Goal: Task Accomplishment & Management: Manage account settings

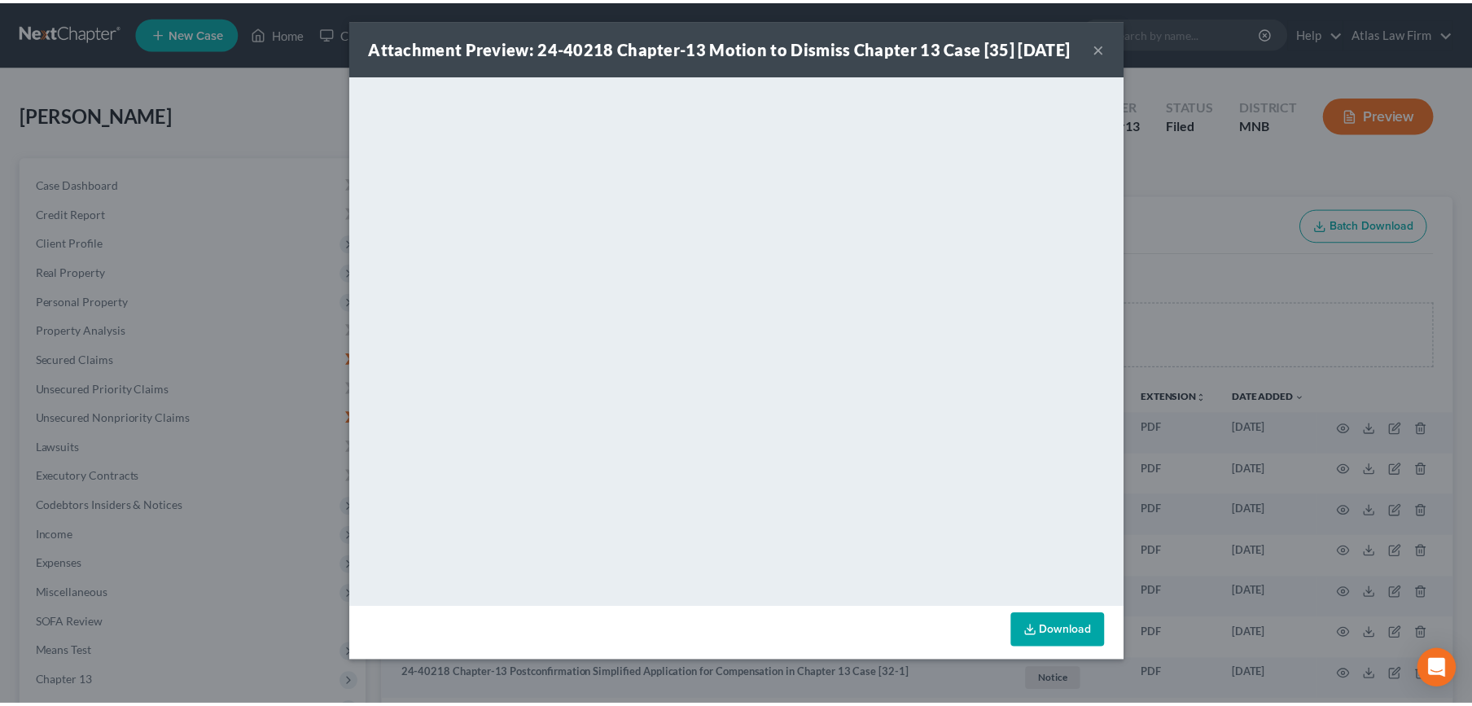
scroll to position [361, 0]
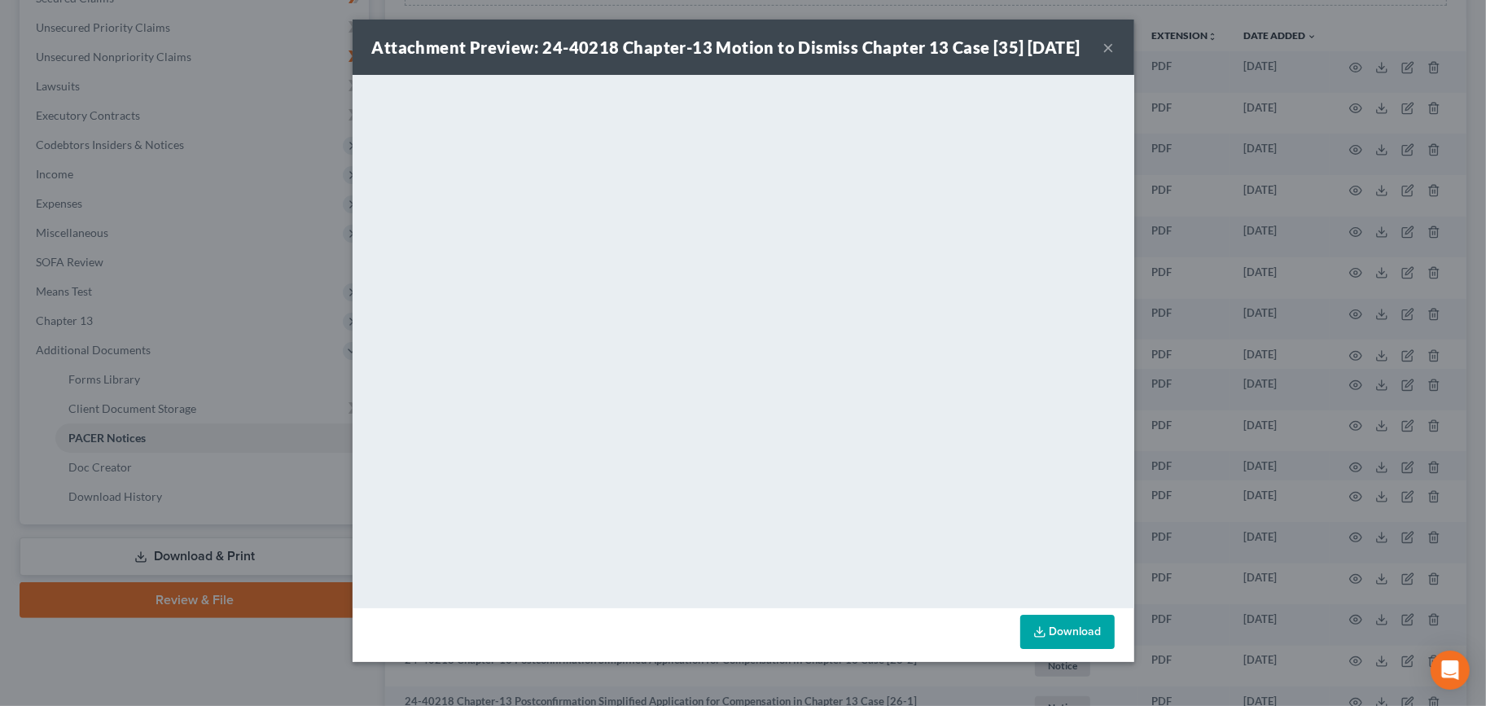
click at [1115, 61] on div "Attachment Preview: 24-40218 Chapter-13 Motion to Dismiss Chapter 13 Case [35] …" at bounding box center [742, 47] width 781 height 55
click at [1108, 57] on button "×" at bounding box center [1108, 47] width 11 height 20
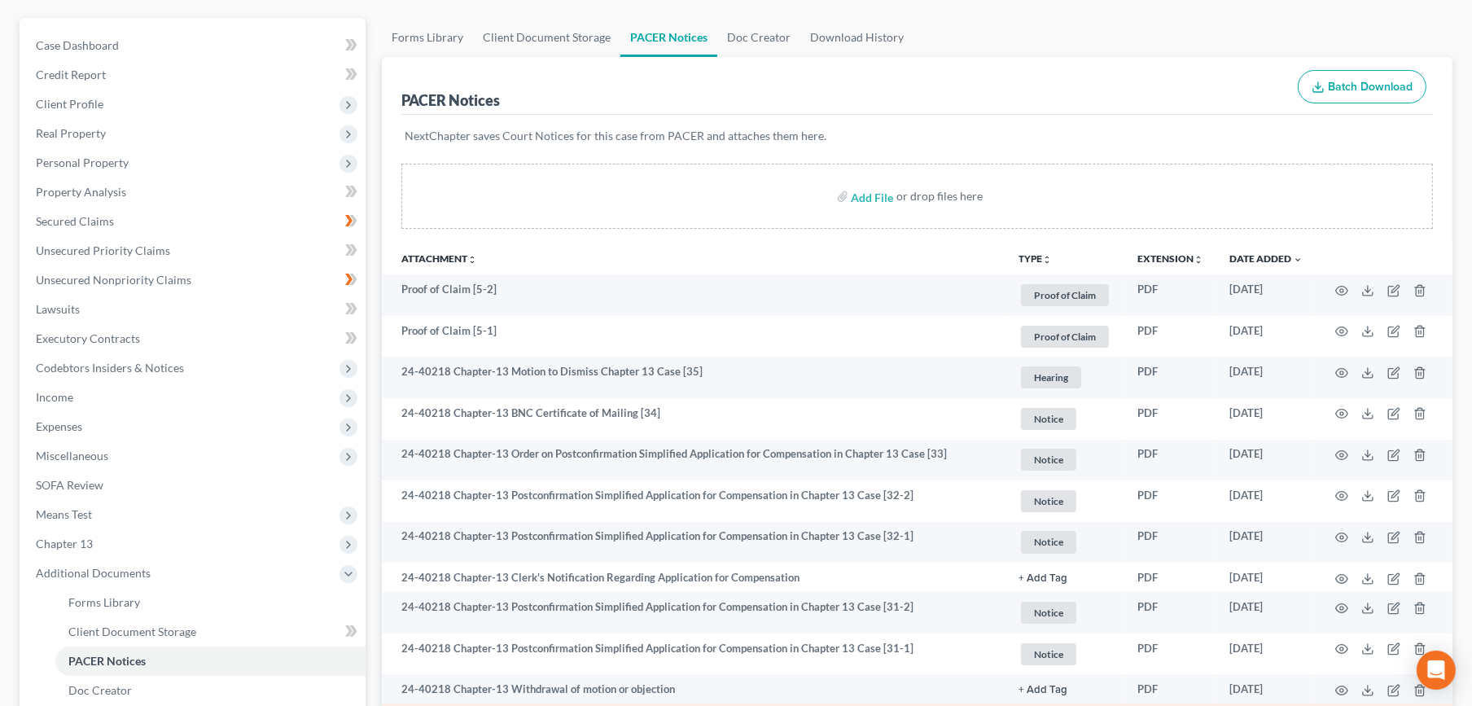
scroll to position [0, 0]
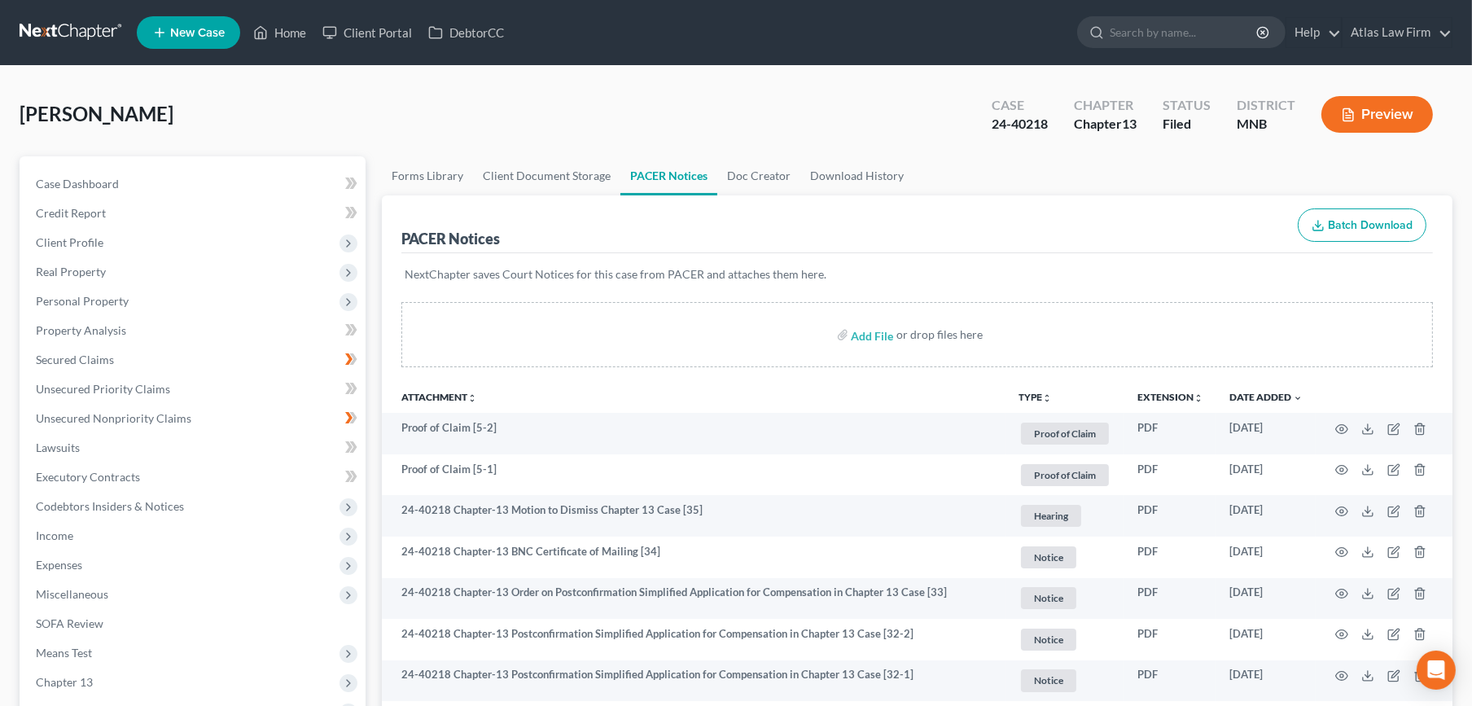
click at [63, 31] on link at bounding box center [72, 32] width 104 height 29
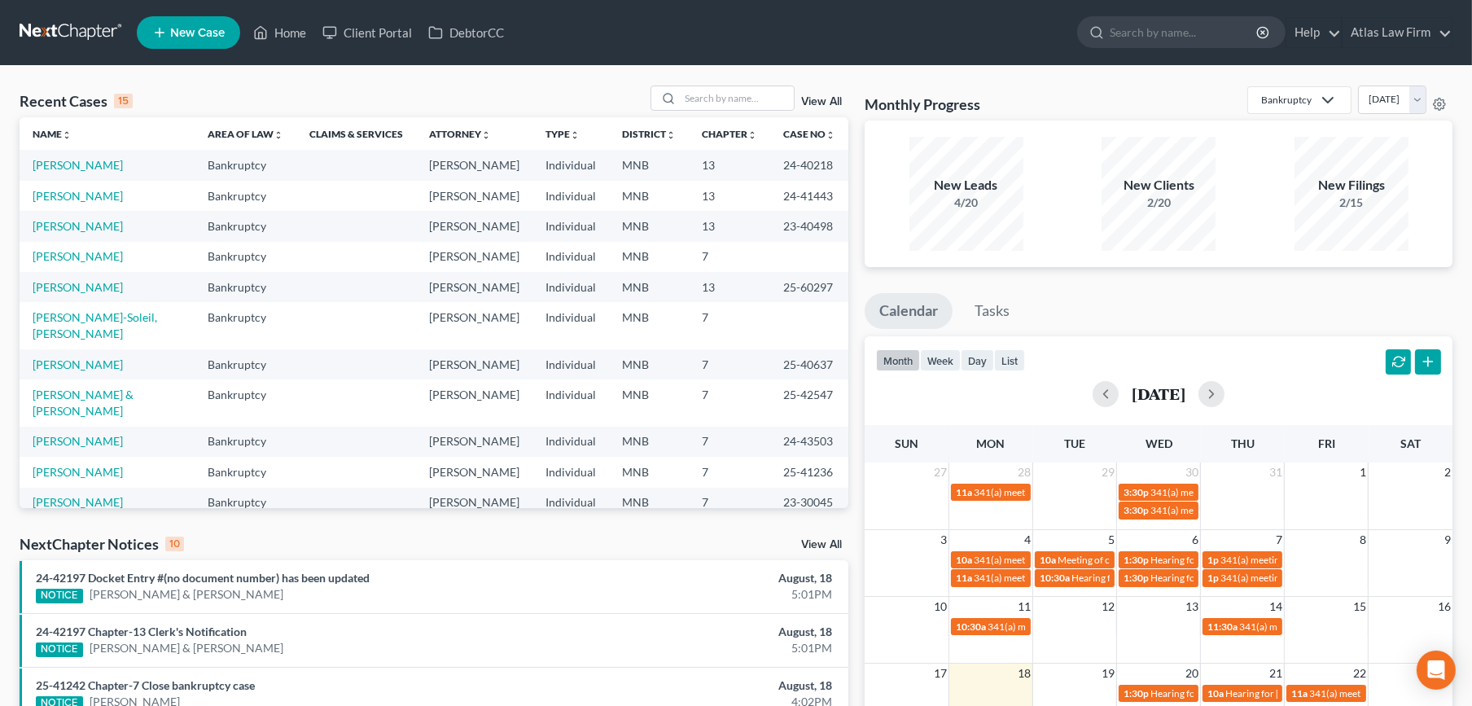
click at [781, 113] on div "Recent Cases 15 View All" at bounding box center [434, 101] width 829 height 32
click at [775, 97] on input "search" at bounding box center [737, 98] width 114 height 24
type input "chomilo"
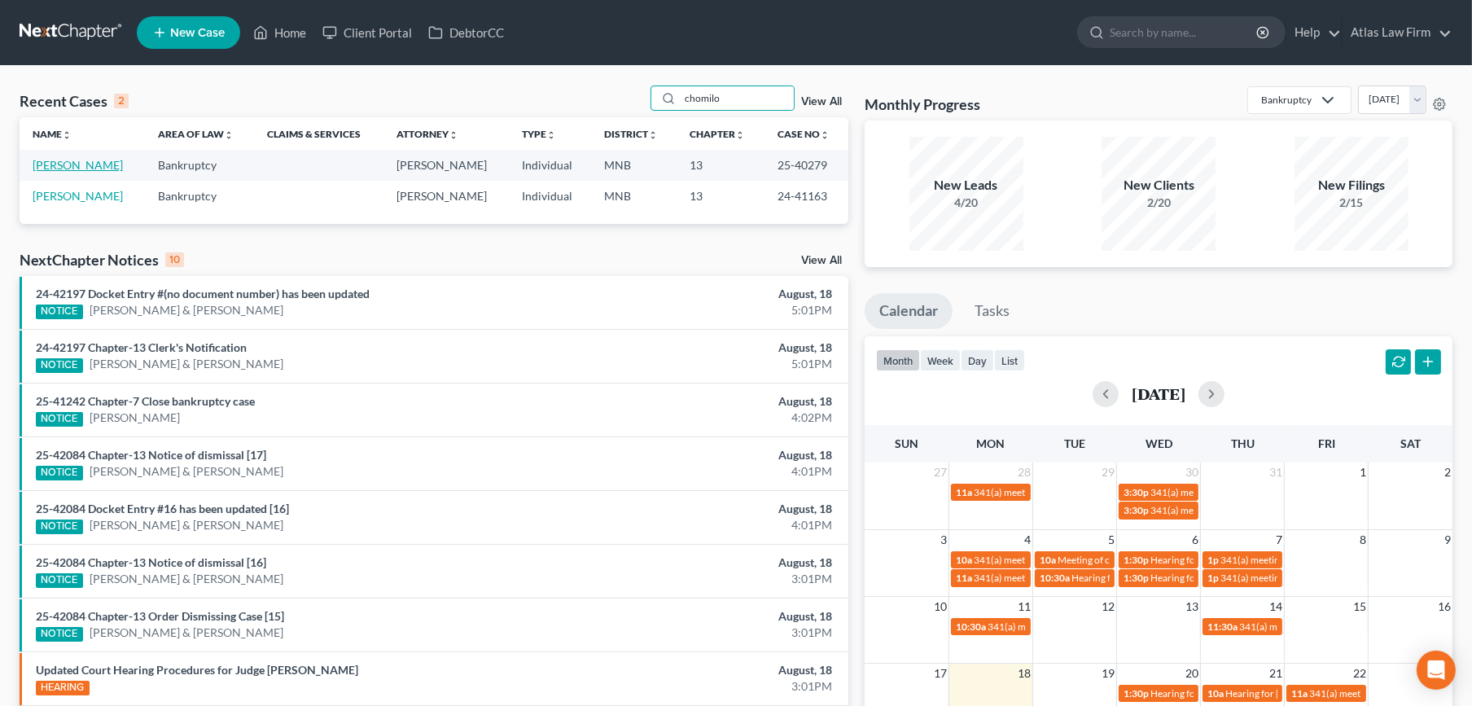
click at [71, 167] on link "Chomilo, Jeanne" at bounding box center [78, 165] width 90 height 14
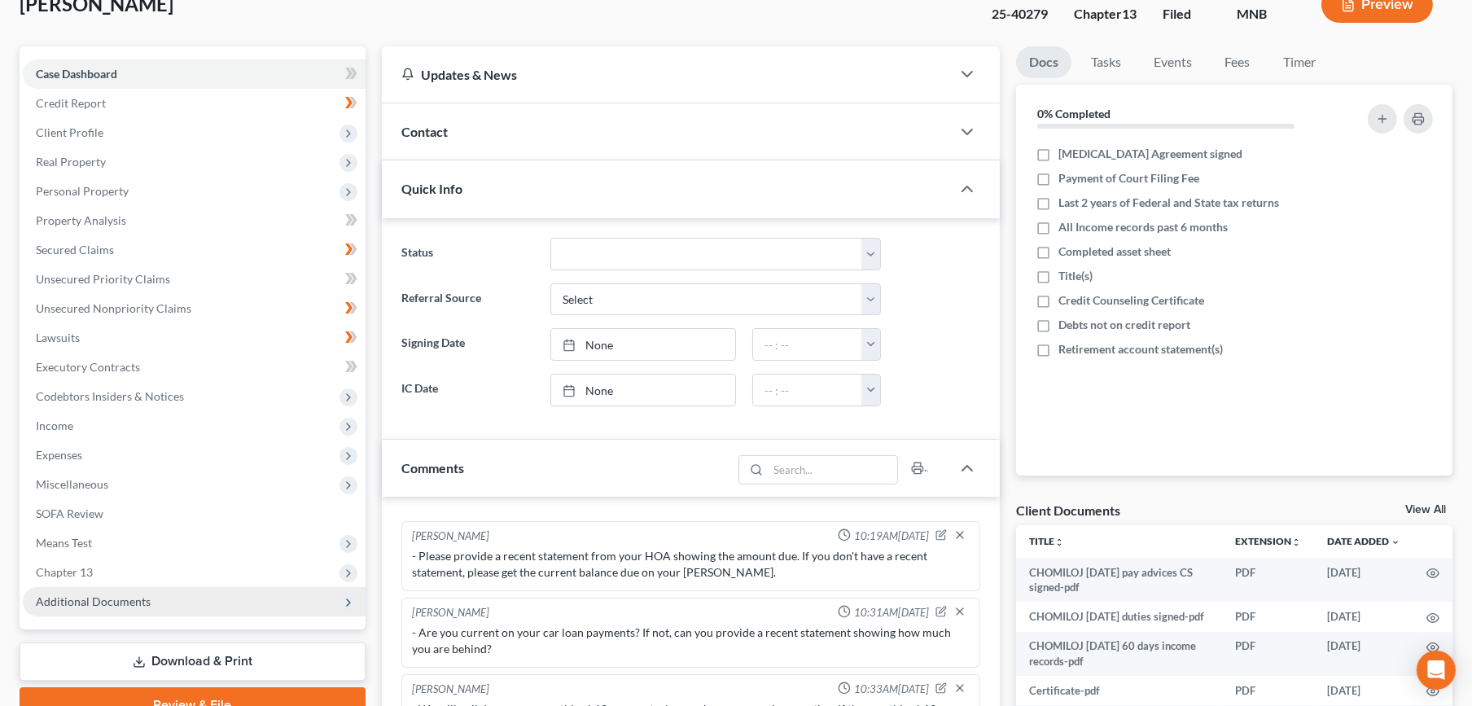
scroll to position [181, 0]
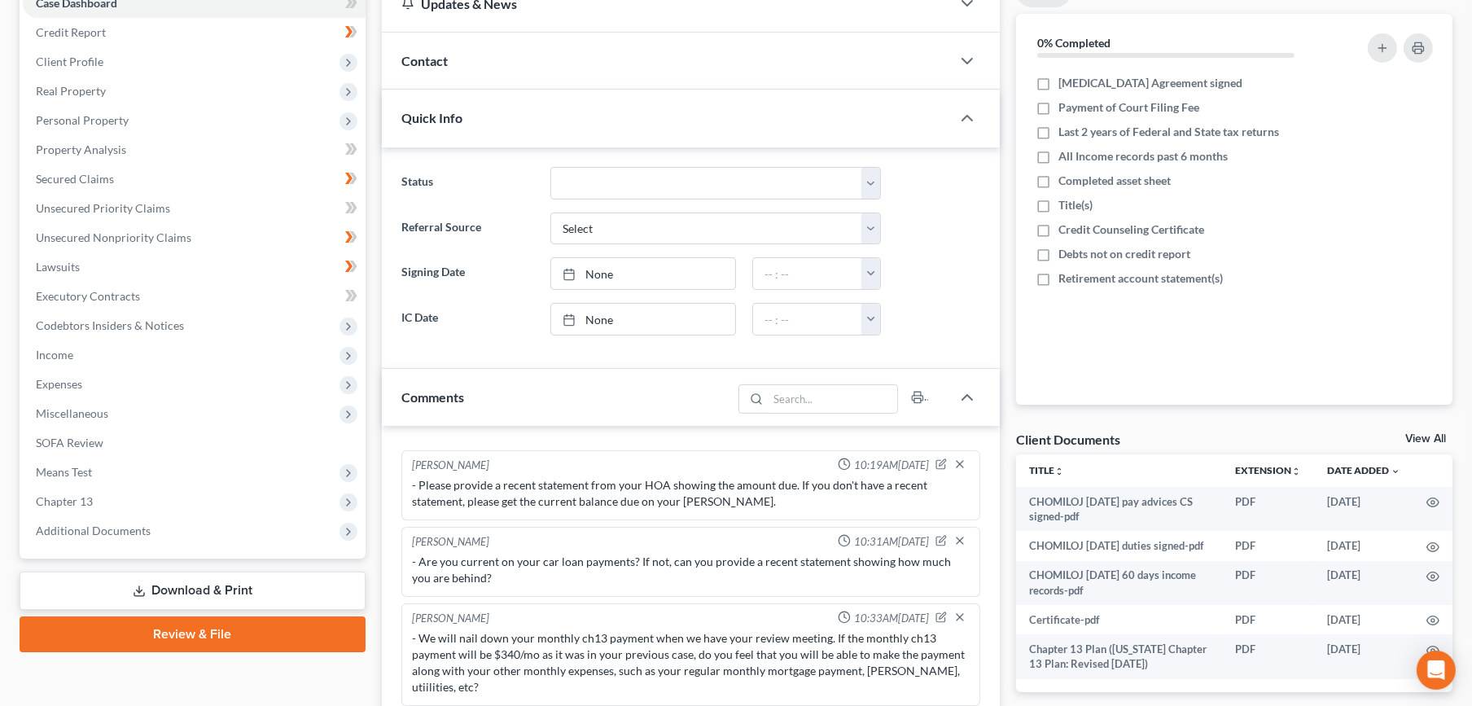
click at [108, 506] on span "Chapter 13" at bounding box center [194, 501] width 343 height 29
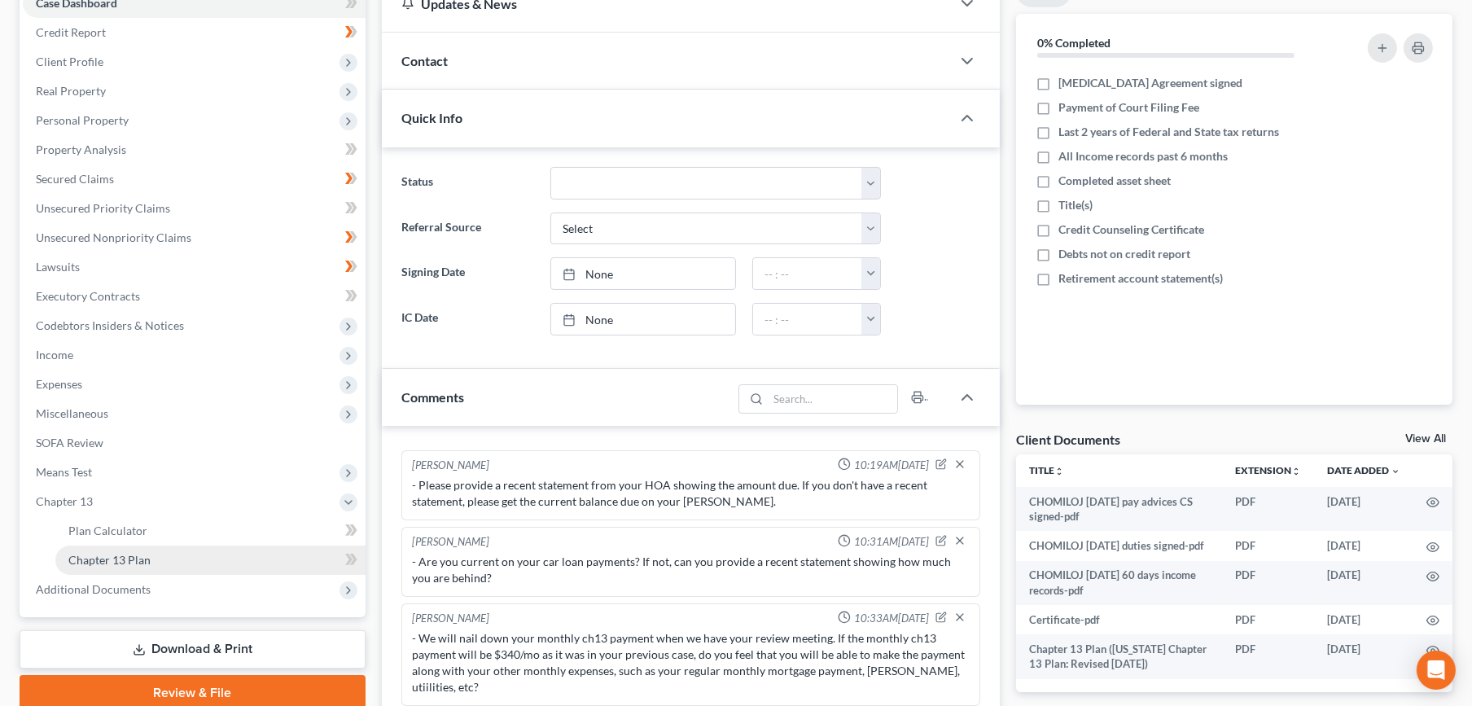
click at [110, 558] on span "Chapter 13 Plan" at bounding box center [109, 560] width 82 height 14
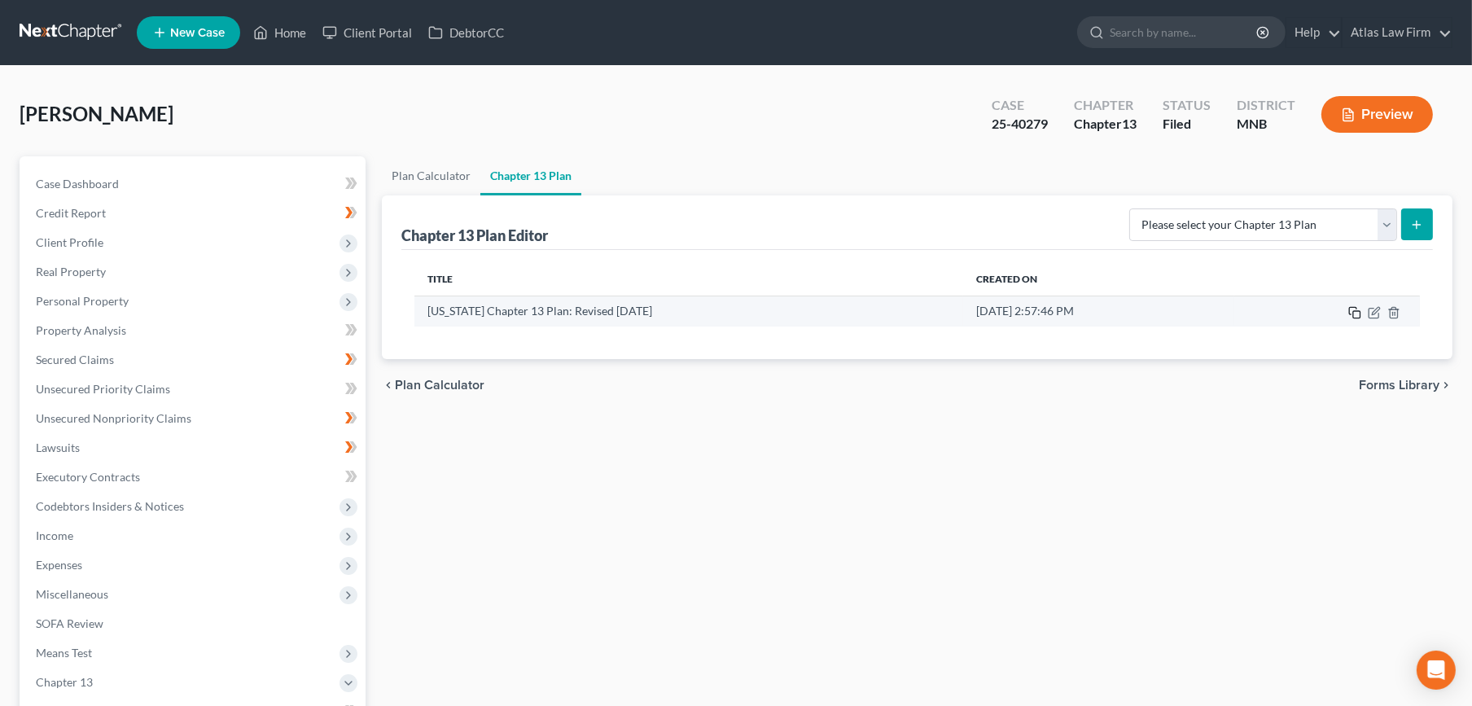
click at [1355, 314] on icon "button" at bounding box center [1354, 312] width 13 height 13
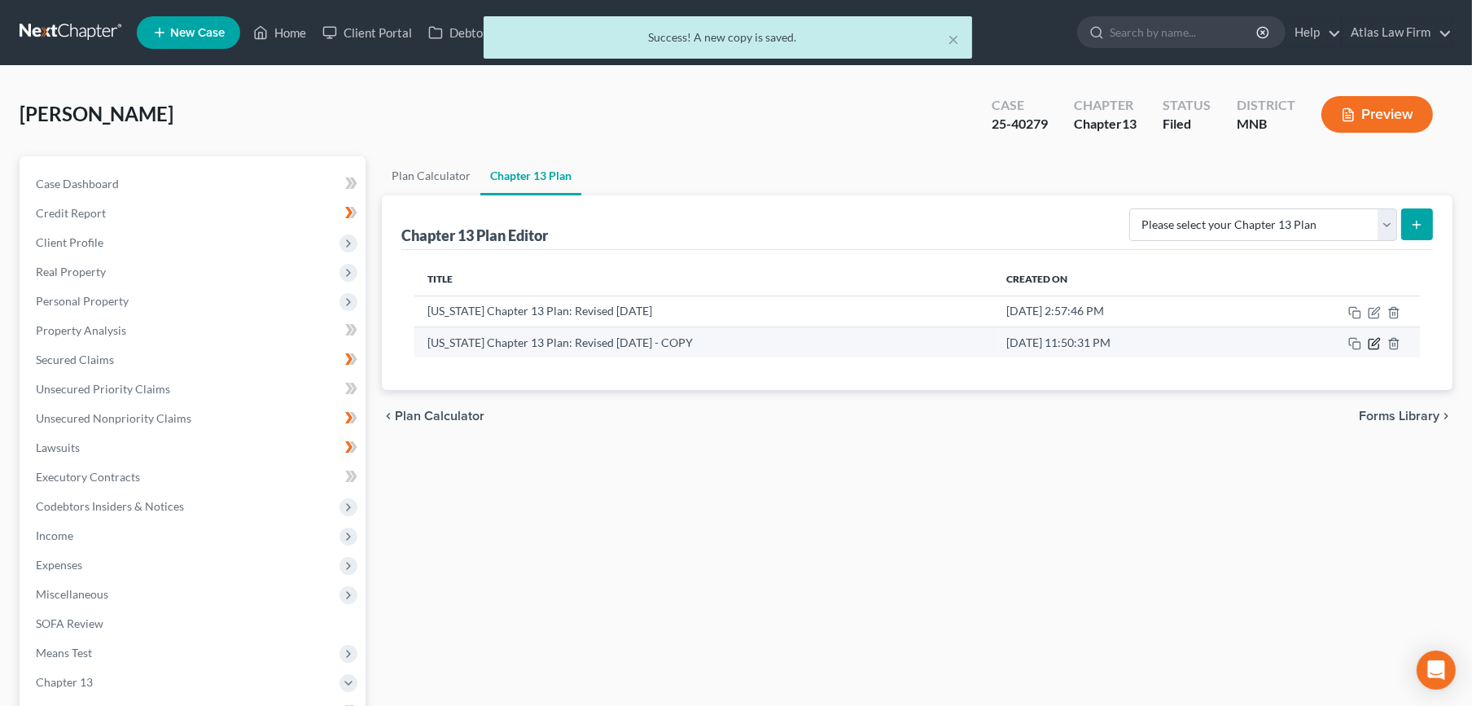
click at [1375, 347] on icon "button" at bounding box center [1374, 343] width 13 height 13
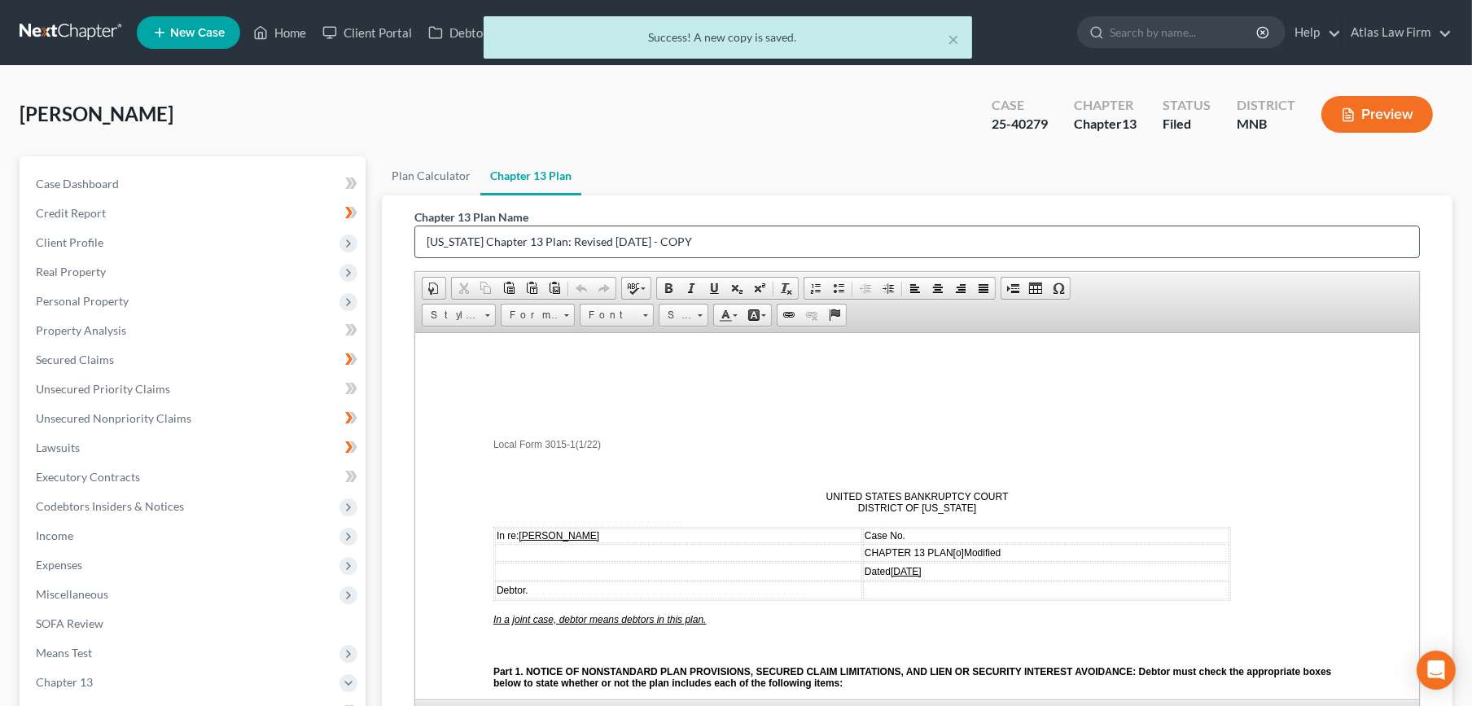
drag, startPoint x: 704, startPoint y: 235, endPoint x: 571, endPoint y: 237, distance: 133.5
click at [571, 237] on input "Minnesota Chapter 13 Plan: Revised 1/1/22 - COPY" at bounding box center [917, 241] width 1004 height 31
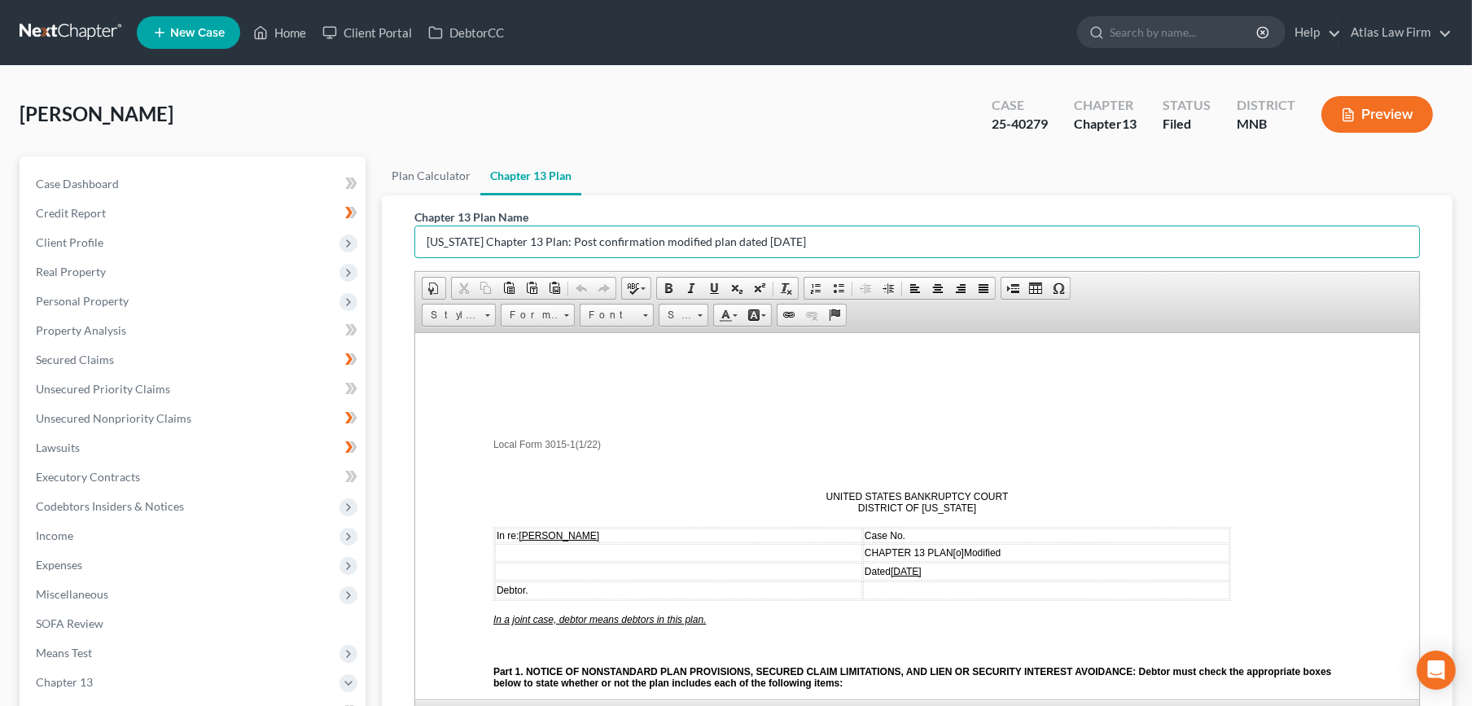
type input "[US_STATE] Chapter 13 Plan: Post confirmation modified plan dated [DATE]"
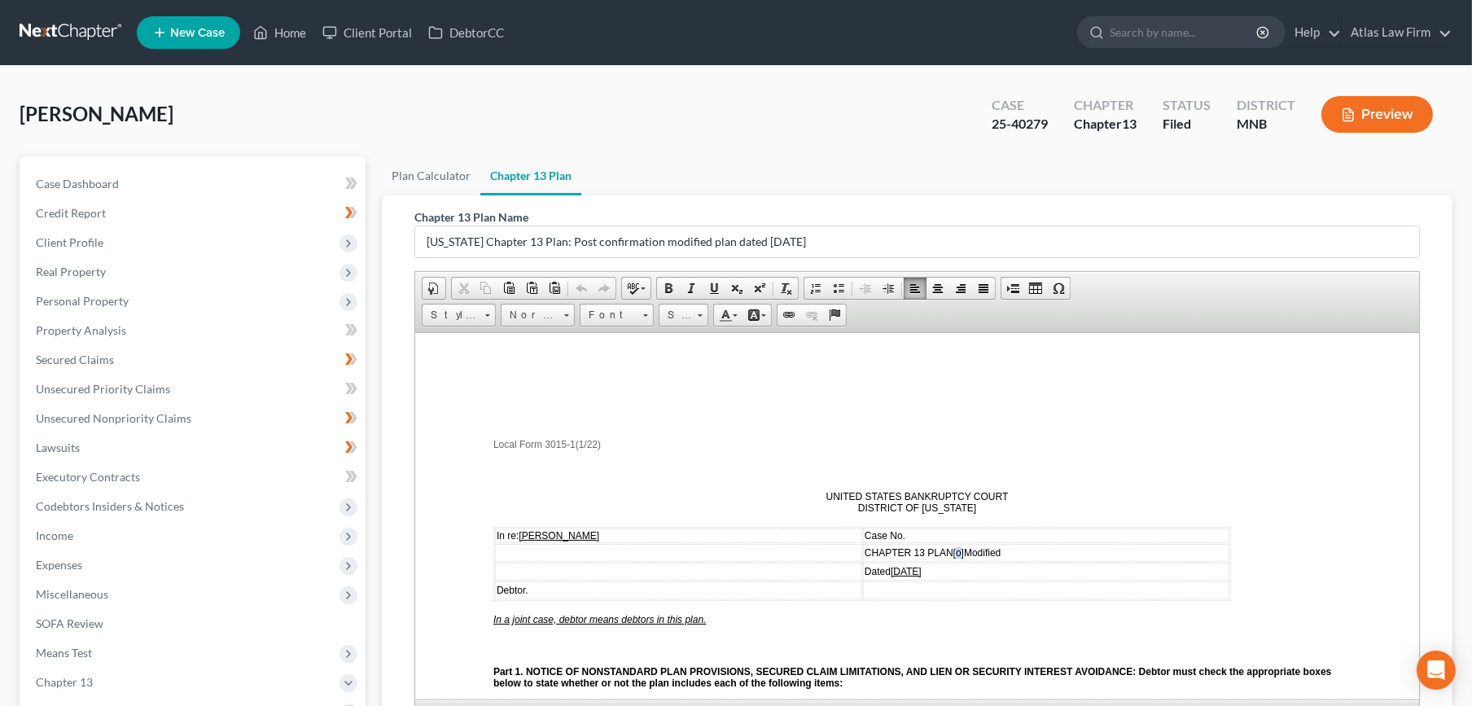
click at [959, 553] on span "[o]" at bounding box center [957, 551] width 11 height 11
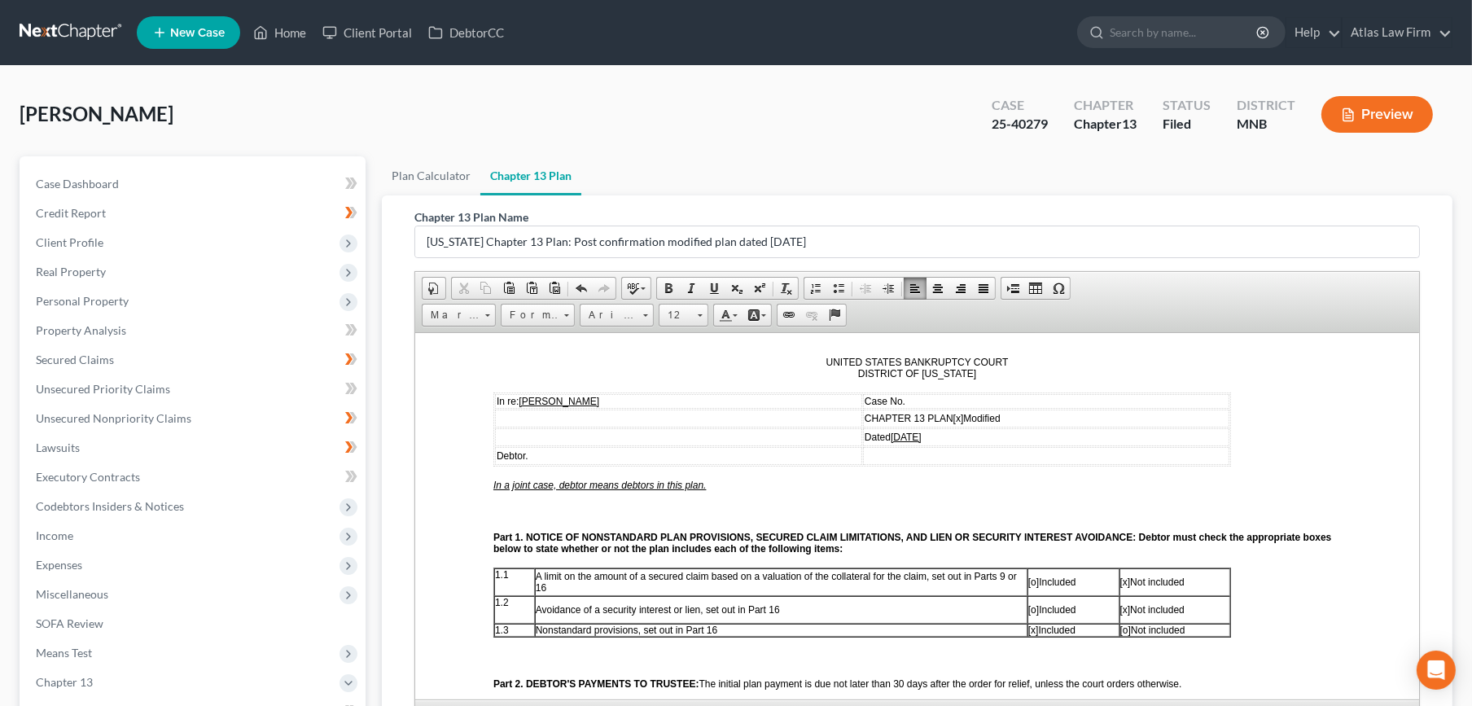
scroll to position [181, 0]
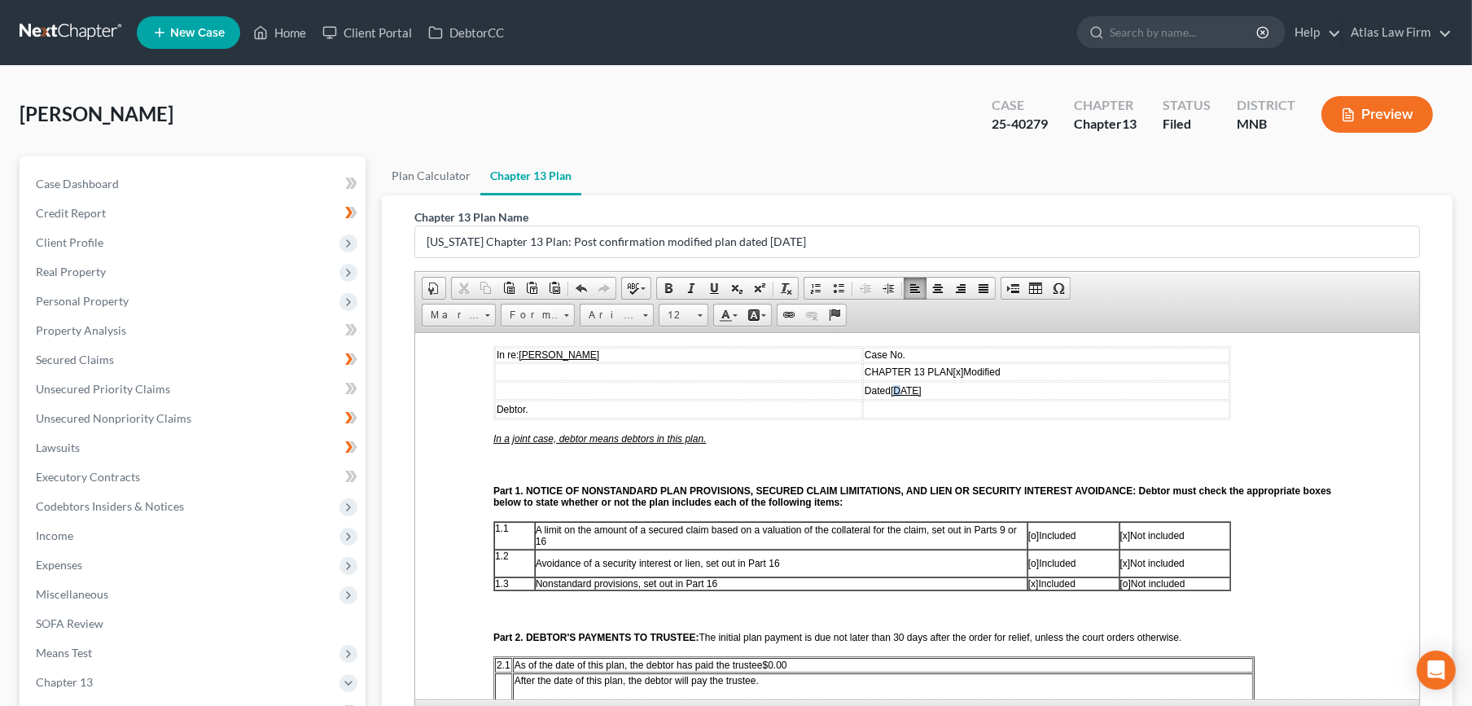
click at [899, 389] on u "01/18/2025" at bounding box center [905, 389] width 31 height 11
click at [912, 389] on u "08/18/2025" at bounding box center [905, 389] width 31 height 11
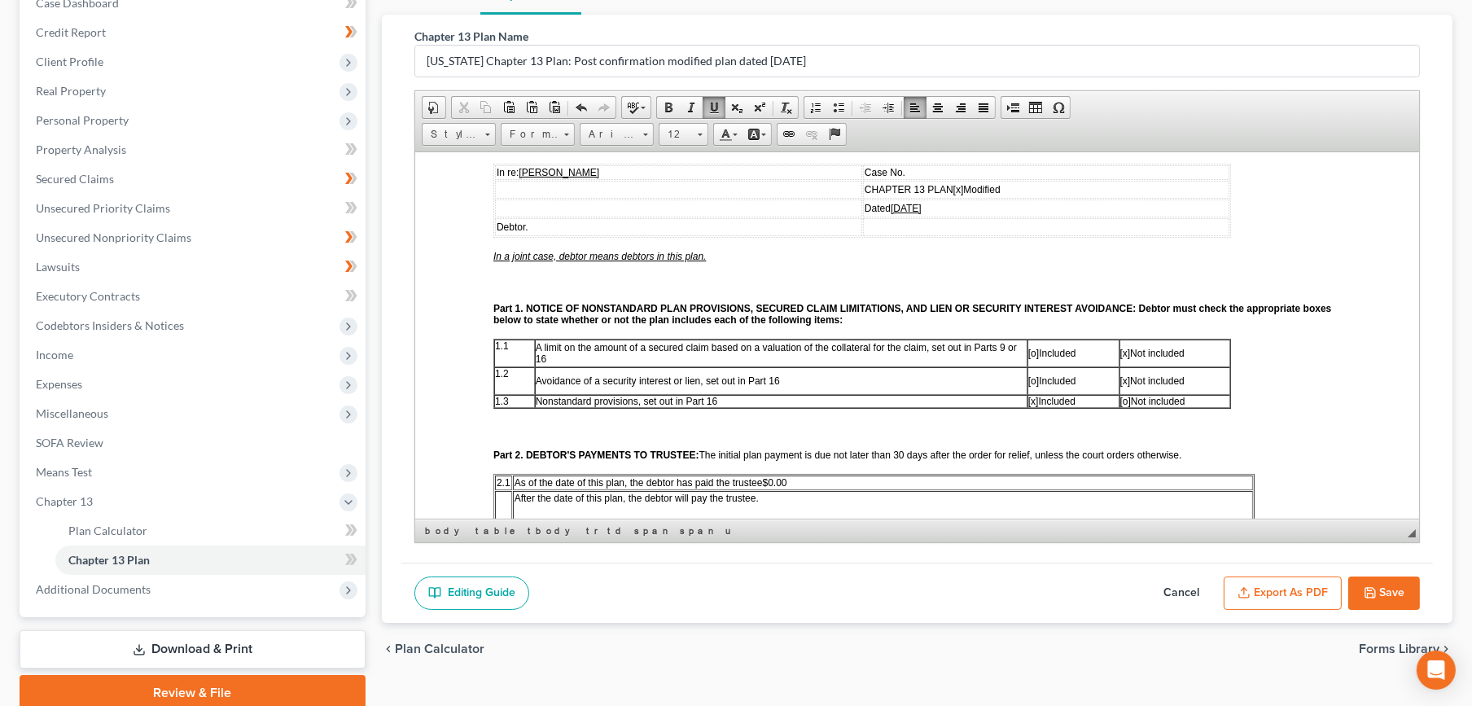
scroll to position [361, 0]
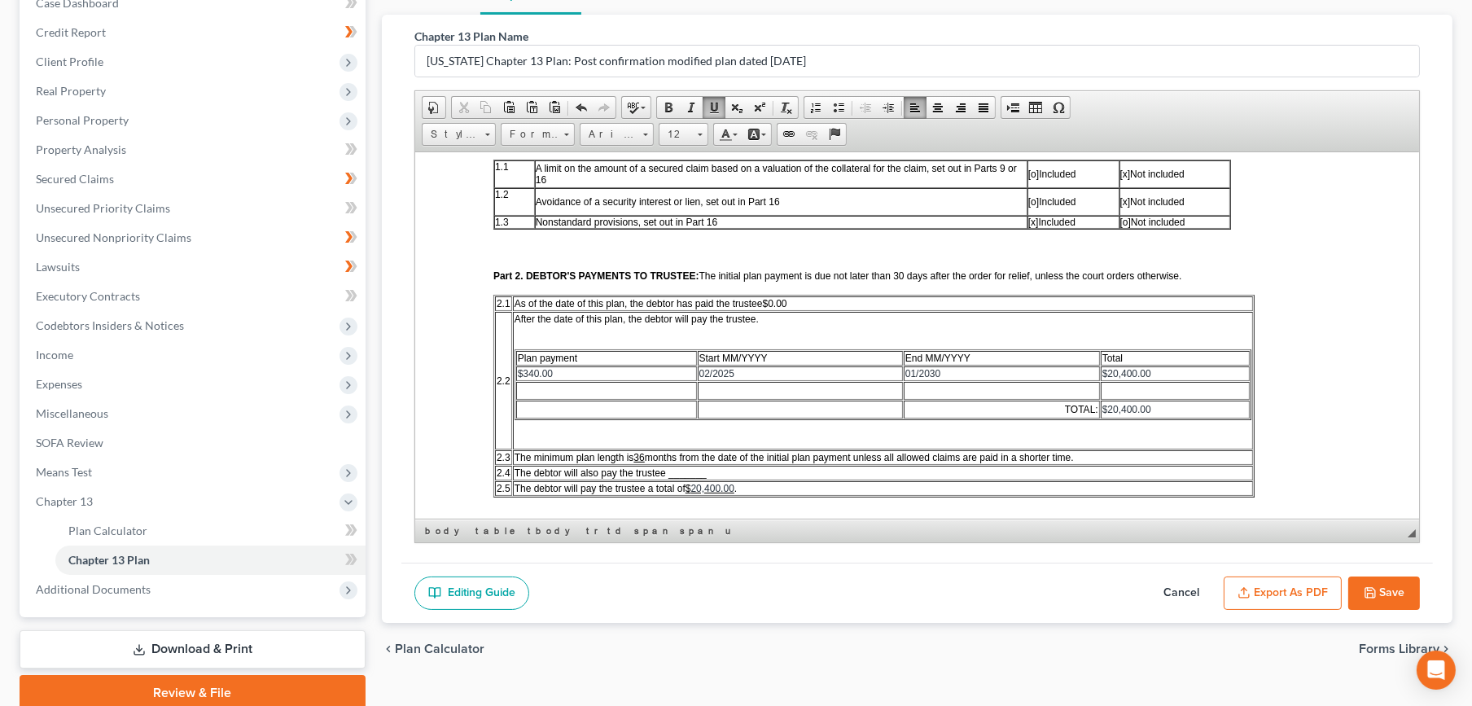
click at [1394, 594] on button "Save" at bounding box center [1384, 593] width 72 height 34
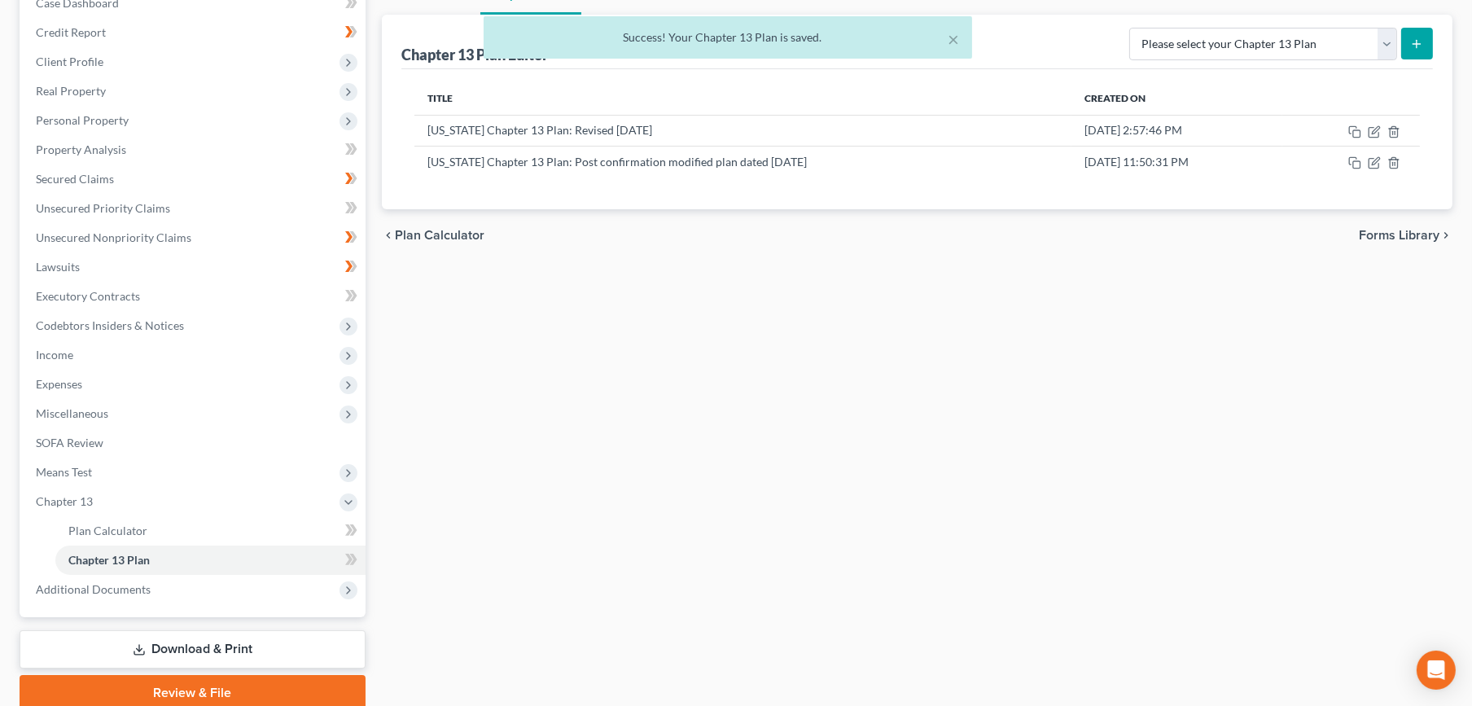
scroll to position [0, 0]
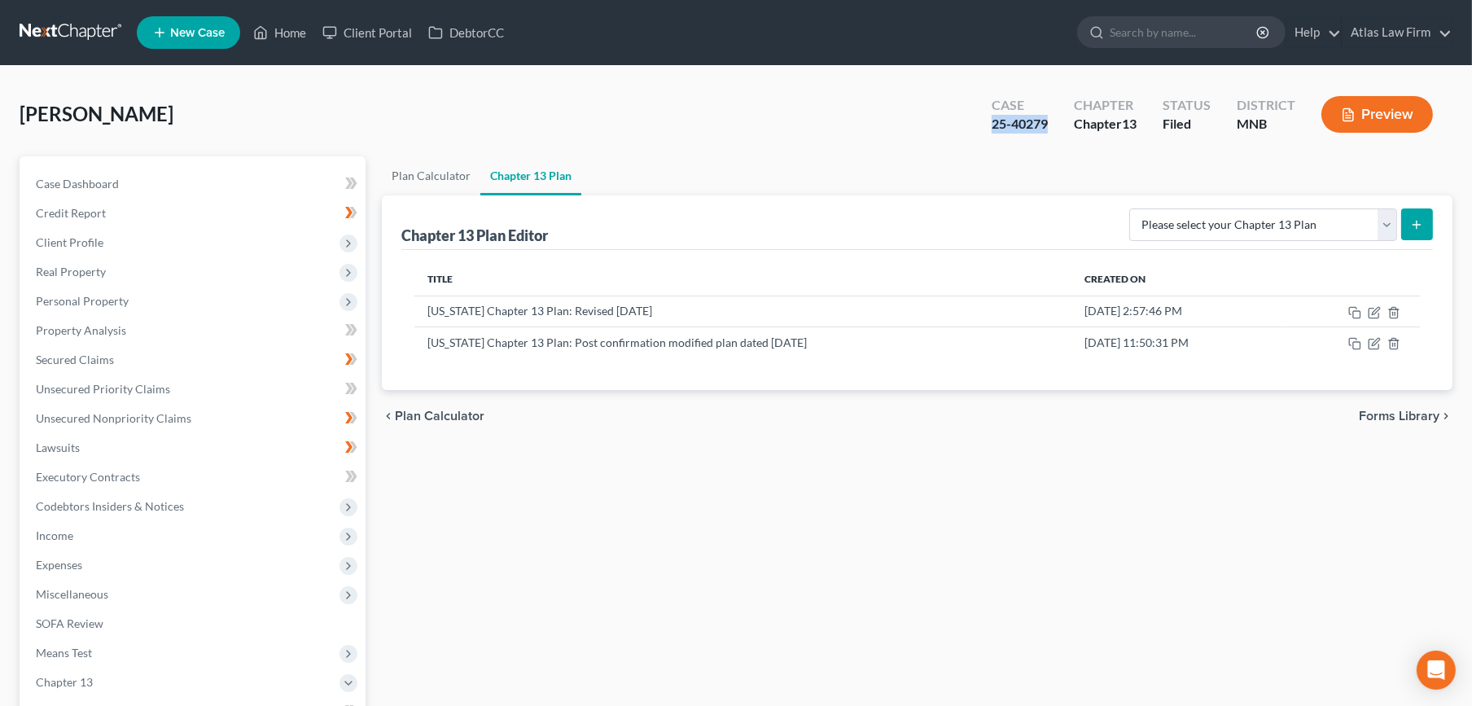
drag, startPoint x: 1048, startPoint y: 124, endPoint x: 992, endPoint y: 133, distance: 56.1
click at [992, 133] on div "Case 25-40279" at bounding box center [1019, 116] width 82 height 48
copy div "25-40279"
click at [1371, 344] on icon "button" at bounding box center [1374, 343] width 13 height 13
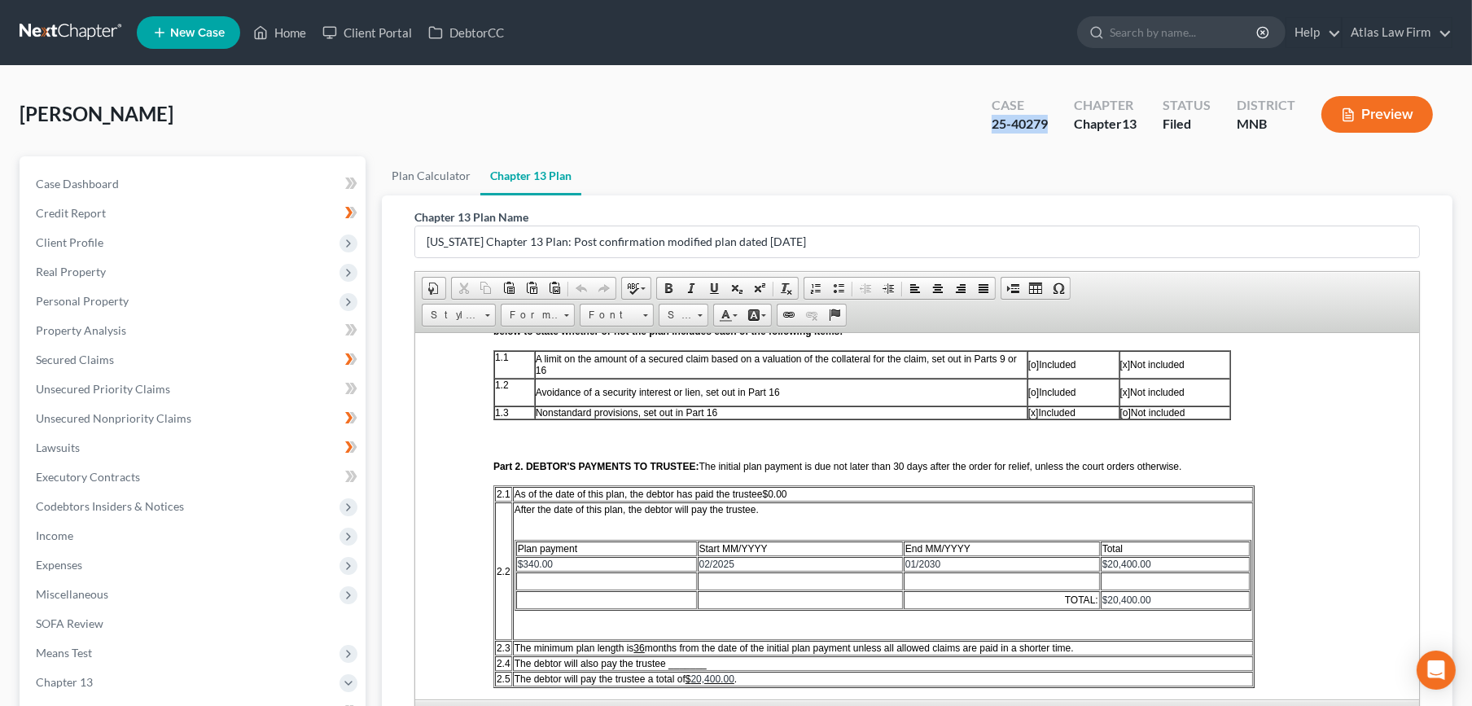
scroll to position [361, 0]
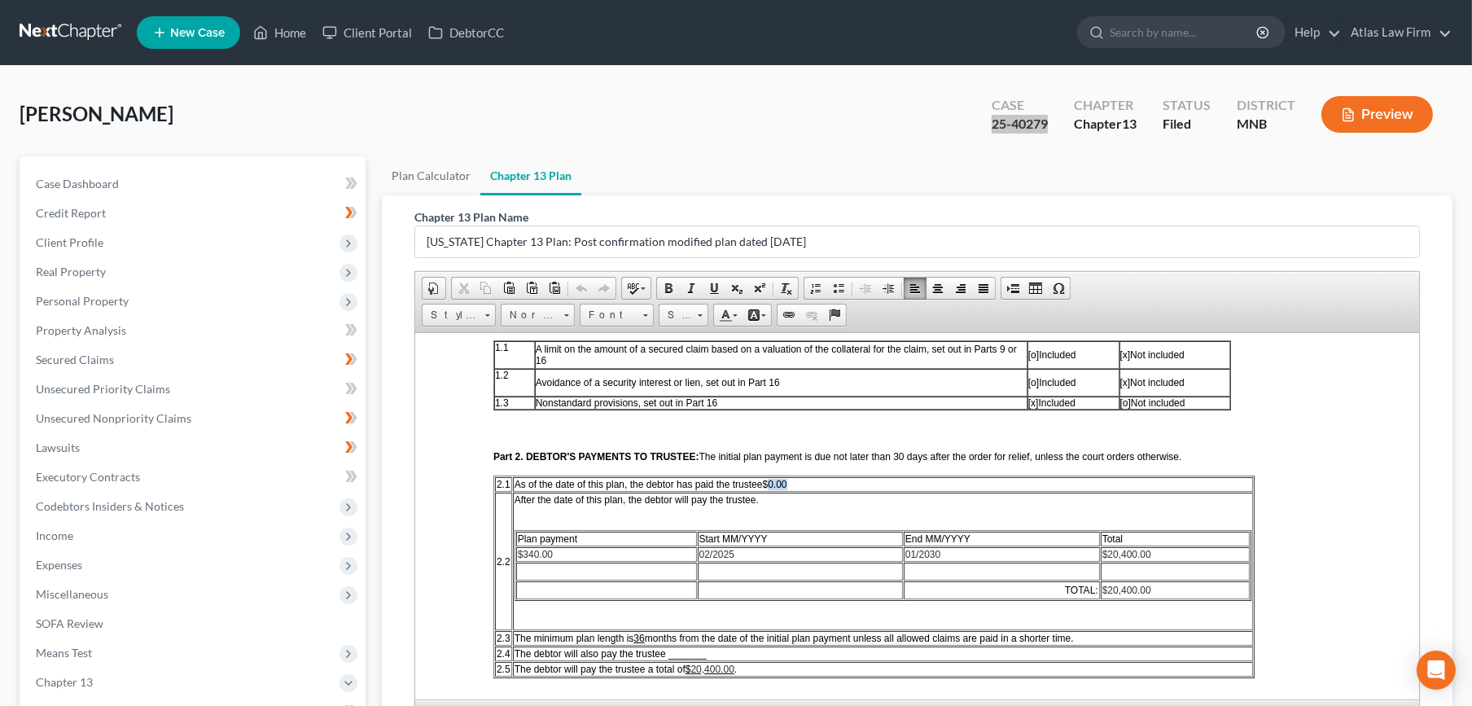
drag, startPoint x: 799, startPoint y: 481, endPoint x: 770, endPoint y: 487, distance: 29.9
click at [770, 487] on td "As of the date of this plan, the debtor has paid the trustee $0.00" at bounding box center [882, 483] width 741 height 15
click at [534, 287] on span at bounding box center [531, 288] width 13 height 13
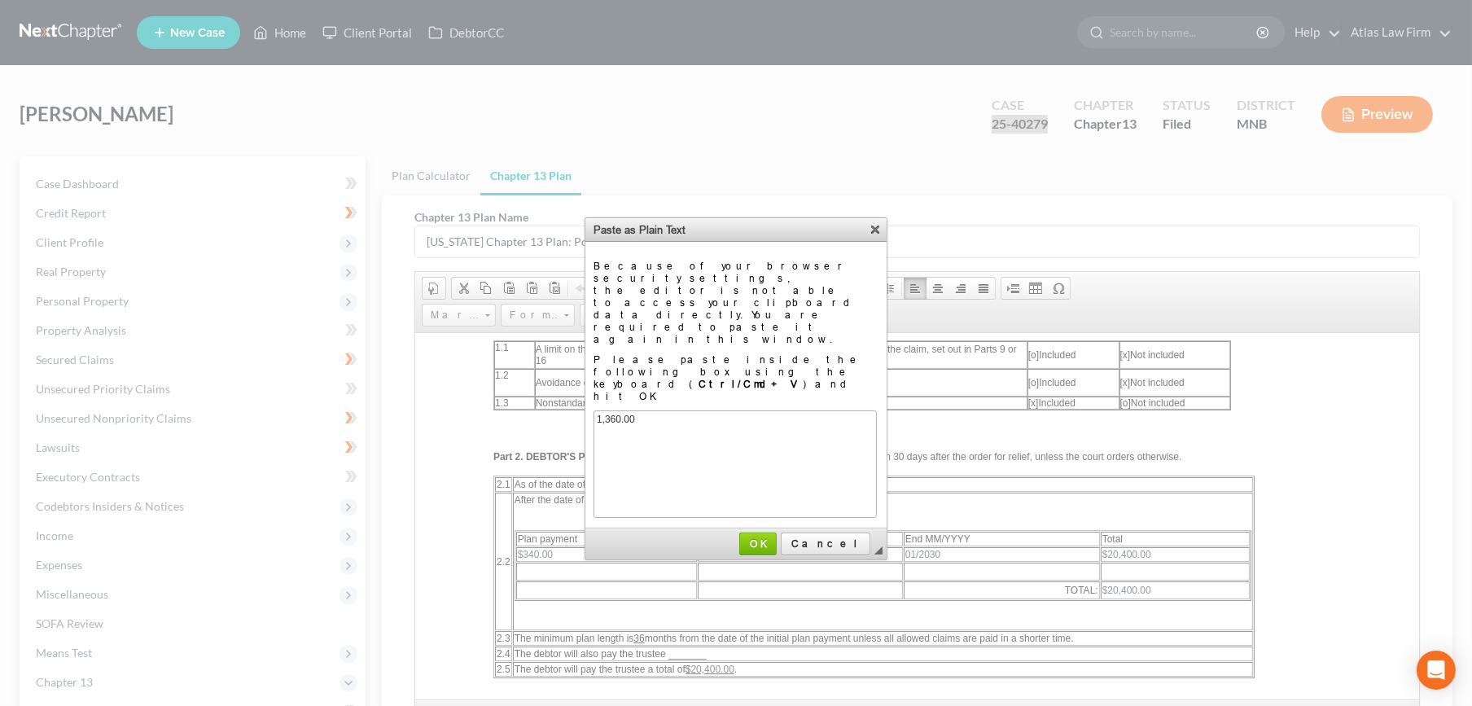
scroll to position [0, 0]
click at [775, 537] on span "OK" at bounding box center [758, 543] width 34 height 12
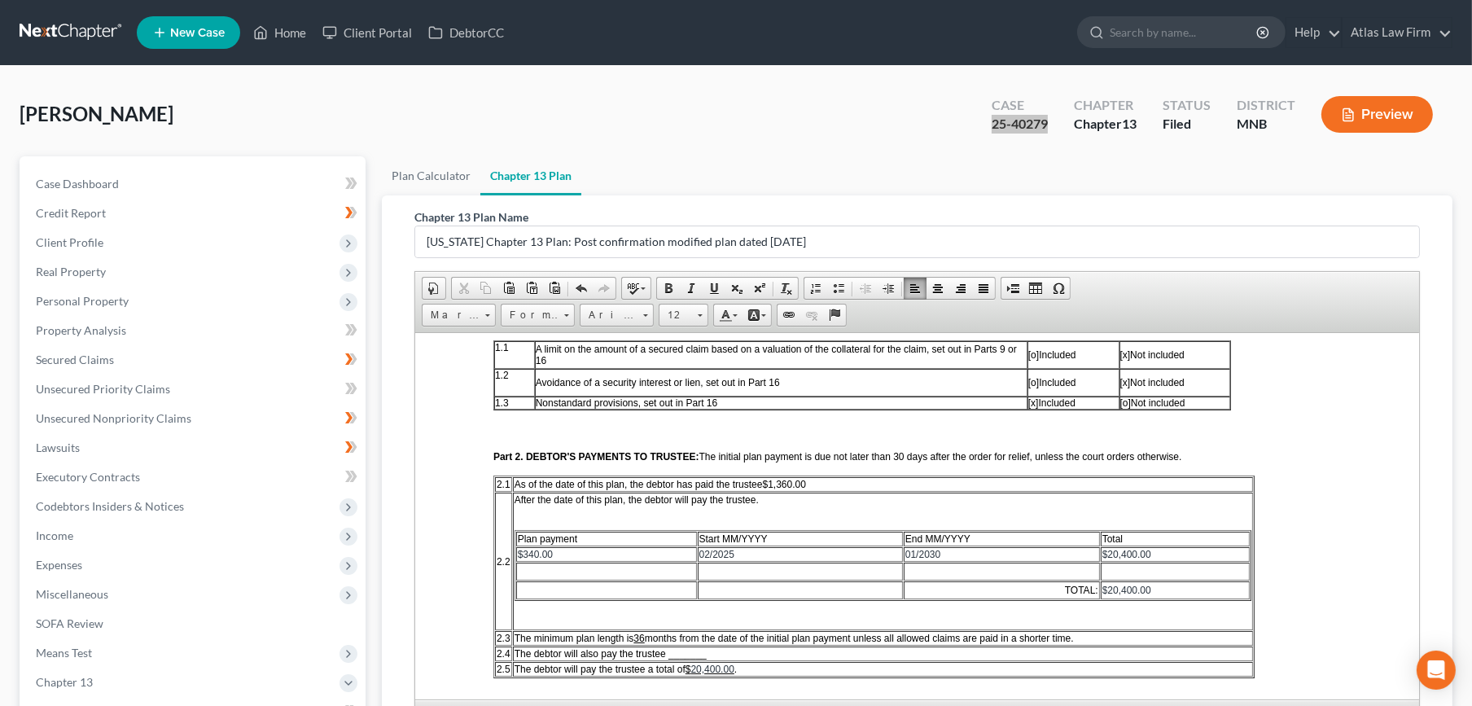
scroll to position [245, 0]
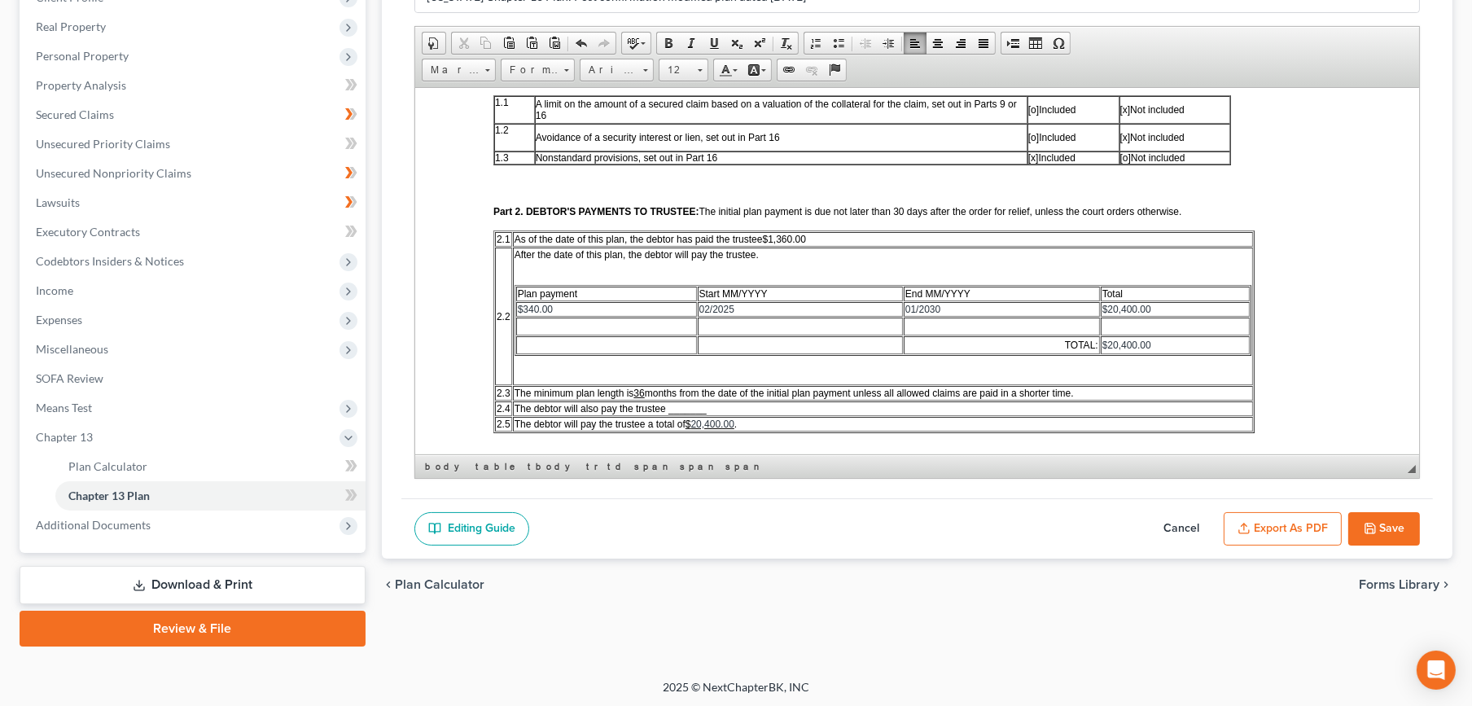
click at [1383, 522] on button "Save" at bounding box center [1384, 529] width 72 height 34
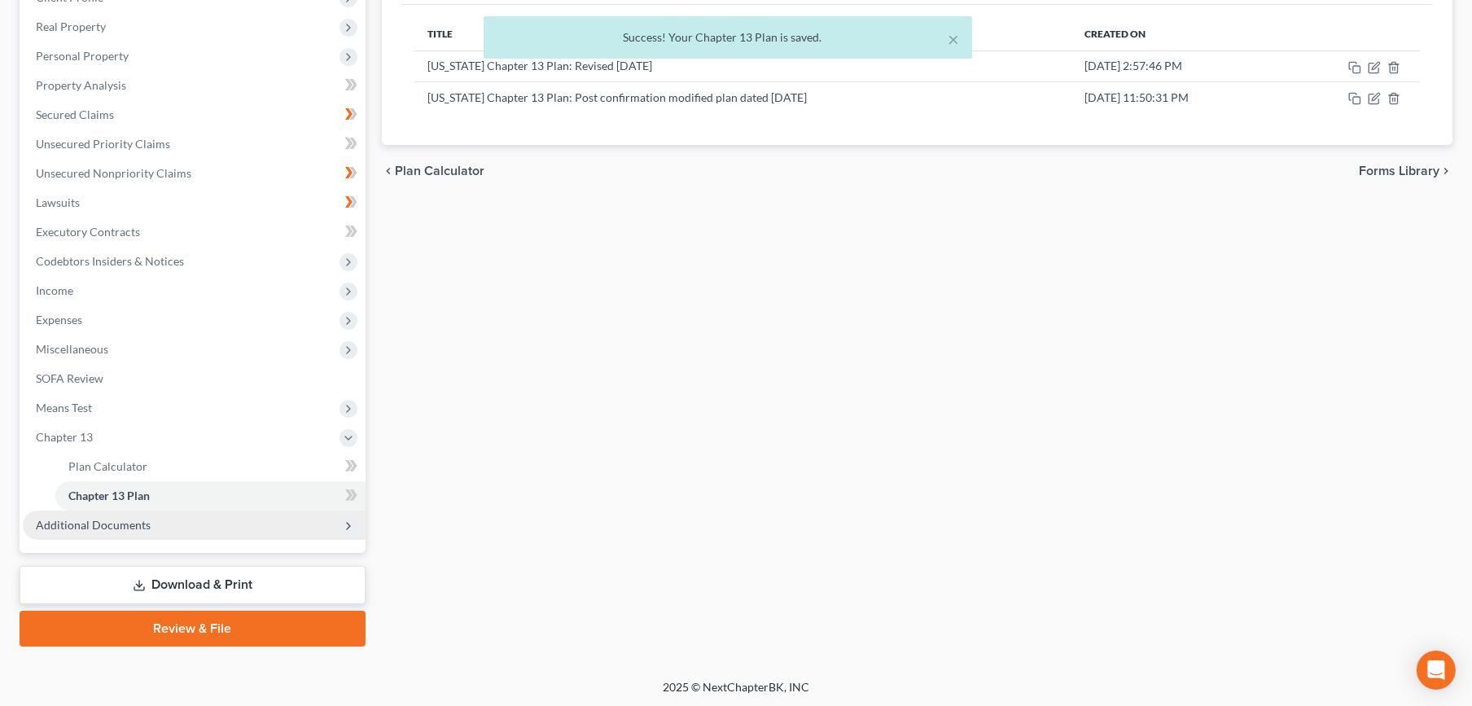
click at [117, 524] on span "Additional Documents" at bounding box center [93, 525] width 115 height 14
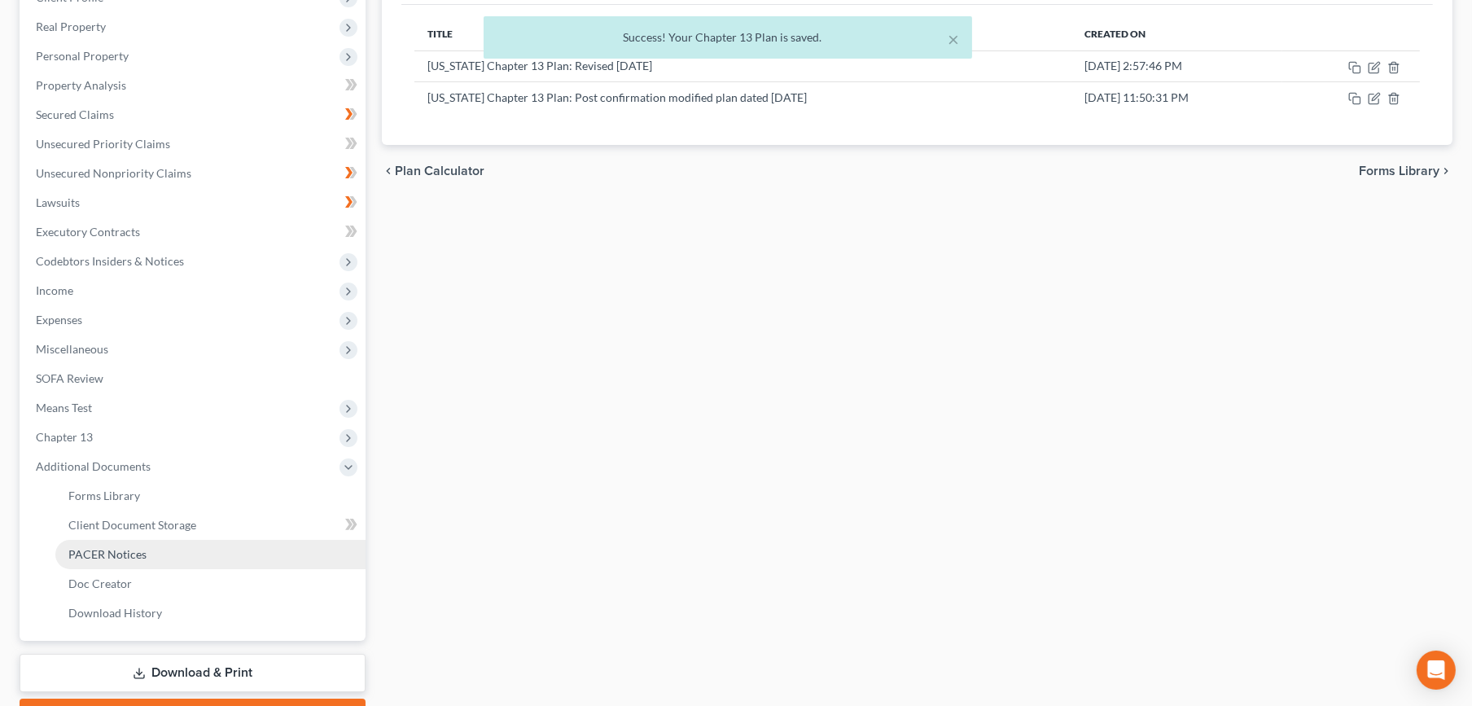
click at [121, 561] on link "PACER Notices" at bounding box center [210, 554] width 310 height 29
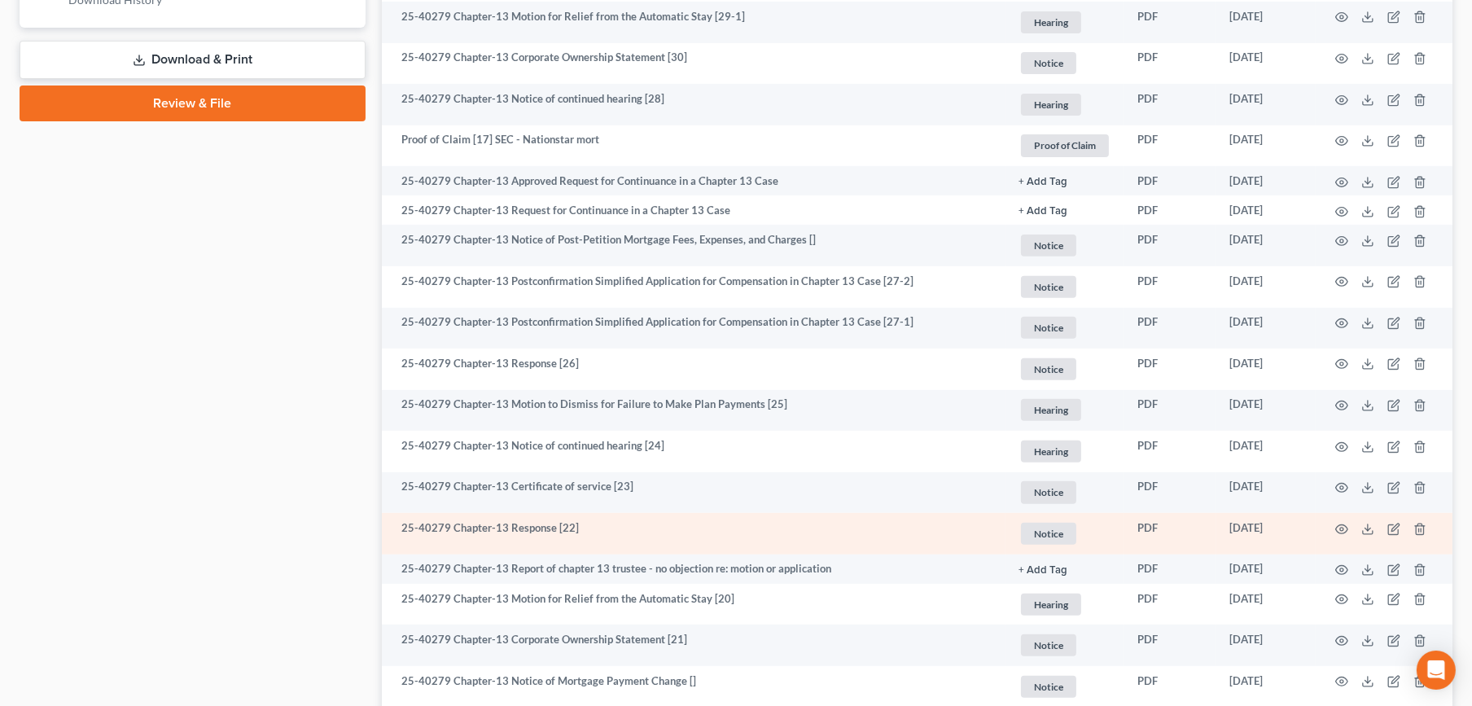
scroll to position [814, 0]
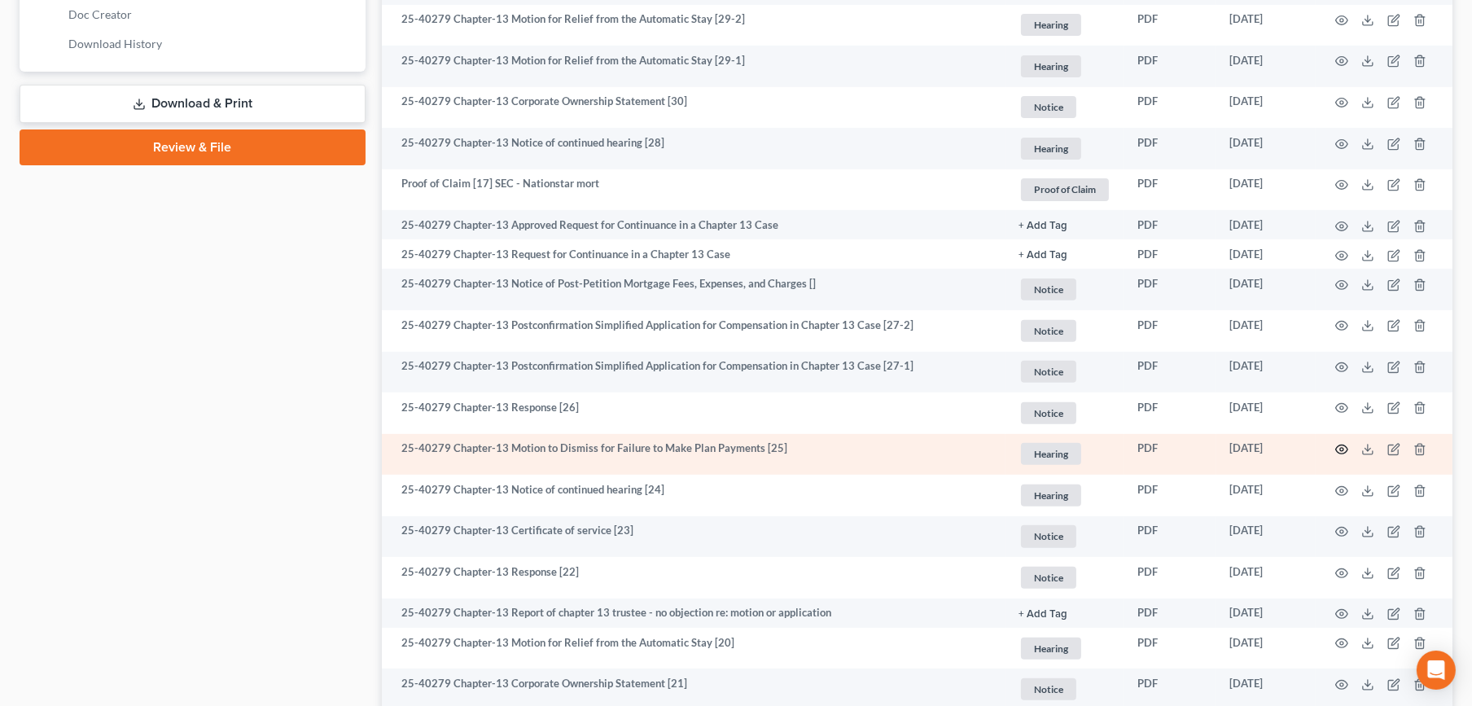
click at [1337, 449] on icon "button" at bounding box center [1341, 449] width 13 height 13
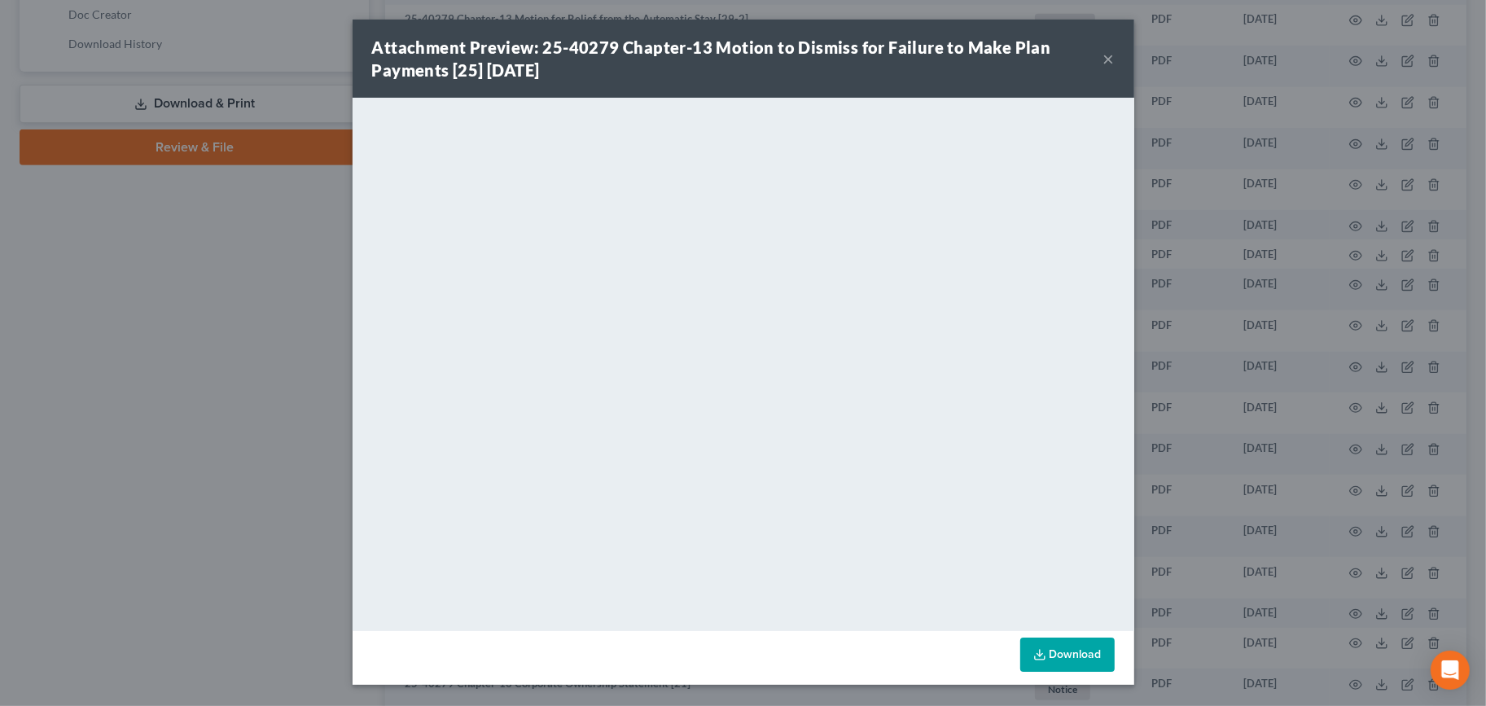
click at [1110, 53] on button "×" at bounding box center [1108, 59] width 11 height 20
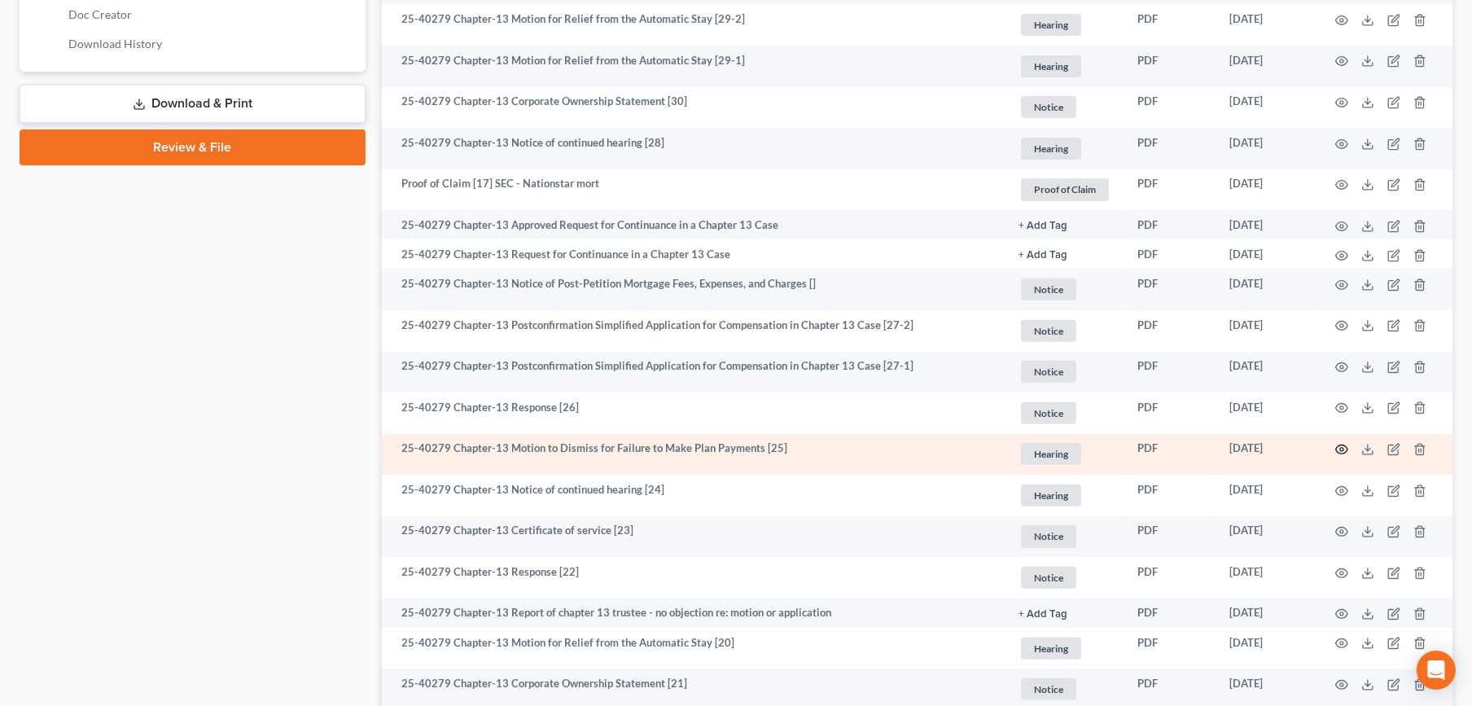
click at [1342, 449] on circle "button" at bounding box center [1341, 449] width 3 height 3
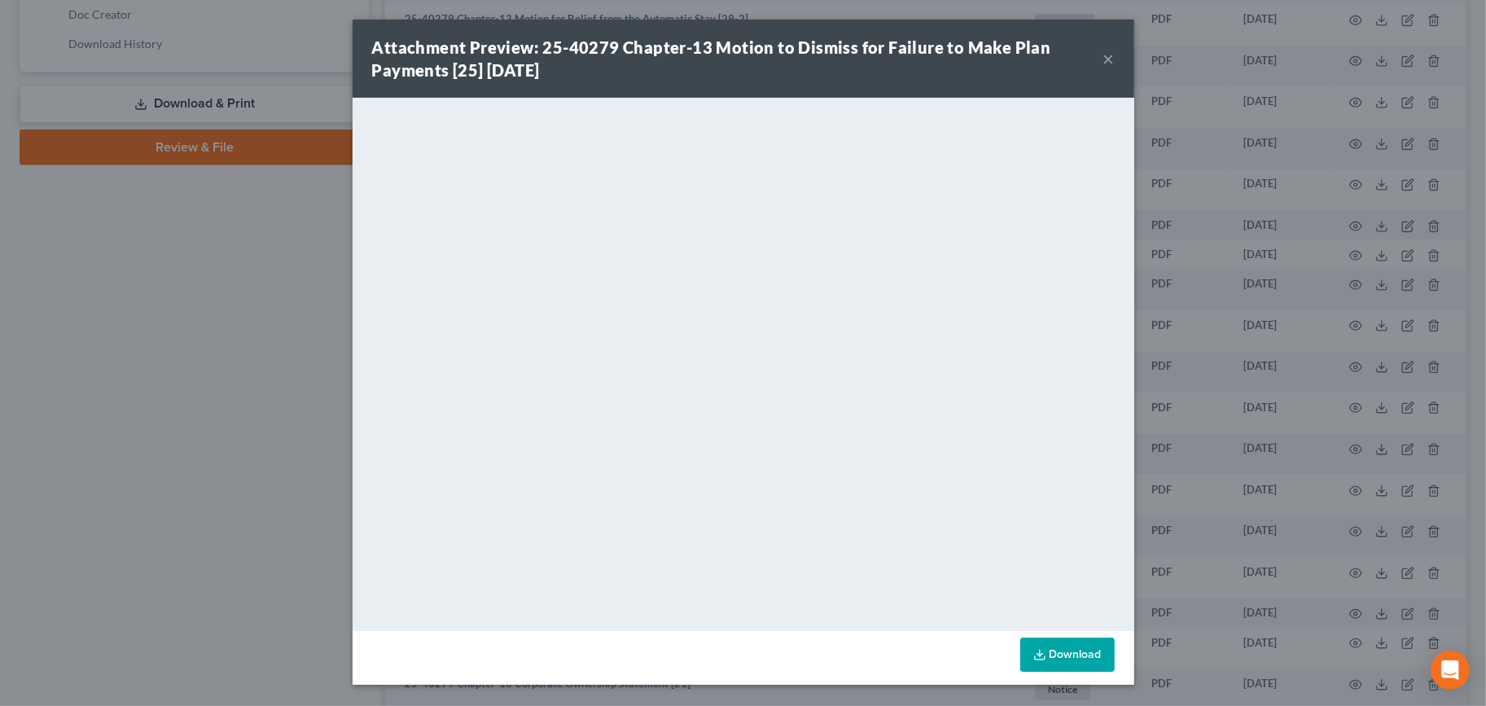
click at [1105, 61] on button "×" at bounding box center [1108, 59] width 11 height 20
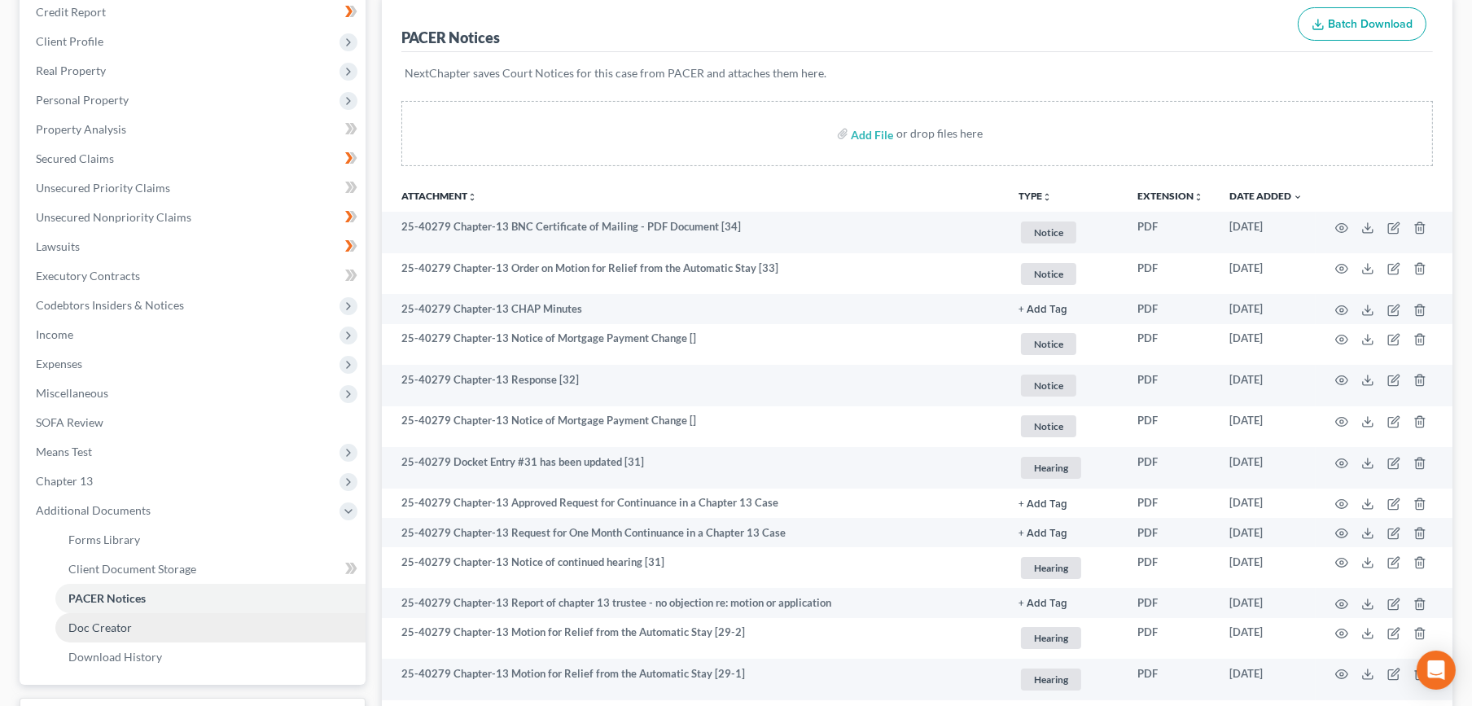
scroll to position [361, 0]
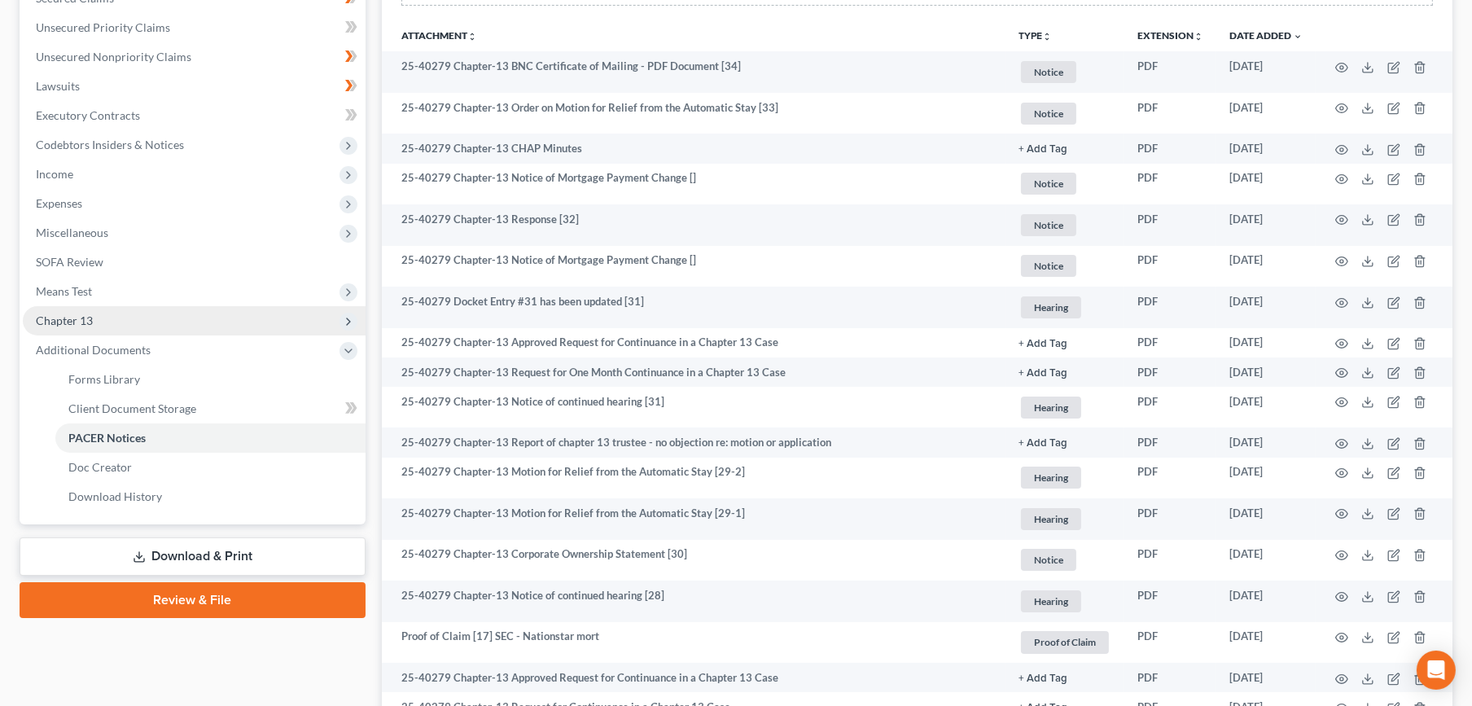
click at [96, 321] on span "Chapter 13" at bounding box center [194, 320] width 343 height 29
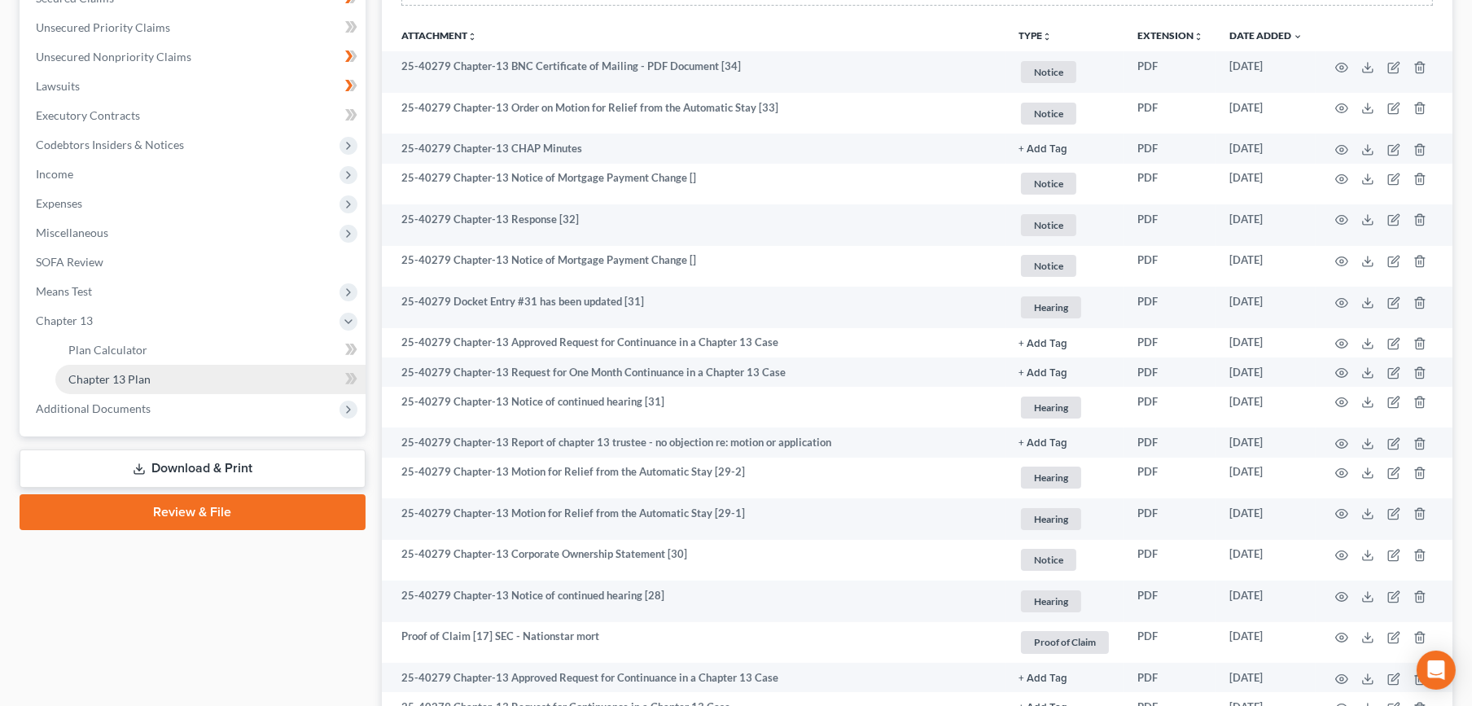
click at [105, 374] on span "Chapter 13 Plan" at bounding box center [109, 379] width 82 height 14
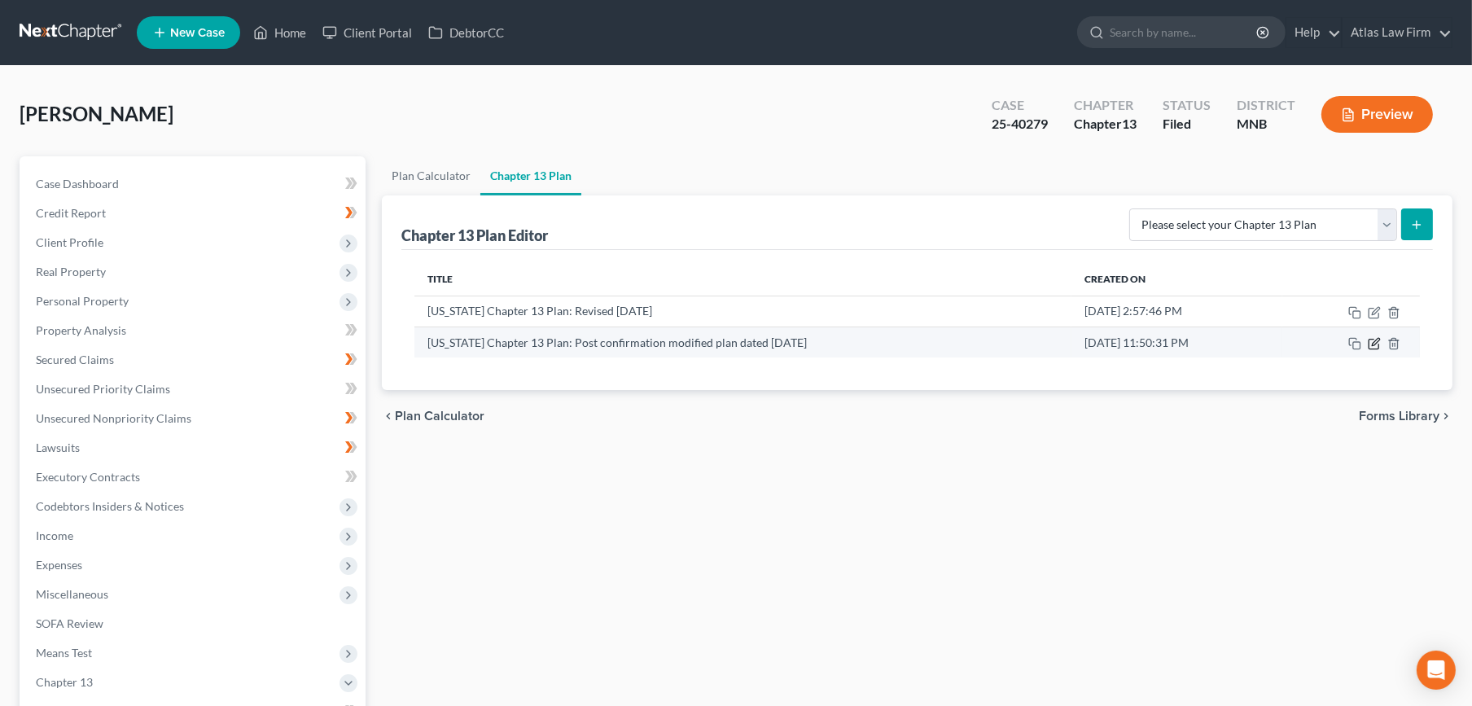
click at [1376, 341] on icon "button" at bounding box center [1374, 343] width 13 height 13
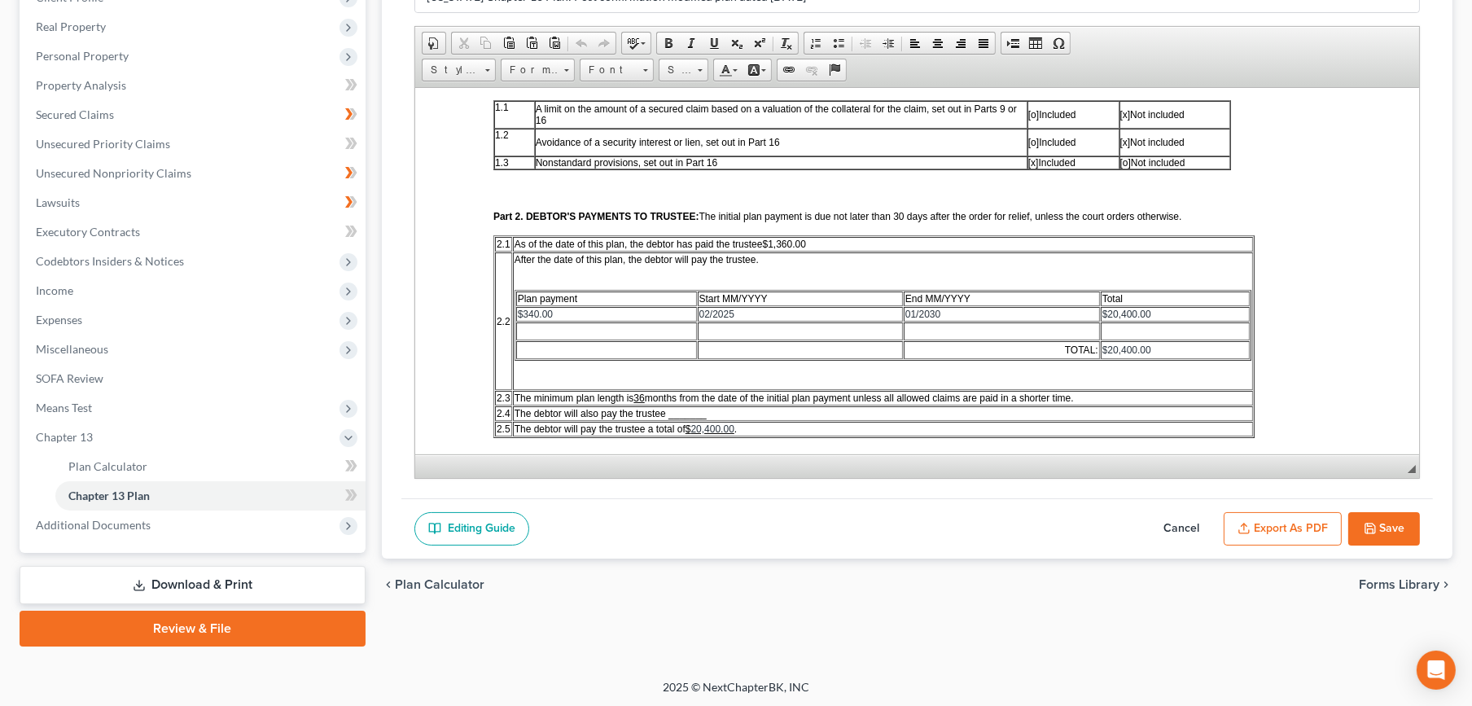
scroll to position [361, 0]
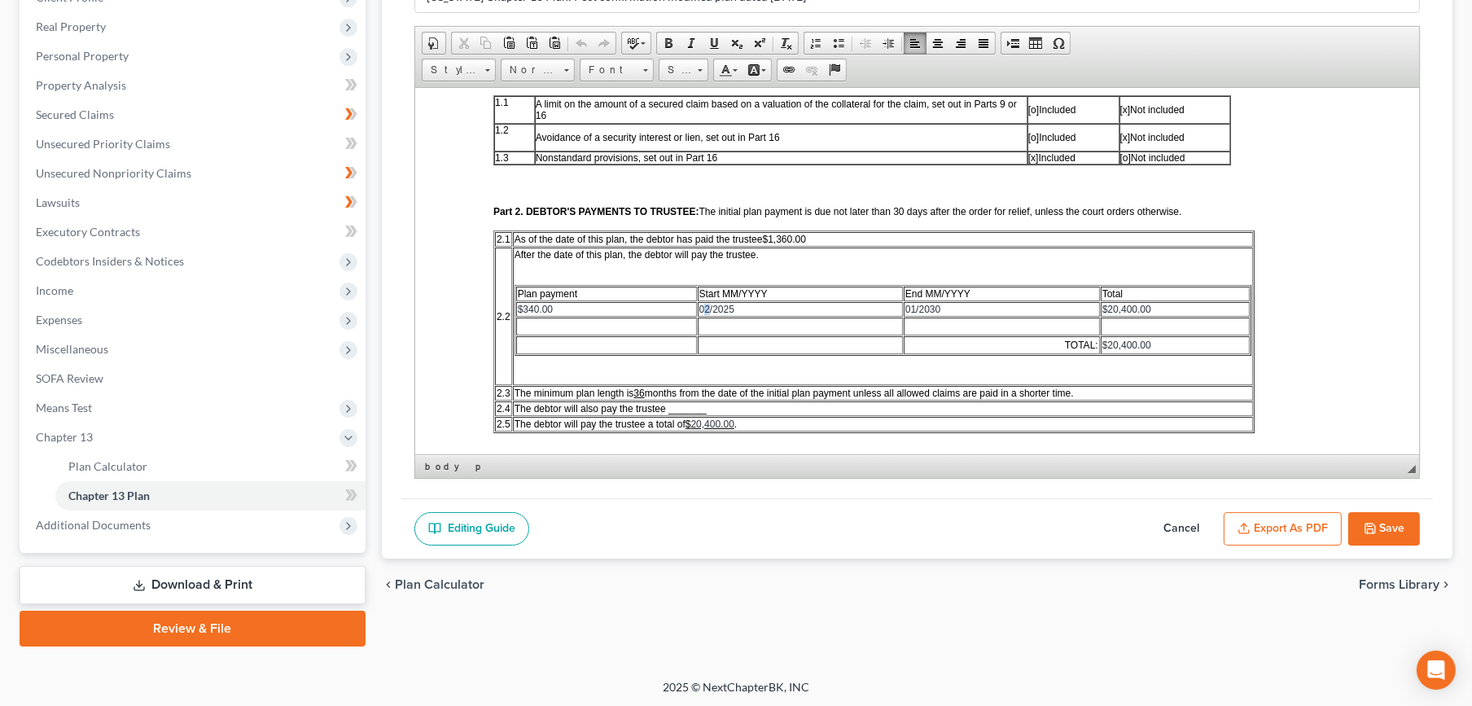
click at [707, 305] on span "02/2025" at bounding box center [715, 308] width 35 height 11
drag, startPoint x: 957, startPoint y: 303, endPoint x: 904, endPoint y: 303, distance: 52.9
click at [904, 303] on td "01/2030" at bounding box center [1001, 308] width 196 height 15
copy span "01/2030"
click at [961, 317] on td at bounding box center [1001, 326] width 196 height 18
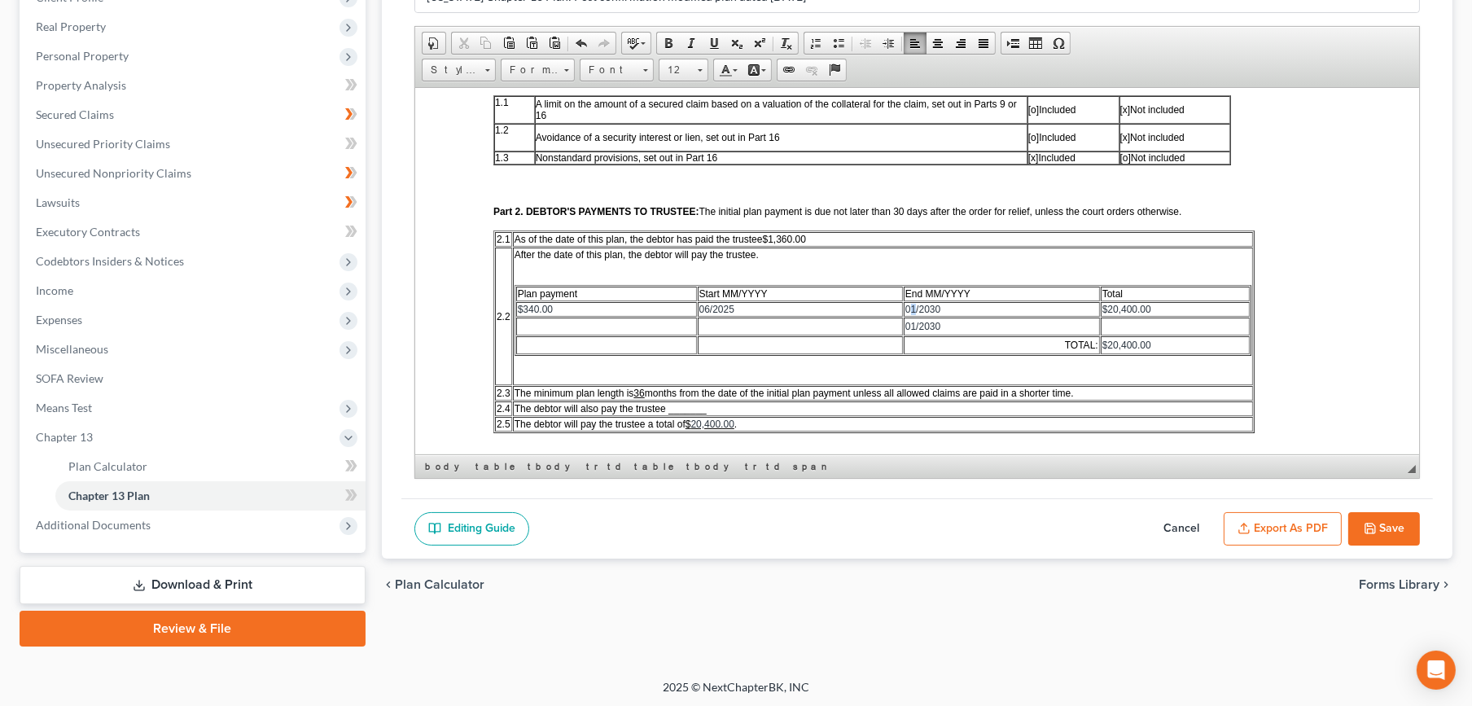
click at [910, 304] on span "01/2030" at bounding box center [921, 308] width 35 height 11
drag, startPoint x: 961, startPoint y: 305, endPoint x: 930, endPoint y: 308, distance: 30.2
click at [930, 308] on td "07/2030" at bounding box center [1001, 308] width 196 height 15
drag, startPoint x: 545, startPoint y: 305, endPoint x: 536, endPoint y: 300, distance: 10.2
click at [531, 303] on span "$340.00" at bounding box center [534, 308] width 35 height 11
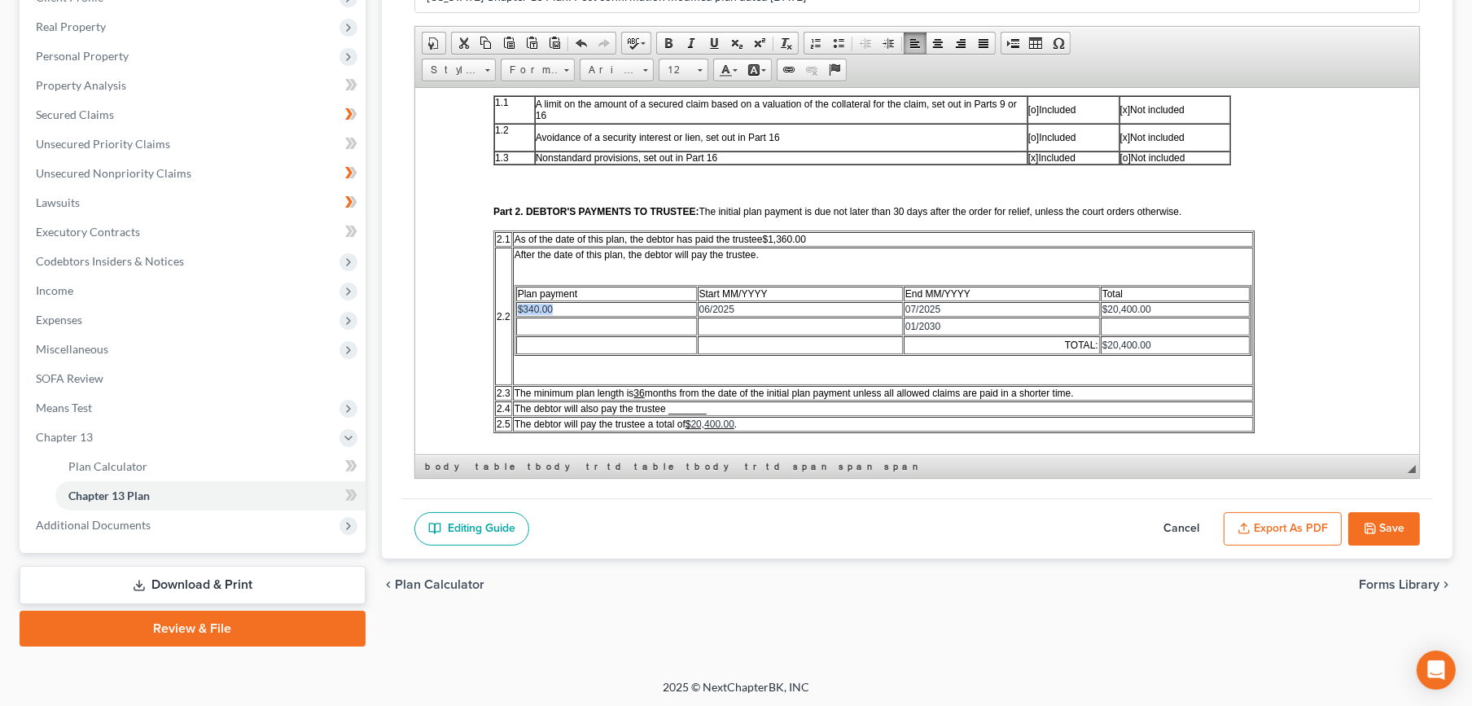
drag, startPoint x: 555, startPoint y: 300, endPoint x: 515, endPoint y: 305, distance: 40.3
click at [515, 305] on td "$340.00" at bounding box center [605, 308] width 181 height 15
copy span "$340.00"
click at [589, 323] on td at bounding box center [605, 326] width 181 height 18
click at [532, 308] on span "$340.00" at bounding box center [534, 308] width 35 height 11
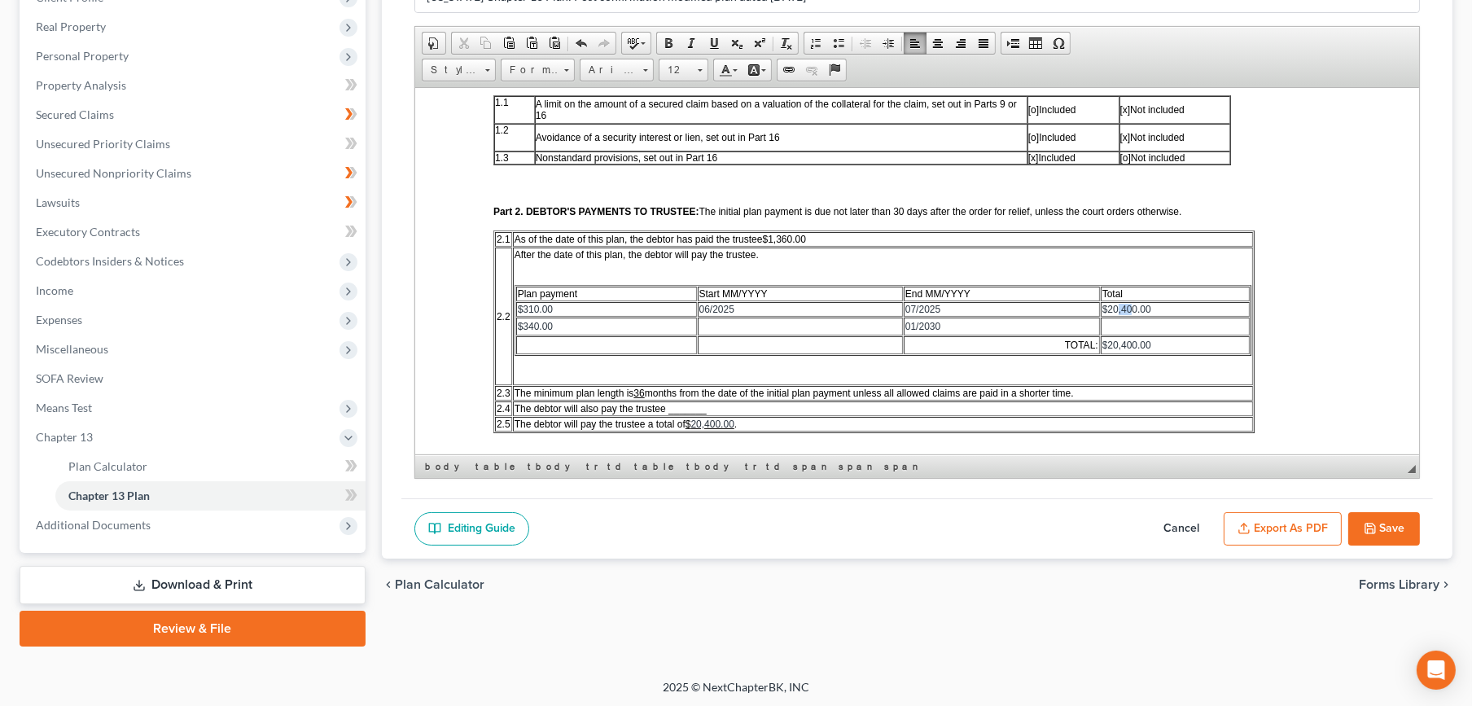
drag, startPoint x: 1132, startPoint y: 304, endPoint x: 1116, endPoint y: 305, distance: 16.4
click at [1116, 305] on span "$20,400.00" at bounding box center [1125, 308] width 49 height 11
drag, startPoint x: 1135, startPoint y: 304, endPoint x: 1105, endPoint y: 306, distance: 29.4
click at [1105, 306] on span "$20,400.00" at bounding box center [1125, 308] width 49 height 11
drag, startPoint x: 933, startPoint y: 302, endPoint x: 902, endPoint y: 319, distance: 35.3
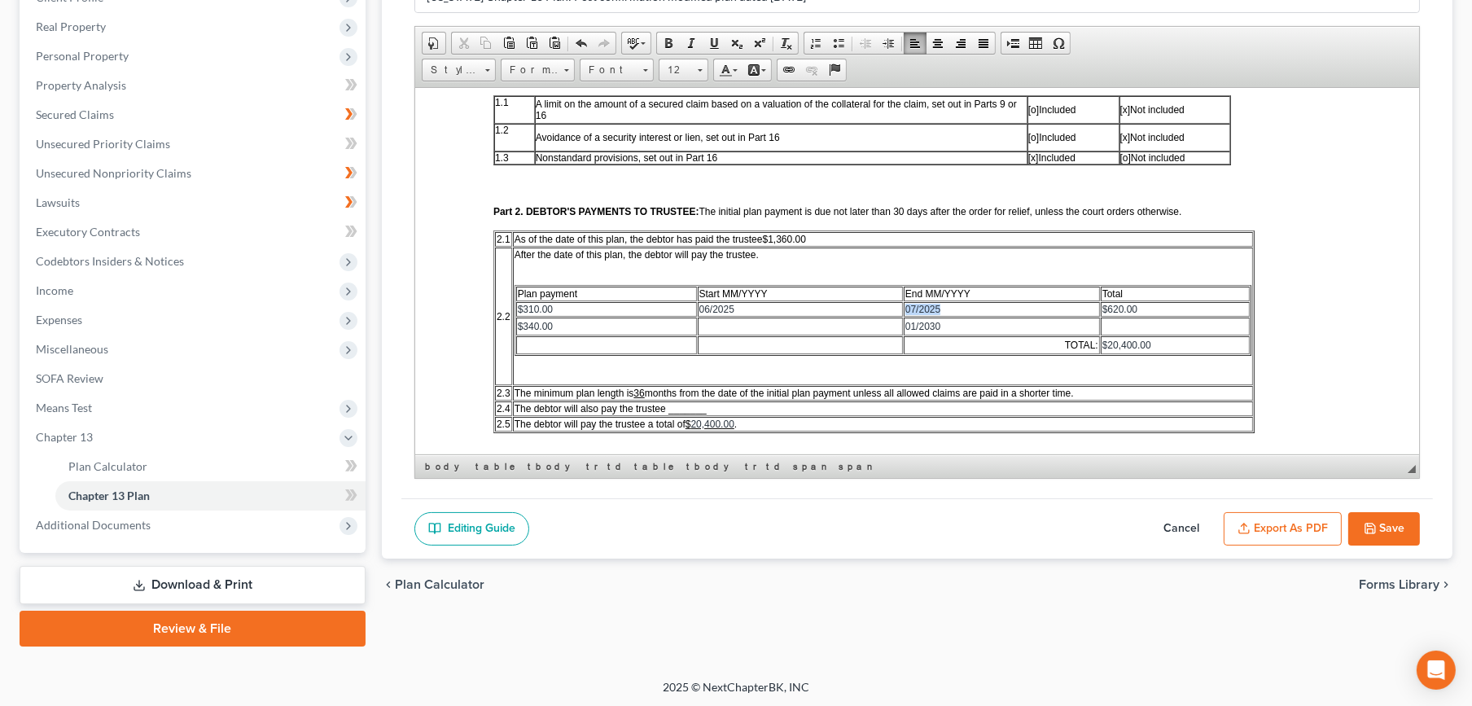
click at [904, 308] on td "07/2025" at bounding box center [1001, 308] width 196 height 15
copy span "07/2025"
click at [737, 321] on td at bounding box center [799, 326] width 205 height 18
click at [701, 324] on span "07/2025" at bounding box center [715, 325] width 35 height 11
click at [532, 304] on span "$310.00" at bounding box center [534, 308] width 35 height 11
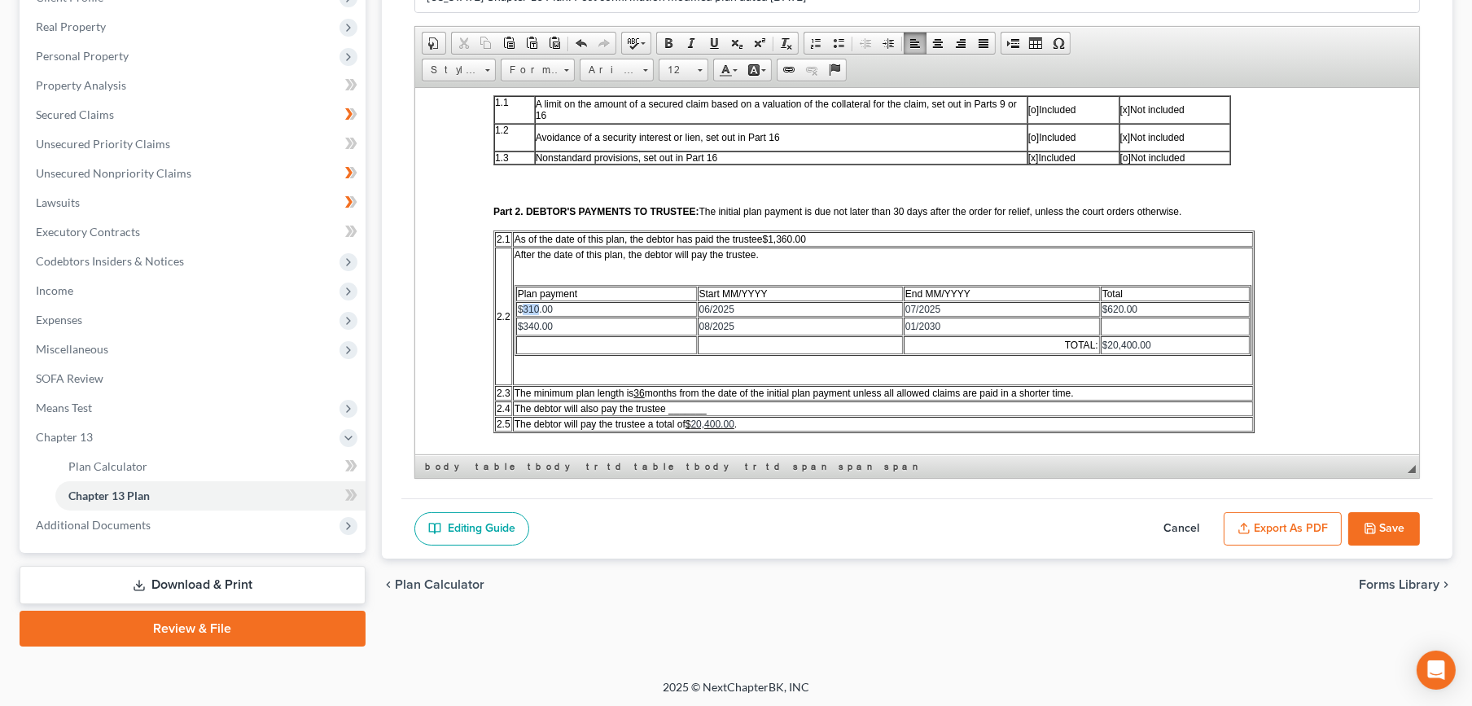
drag, startPoint x: 536, startPoint y: 306, endPoint x: 523, endPoint y: 303, distance: 14.2
click at [523, 303] on span "$310.00" at bounding box center [534, 308] width 35 height 11
drag, startPoint x: 1122, startPoint y: 304, endPoint x: 1105, endPoint y: 307, distance: 16.6
click at [1105, 307] on span "$620.00" at bounding box center [1118, 308] width 35 height 11
drag, startPoint x: 1137, startPoint y: 308, endPoint x: 1115, endPoint y: 306, distance: 22.0
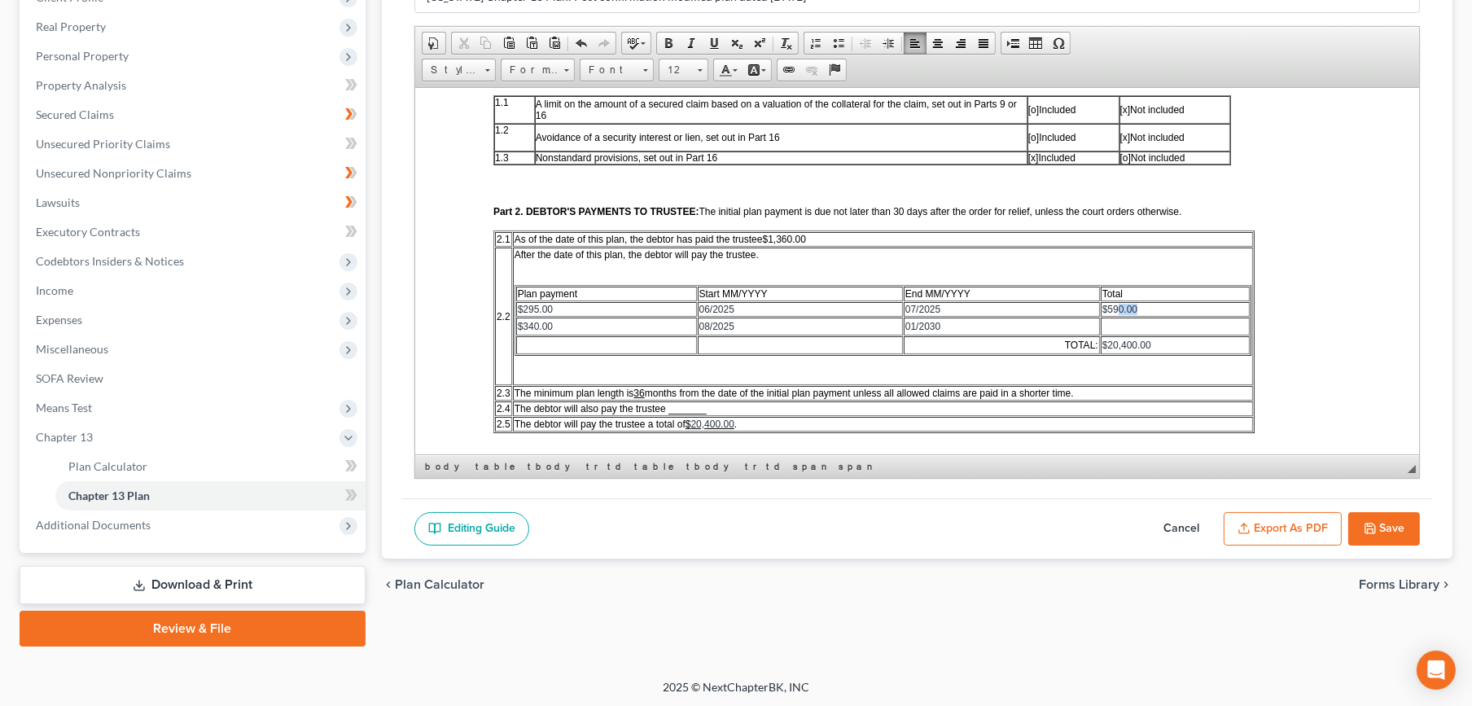
click at [1115, 306] on td "$590.00" at bounding box center [1175, 308] width 150 height 15
drag, startPoint x: 1152, startPoint y: 339, endPoint x: 1100, endPoint y: 344, distance: 52.3
click at [1100, 344] on td "$ 20,400.00" at bounding box center [1175, 344] width 150 height 18
copy td "$ 20,400.00"
click at [1132, 318] on td at bounding box center [1175, 326] width 150 height 18
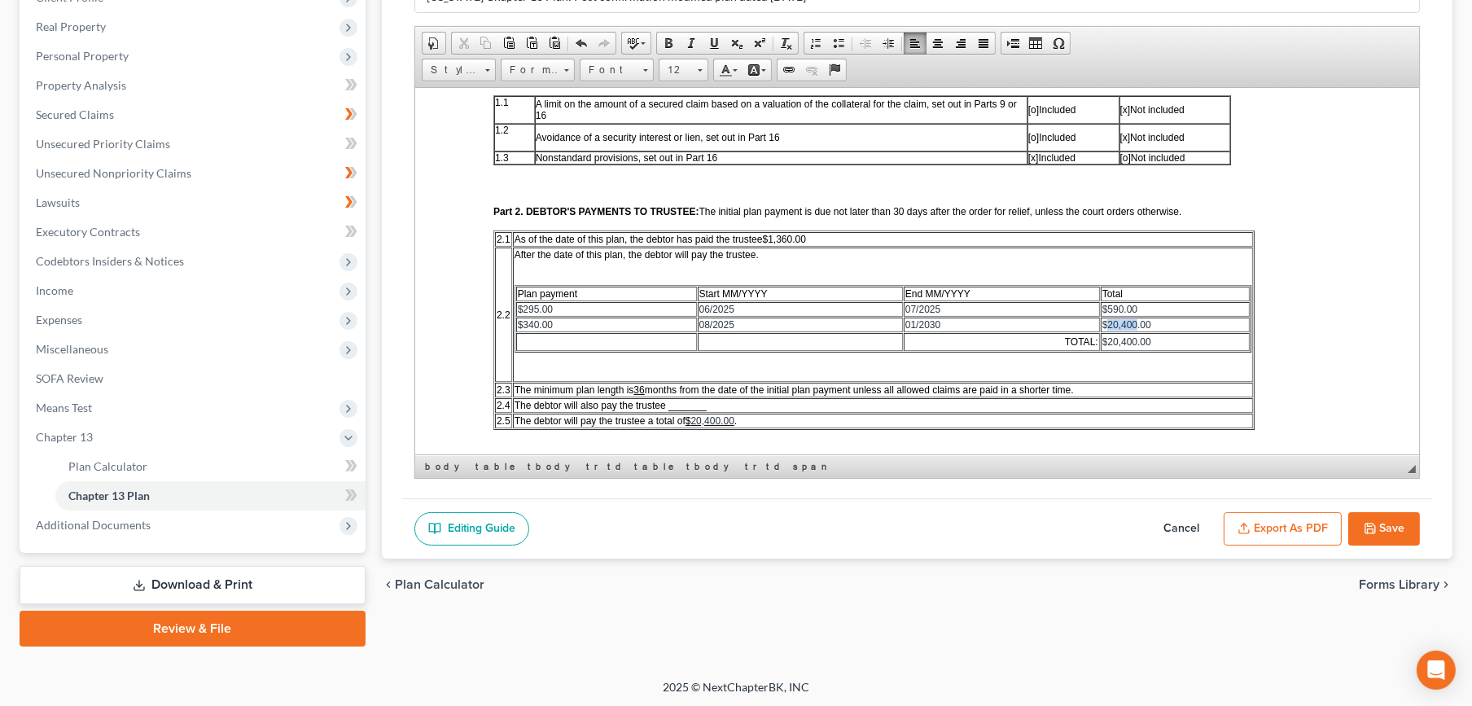
drag, startPoint x: 1136, startPoint y: 318, endPoint x: 1107, endPoint y: 325, distance: 29.2
click at [1107, 325] on span "20,400.00" at bounding box center [1127, 323] width 43 height 11
drag, startPoint x: 1135, startPoint y: 332, endPoint x: 1106, endPoint y: 338, distance: 29.1
click at [1106, 338] on span "20,400.00" at bounding box center [1127, 340] width 43 height 11
drag, startPoint x: 1173, startPoint y: 333, endPoint x: 1105, endPoint y: 333, distance: 67.6
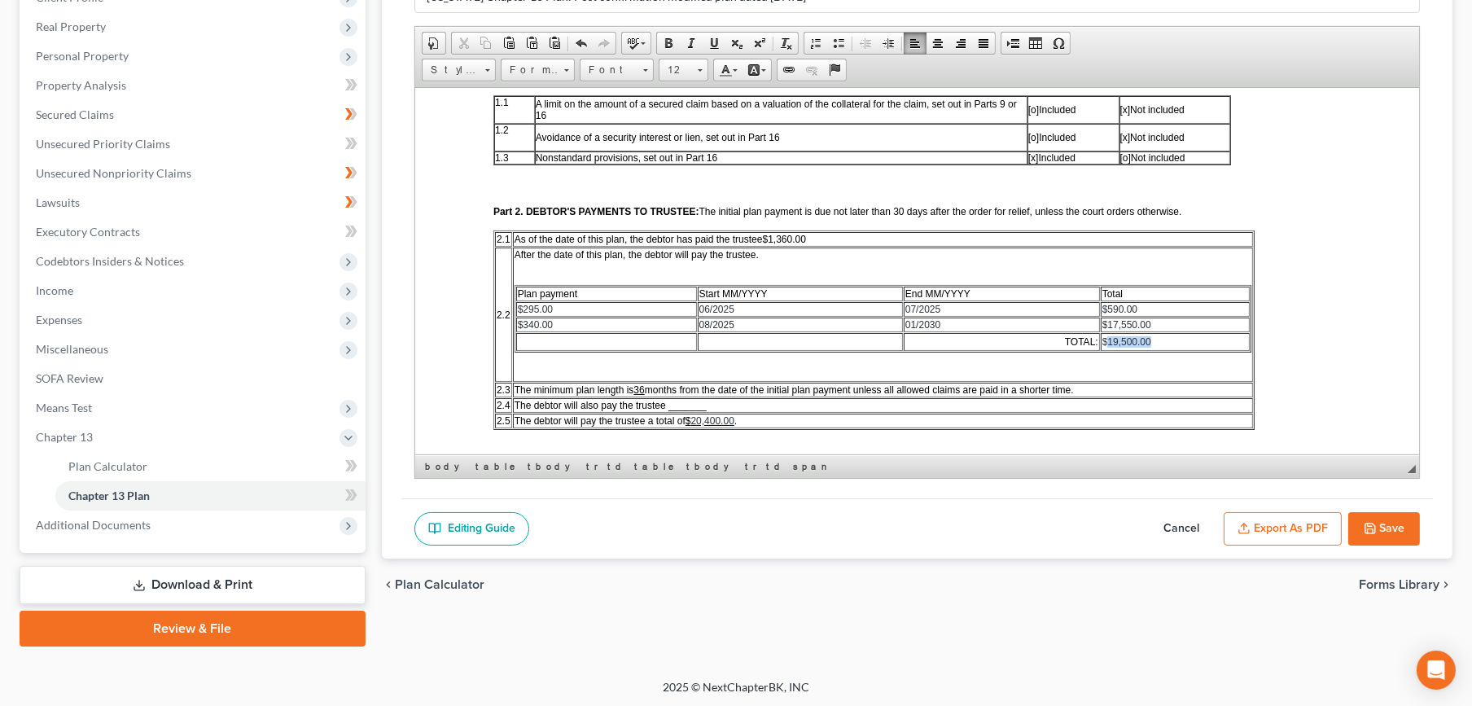
click at [1105, 333] on td "$ 19,500.00" at bounding box center [1175, 341] width 150 height 18
copy span "19,500.00"
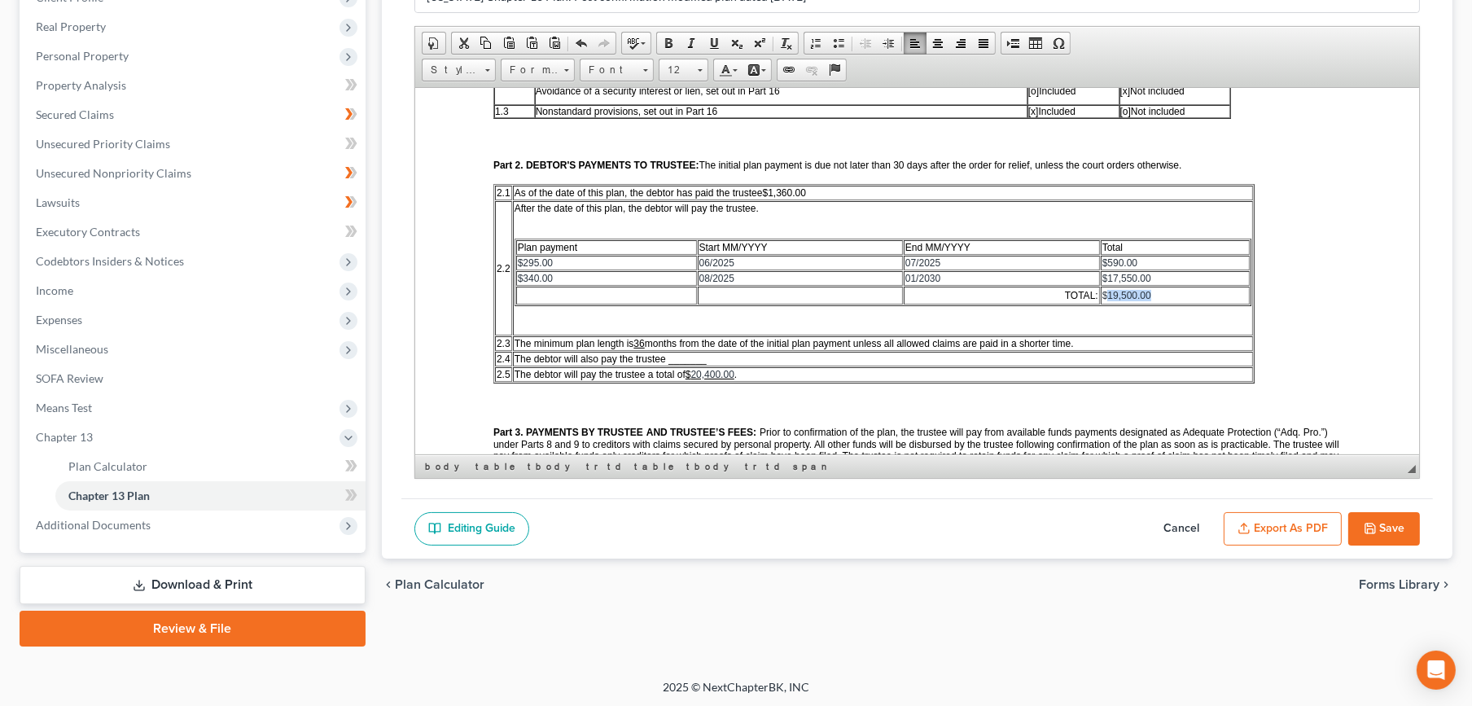
scroll to position [452, 0]
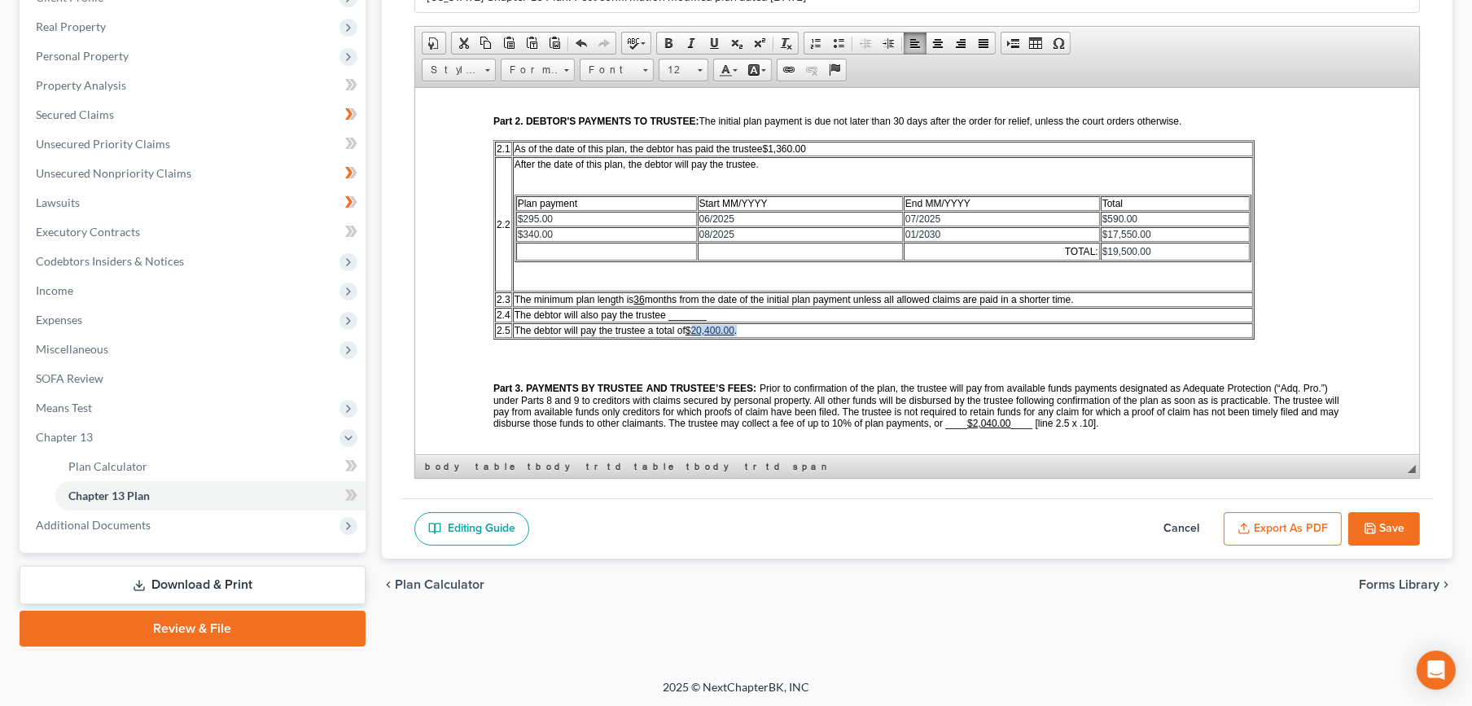
drag, startPoint x: 751, startPoint y: 323, endPoint x: 691, endPoint y: 322, distance: 59.4
click at [691, 322] on td "The debtor will pay the trustee a total of $ 20,400.00 ." at bounding box center [882, 329] width 741 height 15
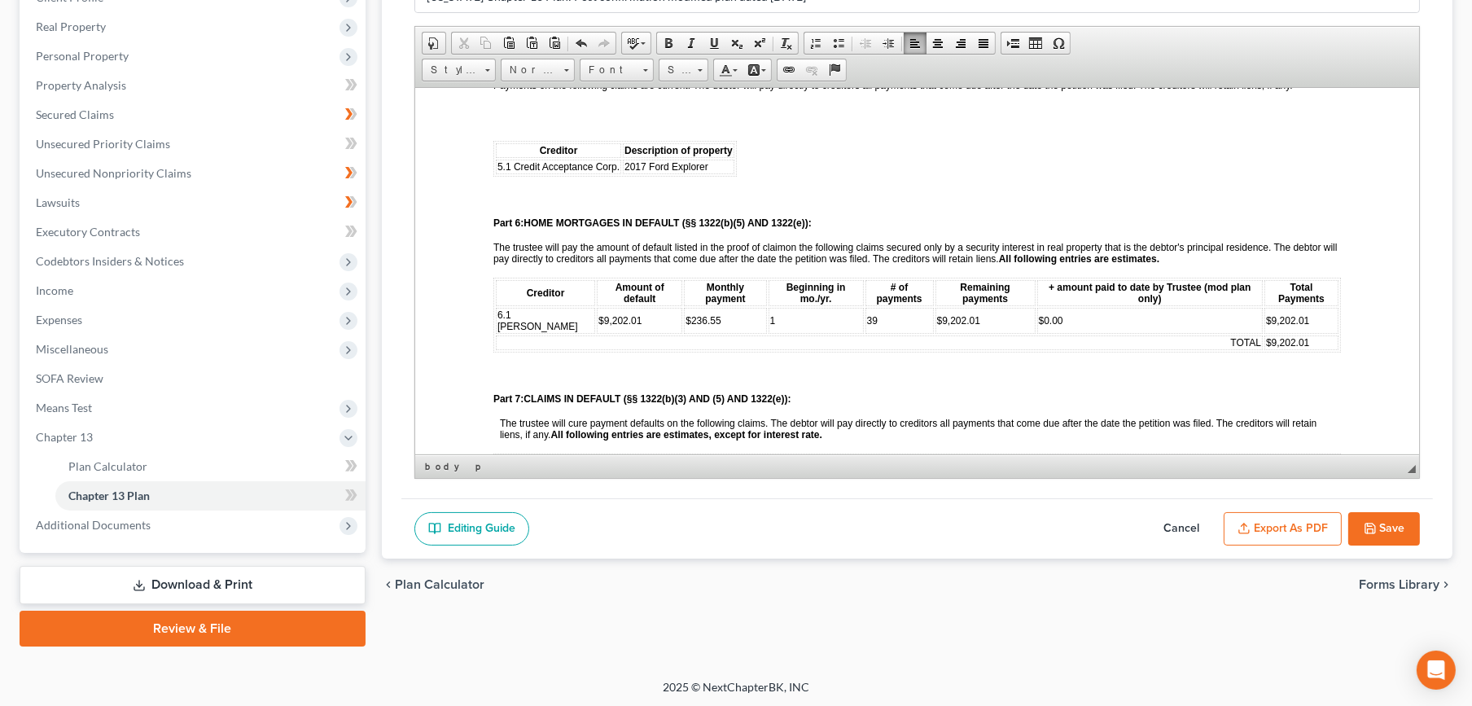
scroll to position [1085, 0]
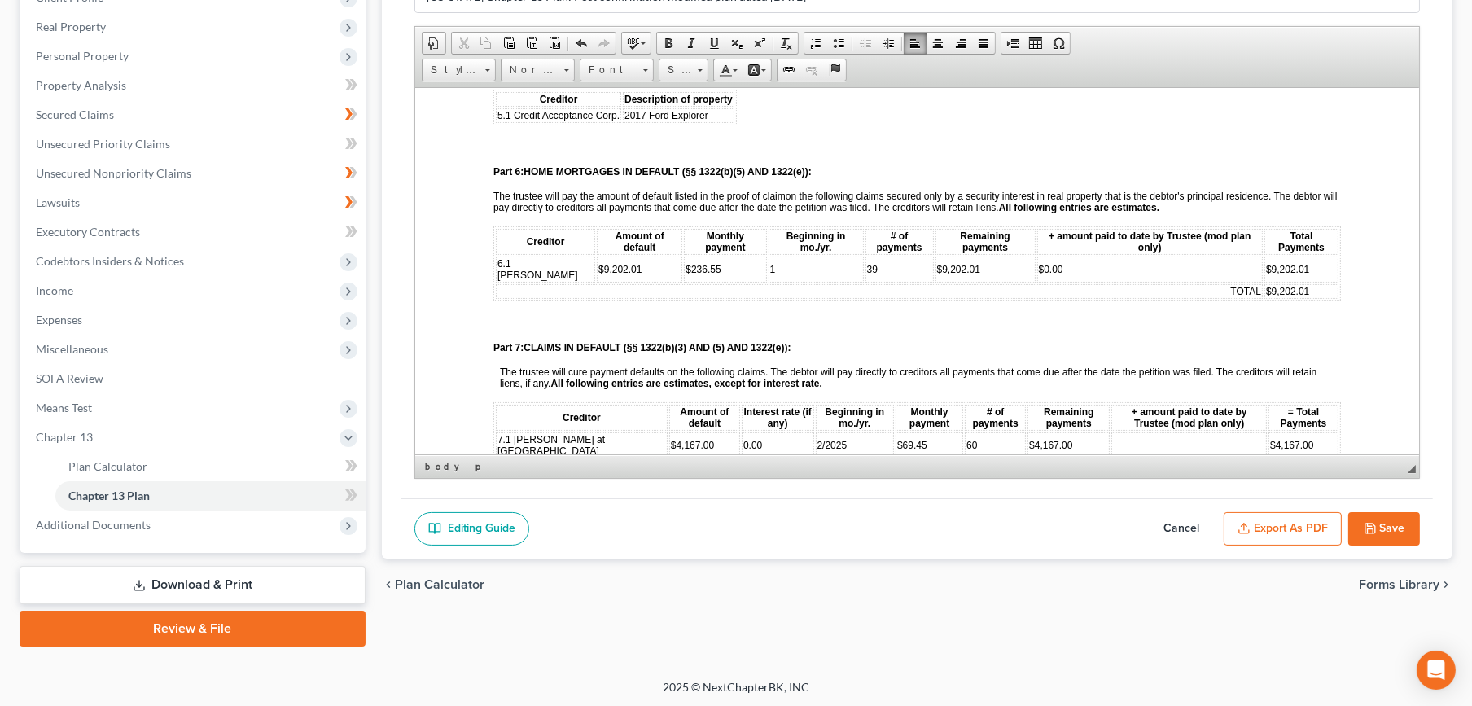
click at [1114, 431] on td at bounding box center [1187, 444] width 155 height 26
drag, startPoint x: 1036, startPoint y: 409, endPoint x: 988, endPoint y: 407, distance: 48.1
click at [1025, 431] on td "$4,167.00" at bounding box center [1066, 444] width 82 height 26
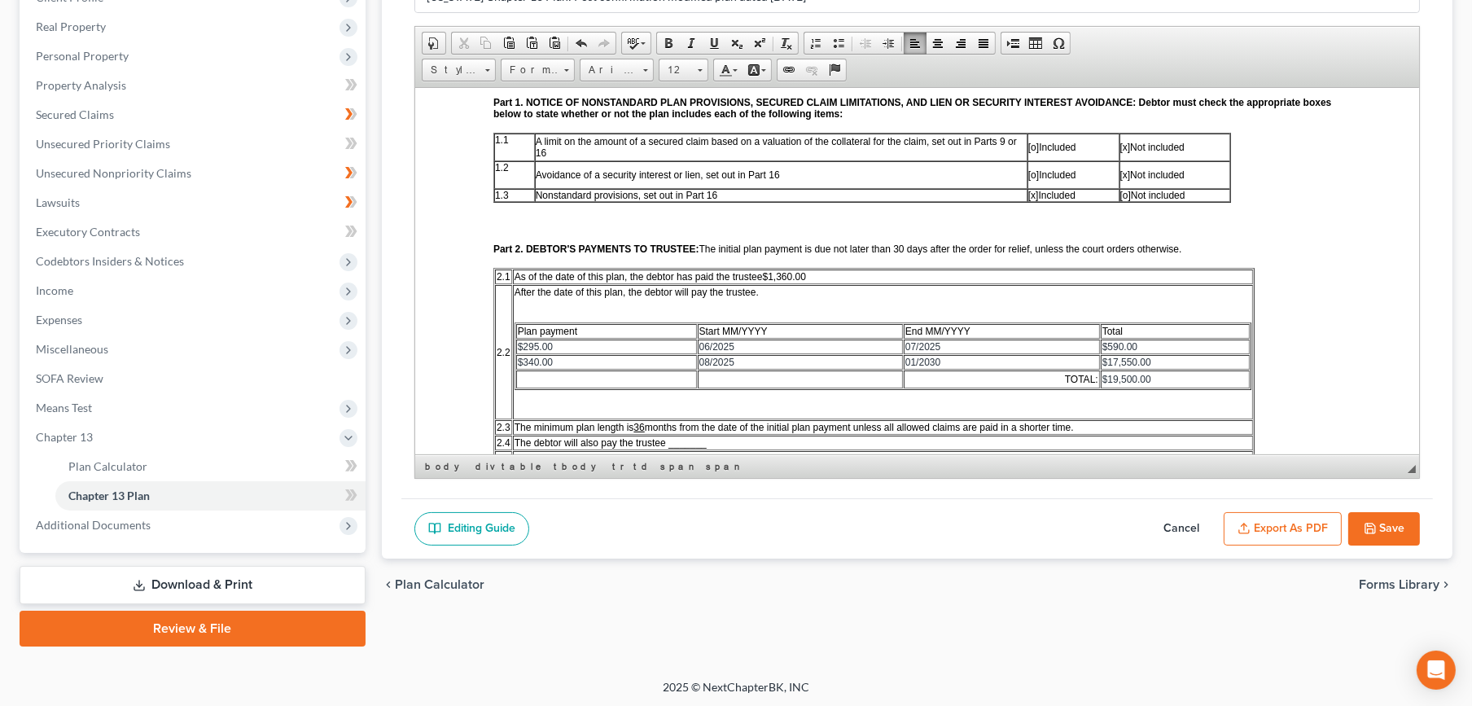
scroll to position [271, 0]
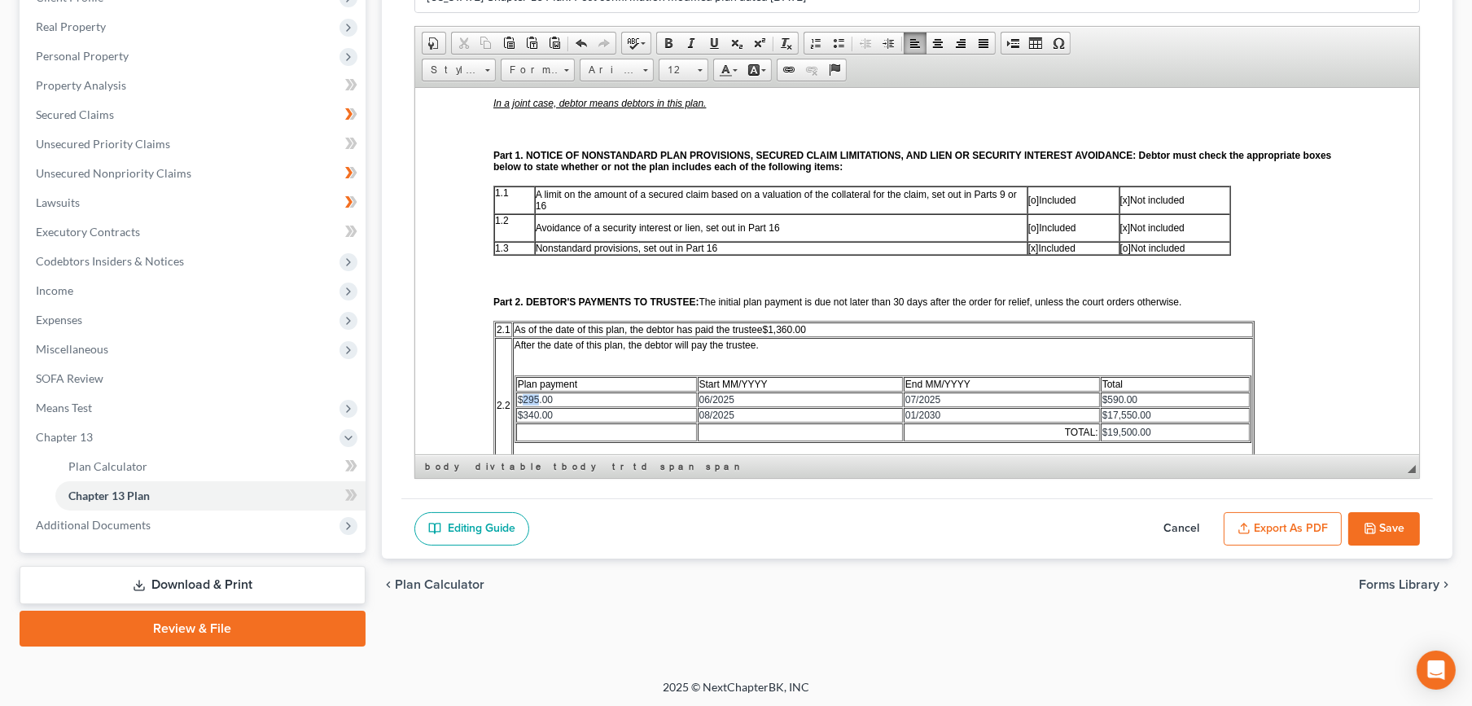
drag, startPoint x: 537, startPoint y: 393, endPoint x: 523, endPoint y: 398, distance: 14.7
click at [523, 398] on span "$295.00" at bounding box center [534, 398] width 35 height 11
click at [706, 398] on span "06/2025" at bounding box center [715, 398] width 35 height 11
click at [908, 393] on span "07/2025" at bounding box center [921, 398] width 35 height 11
drag, startPoint x: 580, startPoint y: 393, endPoint x: 516, endPoint y: 398, distance: 64.5
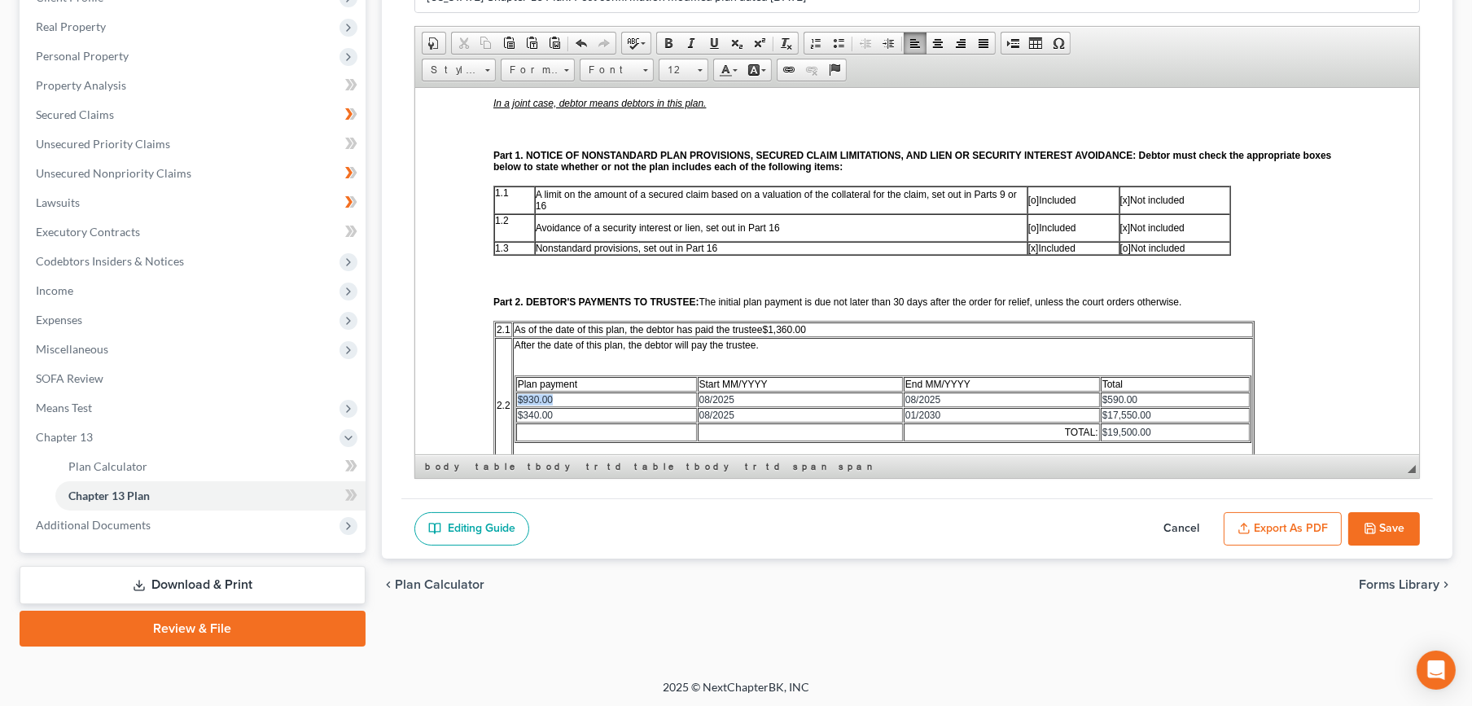
click at [516, 398] on td "$930.00" at bounding box center [605, 399] width 181 height 15
copy span "$930.00"
drag, startPoint x: 1143, startPoint y: 395, endPoint x: 1101, endPoint y: 401, distance: 42.7
click at [1101, 401] on td "$590.00" at bounding box center [1175, 399] width 150 height 15
click at [705, 411] on span "08/2025" at bounding box center [715, 414] width 35 height 11
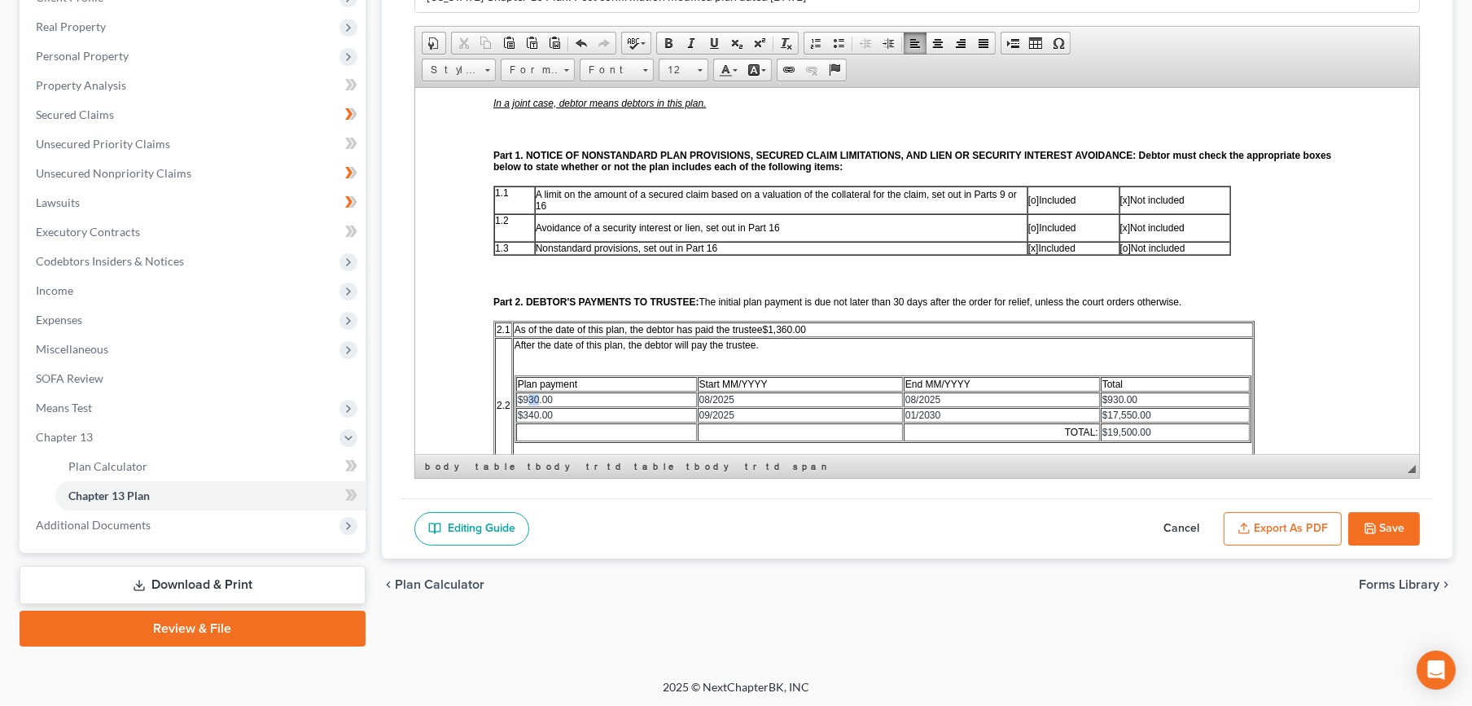
drag, startPoint x: 536, startPoint y: 393, endPoint x: 527, endPoint y: 391, distance: 9.3
click at [527, 393] on span "$930.00" at bounding box center [534, 398] width 35 height 11
click at [1113, 394] on span "$930.00" at bounding box center [1118, 398] width 35 height 11
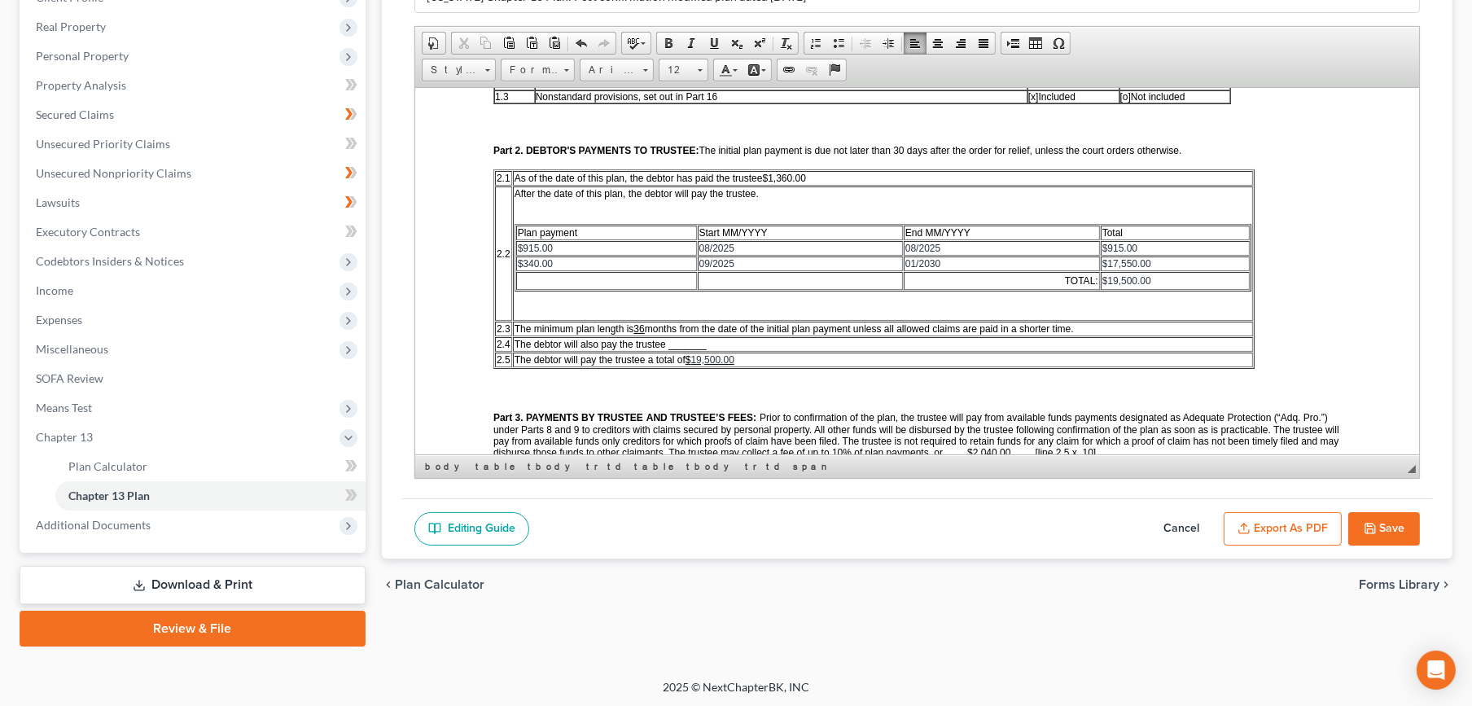
scroll to position [452, 0]
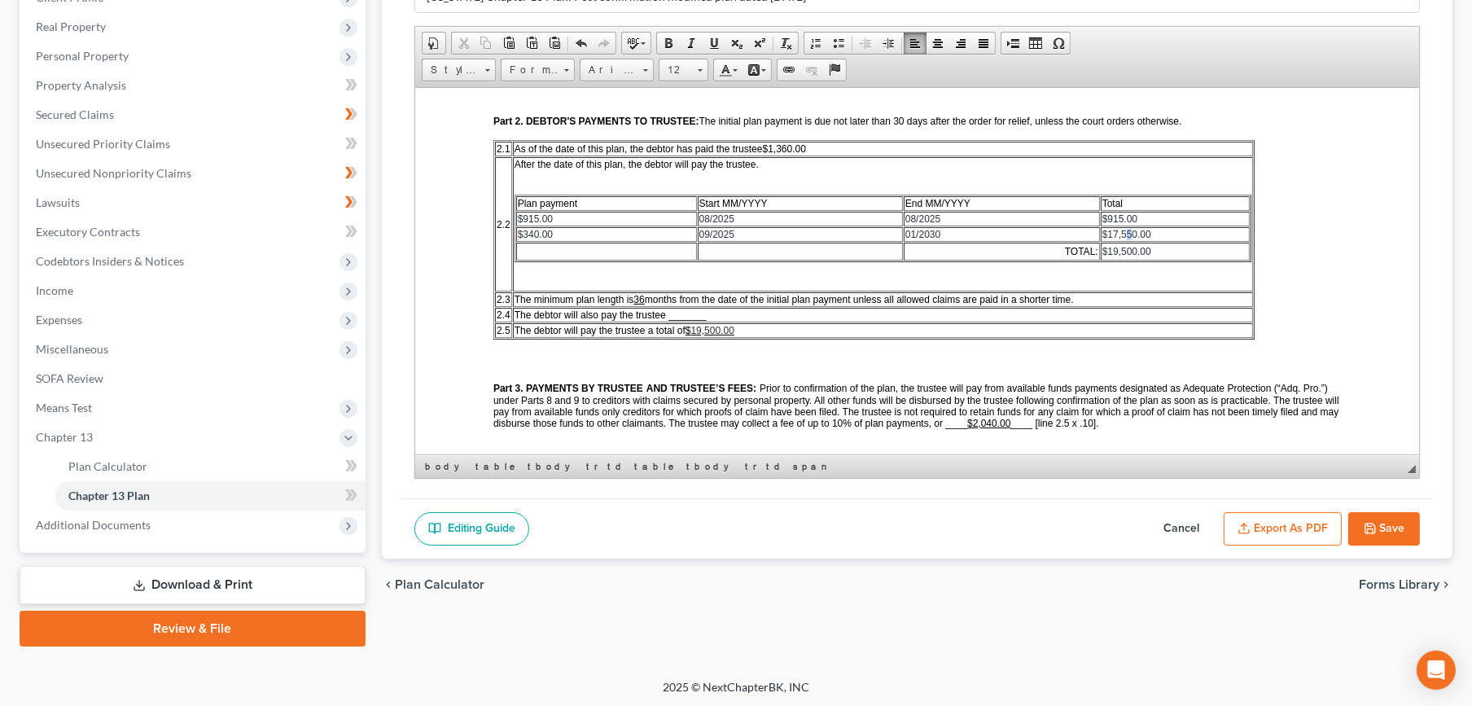
click at [1127, 230] on span "17,550.00" at bounding box center [1127, 233] width 43 height 11
drag, startPoint x: 1136, startPoint y: 225, endPoint x: 1122, endPoint y: 224, distance: 13.9
click at [1122, 228] on span "17,550.00" at bounding box center [1127, 233] width 43 height 11
drag, startPoint x: 1134, startPoint y: 246, endPoint x: 1111, endPoint y: 247, distance: 22.9
click at [1111, 247] on span "19,500.00" at bounding box center [1127, 250] width 43 height 11
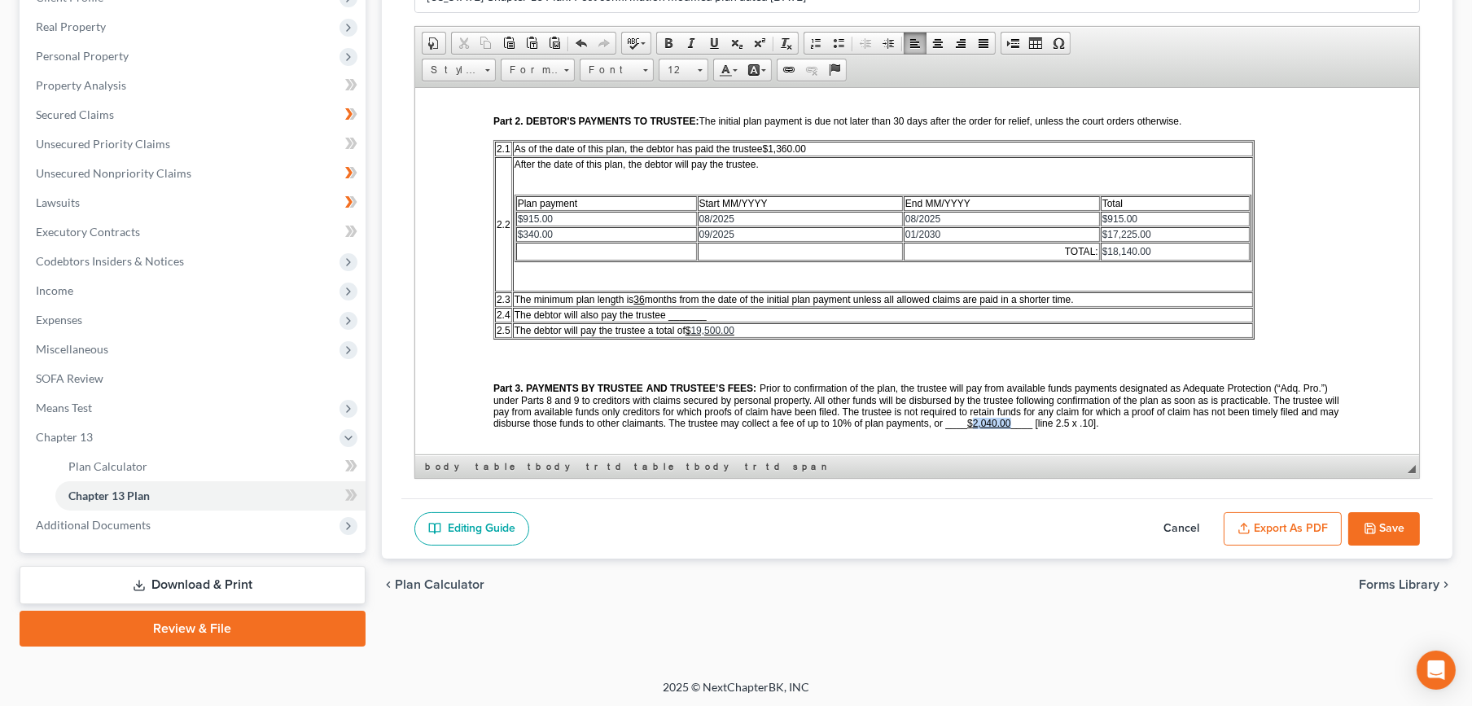
drag, startPoint x: 1049, startPoint y: 420, endPoint x: 1013, endPoint y: 420, distance: 36.6
click at [1013, 420] on p "Part 3. PAYMENTS BY TRUSTEE AND TRUSTEE’S FEES: Prior to confirmation of the pl…" at bounding box center [916, 403] width 847 height 49
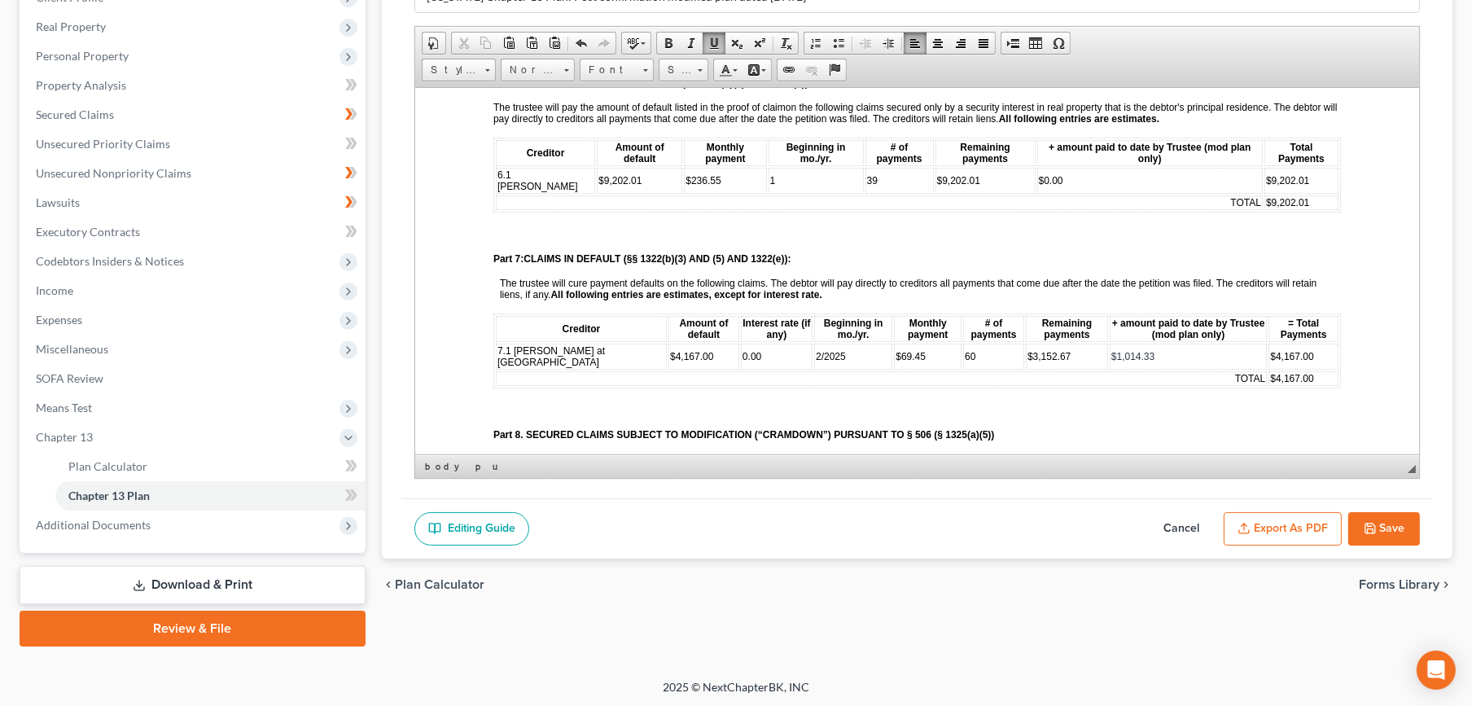
scroll to position [1175, 0]
drag, startPoint x: 1136, startPoint y: 313, endPoint x: 1075, endPoint y: 317, distance: 61.2
click at [1109, 341] on td "$1,014.33" at bounding box center [1187, 354] width 157 height 26
copy span "$1,014.33"
drag, startPoint x: 1051, startPoint y: 148, endPoint x: 1012, endPoint y: 155, distance: 39.8
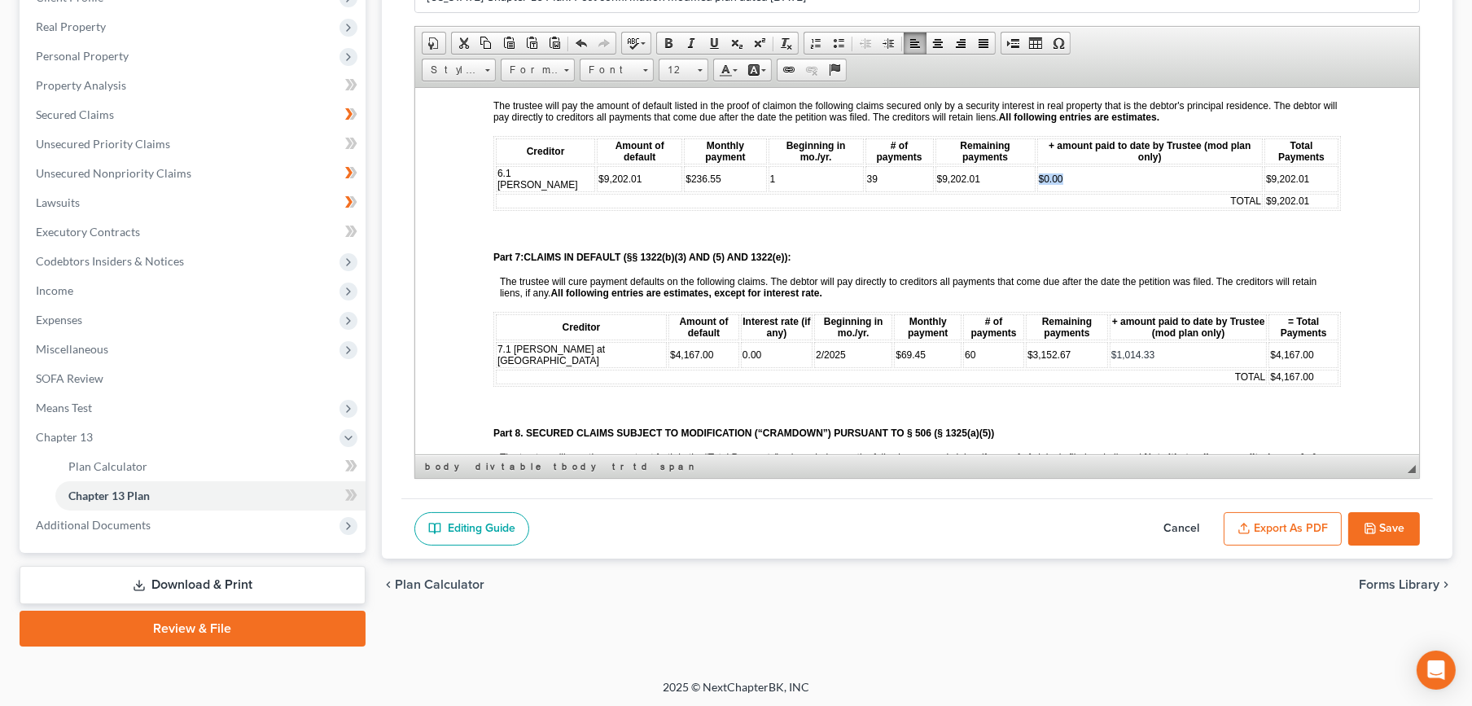
click at [1036, 165] on td "$0.00" at bounding box center [1148, 178] width 225 height 26
drag, startPoint x: 1116, startPoint y: 317, endPoint x: 1076, endPoint y: 323, distance: 40.4
click at [1109, 341] on td "$1,014.33" at bounding box center [1187, 354] width 157 height 26
drag, startPoint x: 1033, startPoint y: 320, endPoint x: 996, endPoint y: 326, distance: 37.9
click at [1027, 341] on td "$3,152.67" at bounding box center [1068, 354] width 82 height 26
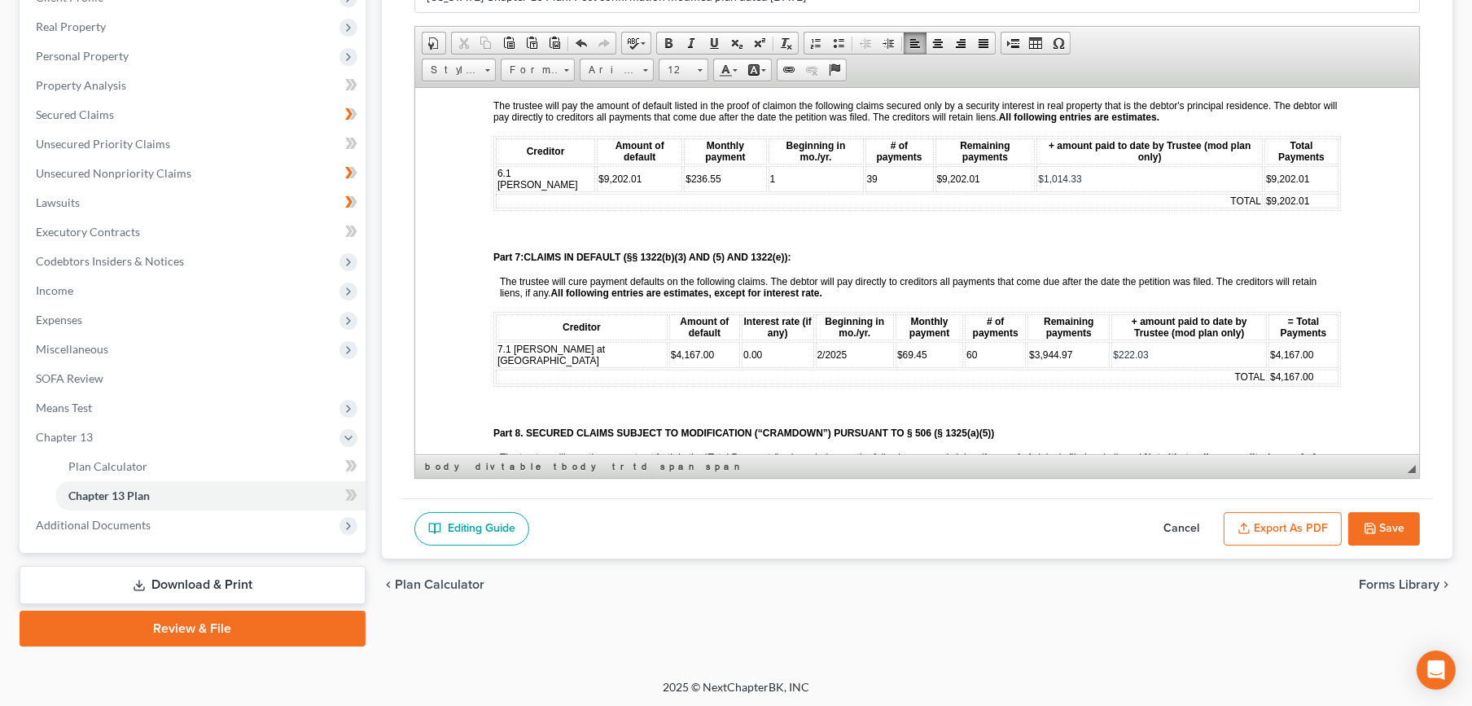
click at [1066, 399] on p at bounding box center [919, 406] width 841 height 15
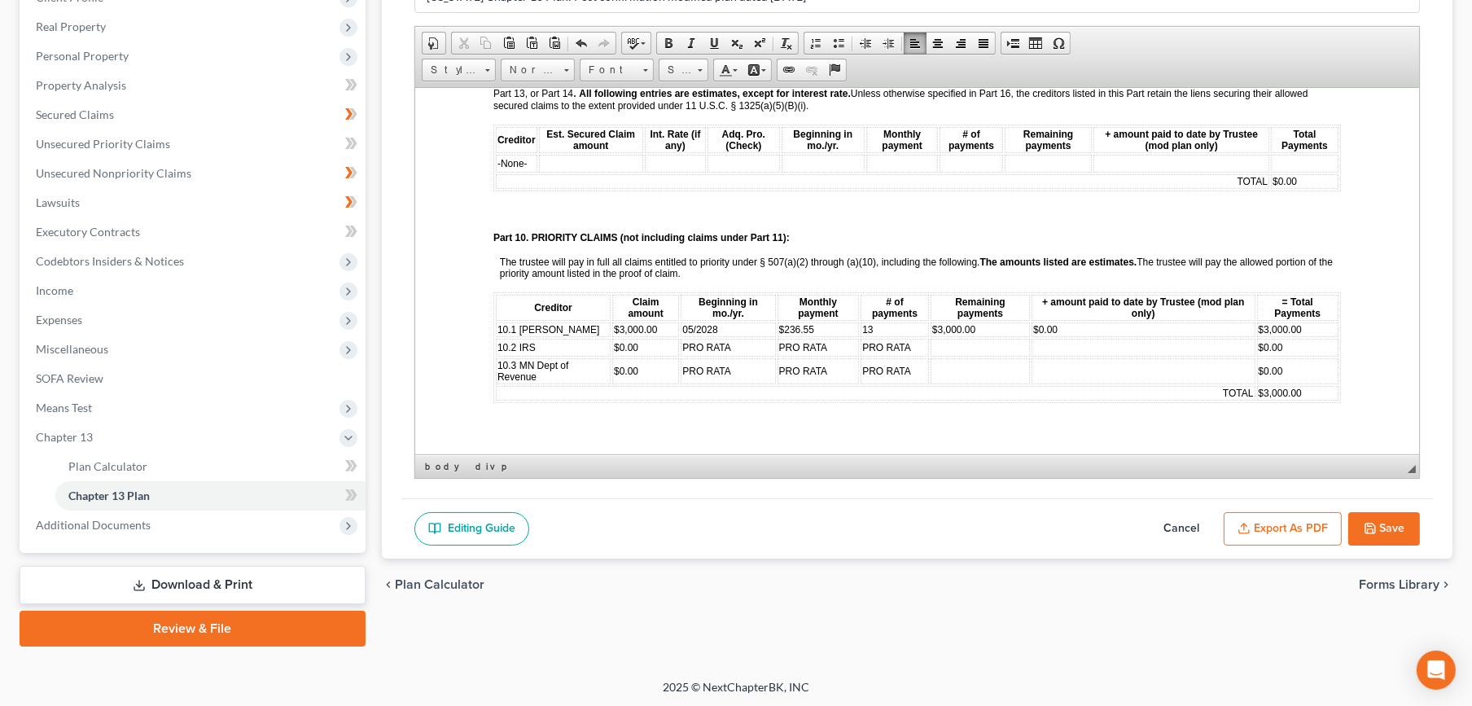
scroll to position [1809, 0]
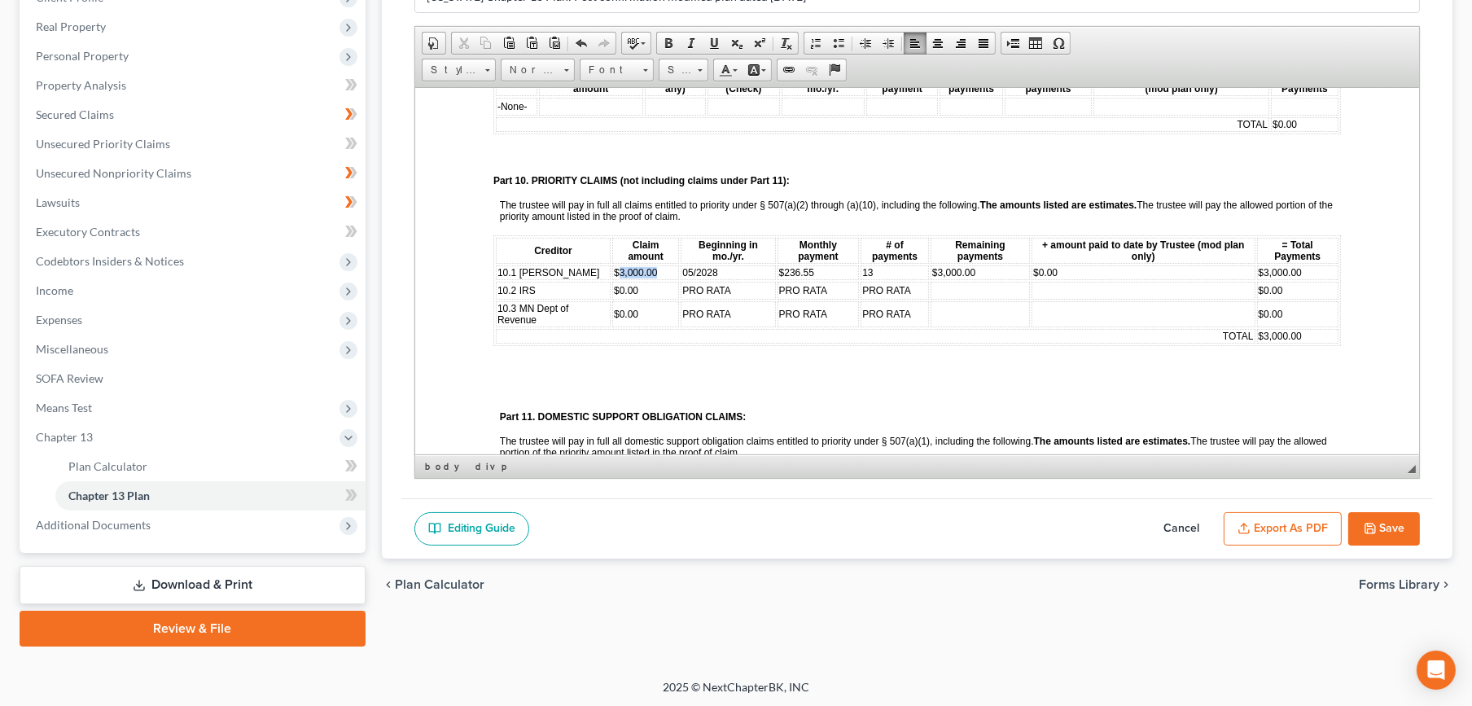
drag, startPoint x: 653, startPoint y: 225, endPoint x: 614, endPoint y: 229, distance: 39.3
click at [614, 265] on td "$3,000.00" at bounding box center [644, 272] width 67 height 15
drag, startPoint x: 658, startPoint y: 222, endPoint x: 614, endPoint y: 219, distance: 44.1
click at [614, 265] on td "$5,250.00" at bounding box center [644, 272] width 67 height 15
copy span "5,250.00"
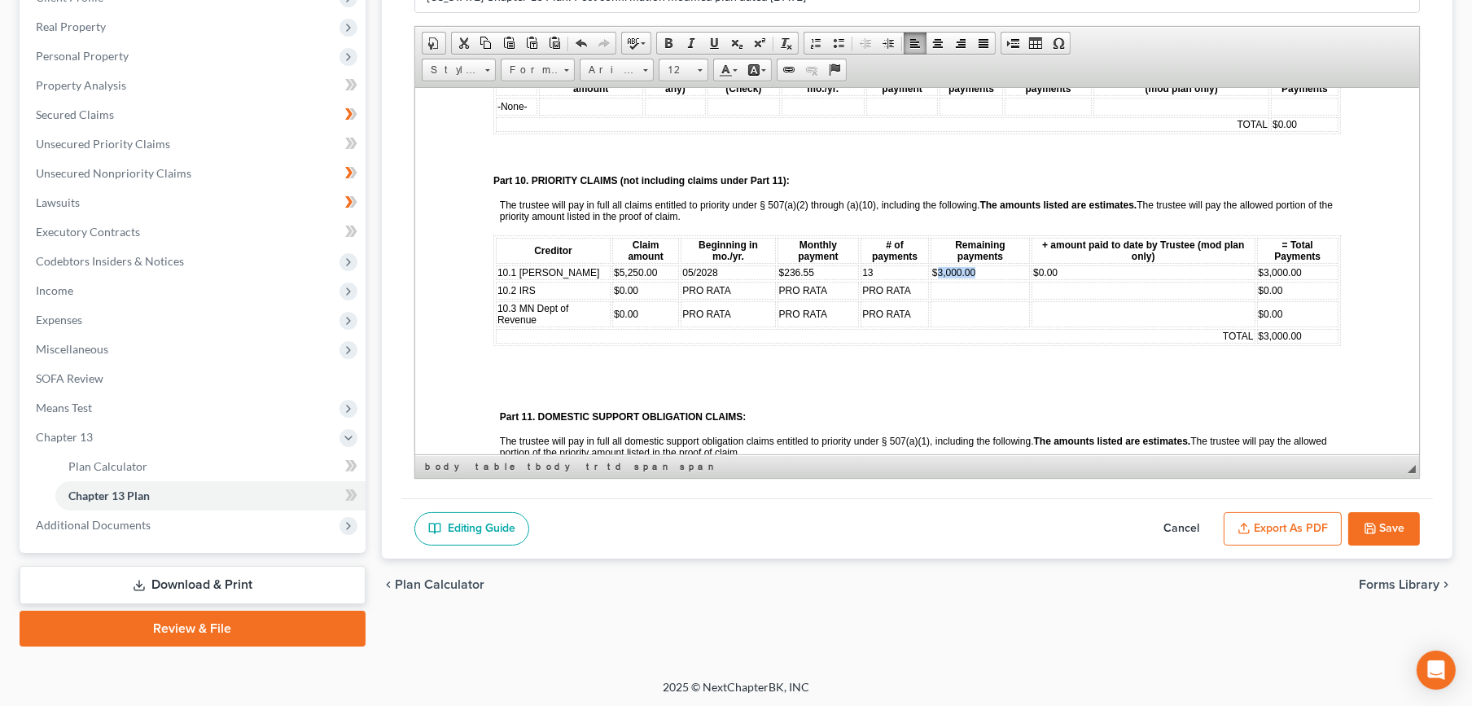
drag, startPoint x: 966, startPoint y: 220, endPoint x: 930, endPoint y: 217, distance: 35.9
click at [930, 265] on td "$3,000.00" at bounding box center [979, 272] width 99 height 15
drag, startPoint x: 1286, startPoint y: 220, endPoint x: 1250, endPoint y: 220, distance: 36.6
click at [1256, 265] on td "$ 3,000.00" at bounding box center [1296, 272] width 81 height 15
drag, startPoint x: 1285, startPoint y: 285, endPoint x: 1251, endPoint y: 279, distance: 34.7
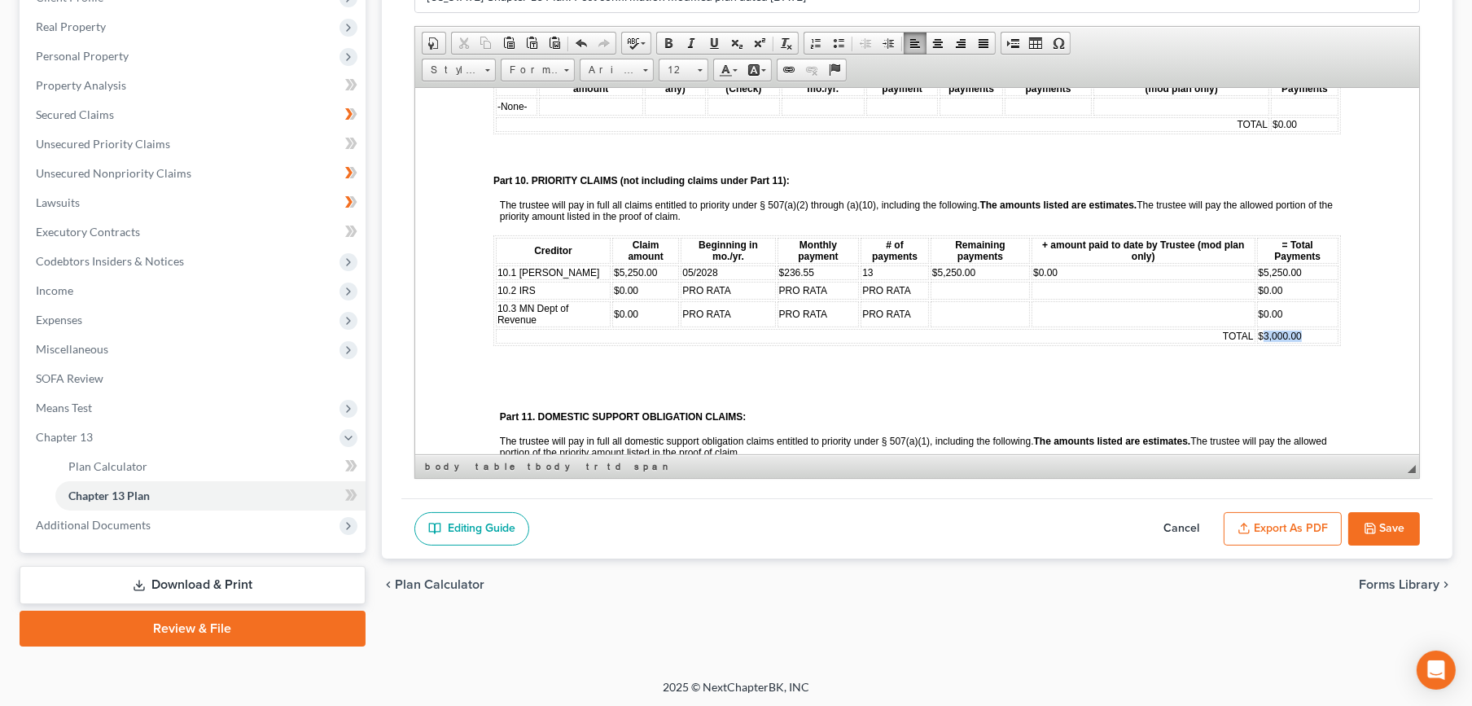
click at [1256, 328] on td "$ 3,000.00" at bounding box center [1296, 335] width 81 height 15
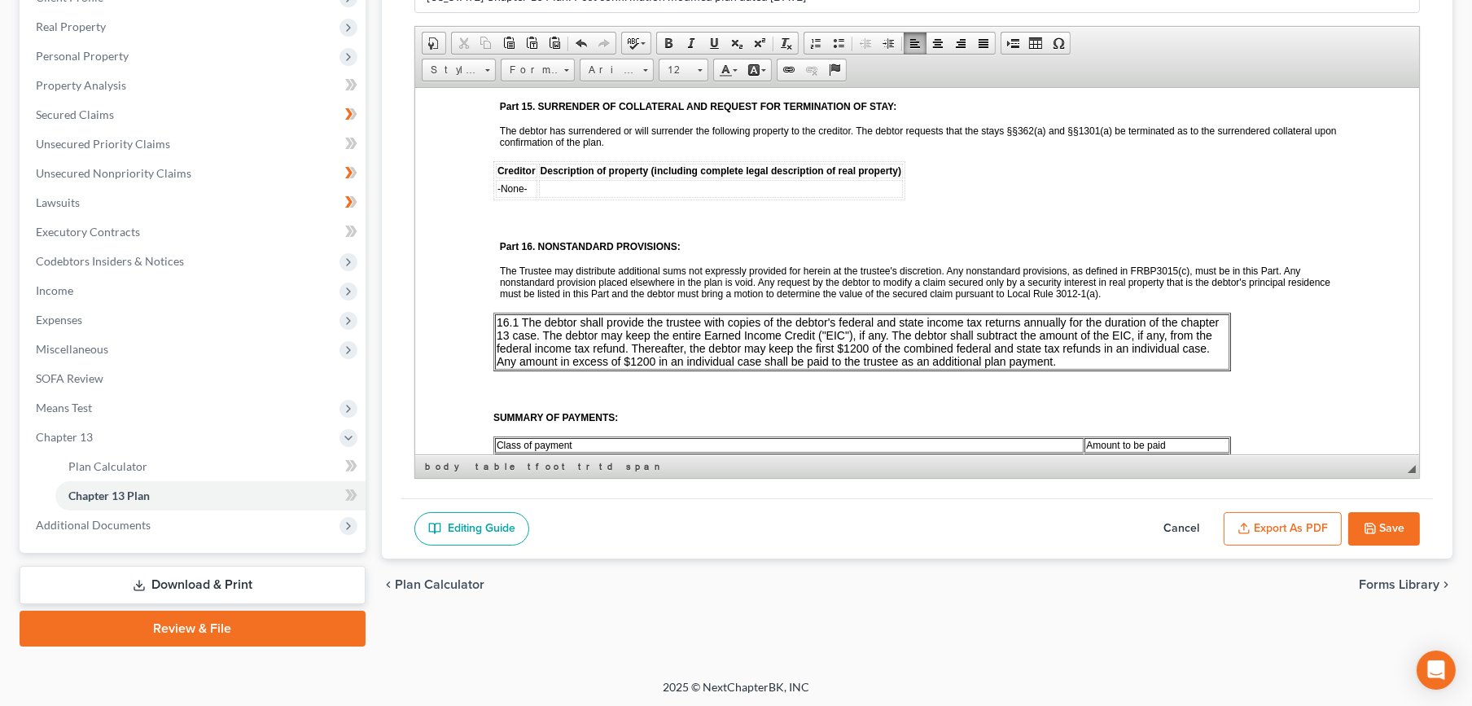
scroll to position [2713, 0]
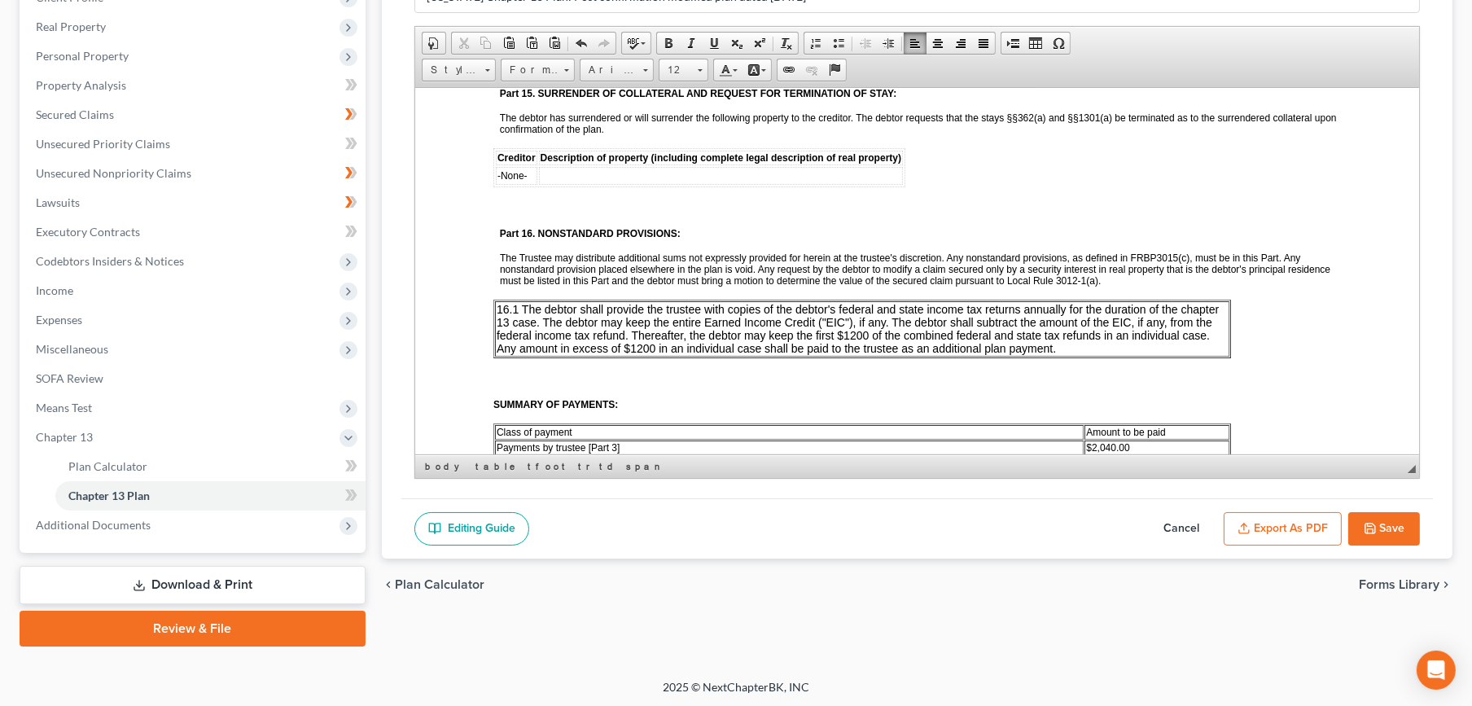
click at [1095, 300] on td "16.1 The debtor shall provide the trustee with copies of the debtor's federal a…" at bounding box center [861, 327] width 734 height 55
click at [1367, 529] on polyline "button" at bounding box center [1370, 531] width 6 height 4
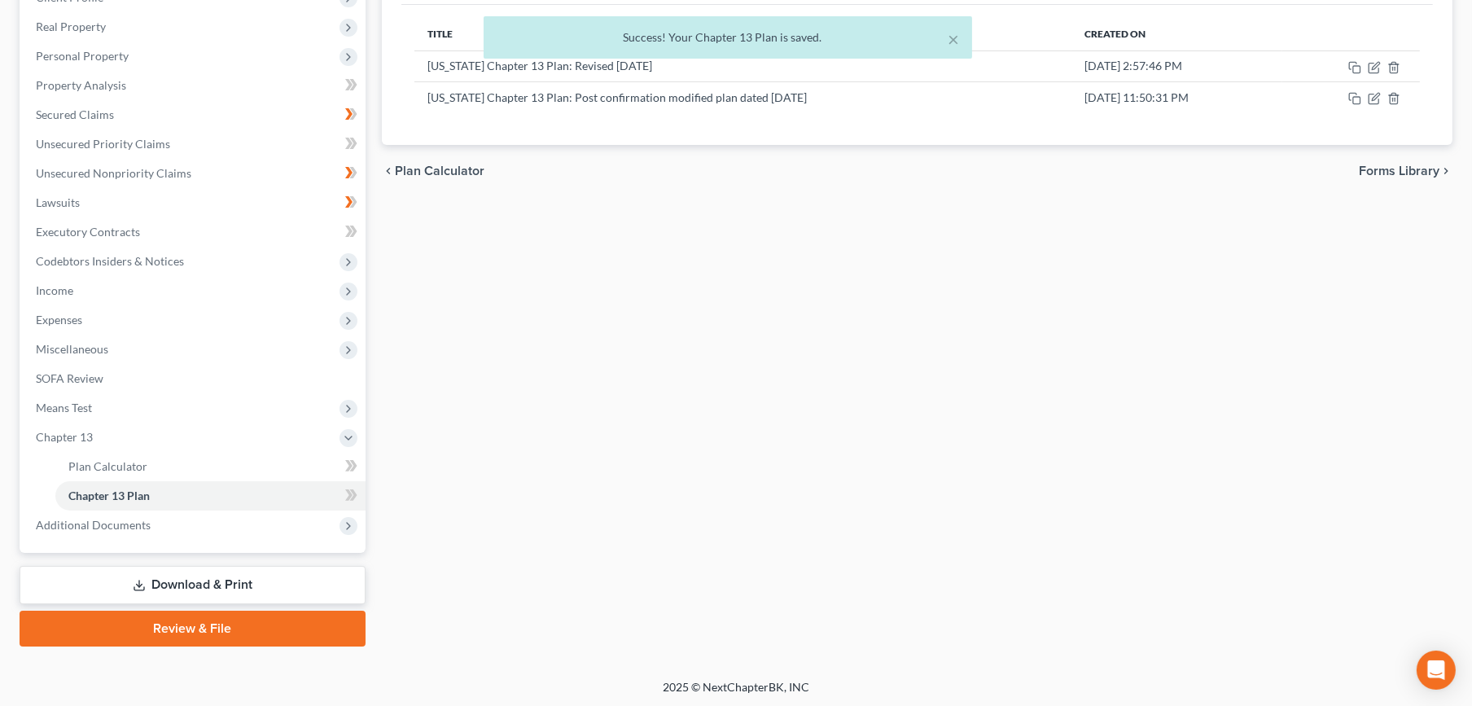
scroll to position [0, 0]
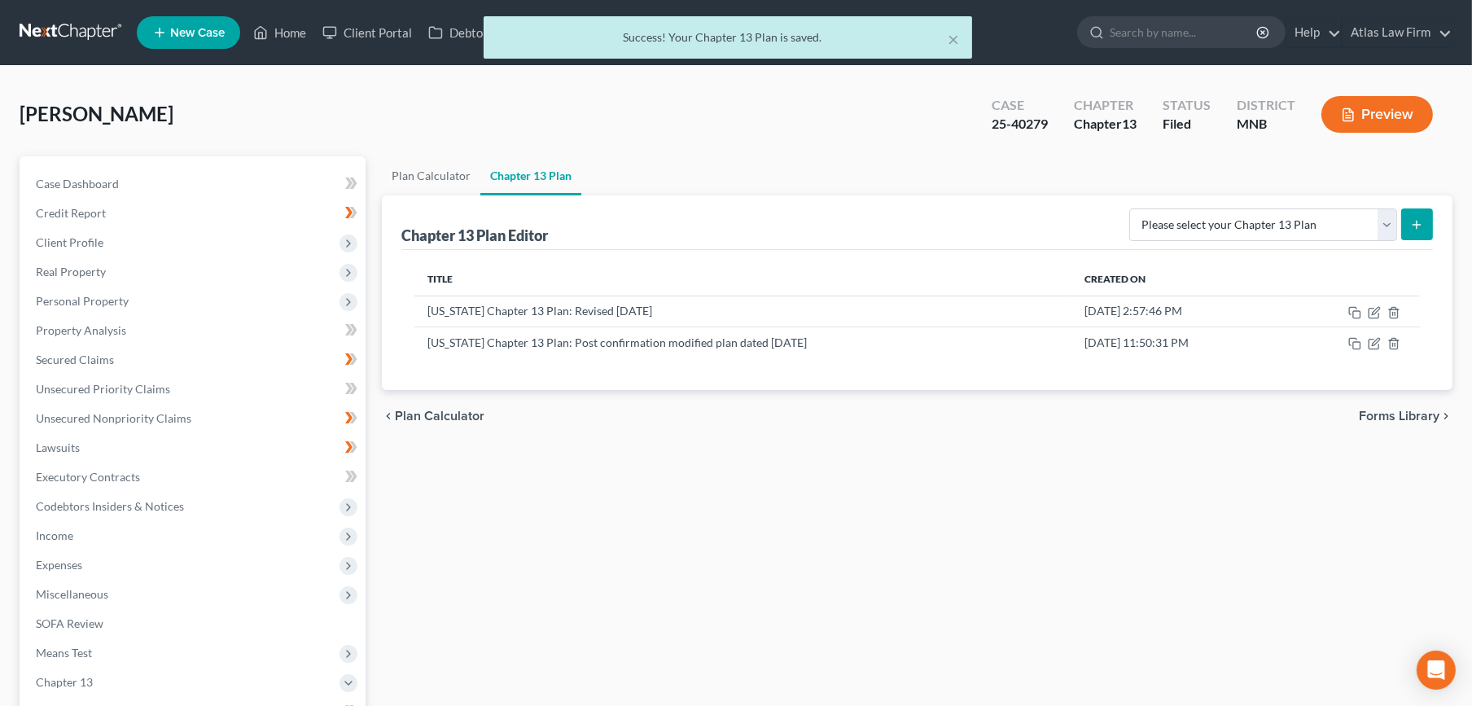
click at [61, 23] on div "× Success! Your Chapter 13 Plan is saved." at bounding box center [728, 41] width 1472 height 50
click at [68, 36] on div "× Success! Your Chapter 13 Plan is saved." at bounding box center [728, 41] width 1472 height 50
click at [61, 30] on link at bounding box center [72, 32] width 104 height 29
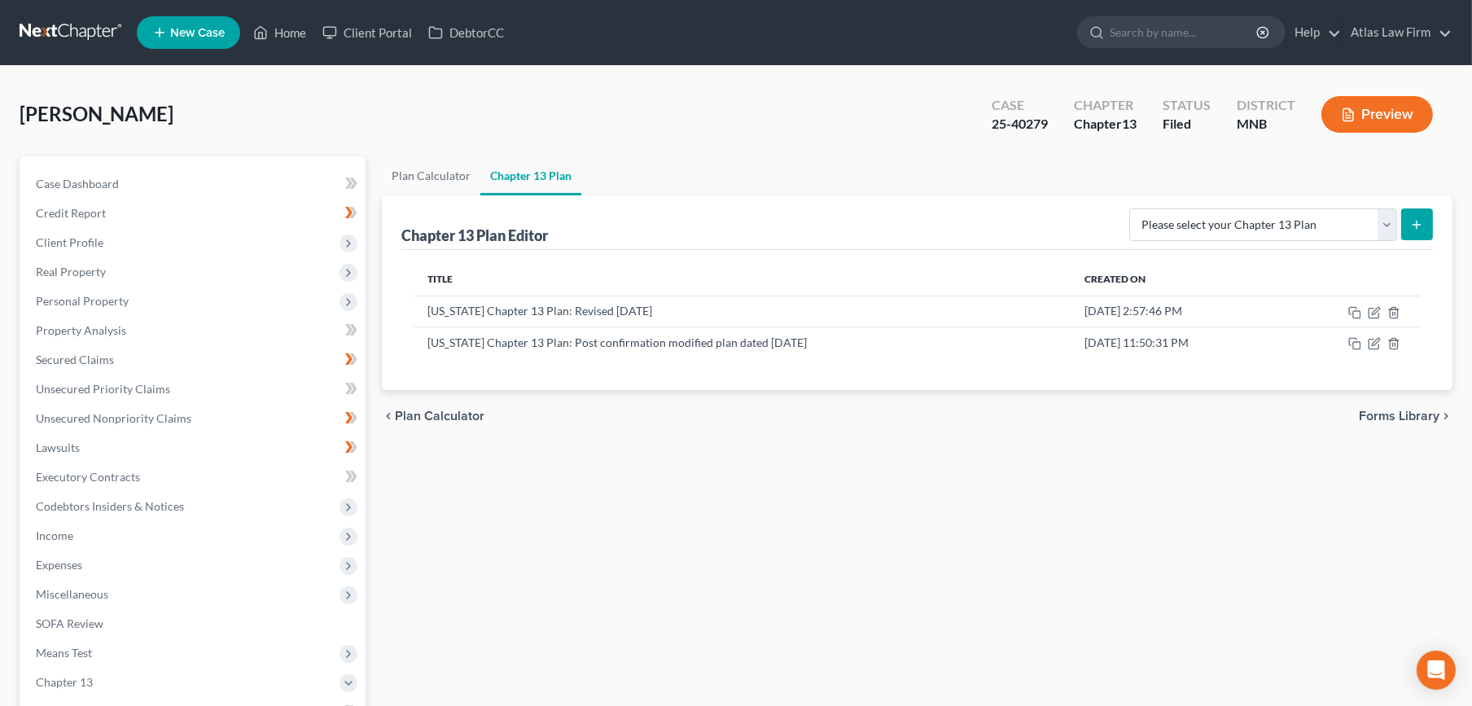
click at [61, 30] on link at bounding box center [72, 32] width 104 height 29
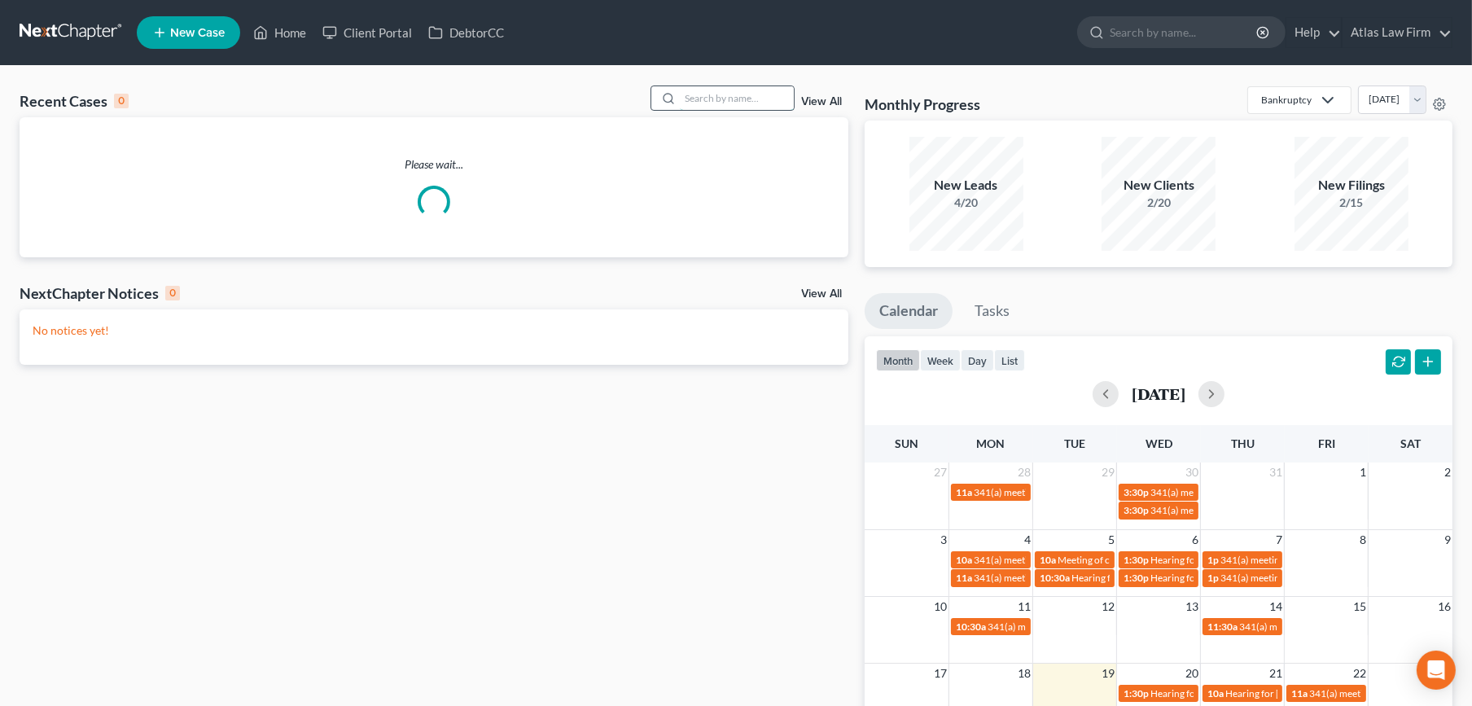
click at [764, 103] on input "search" at bounding box center [737, 98] width 114 height 24
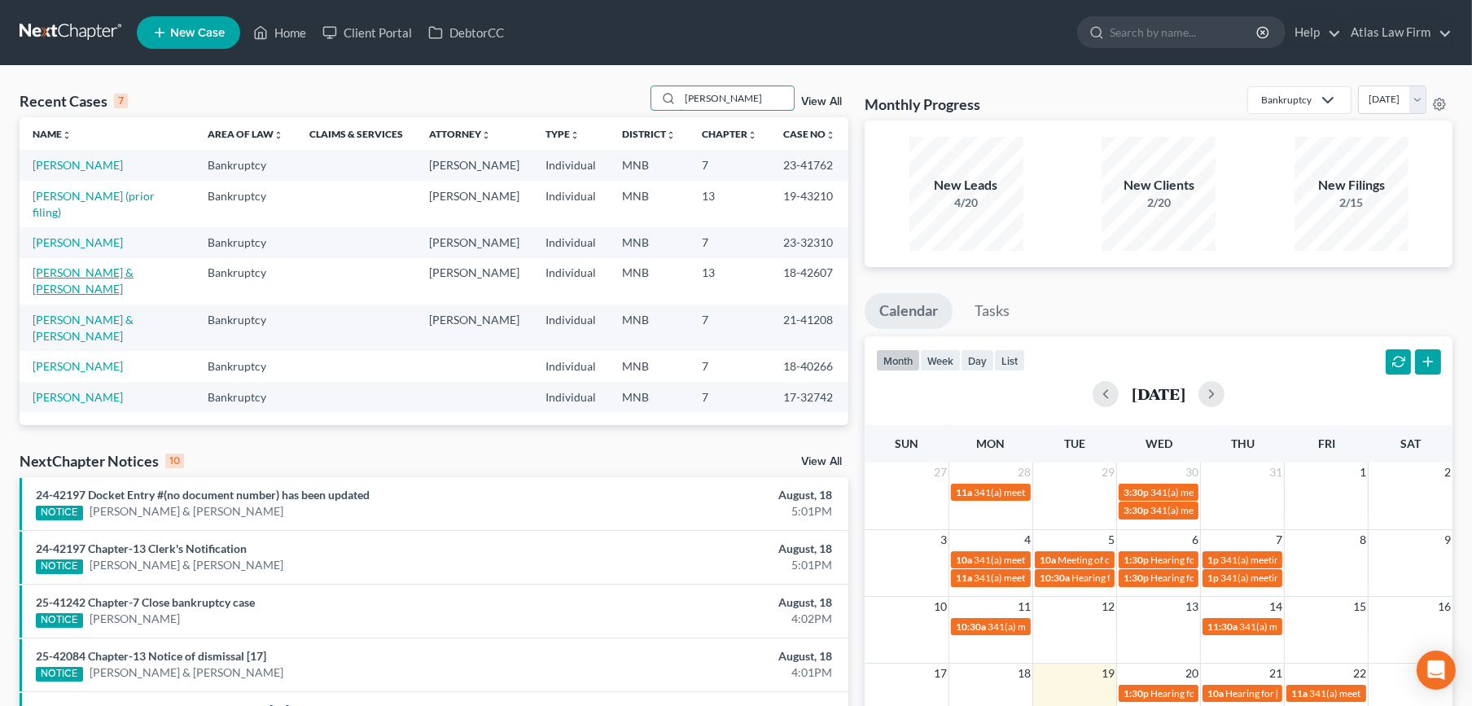
type input "adams"
click at [93, 265] on link "[PERSON_NAME] & [PERSON_NAME]" at bounding box center [83, 280] width 101 height 30
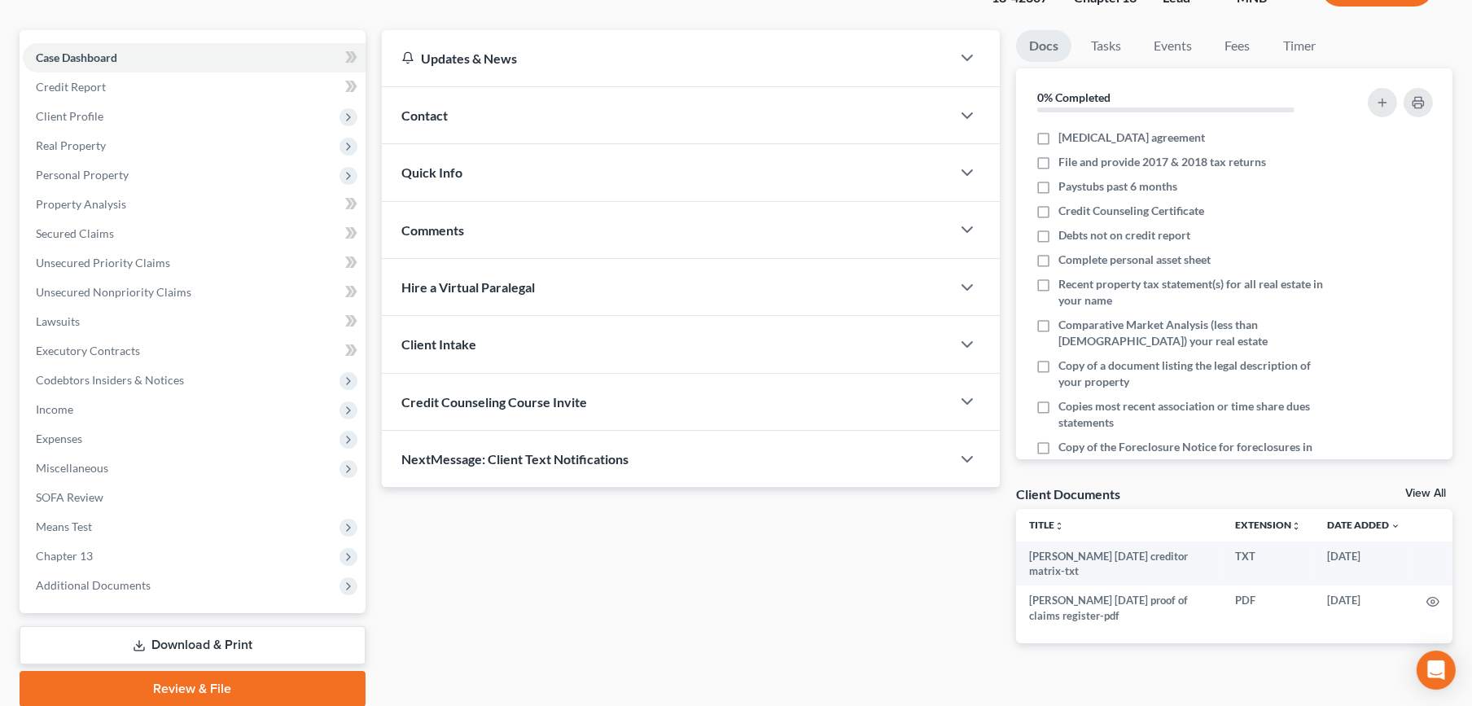
scroll to position [186, 0]
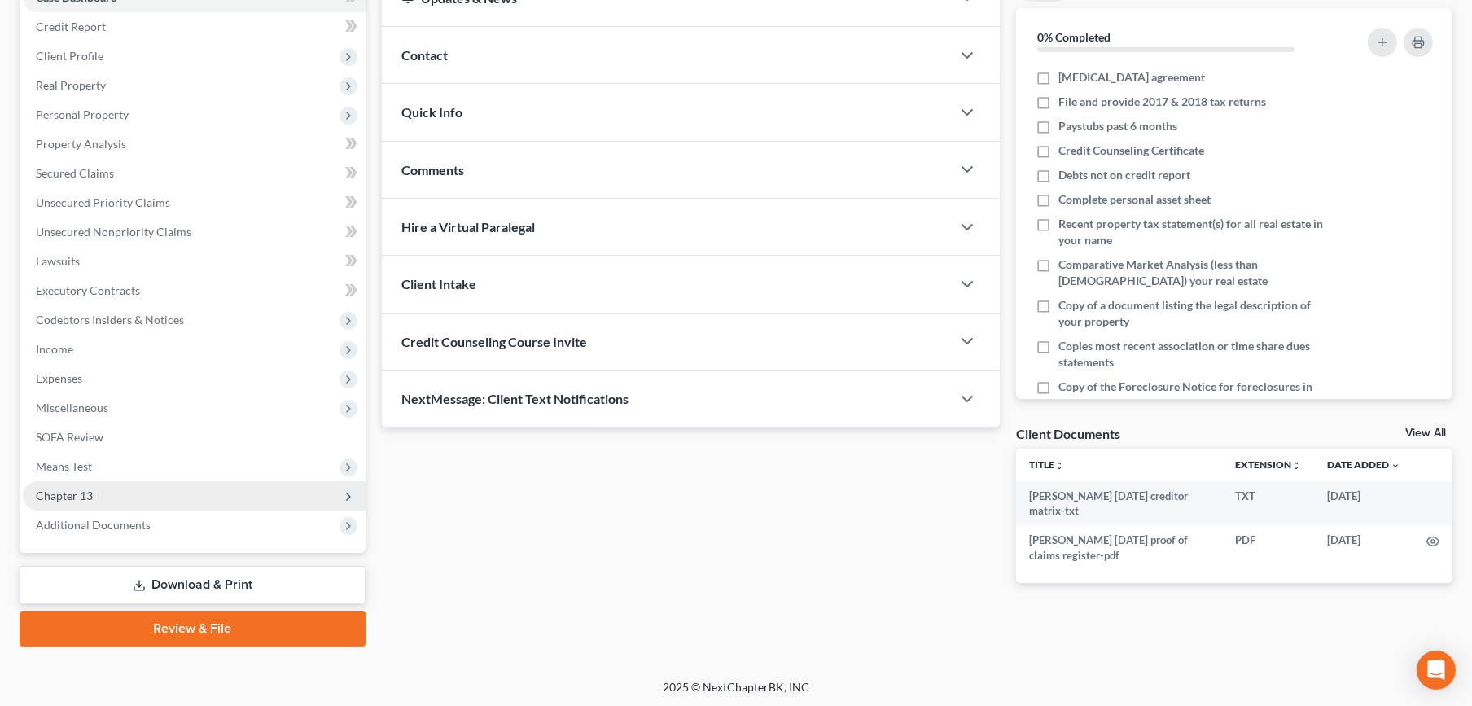
click at [125, 501] on span "Chapter 13" at bounding box center [194, 495] width 343 height 29
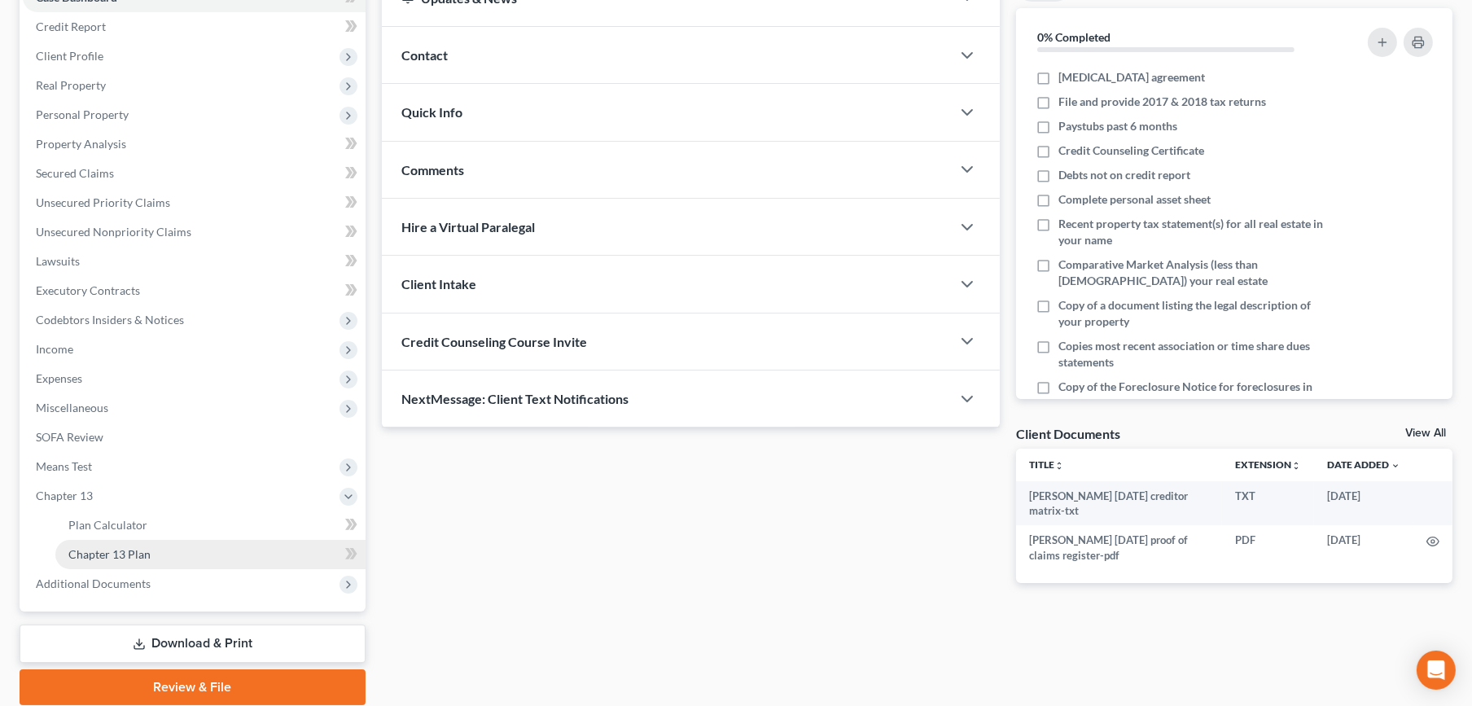
click at [128, 551] on span "Chapter 13 Plan" at bounding box center [109, 554] width 82 height 14
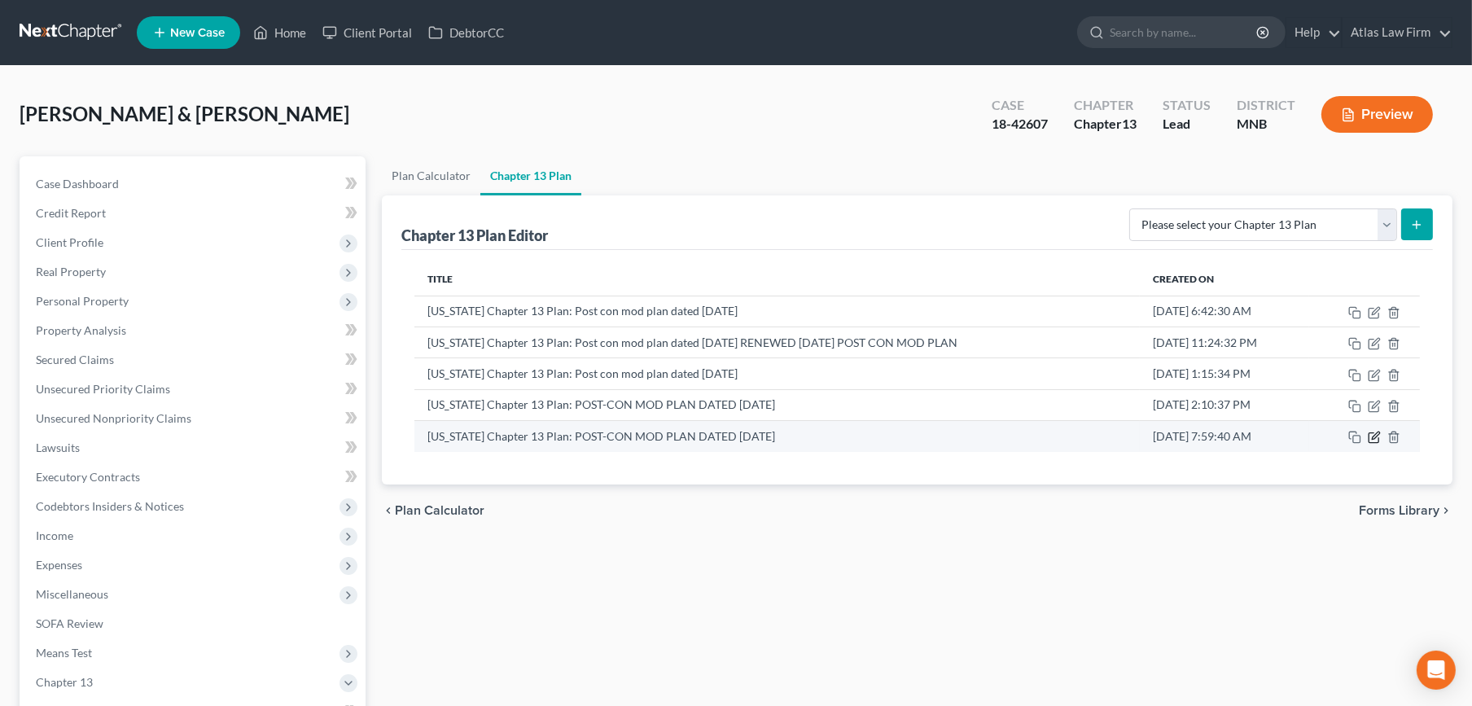
click at [1372, 431] on icon "button" at bounding box center [1374, 437] width 13 height 13
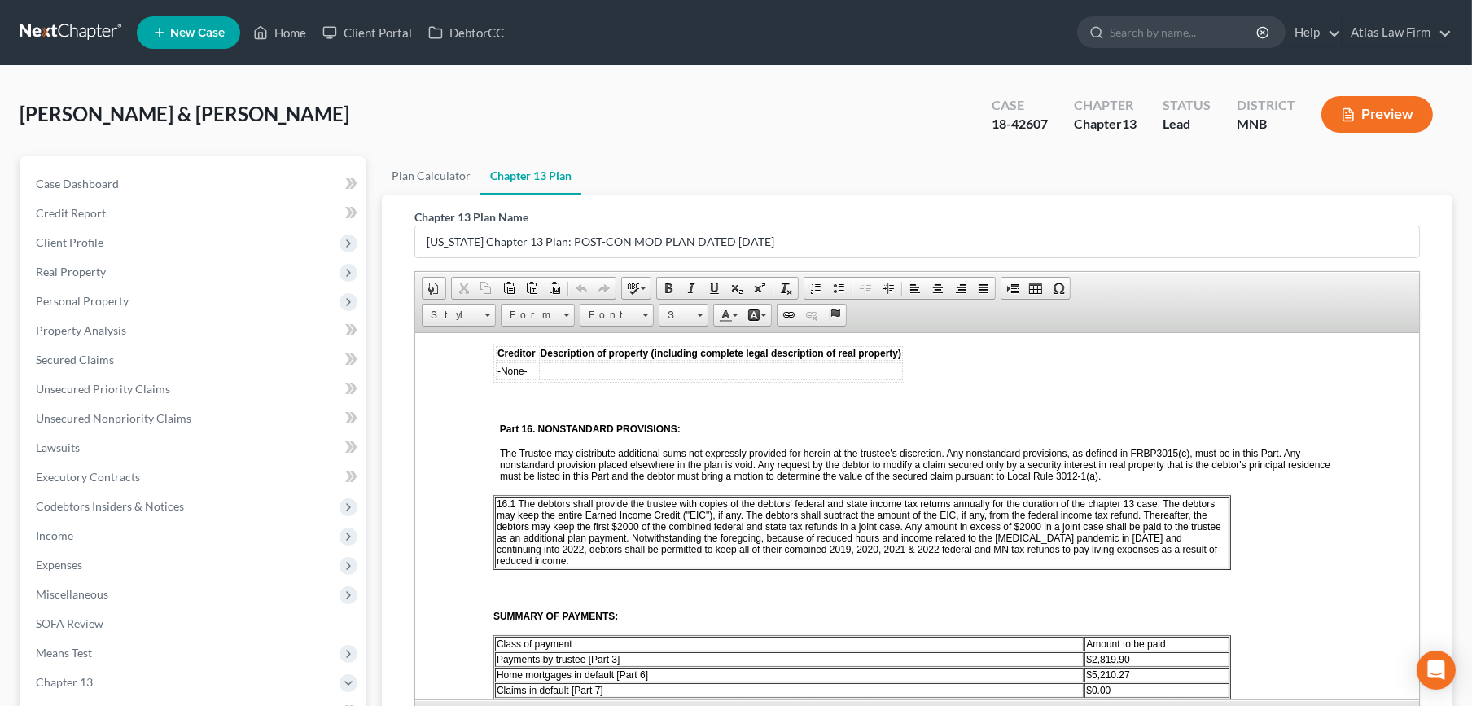
scroll to position [2713, 0]
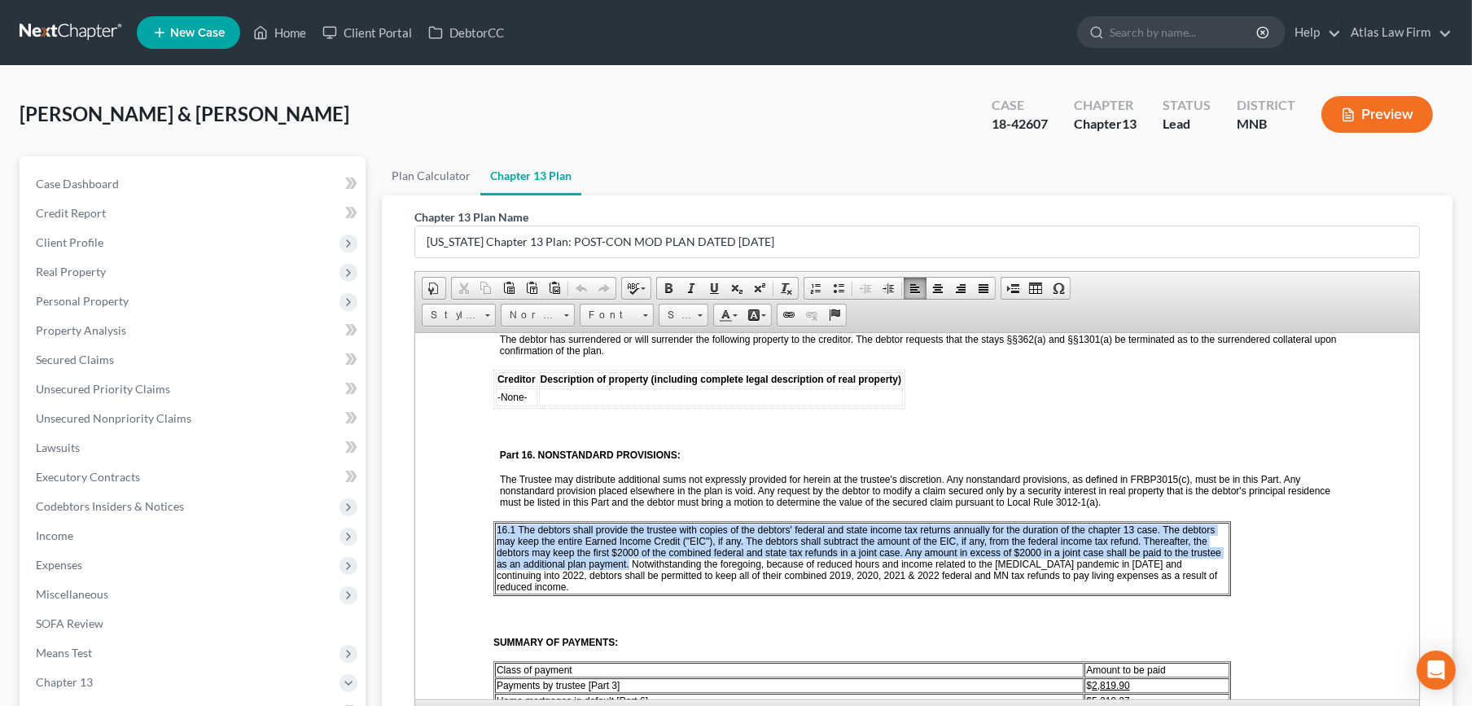
drag, startPoint x: 629, startPoint y: 535, endPoint x: 1253, endPoint y: 546, distance: 623.7
copy tbody "16.1 The debtors shall provide the trustee with copies of the debtors' federal …"
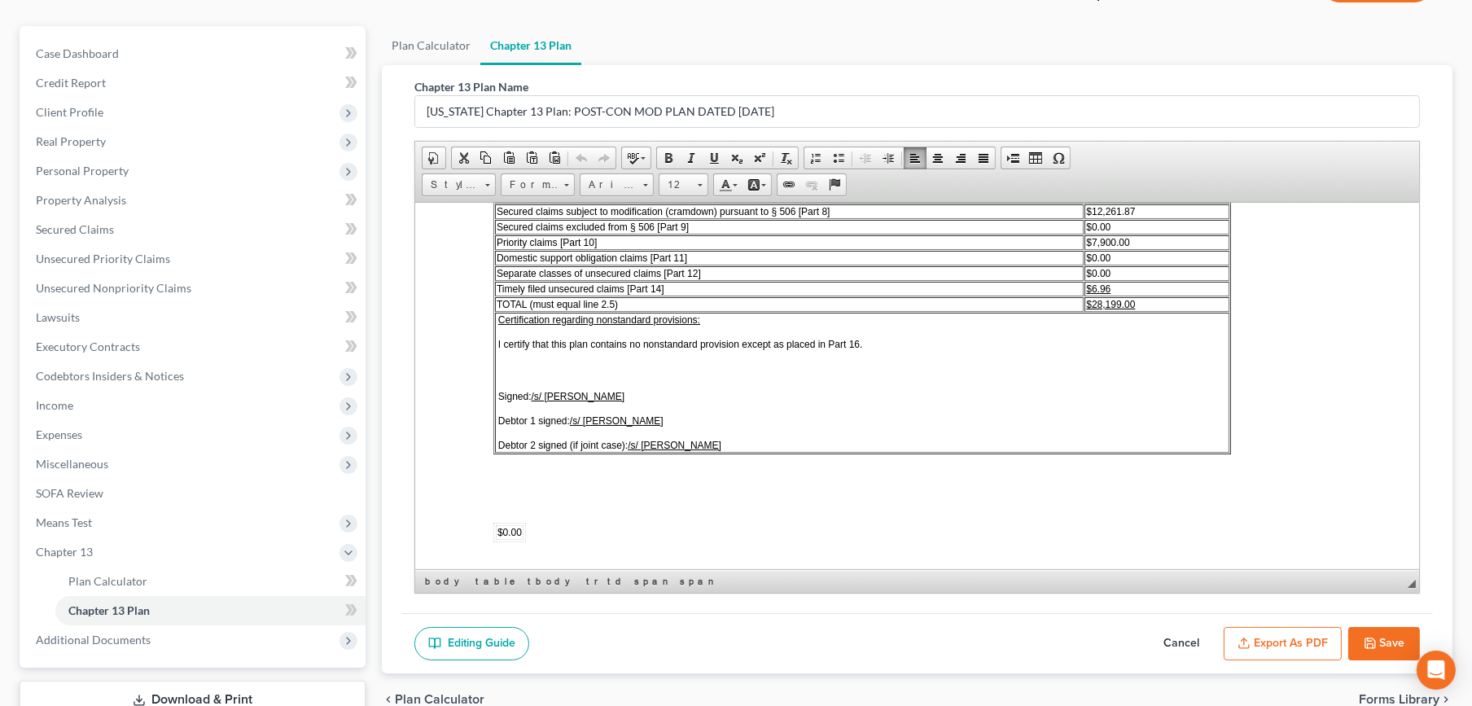
scroll to position [245, 0]
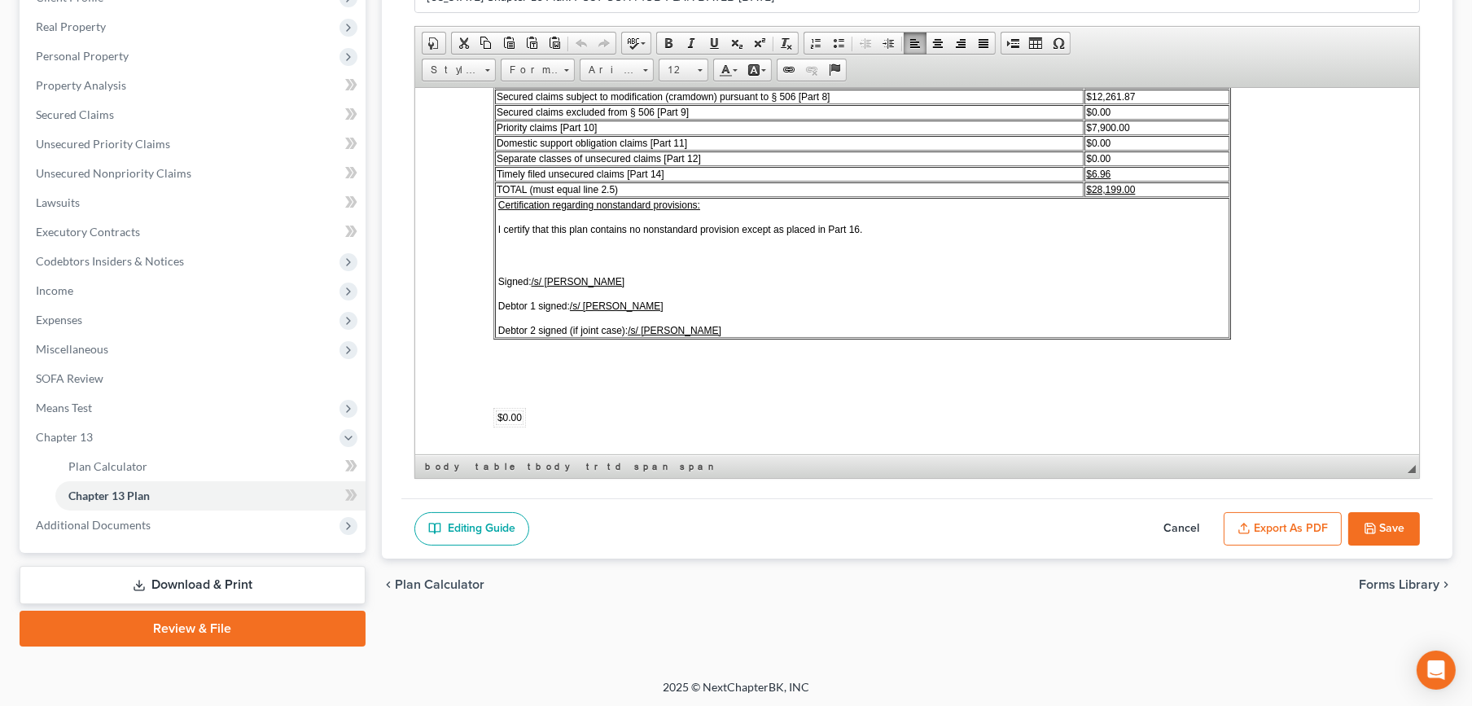
click at [1158, 527] on button "Cancel" at bounding box center [1181, 529] width 72 height 34
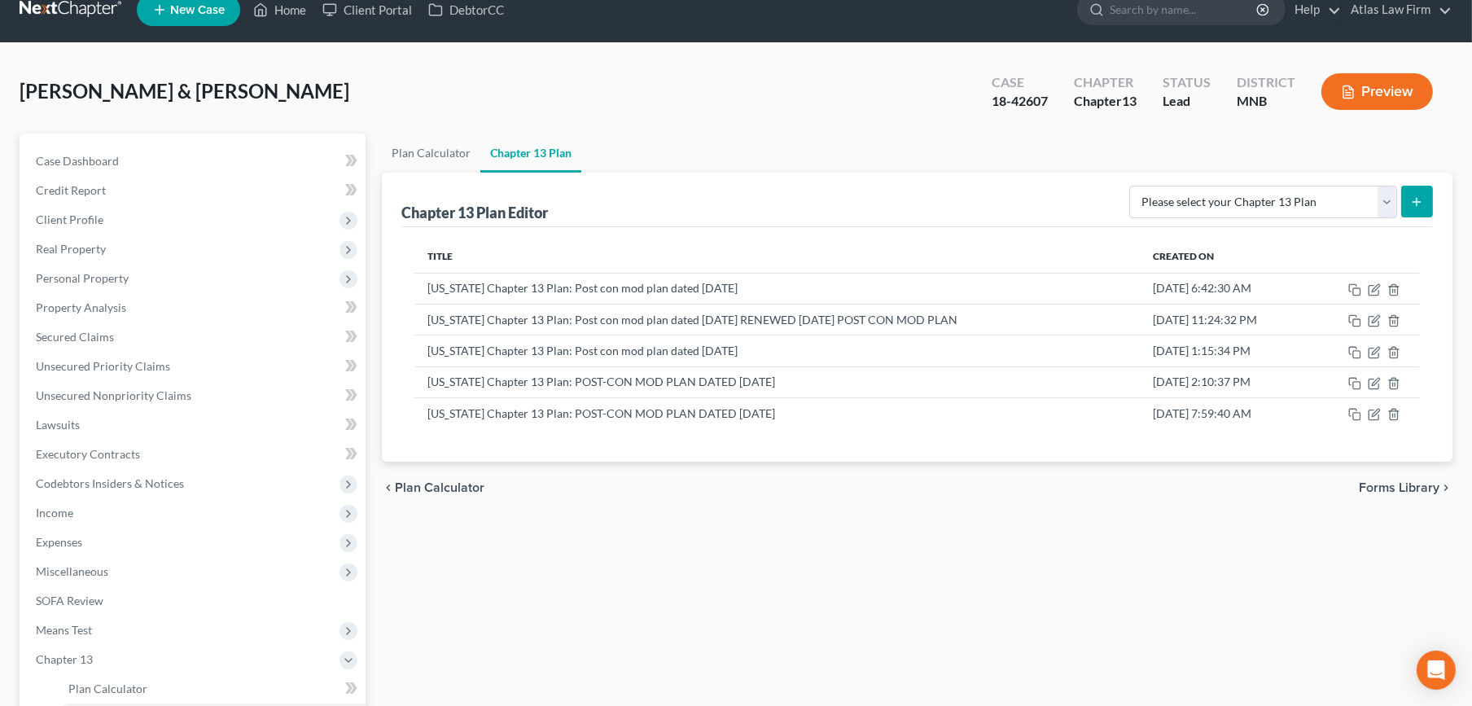
scroll to position [0, 0]
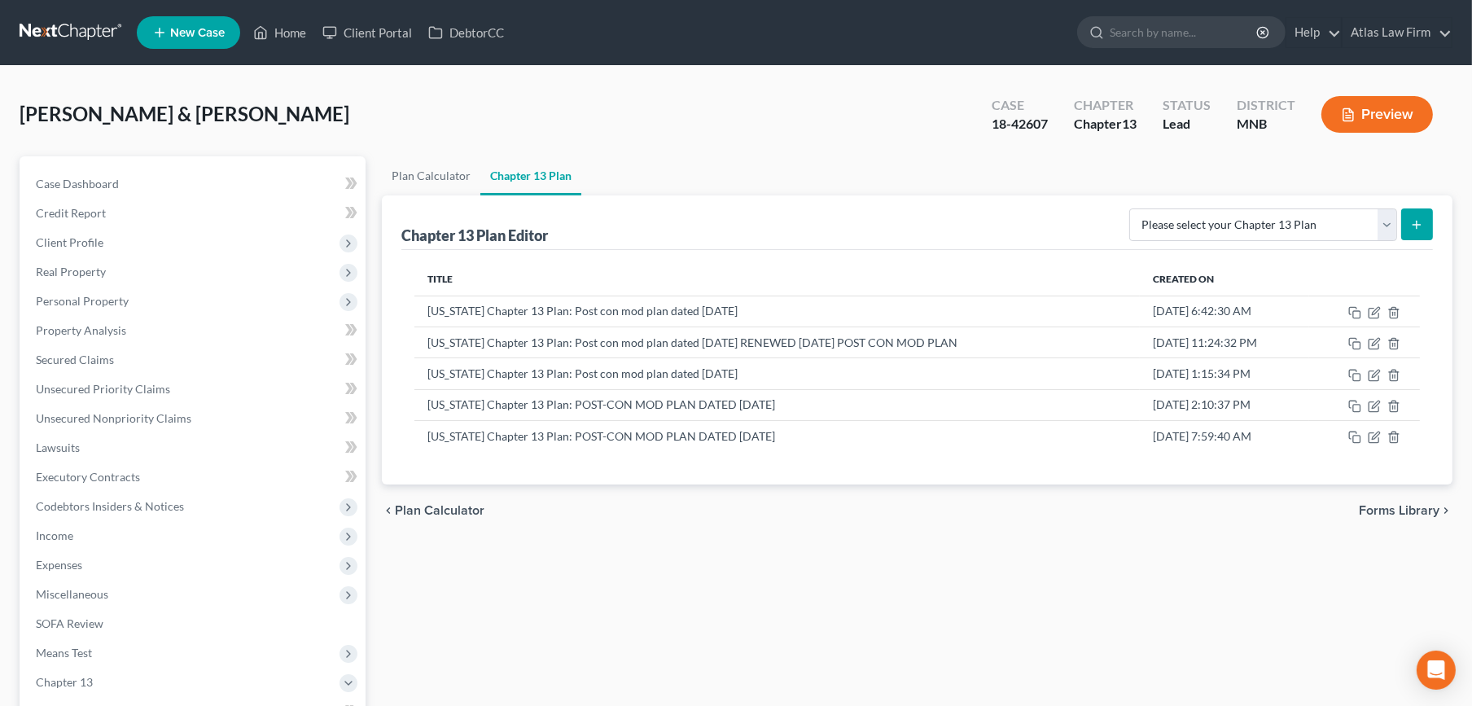
click at [70, 40] on link at bounding box center [72, 32] width 104 height 29
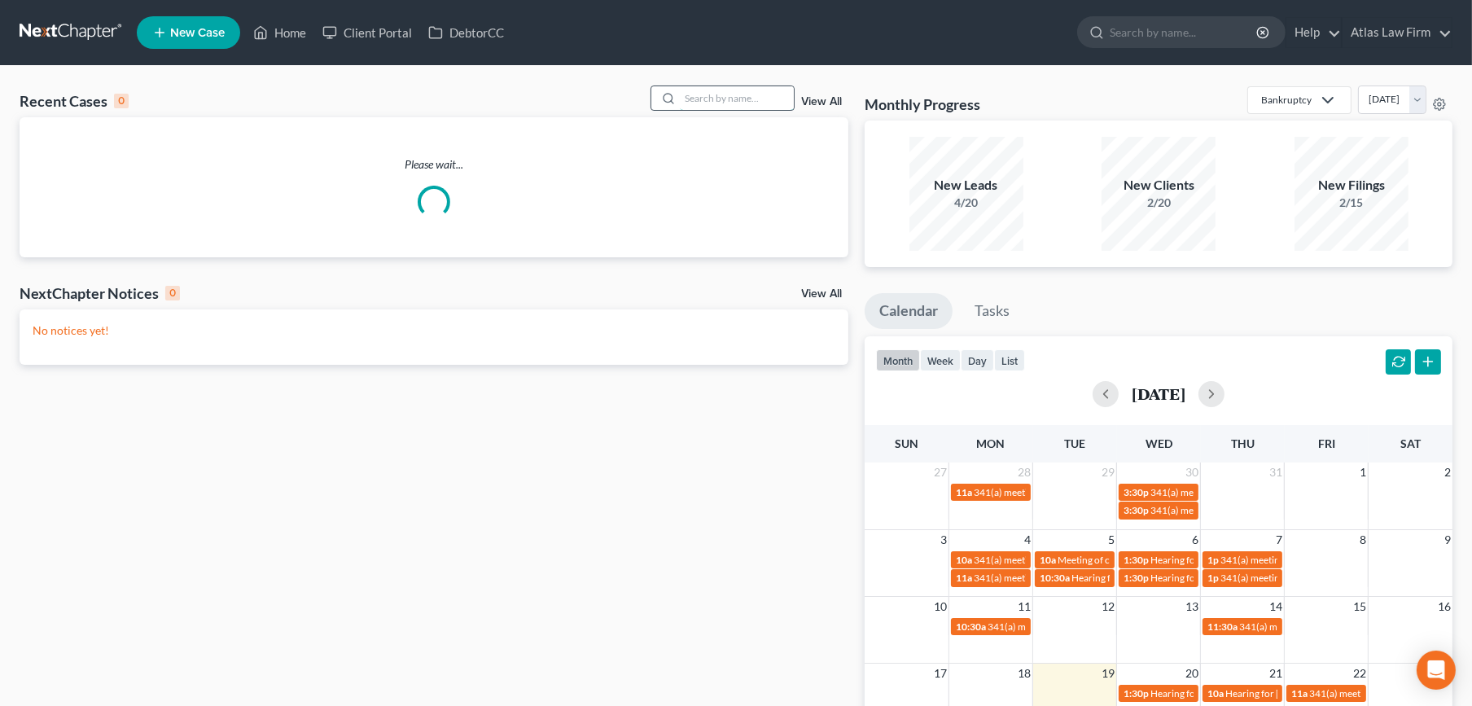
click at [762, 103] on input "search" at bounding box center [737, 98] width 114 height 24
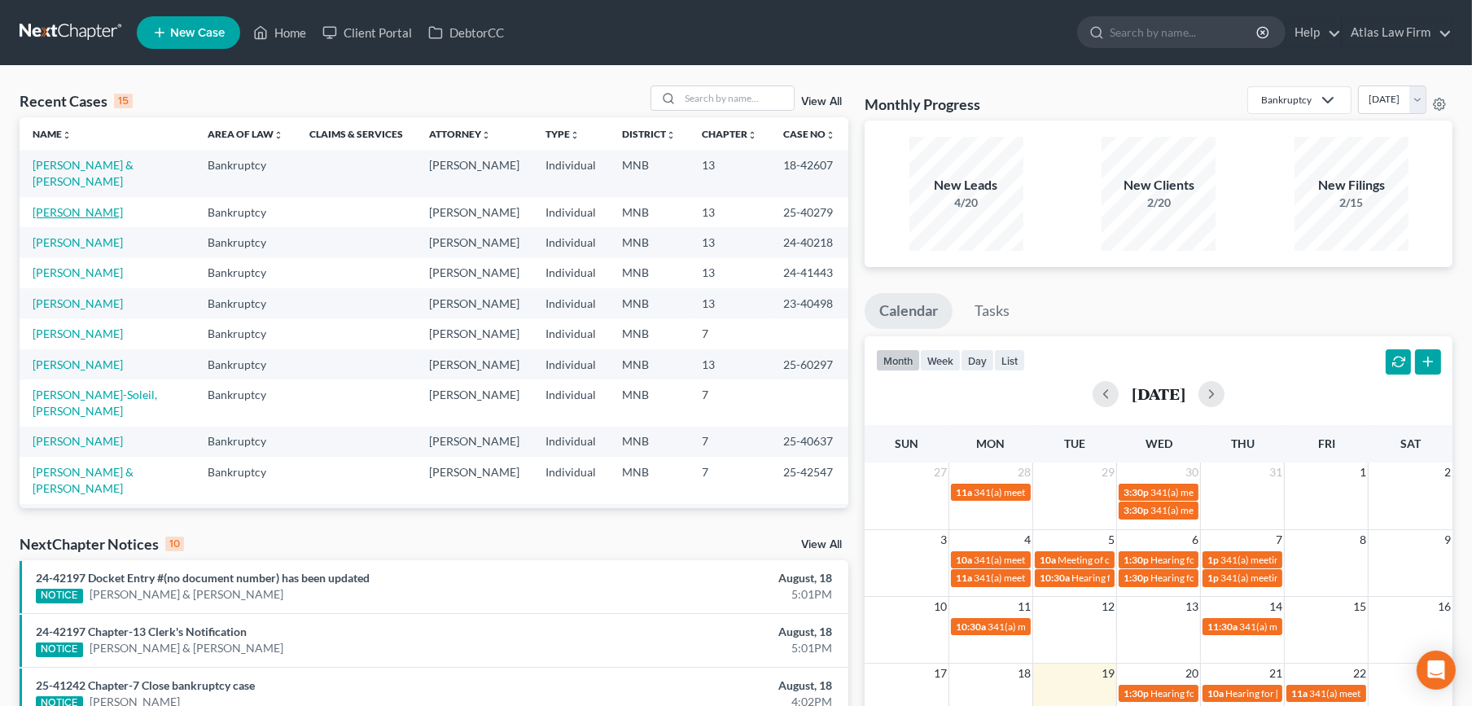
click at [85, 210] on link "[PERSON_NAME]" at bounding box center [78, 212] width 90 height 14
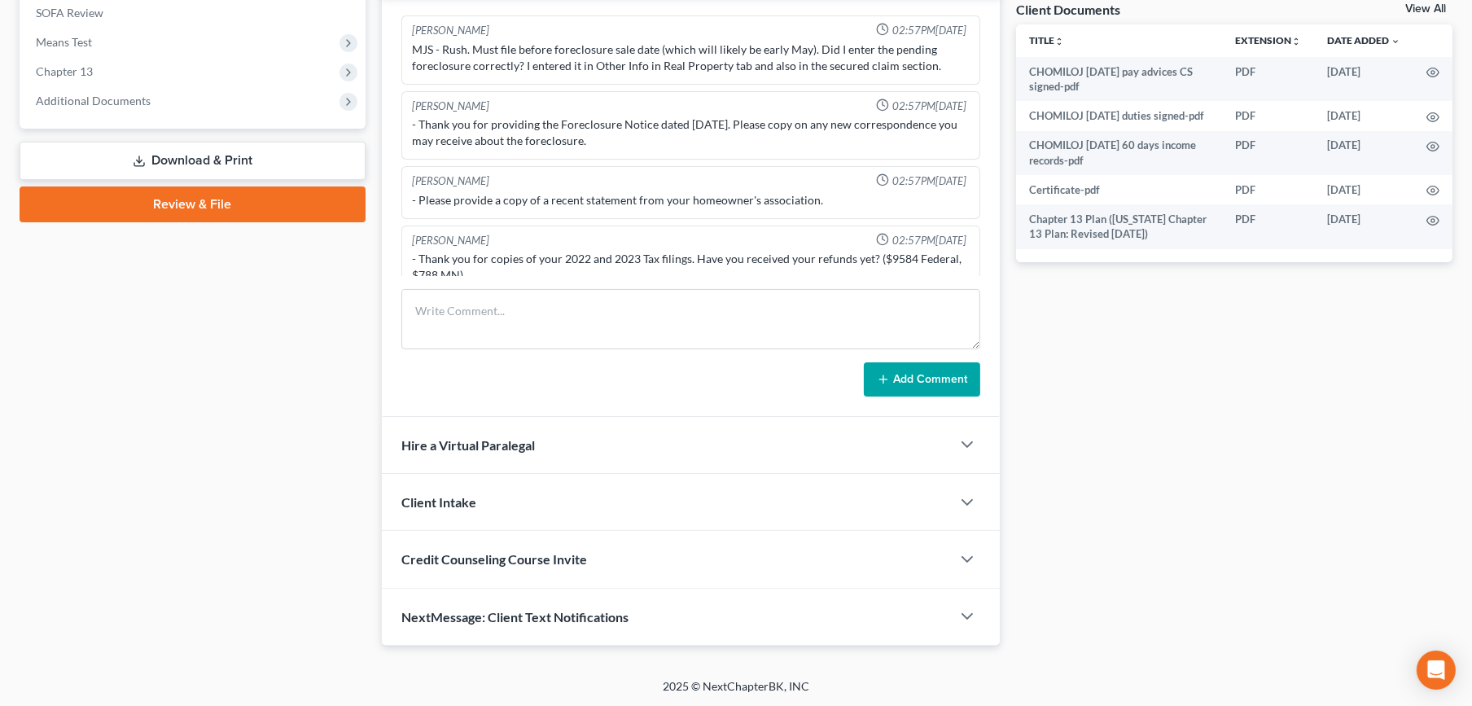
scroll to position [1186, 0]
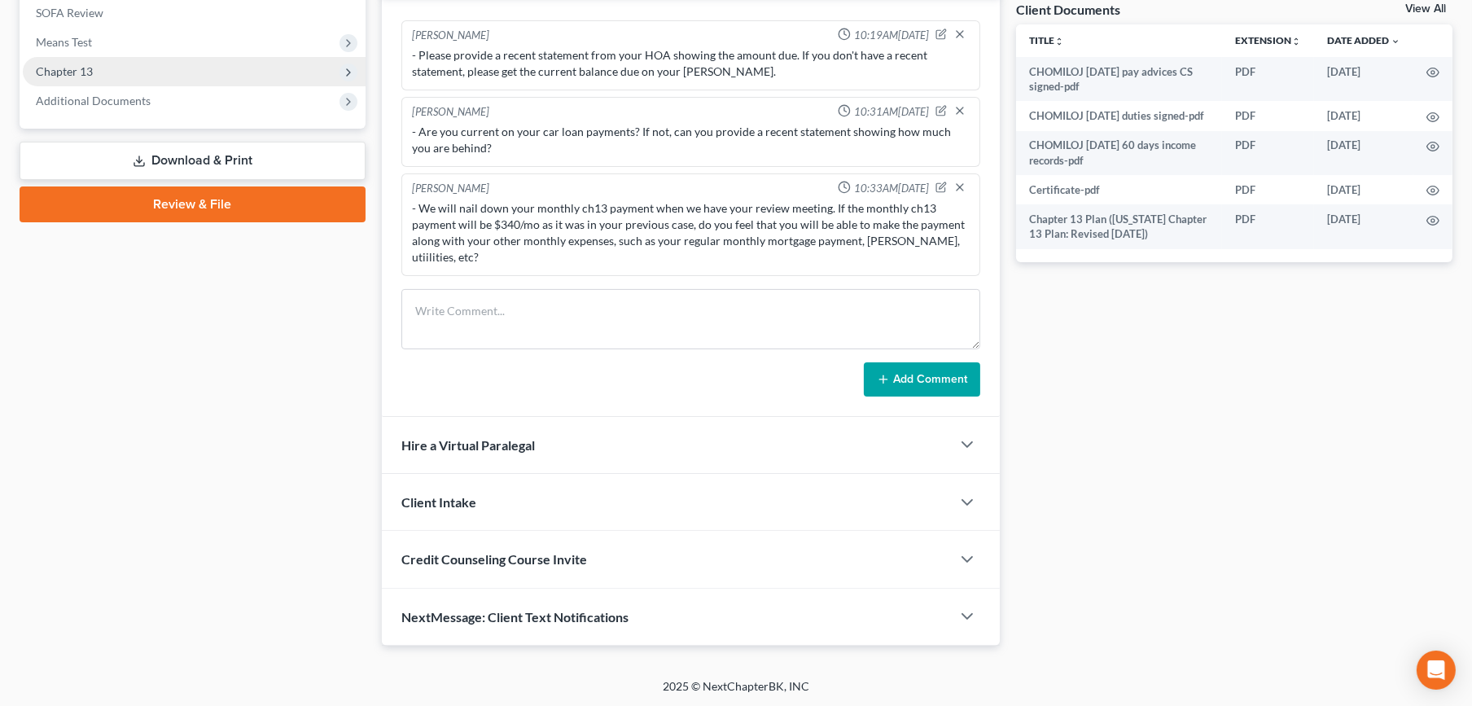
click at [72, 68] on span "Chapter 13" at bounding box center [64, 71] width 57 height 14
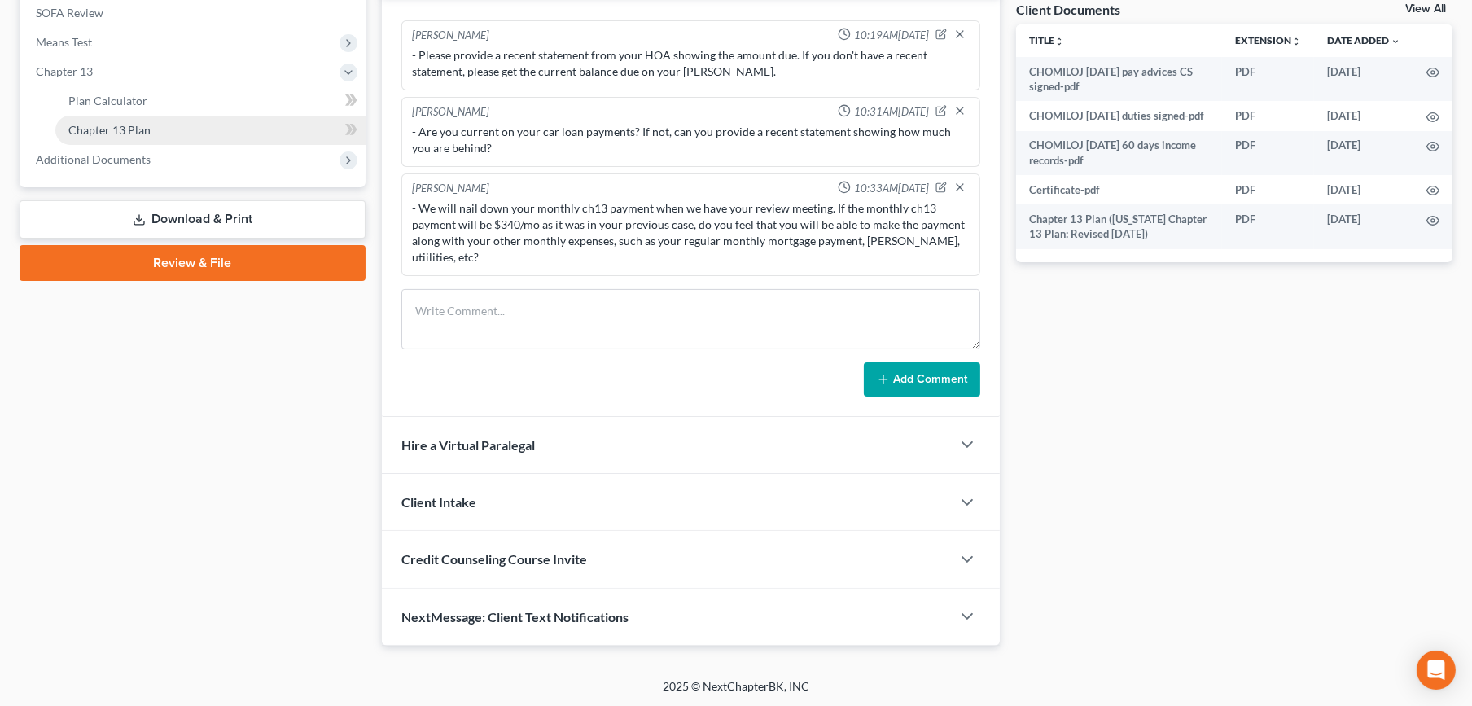
click at [71, 123] on span "Chapter 13 Plan" at bounding box center [109, 130] width 82 height 14
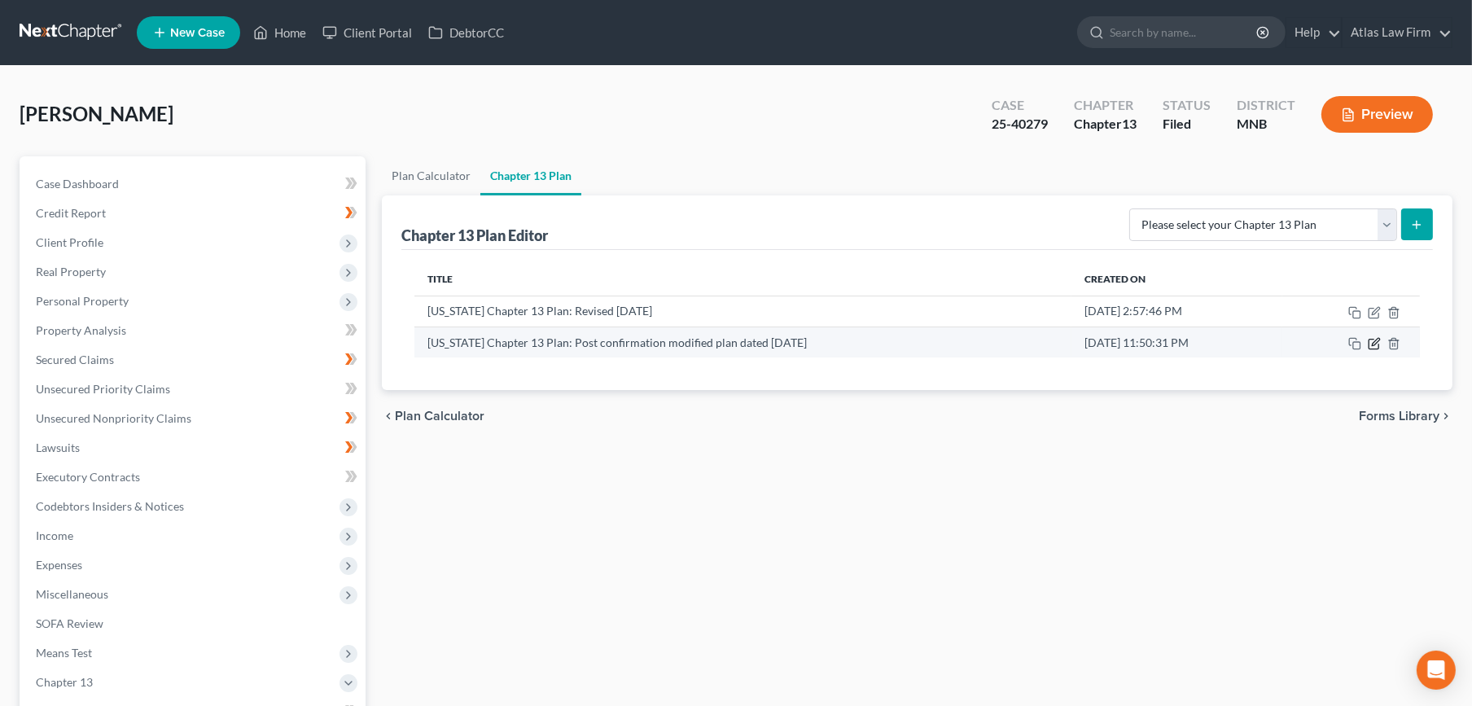
click at [1369, 339] on icon "button" at bounding box center [1374, 343] width 13 height 13
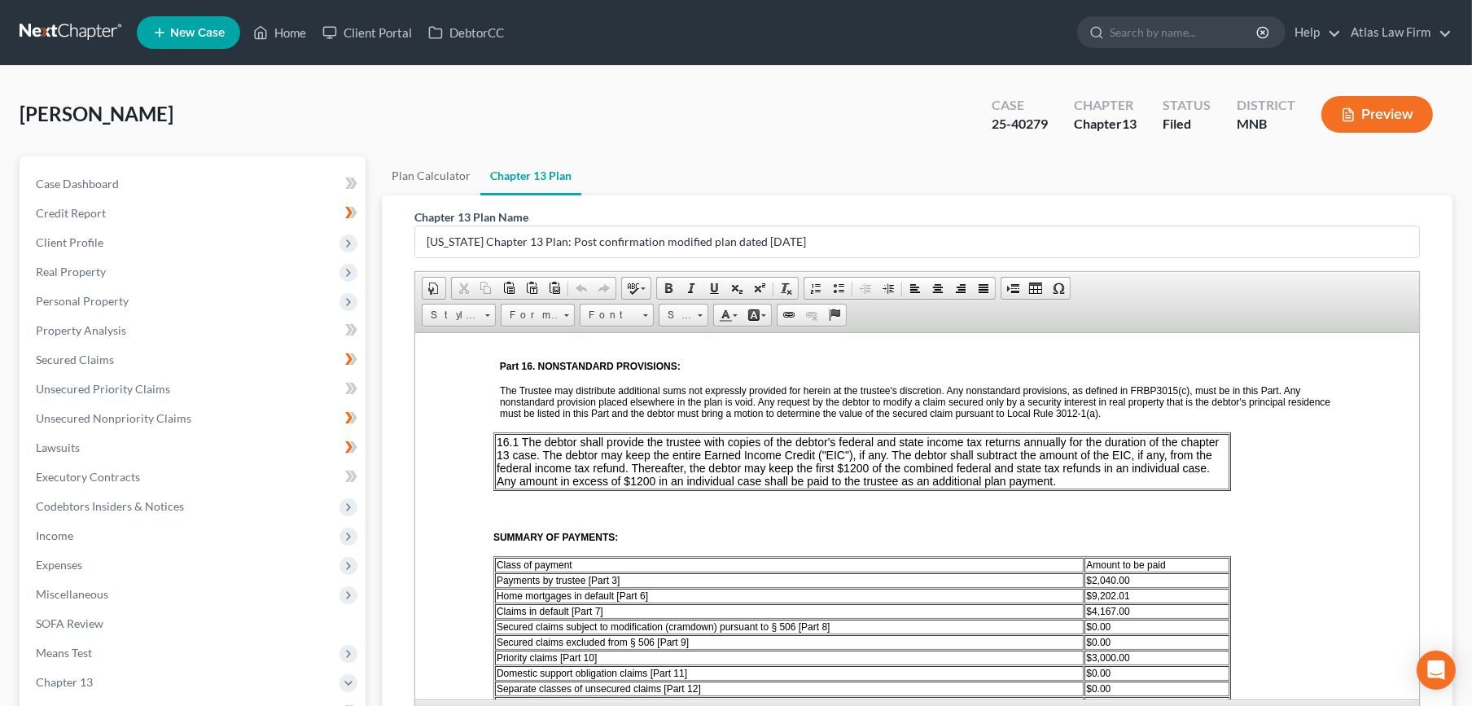
scroll to position [2787, 0]
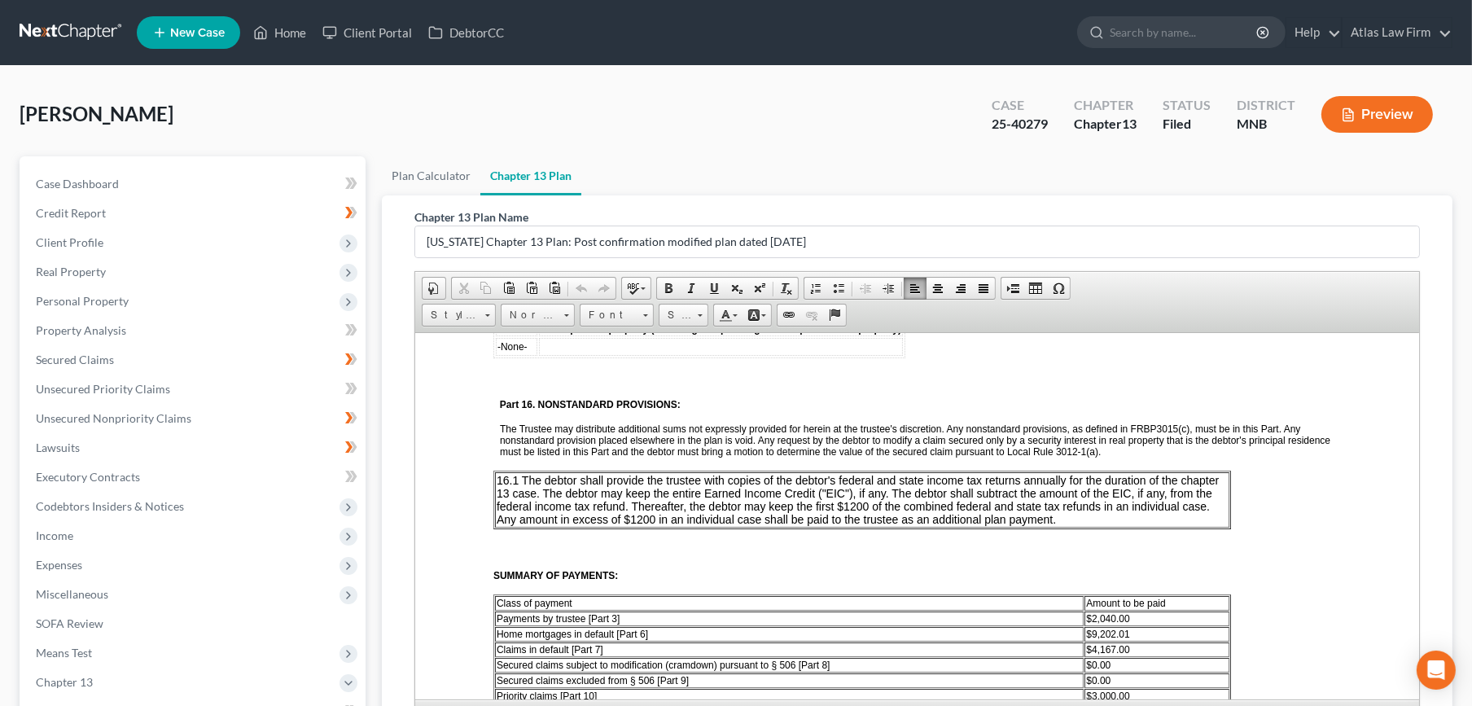
click at [1076, 471] on td "16.1 The debtor shall provide the trustee with copies of the debtor's federal a…" at bounding box center [861, 498] width 734 height 55
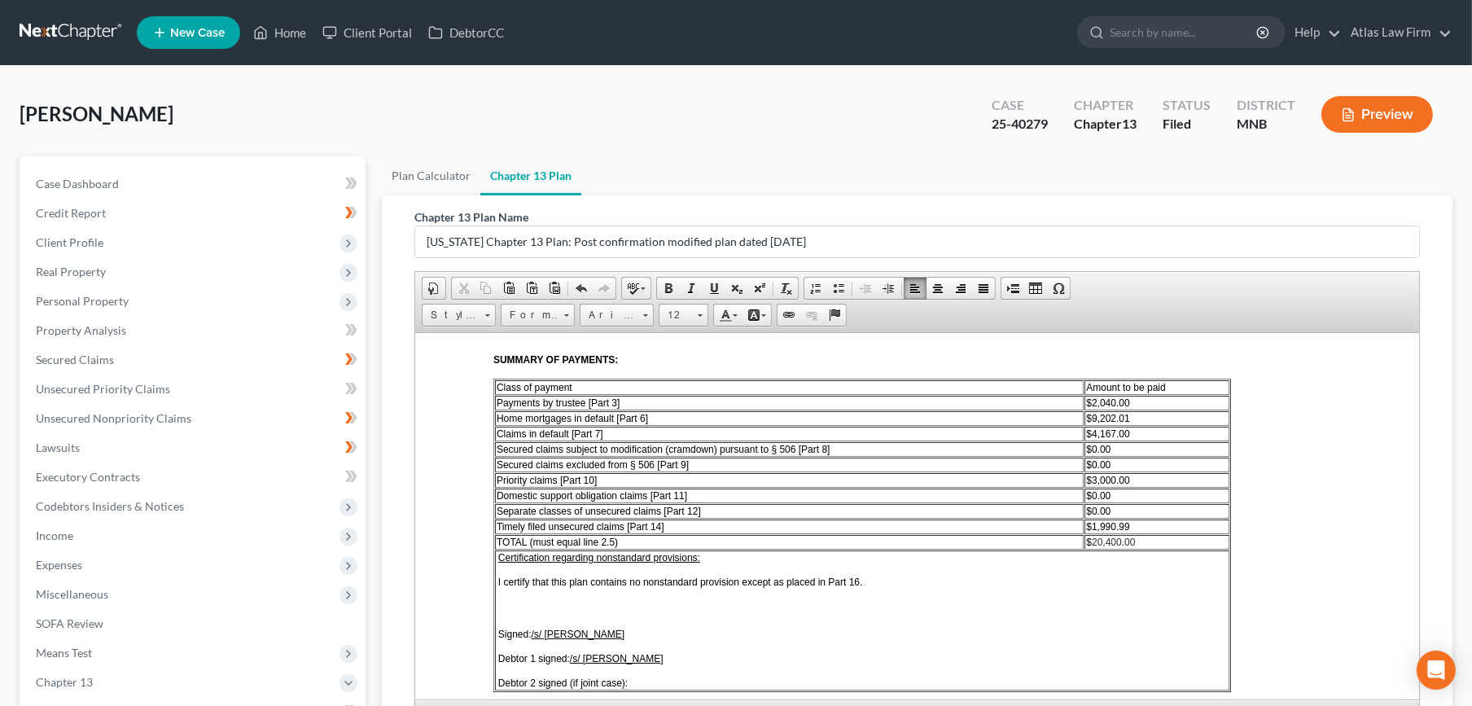
scroll to position [2755, 0]
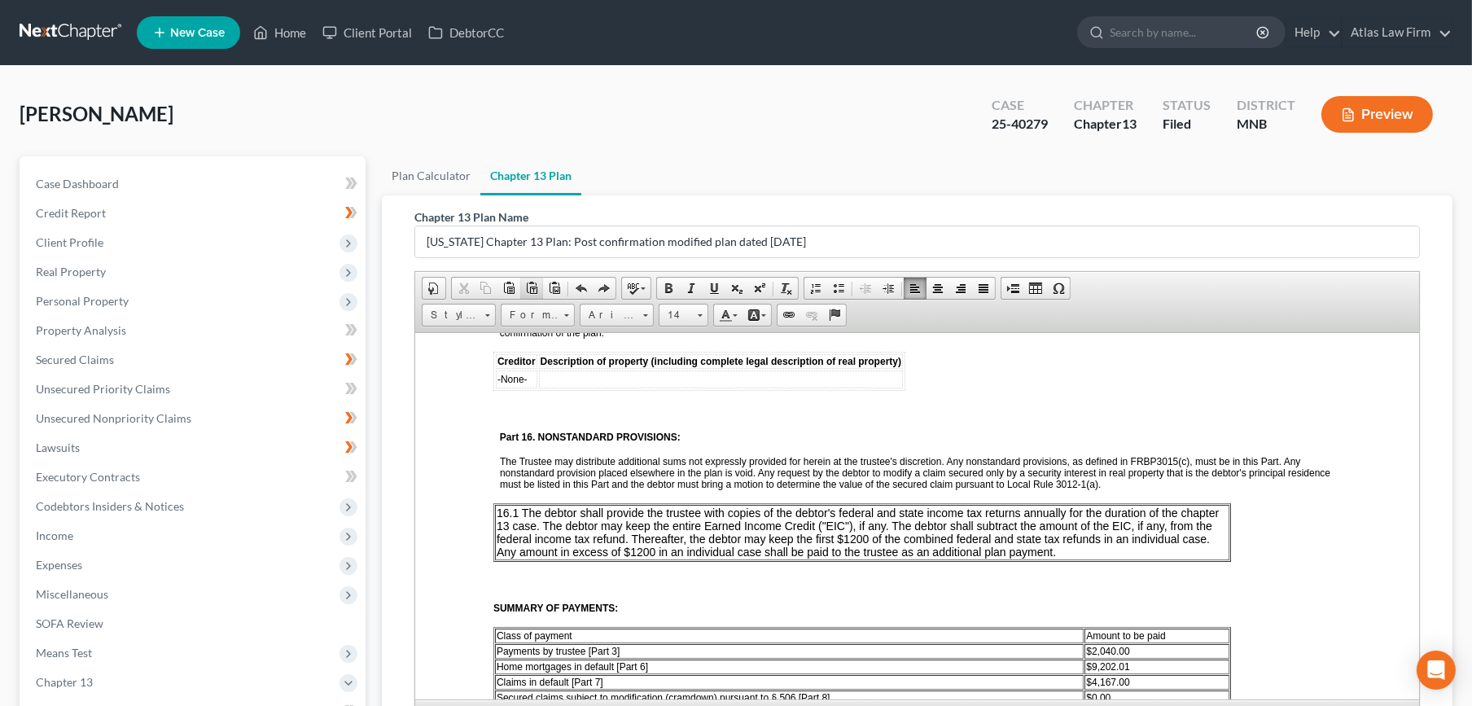
click at [534, 288] on span at bounding box center [531, 288] width 13 height 13
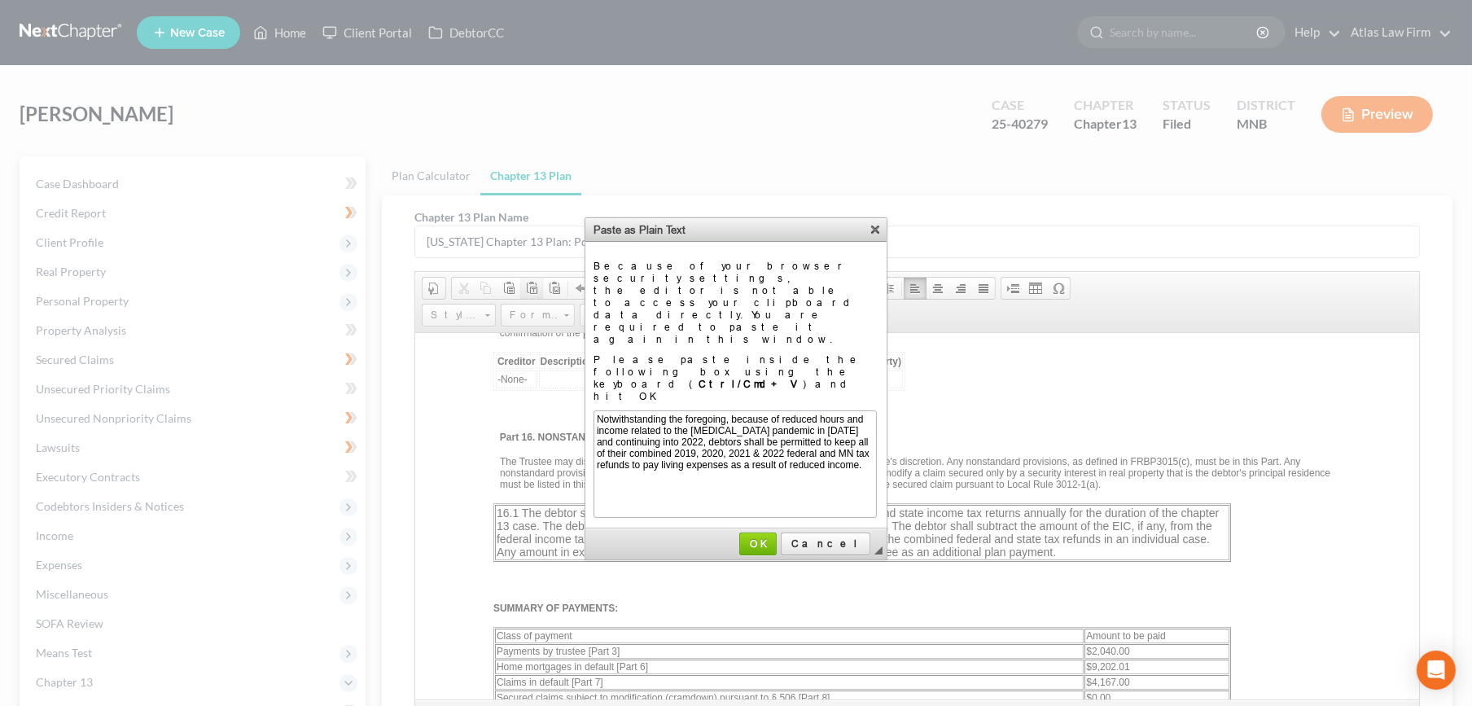
scroll to position [0, 0]
click at [775, 537] on span "OK" at bounding box center [758, 543] width 34 height 12
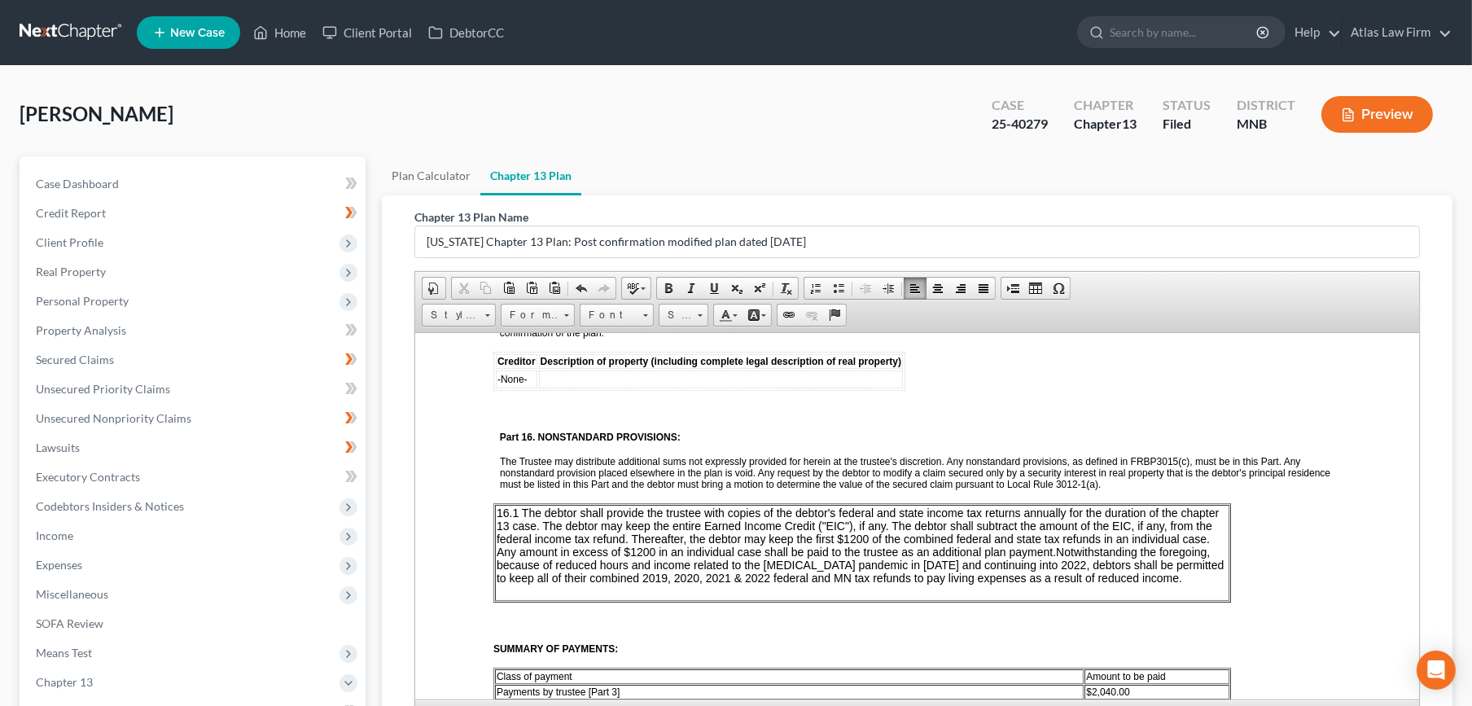
click at [592, 506] on span "16.1 The debtor shall provide the trustee with copies of the debtor's federal a…" at bounding box center [859, 545] width 727 height 78
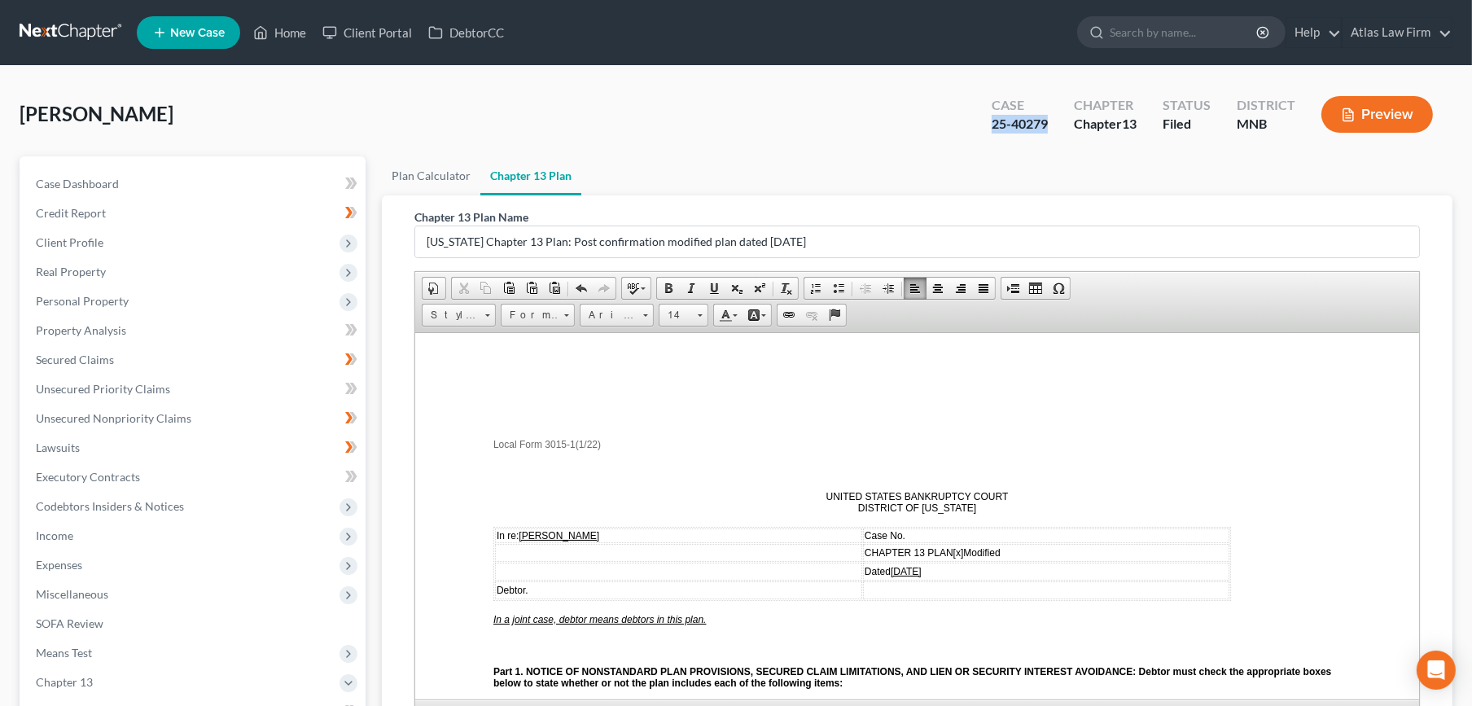
drag, startPoint x: 1051, startPoint y: 123, endPoint x: 986, endPoint y: 123, distance: 65.1
click at [986, 123] on div "Case 25-40279" at bounding box center [1019, 116] width 82 height 48
copy div "25-40279"
click at [941, 529] on td "Case No." at bounding box center [1045, 535] width 366 height 15
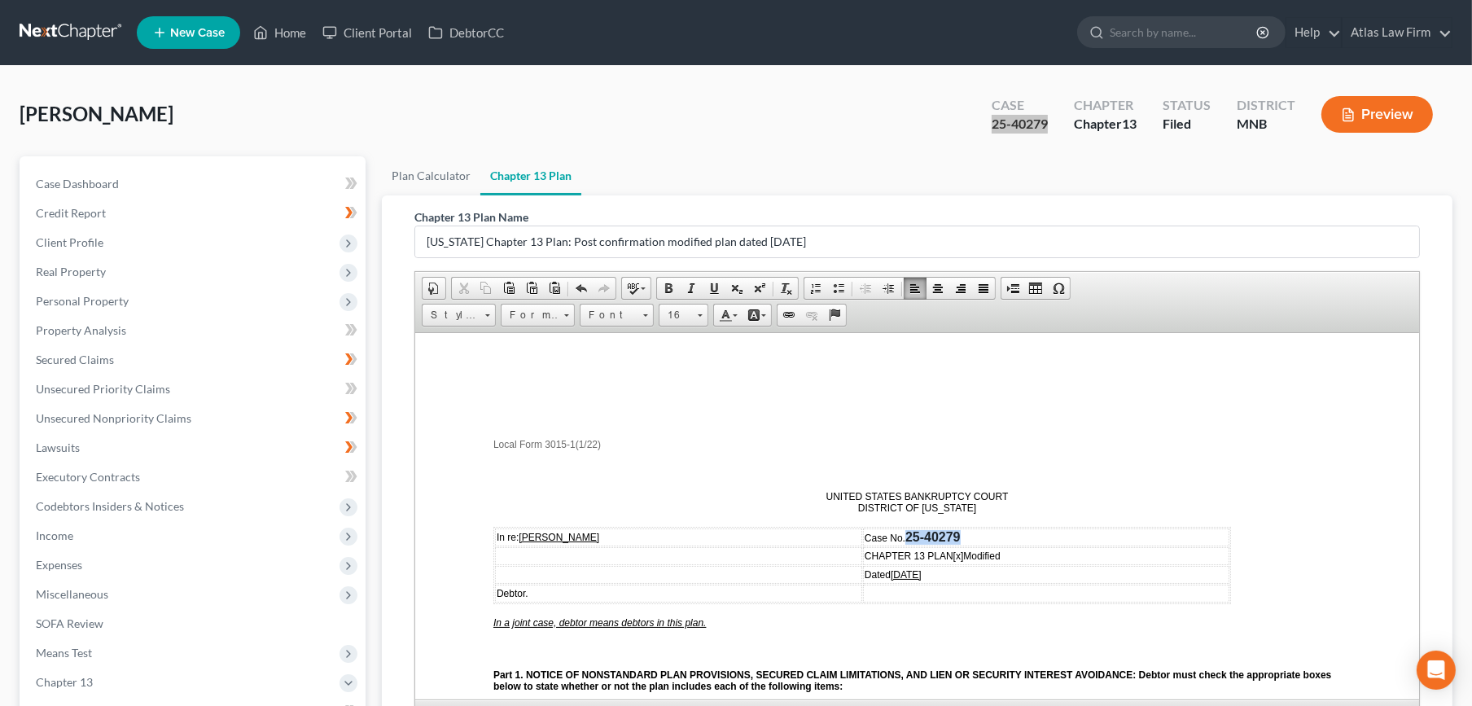
drag, startPoint x: 968, startPoint y: 538, endPoint x: 907, endPoint y: 534, distance: 61.2
click at [907, 534] on td "Case No. 25-40279" at bounding box center [1045, 537] width 366 height 18
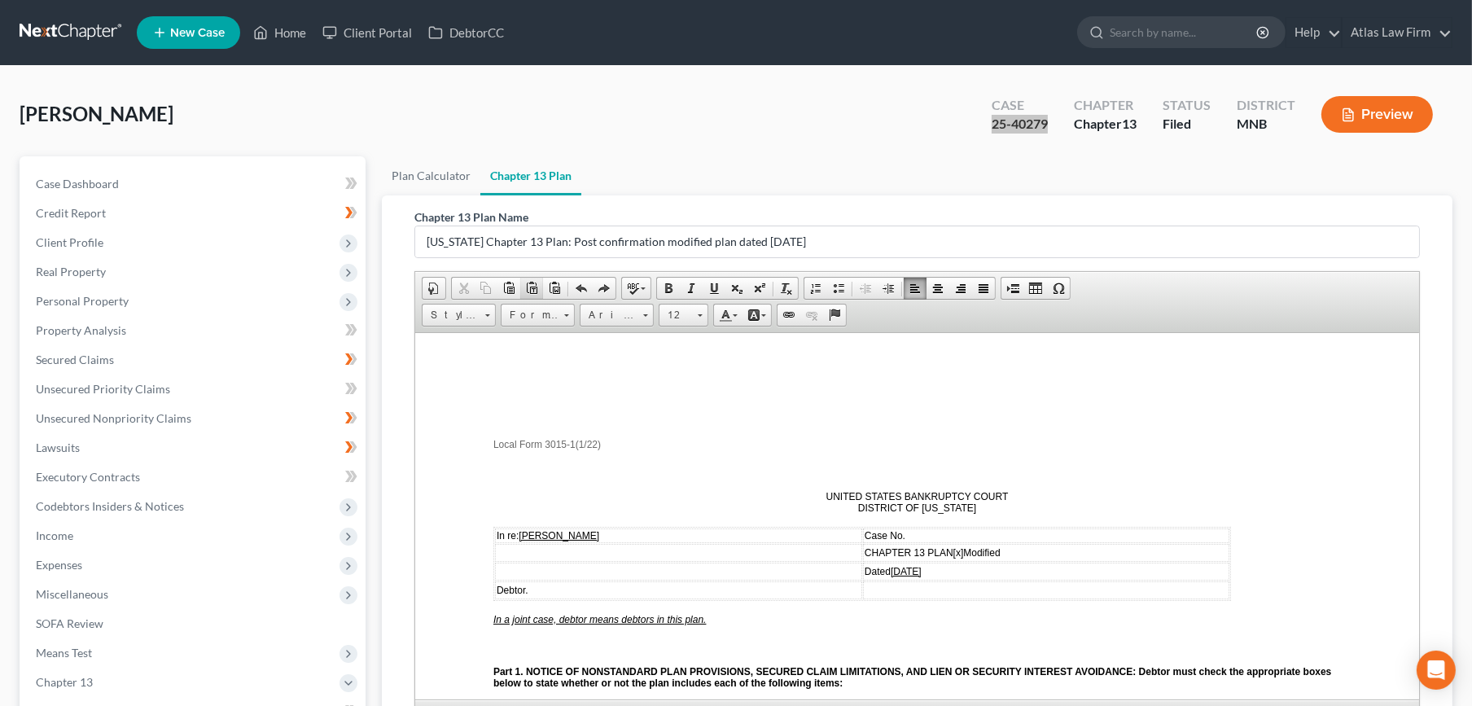
click at [538, 285] on link "Paste as plain text" at bounding box center [531, 288] width 23 height 21
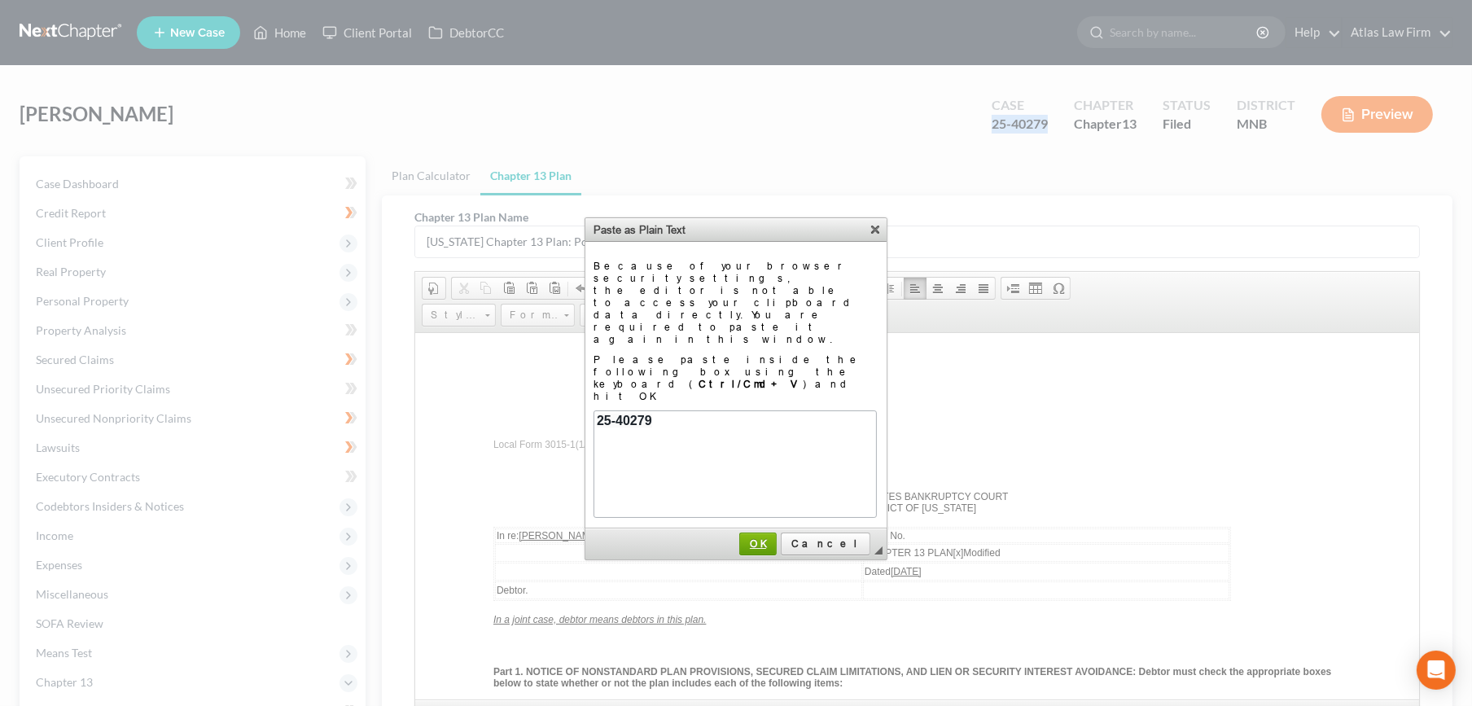
click at [777, 532] on link "OK" at bounding box center [757, 543] width 37 height 23
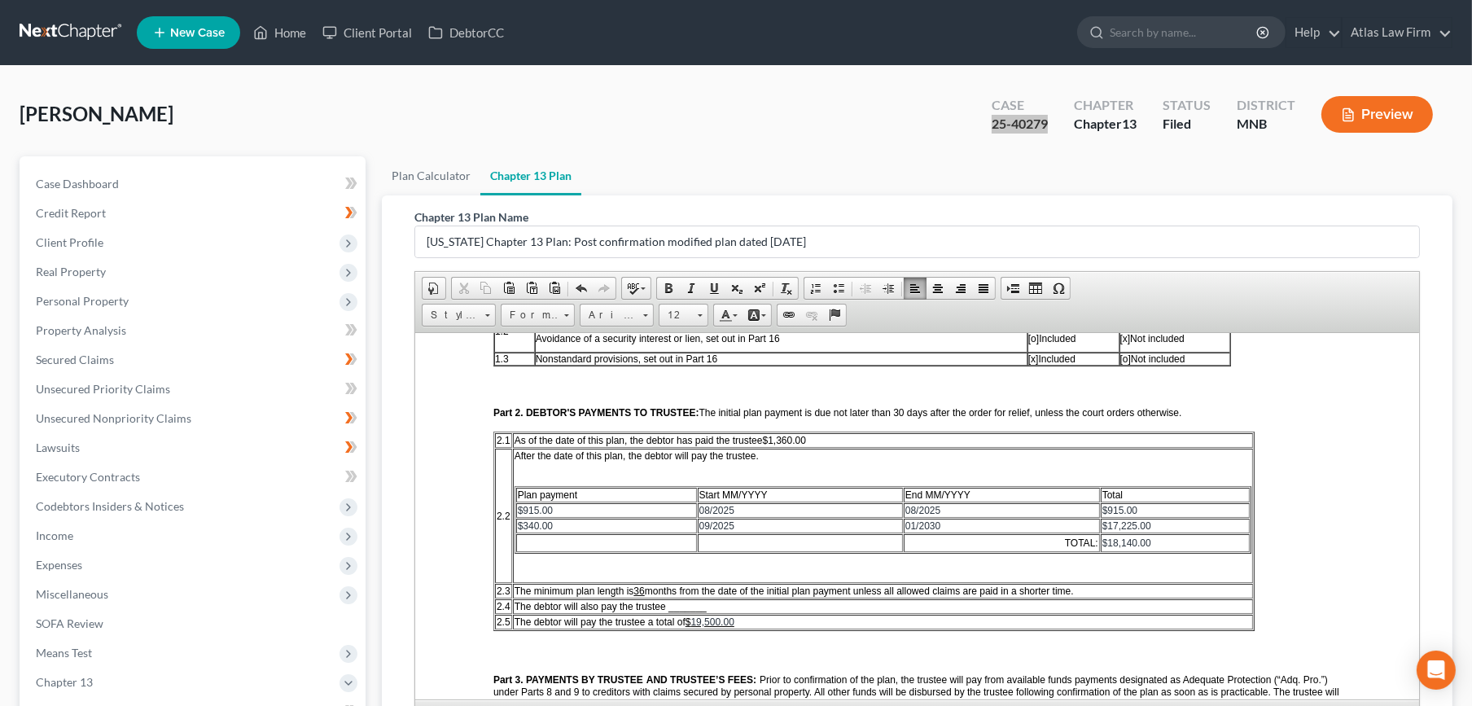
scroll to position [361, 0]
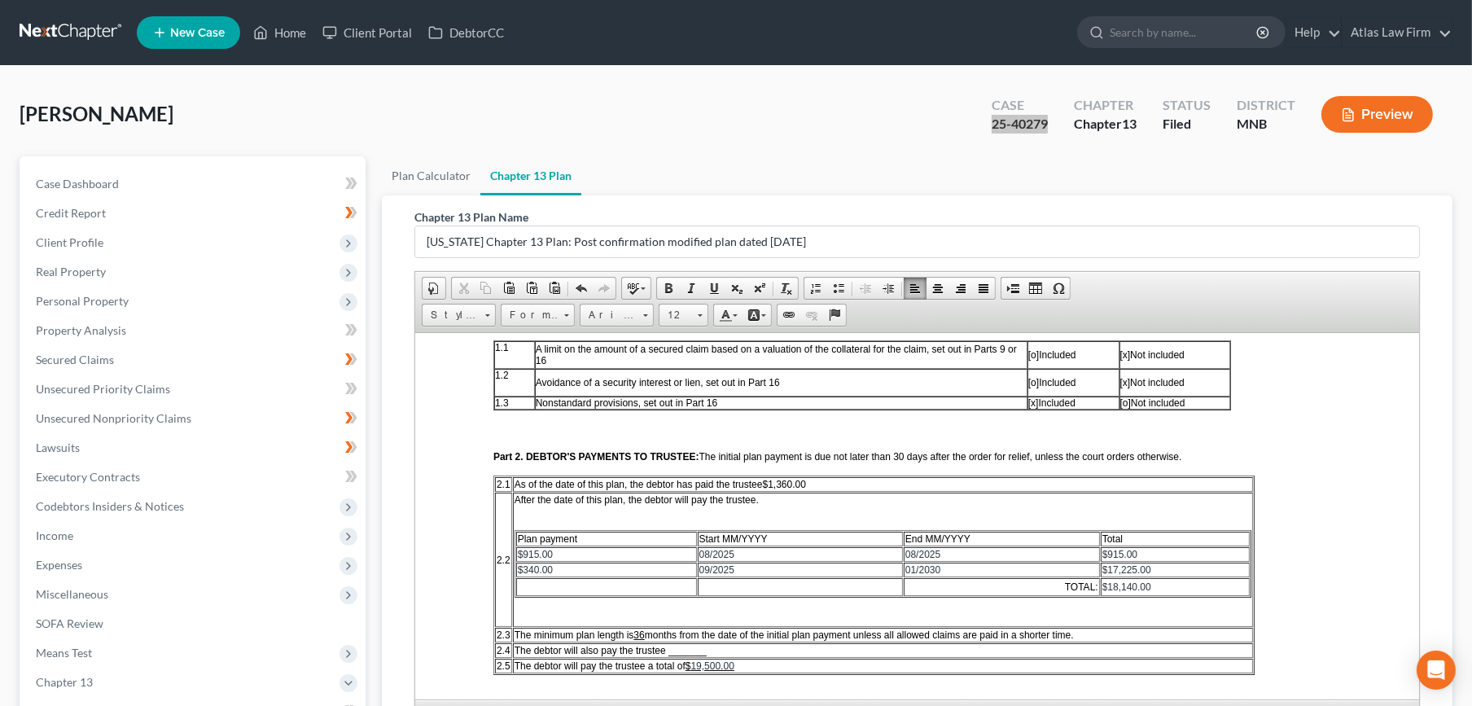
click at [633, 510] on p "After the date of this plan, the debtor will pay the trustee." at bounding box center [883, 504] width 738 height 23
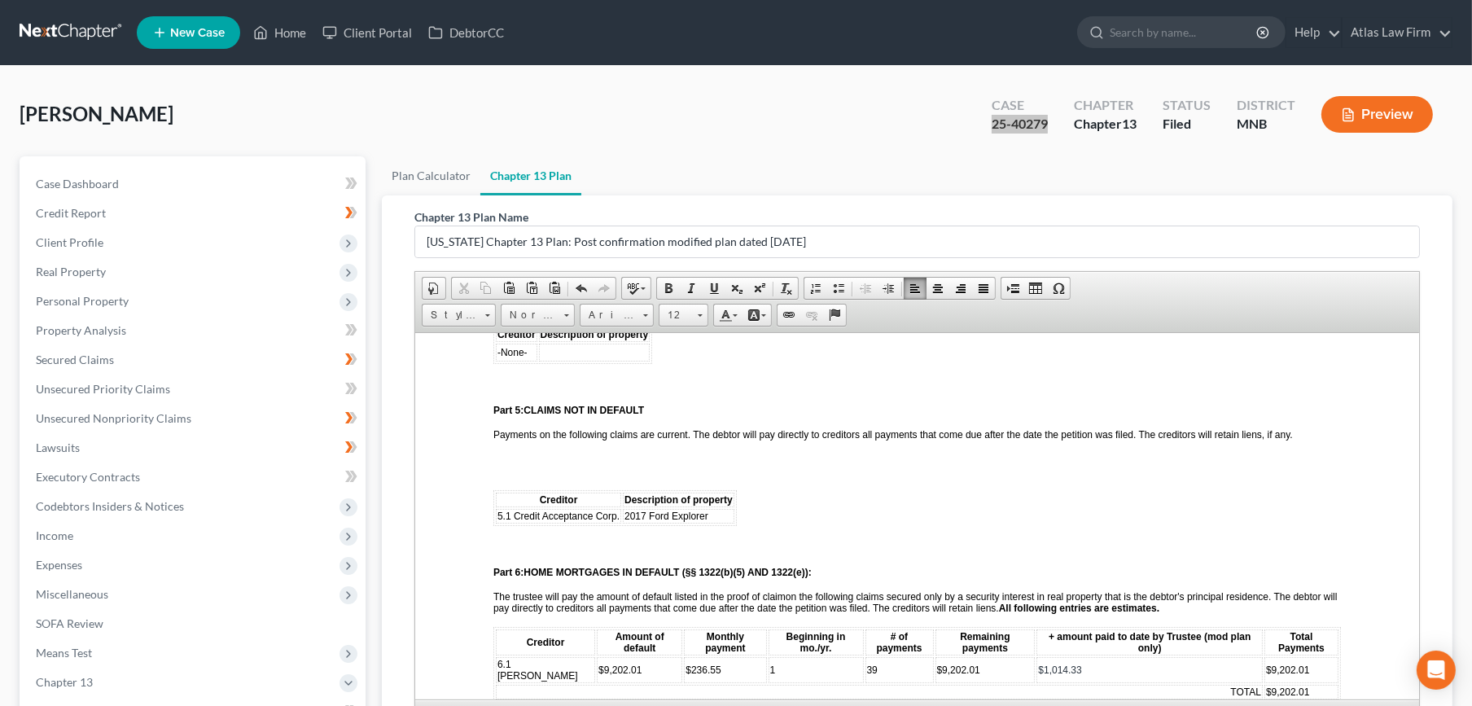
scroll to position [904, 0]
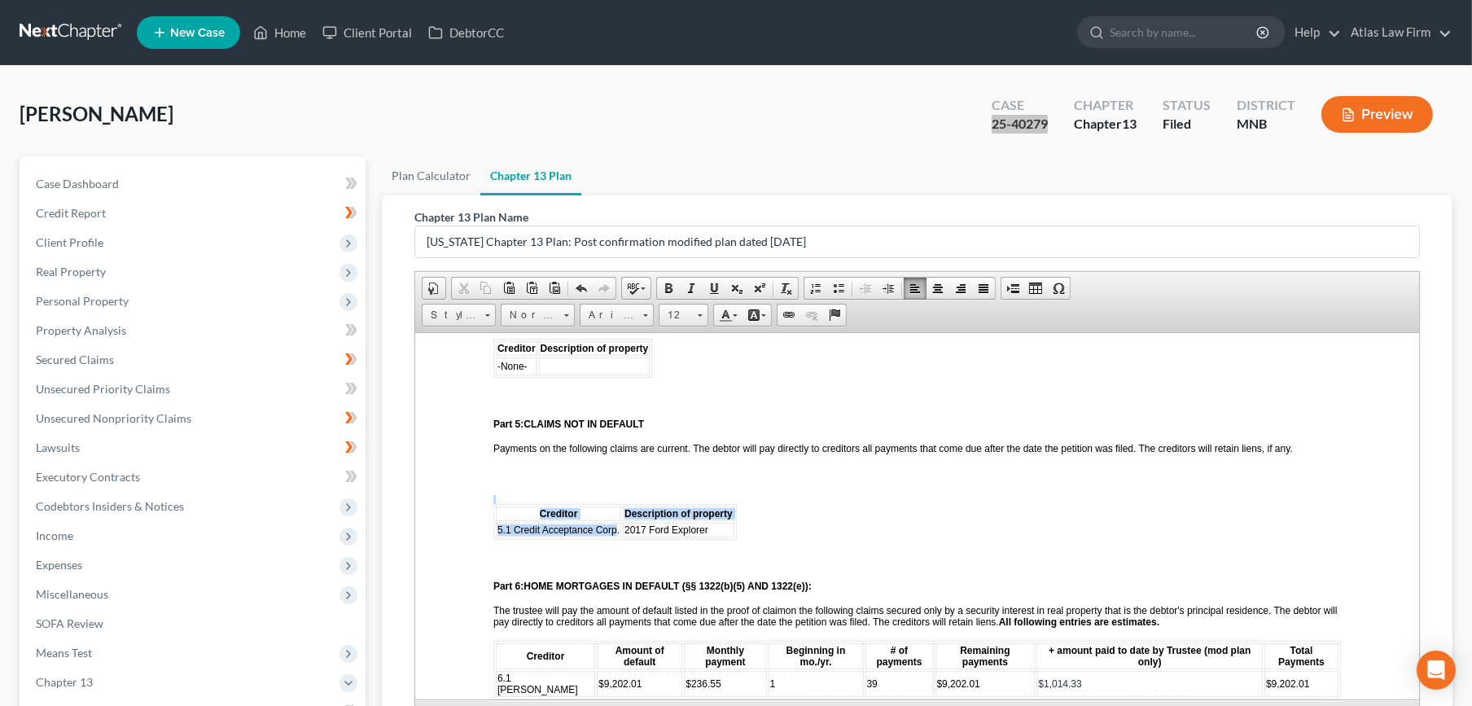
drag, startPoint x: 617, startPoint y: 522, endPoint x: 491, endPoint y: 519, distance: 126.2
drag, startPoint x: 615, startPoint y: 524, endPoint x: 493, endPoint y: 527, distance: 122.9
click at [493, 527] on table "Creditor Description of property 5.1 Credit Acceptance Corp. 2017 Ford Explorer" at bounding box center [614, 521] width 243 height 36
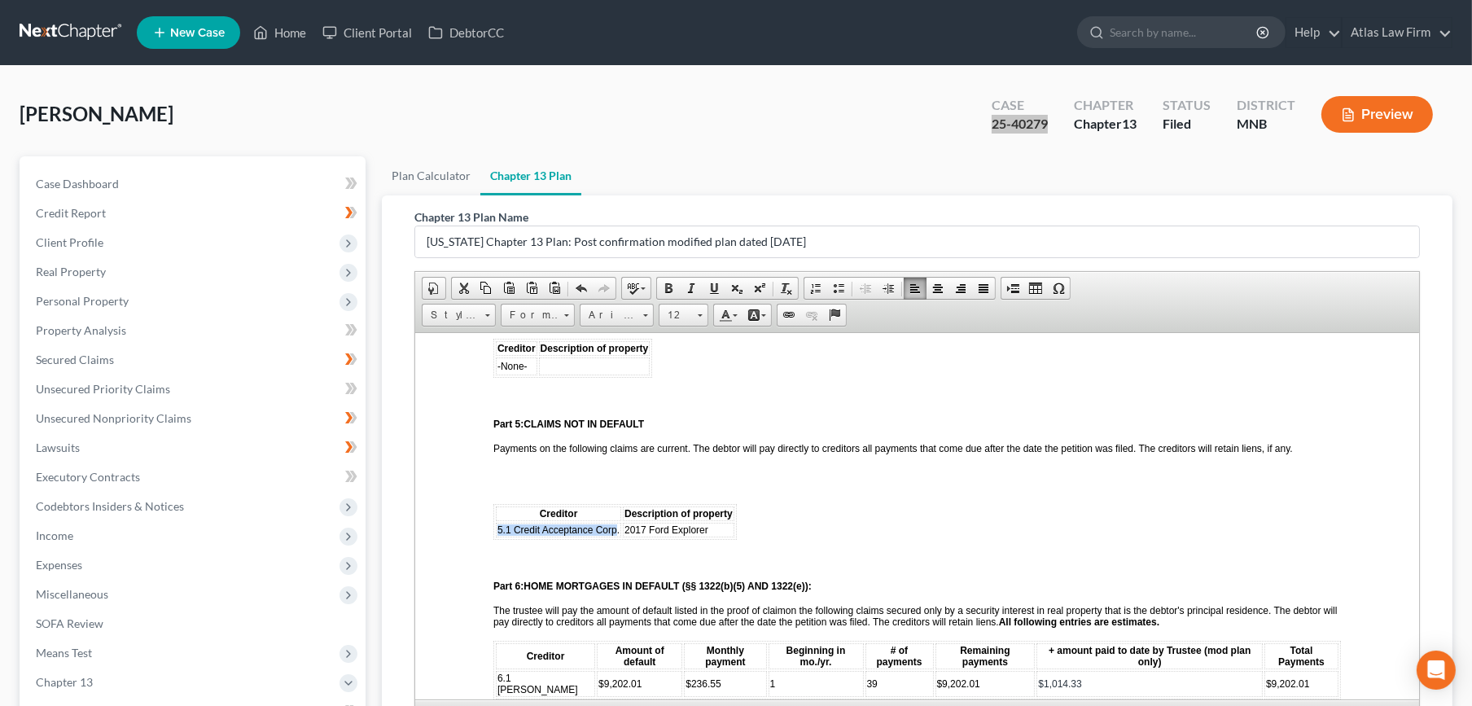
copy span "5.1 Credit Acceptance Corp"
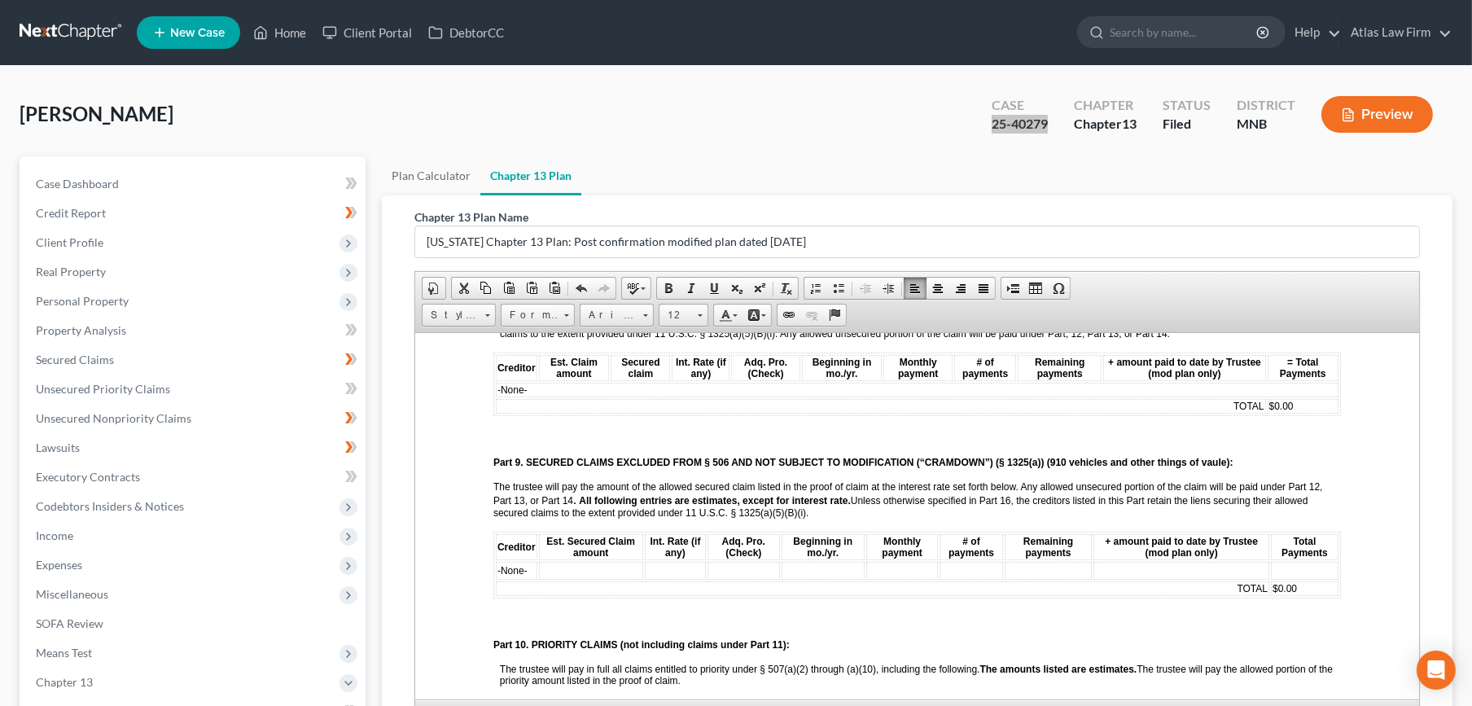
scroll to position [1537, 0]
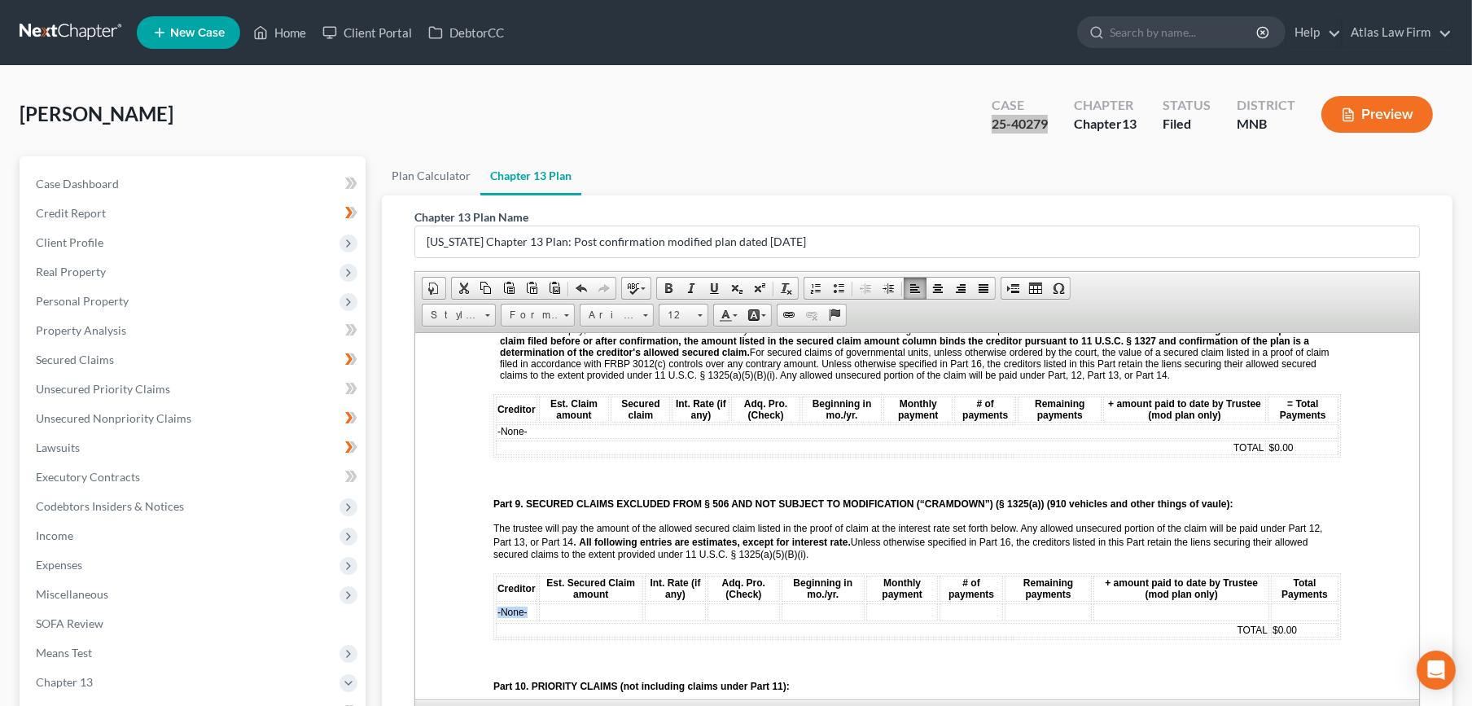
drag, startPoint x: 528, startPoint y: 566, endPoint x: 496, endPoint y: 564, distance: 31.8
click at [496, 602] on td "-None-" at bounding box center [516, 611] width 42 height 18
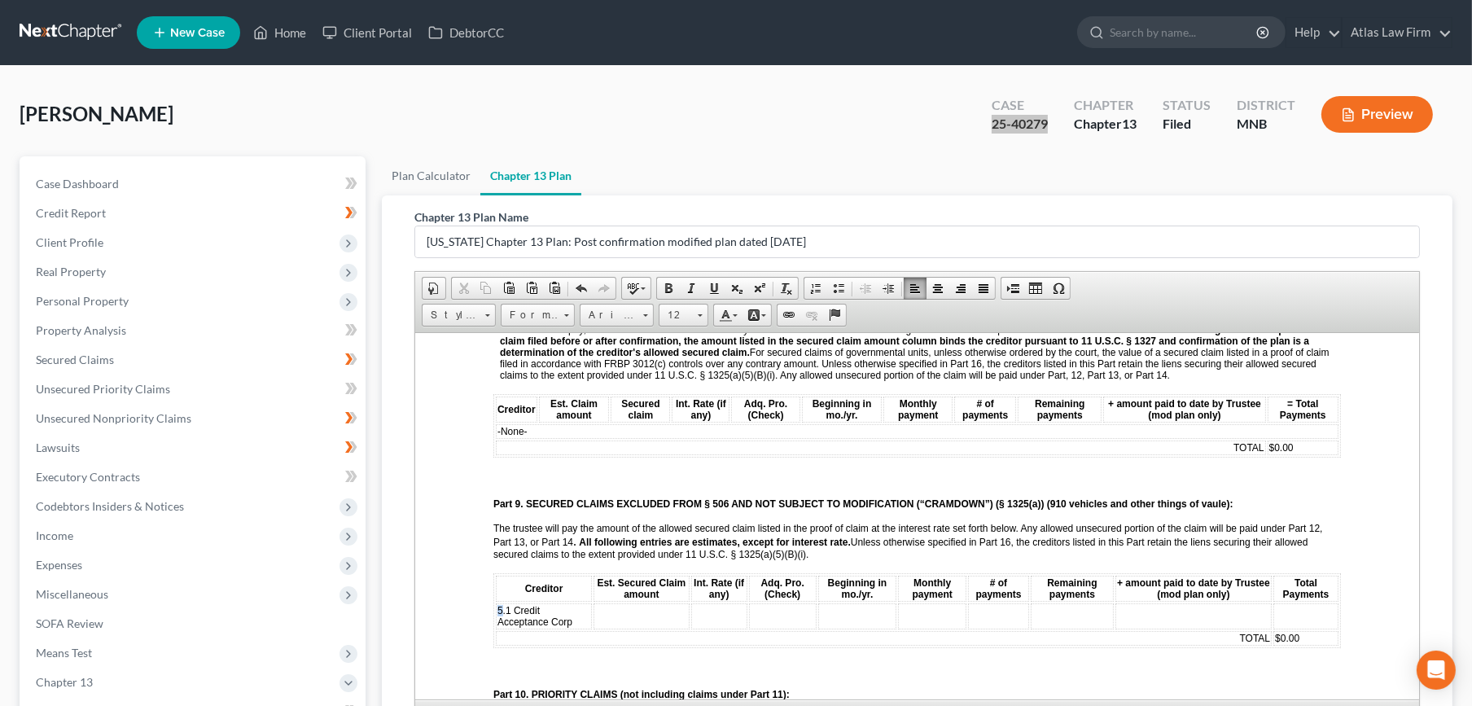
click at [495, 602] on td "5.1 Credit Acceptance Corp" at bounding box center [543, 615] width 96 height 26
click at [657, 602] on td at bounding box center [640, 615] width 95 height 26
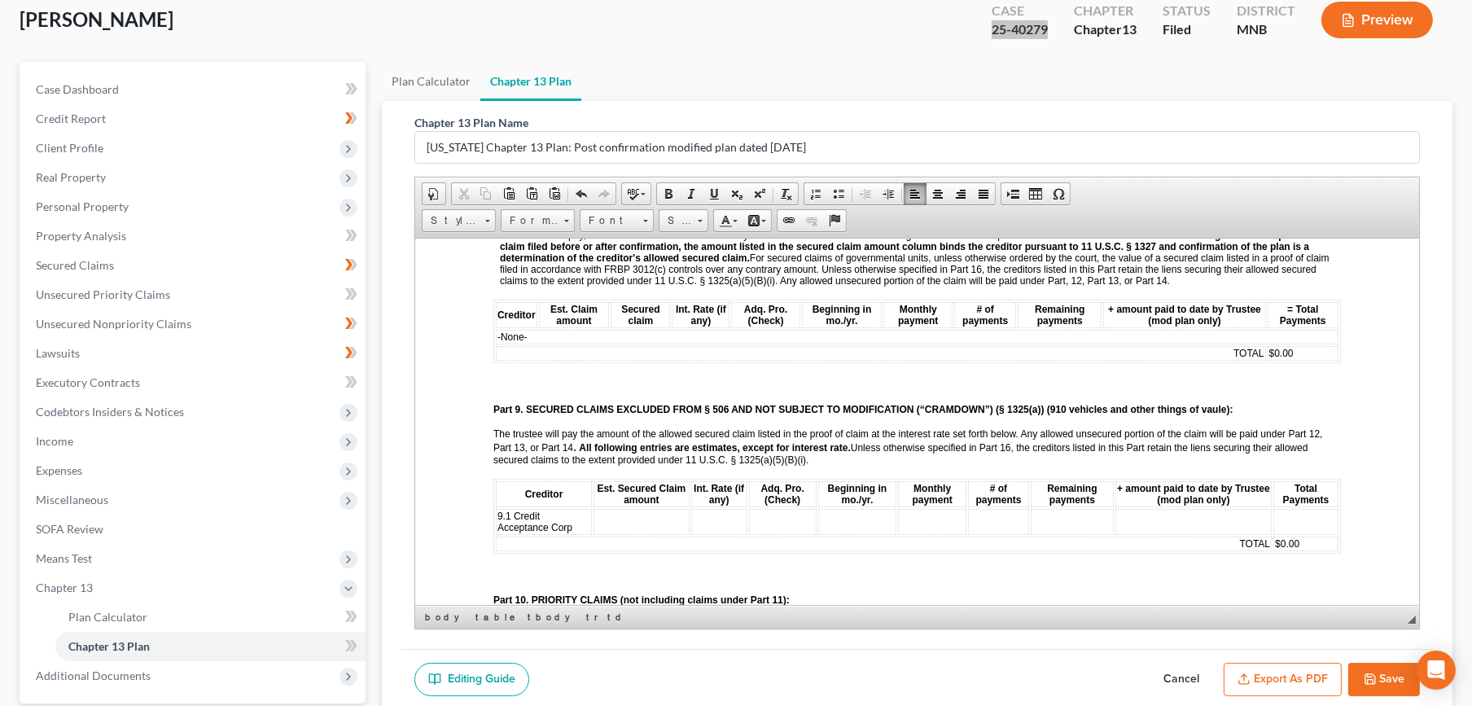
scroll to position [245, 0]
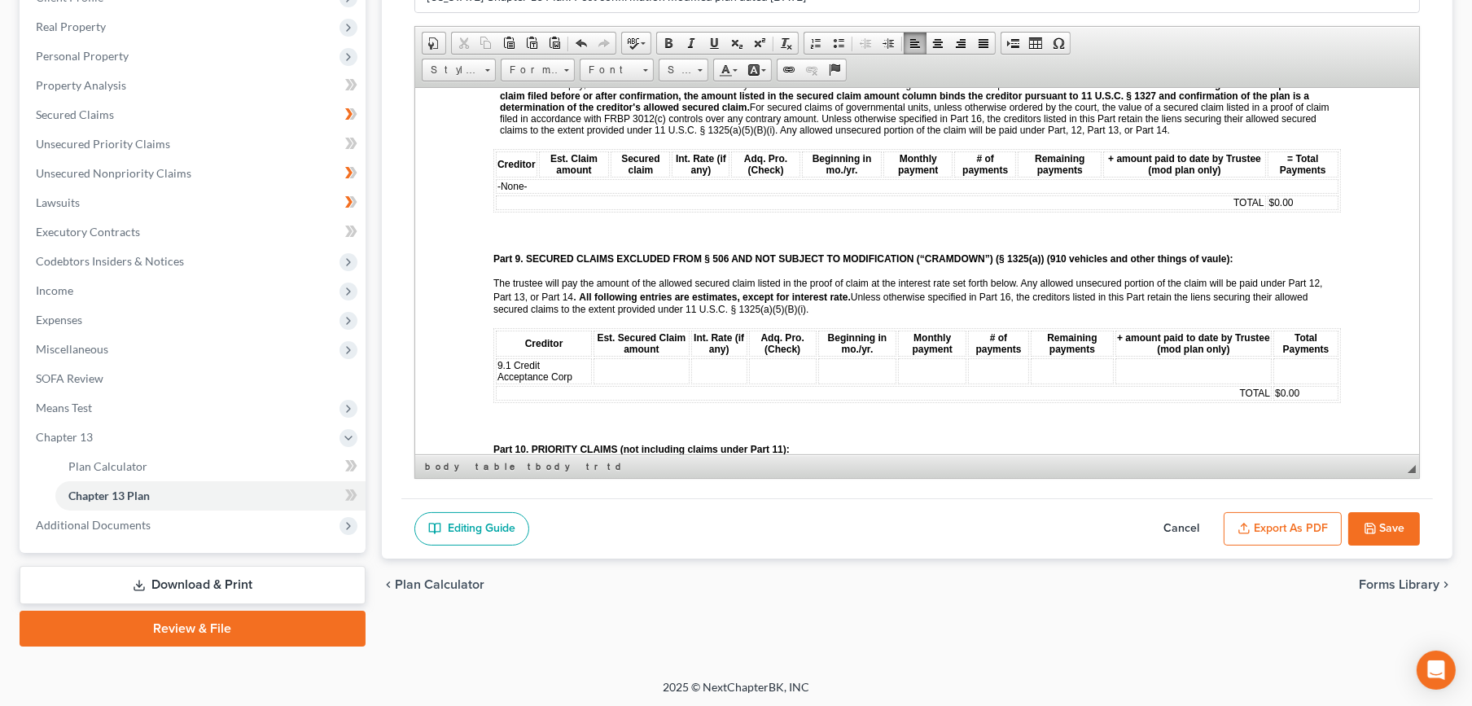
click at [1389, 529] on button "Save" at bounding box center [1384, 529] width 72 height 34
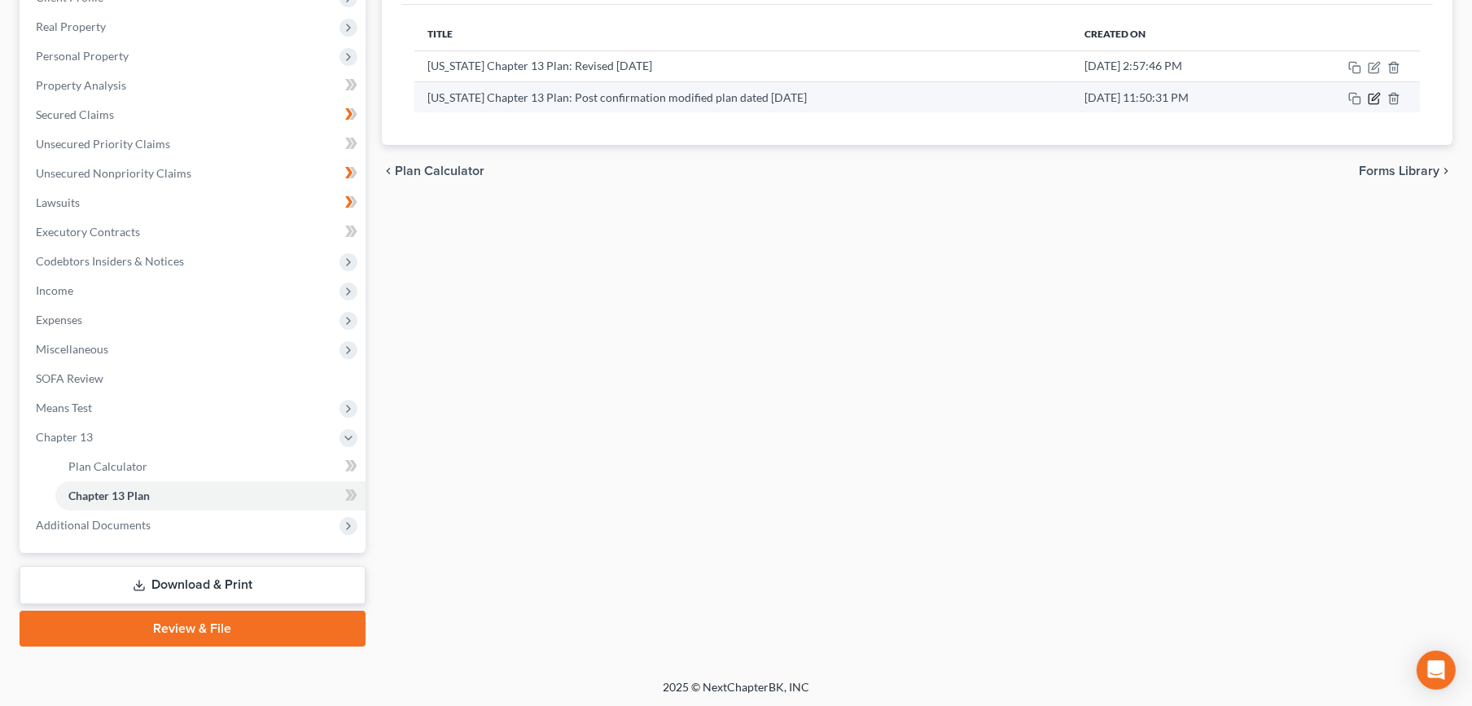
click at [1375, 94] on icon "button" at bounding box center [1375, 96] width 7 height 7
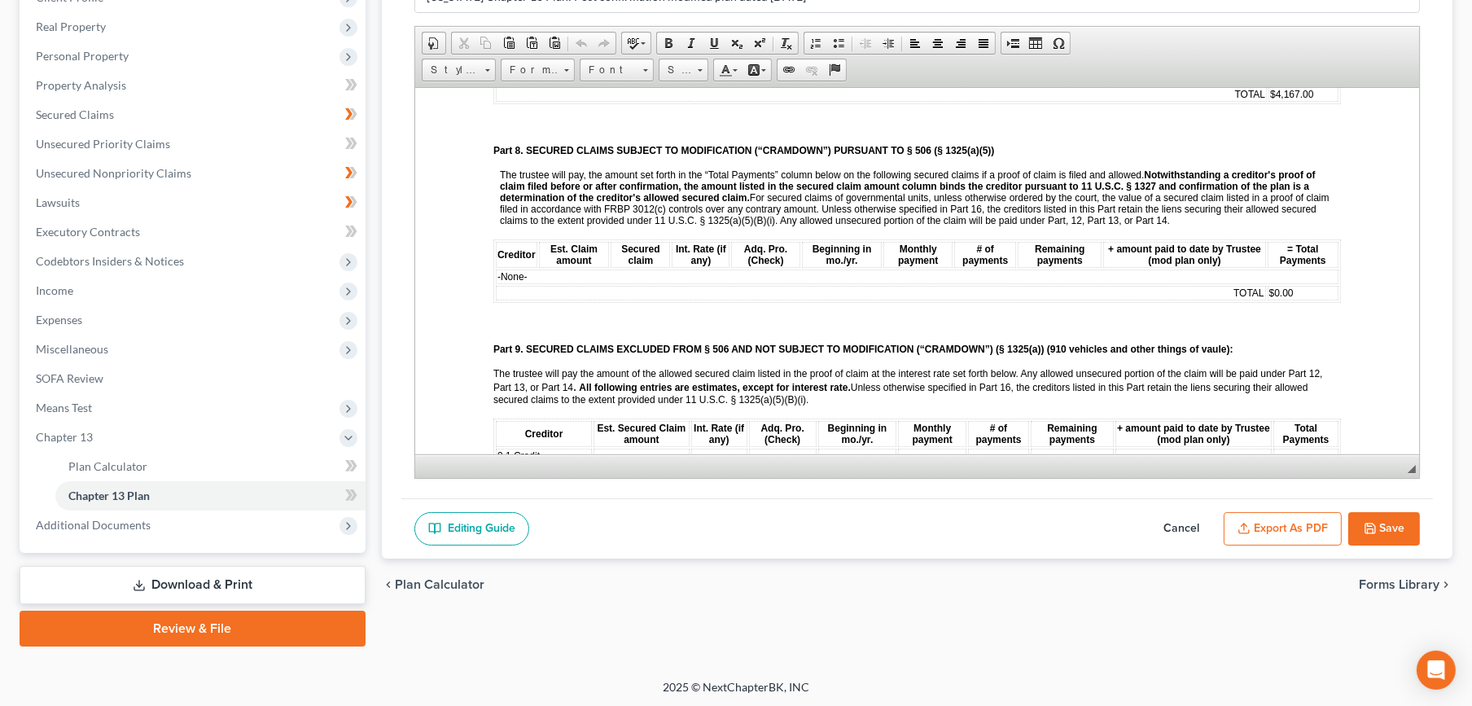
scroll to position [1628, 0]
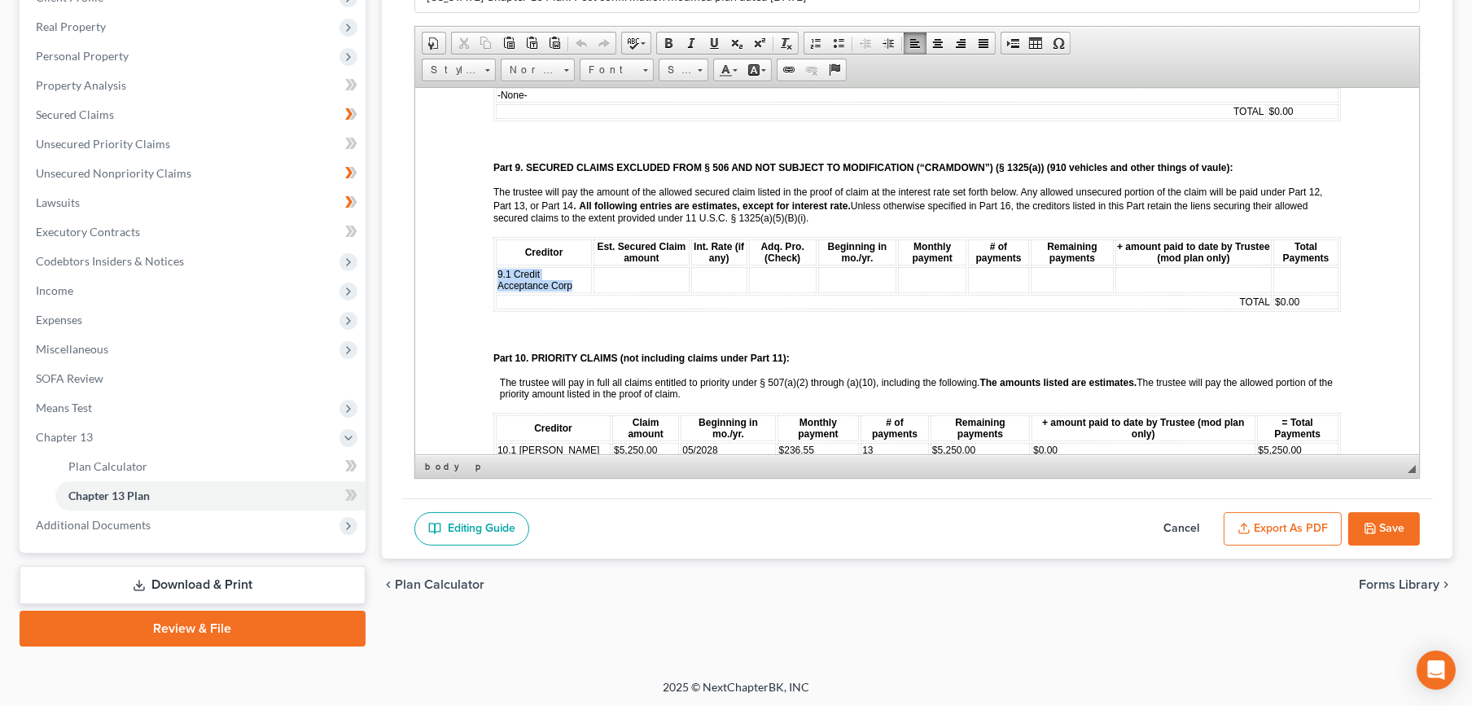
drag, startPoint x: 572, startPoint y: 239, endPoint x: 497, endPoint y: 229, distance: 75.6
click at [497, 266] on td "9.1 Credit Acceptance Corp" at bounding box center [543, 279] width 96 height 26
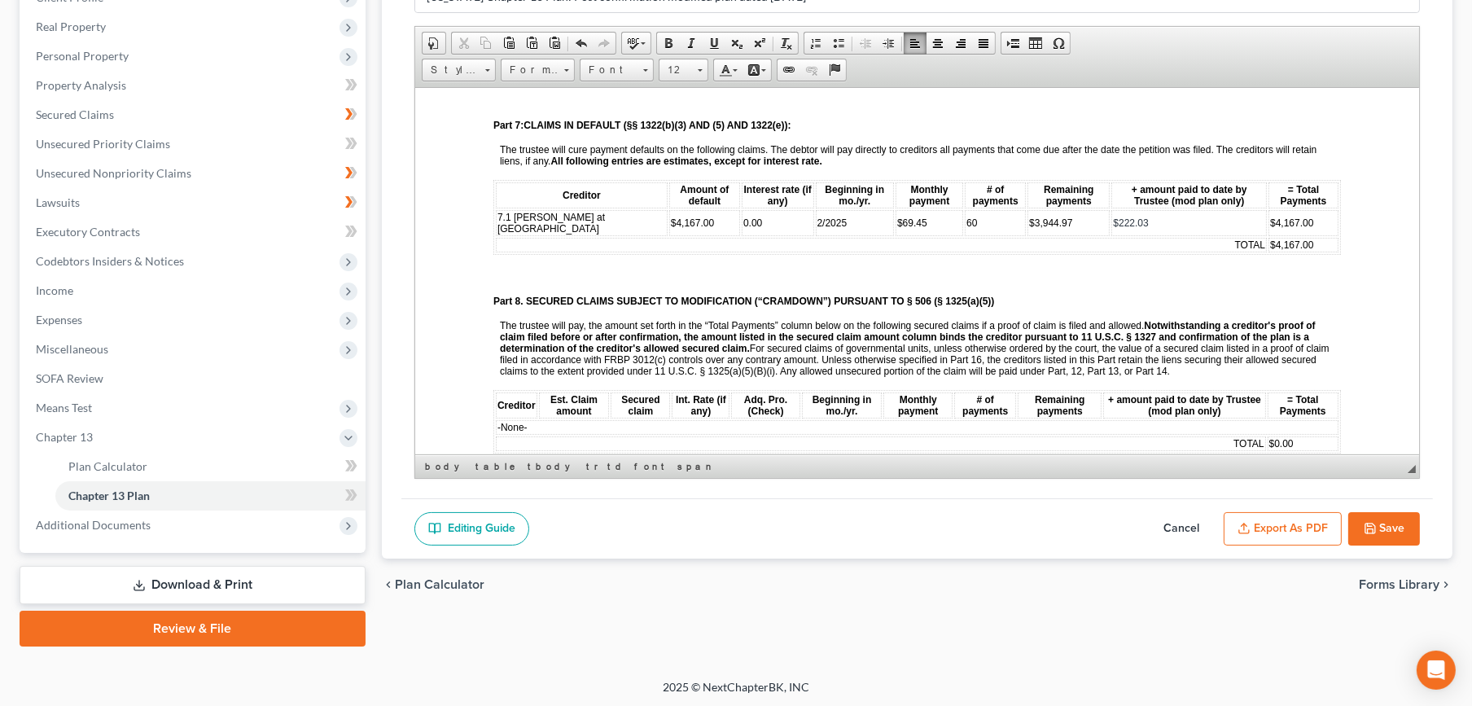
scroll to position [1085, 0]
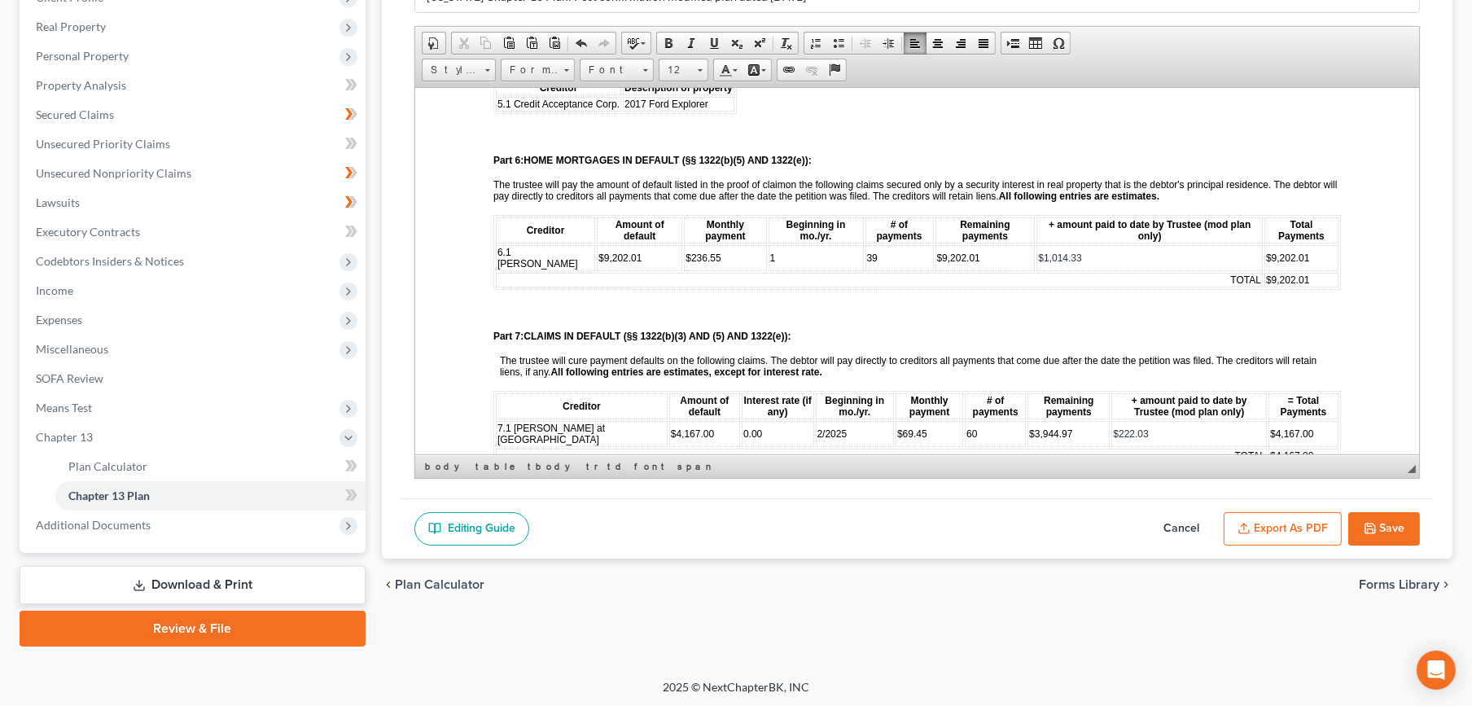
click at [524, 420] on td "7.1 Woods at Elk River HOA" at bounding box center [581, 433] width 172 height 26
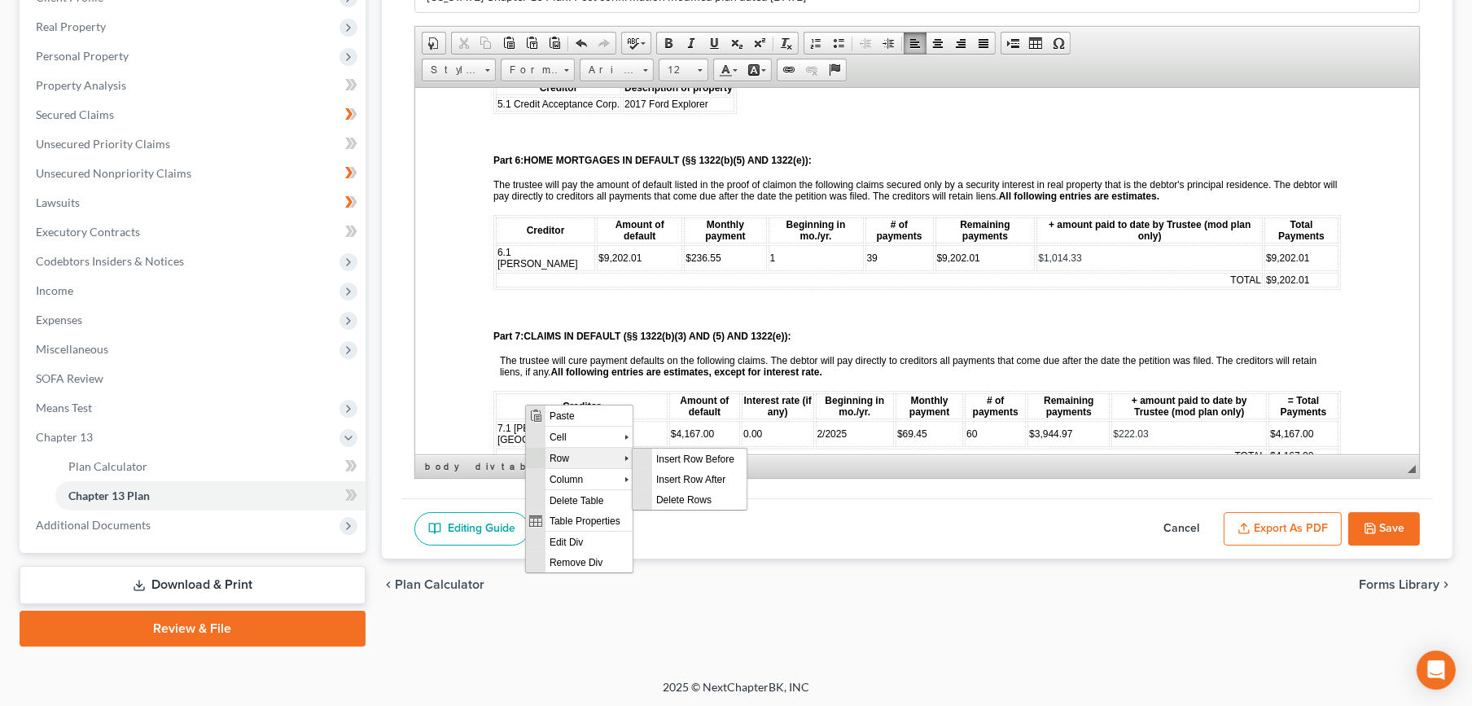
scroll to position [0, 0]
click at [676, 477] on span "Insert Row After" at bounding box center [698, 479] width 94 height 20
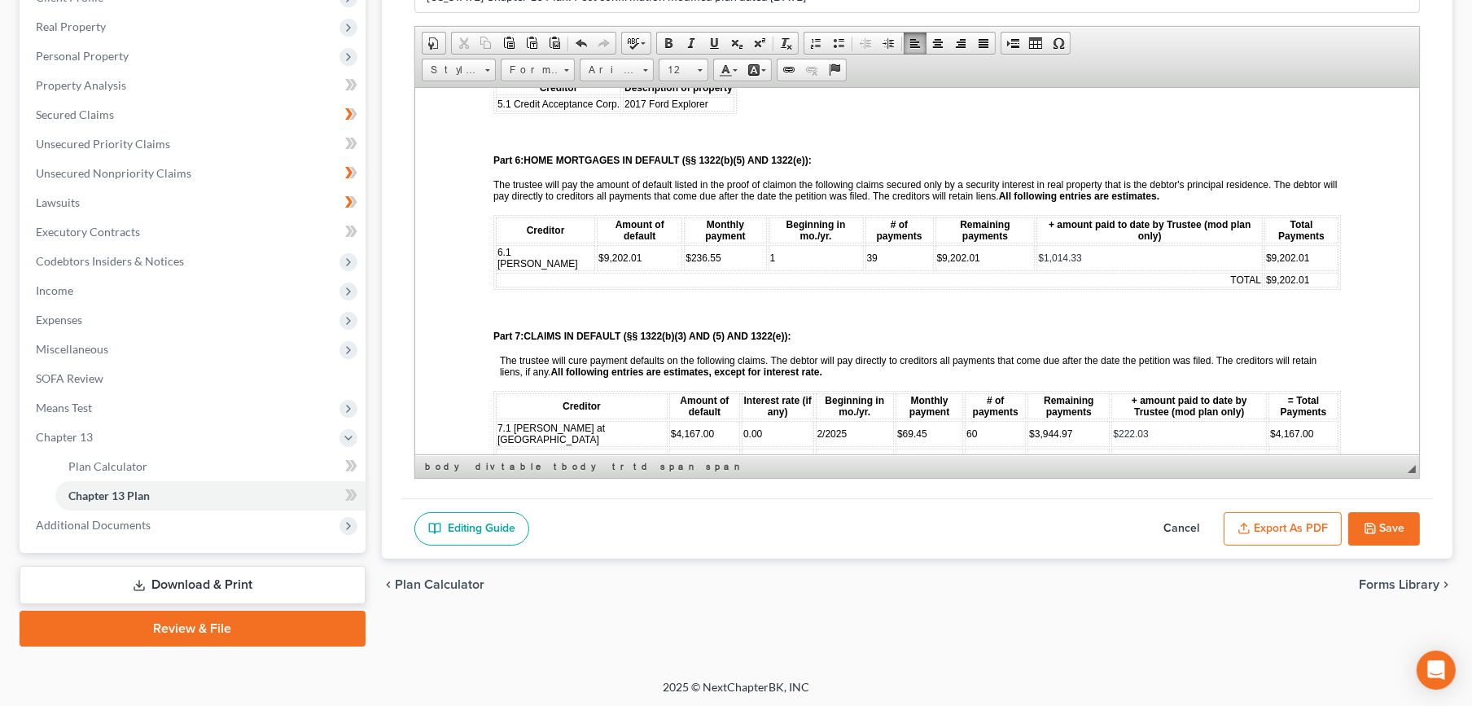
click at [584, 448] on td at bounding box center [581, 457] width 172 height 18
drag, startPoint x: 509, startPoint y: 418, endPoint x: 493, endPoint y: 418, distance: 15.5
click at [493, 418] on table "Creditor Amount of default Interest rate (if any) Beginning in mo./yr. Monthly …" at bounding box center [916, 437] width 847 height 94
drag, startPoint x: 660, startPoint y: 396, endPoint x: 605, endPoint y: 402, distance: 55.6
click at [668, 420] on td "$4,167.00" at bounding box center [703, 433] width 71 height 26
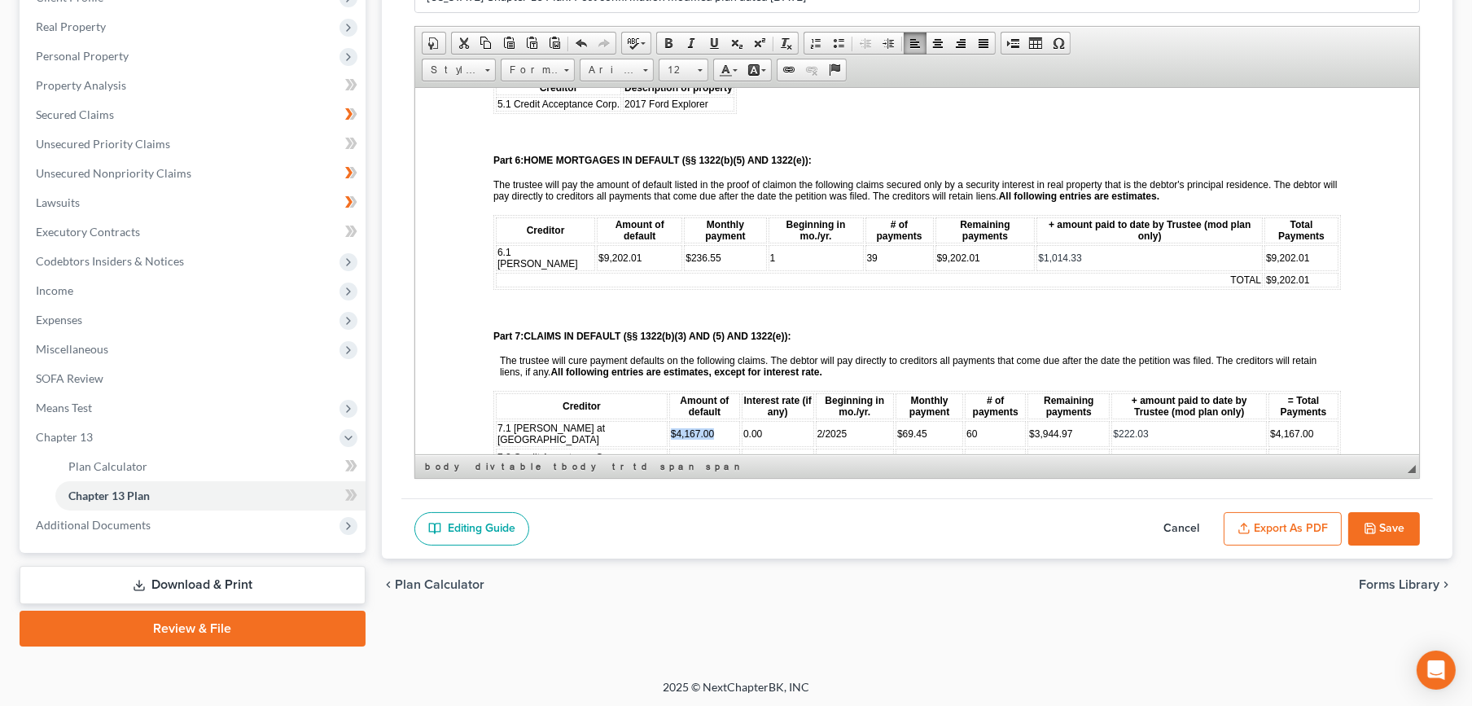
copy span "$4,167.00"
click at [668, 448] on td at bounding box center [703, 457] width 71 height 18
drag, startPoint x: 643, startPoint y: 425, endPoint x: 609, endPoint y: 426, distance: 34.2
click at [668, 448] on td "$4,167.00" at bounding box center [703, 457] width 71 height 18
drag, startPoint x: 707, startPoint y: 401, endPoint x: 681, endPoint y: 401, distance: 26.1
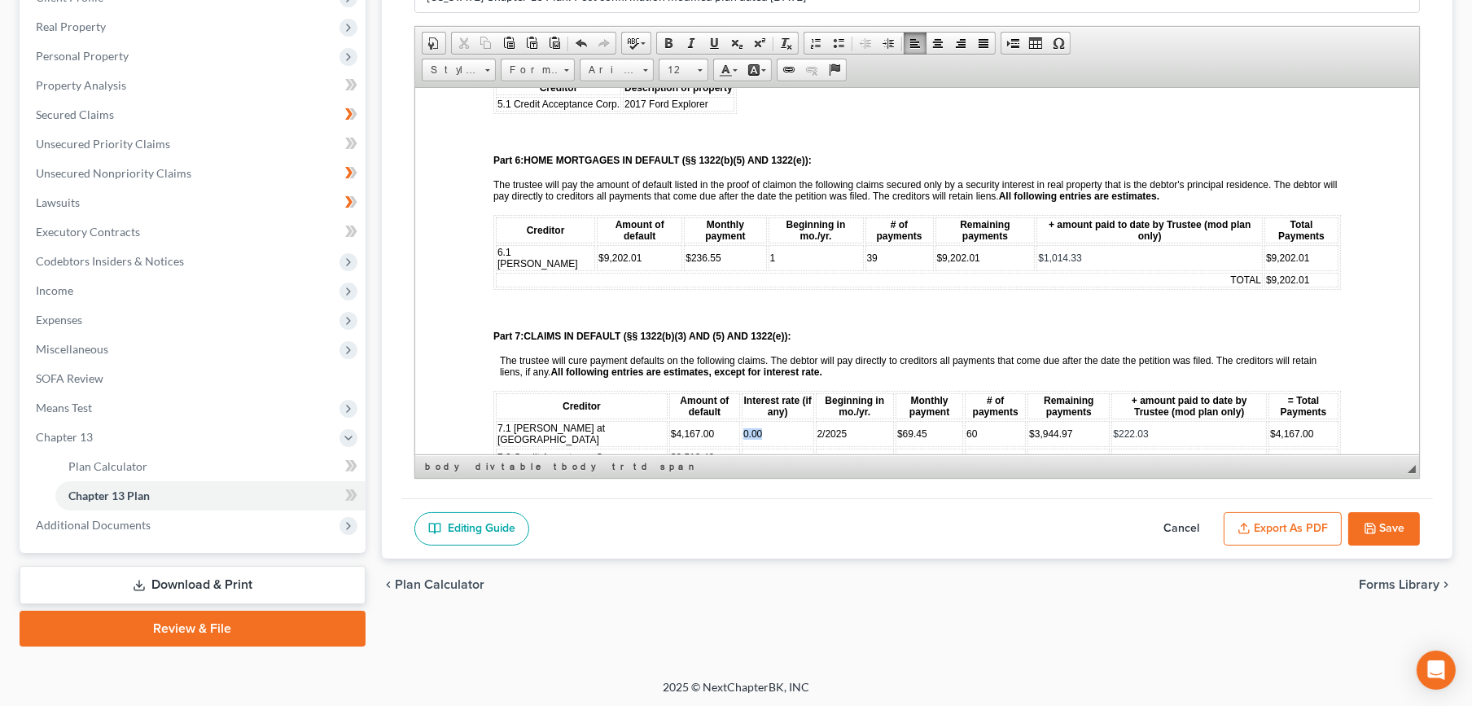
click at [741, 420] on td "0.00" at bounding box center [777, 433] width 72 height 26
copy span "0.00"
click at [741, 448] on td at bounding box center [777, 457] width 72 height 18
click at [820, 448] on td at bounding box center [854, 457] width 79 height 18
drag, startPoint x: 800, startPoint y: 392, endPoint x: 761, endPoint y: 399, distance: 39.6
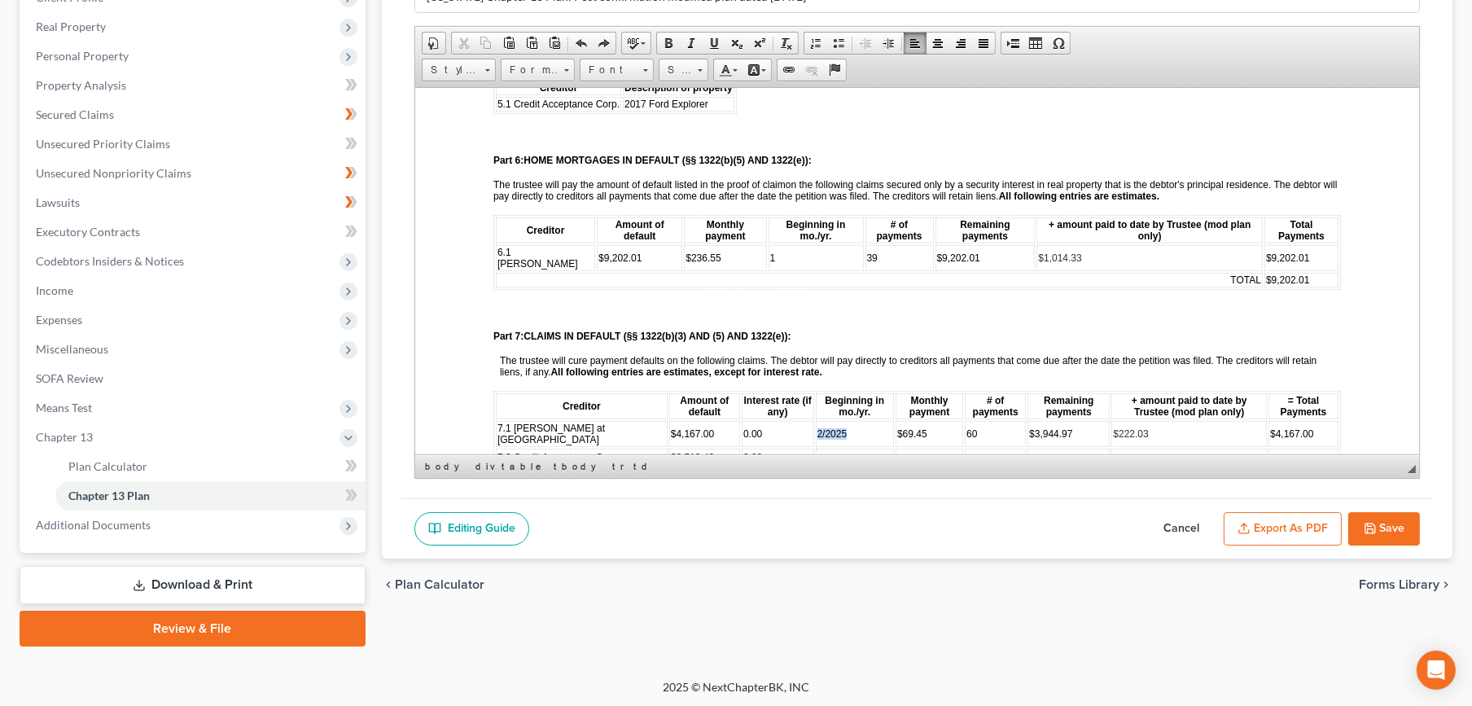
click at [815, 420] on td "2/2025" at bounding box center [854, 433] width 79 height 26
copy span "2/2025"
click at [815, 448] on td at bounding box center [854, 457] width 79 height 18
click at [816, 451] on span "2/2025" at bounding box center [831, 456] width 30 height 11
click at [895, 448] on td at bounding box center [929, 457] width 68 height 18
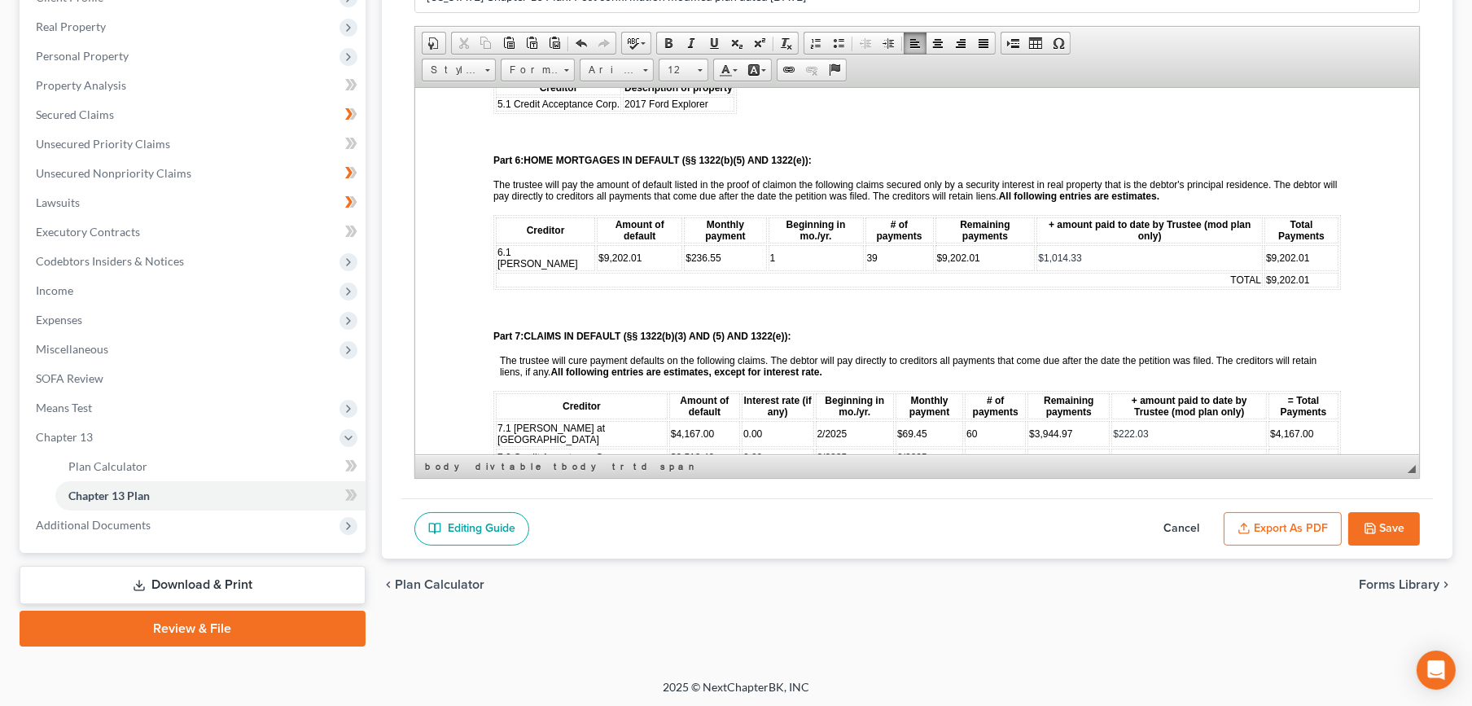
drag, startPoint x: 848, startPoint y: 422, endPoint x: 1484, endPoint y: 561, distance: 650.7
click at [896, 451] on span "2/2025" at bounding box center [911, 456] width 30 height 11
click at [964, 448] on td at bounding box center [994, 457] width 61 height 18
drag, startPoint x: 926, startPoint y: 422, endPoint x: 1457, endPoint y: 546, distance: 546.0
click at [965, 451] on span "2/2025" at bounding box center [980, 456] width 30 height 11
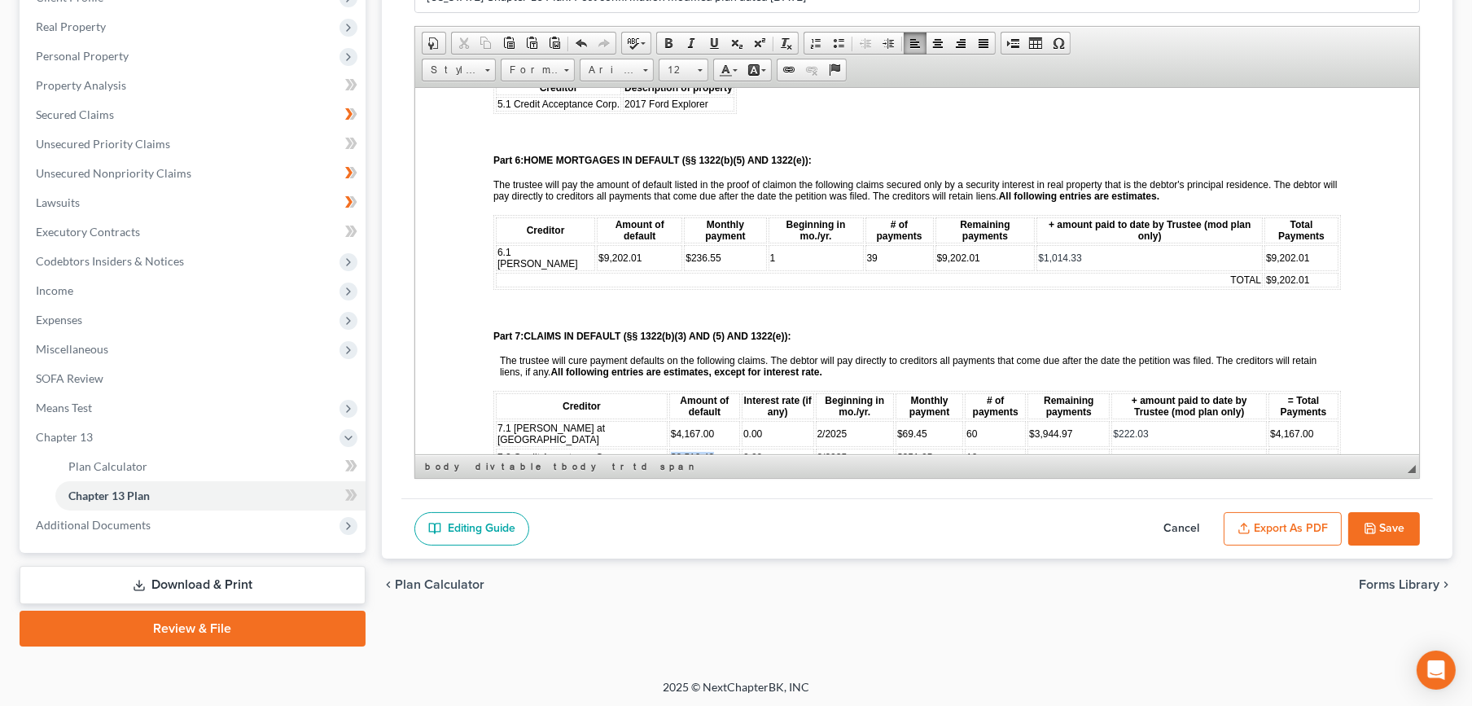
drag, startPoint x: 657, startPoint y: 425, endPoint x: 606, endPoint y: 422, distance: 50.5
click at [668, 448] on td "$2,510.43" at bounding box center [703, 457] width 71 height 18
copy span "$2,510.43"
click at [1037, 448] on td at bounding box center [1068, 457] width 82 height 18
click at [1127, 448] on td at bounding box center [1187, 457] width 155 height 18
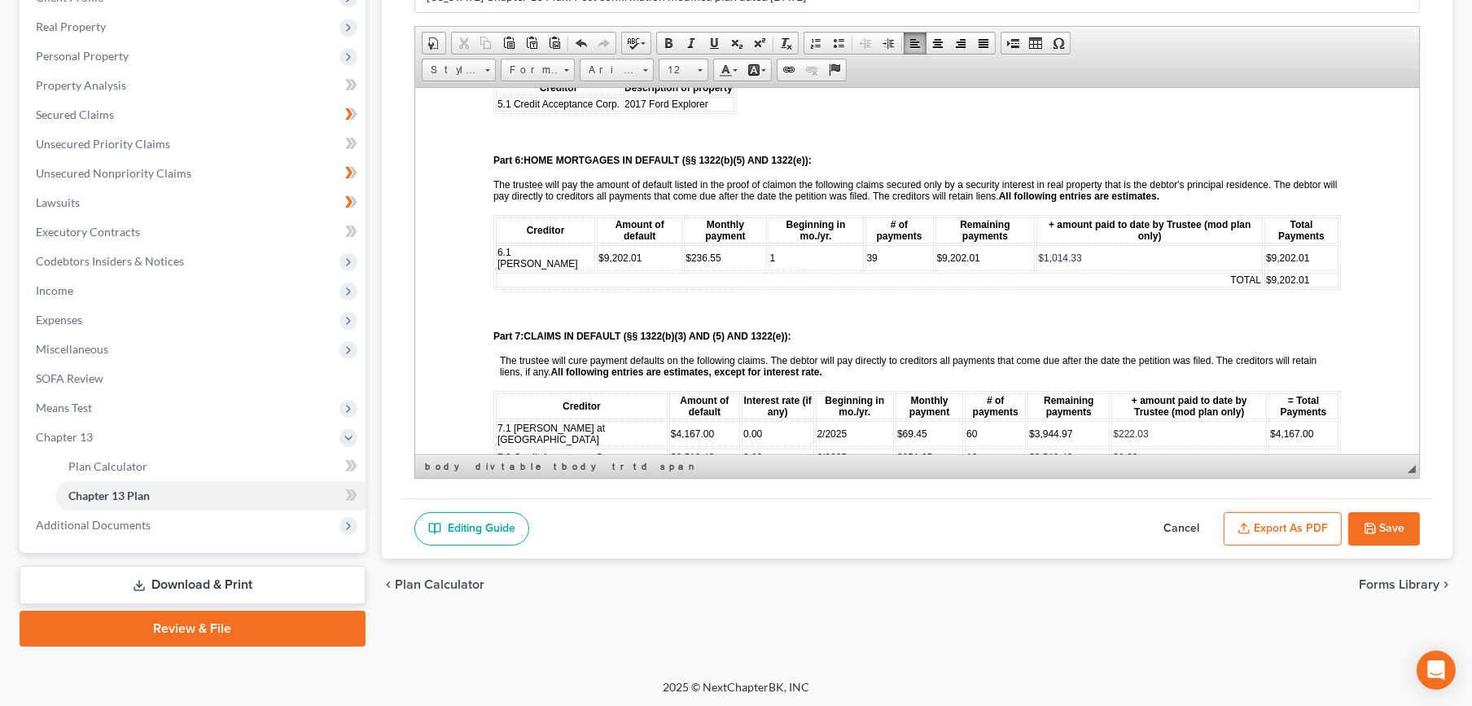
click at [1271, 448] on td at bounding box center [1302, 457] width 70 height 18
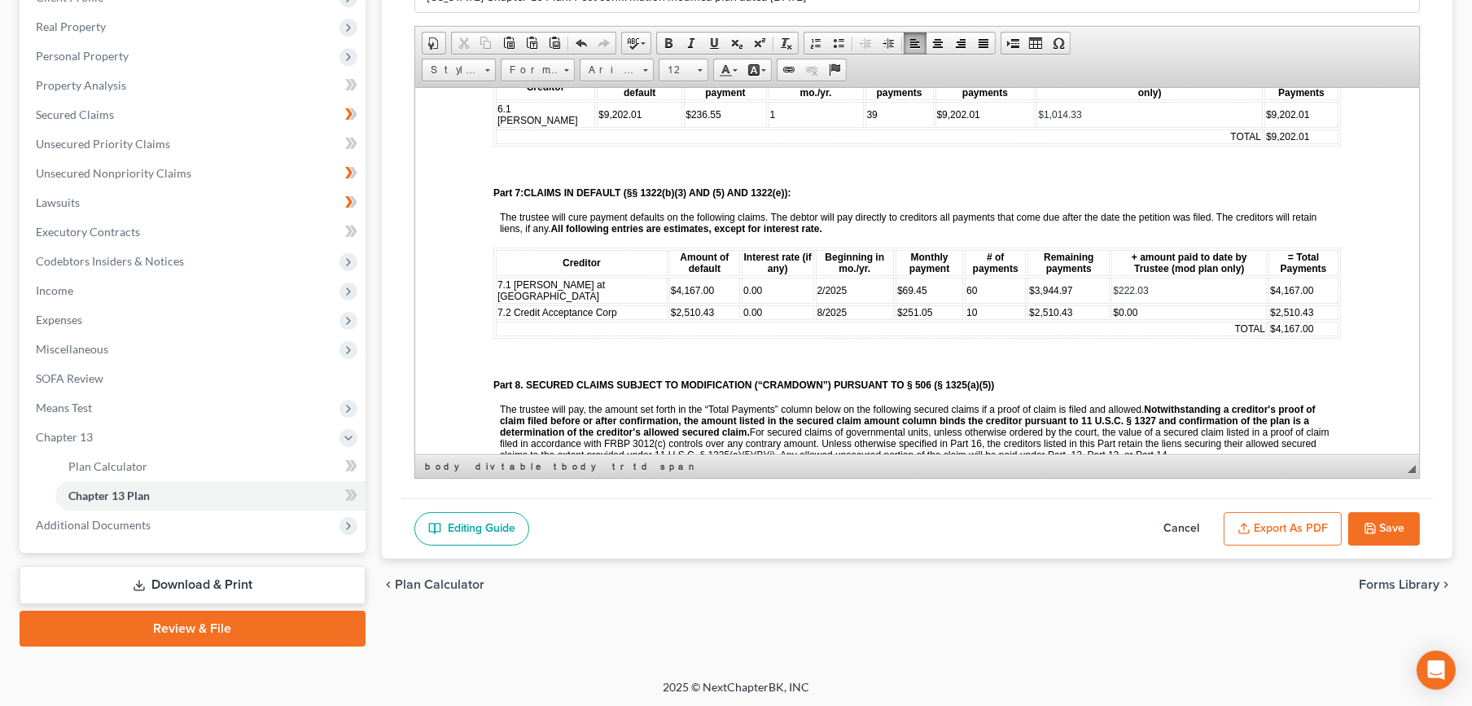
scroll to position [1266, 0]
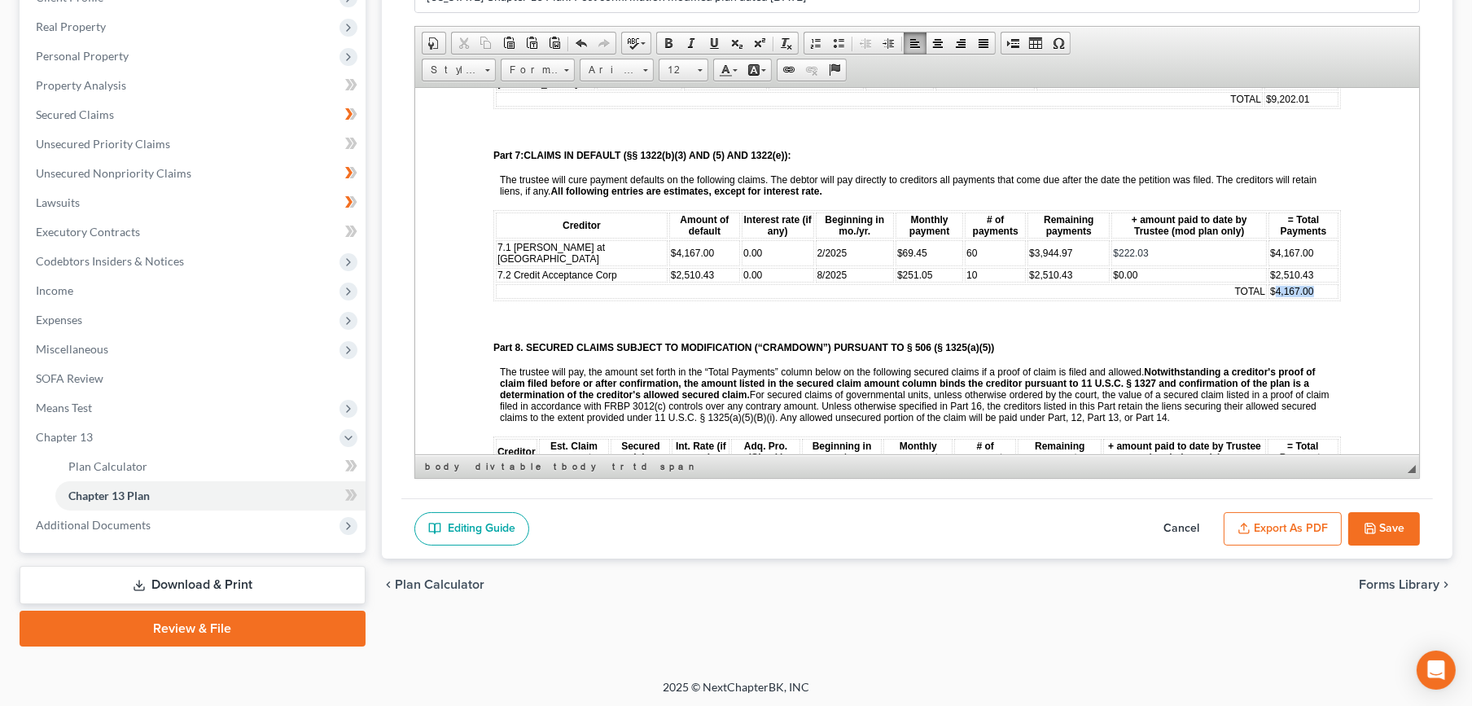
drag, startPoint x: 1307, startPoint y: 259, endPoint x: 1259, endPoint y: 269, distance: 49.8
click at [1267, 283] on td "$4,167.00" at bounding box center [1302, 290] width 70 height 15
copy span "6,677.43"
click at [1114, 341] on p "Part 8. SECURED CLAIMS SUBJECT TO MODIFICATION (“CRAMDOWN”) PURSUANT TO § 506 (…" at bounding box center [916, 346] width 847 height 11
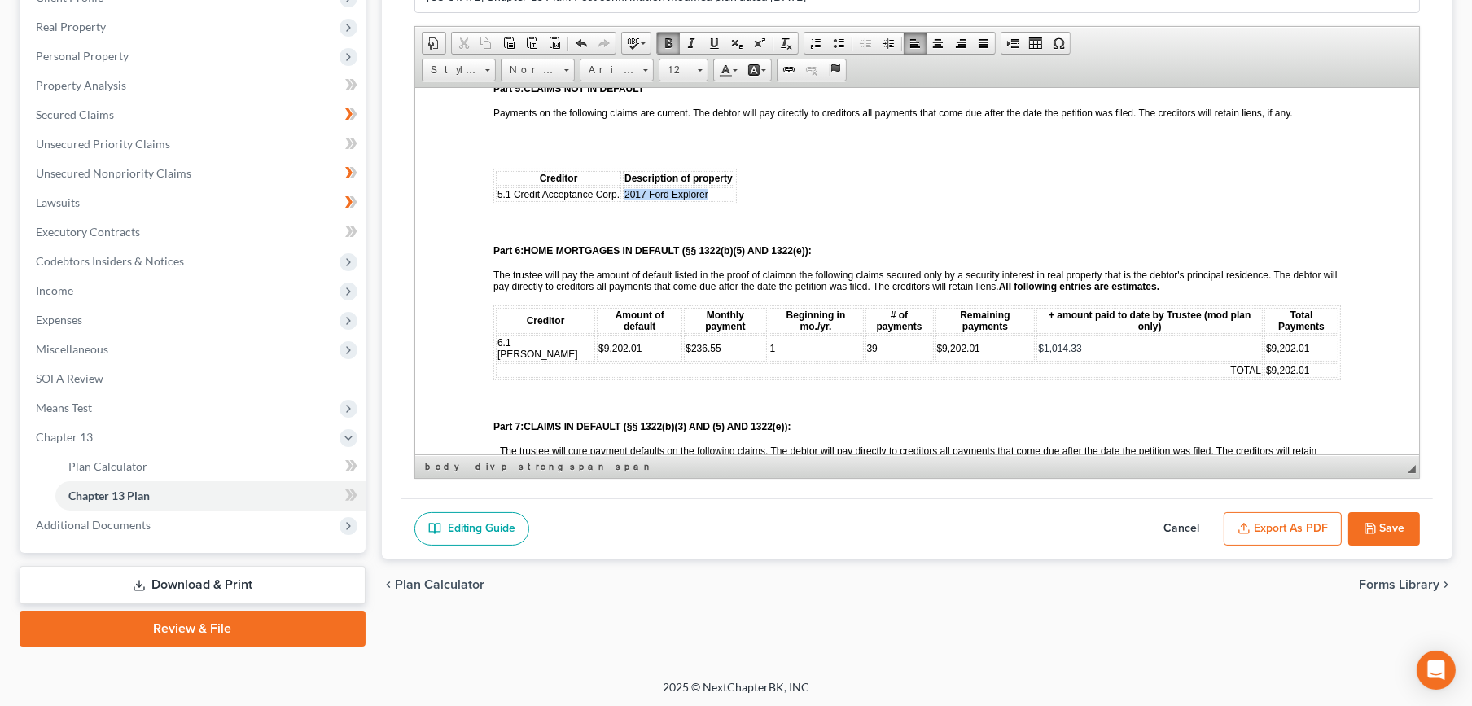
drag, startPoint x: 717, startPoint y: 184, endPoint x: 624, endPoint y: 187, distance: 93.7
click at [624, 186] on td "2017 Ford Explorer" at bounding box center [678, 193] width 112 height 15
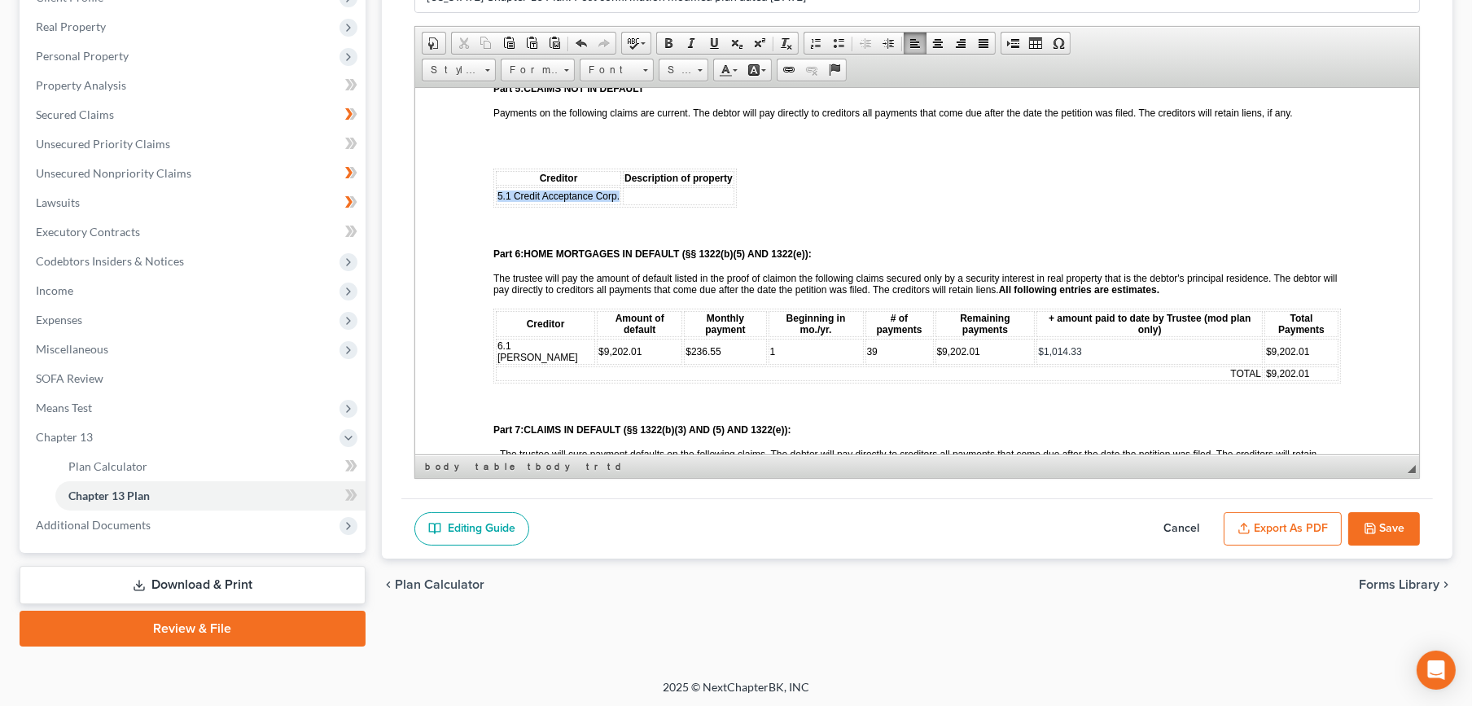
drag, startPoint x: 618, startPoint y: 189, endPoint x: 495, endPoint y: 186, distance: 122.9
click at [495, 186] on td "5.1 Credit Acceptance Corp." at bounding box center [557, 195] width 125 height 18
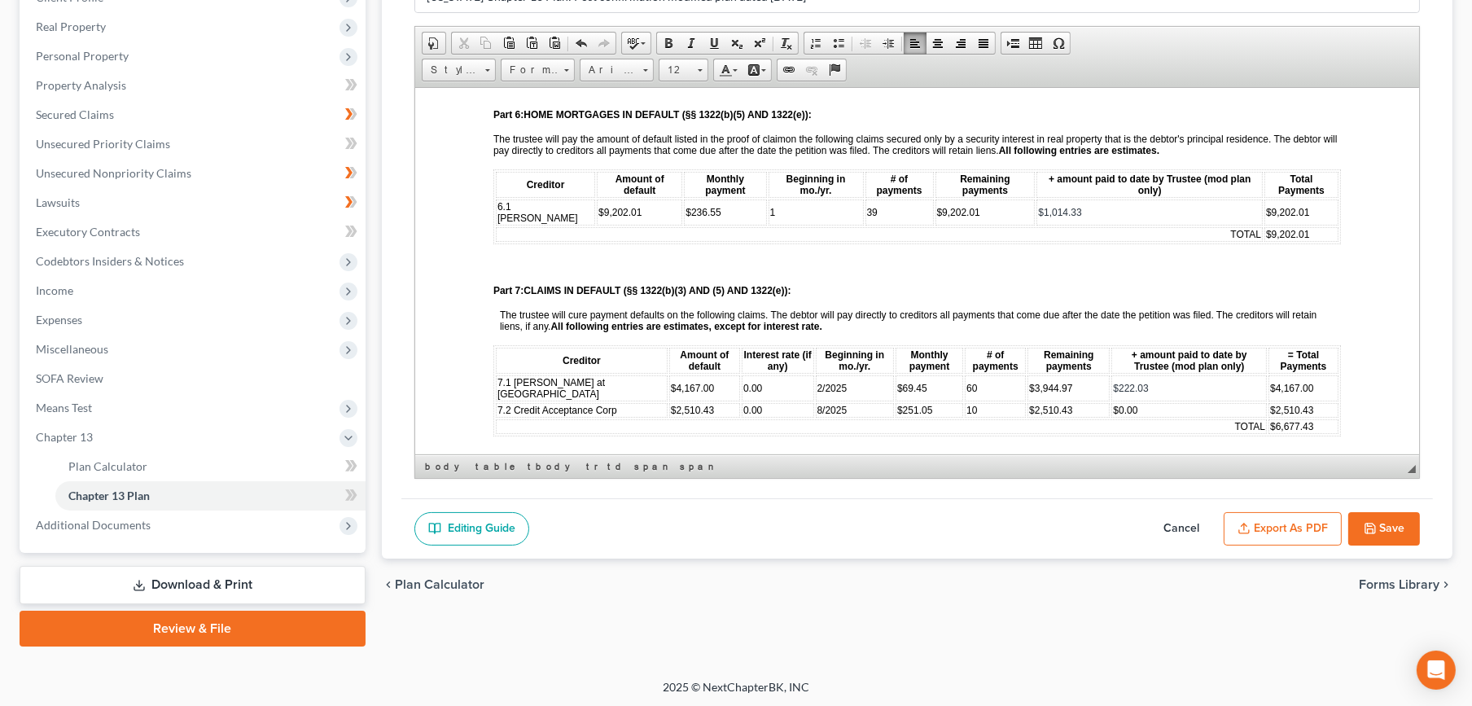
scroll to position [1175, 0]
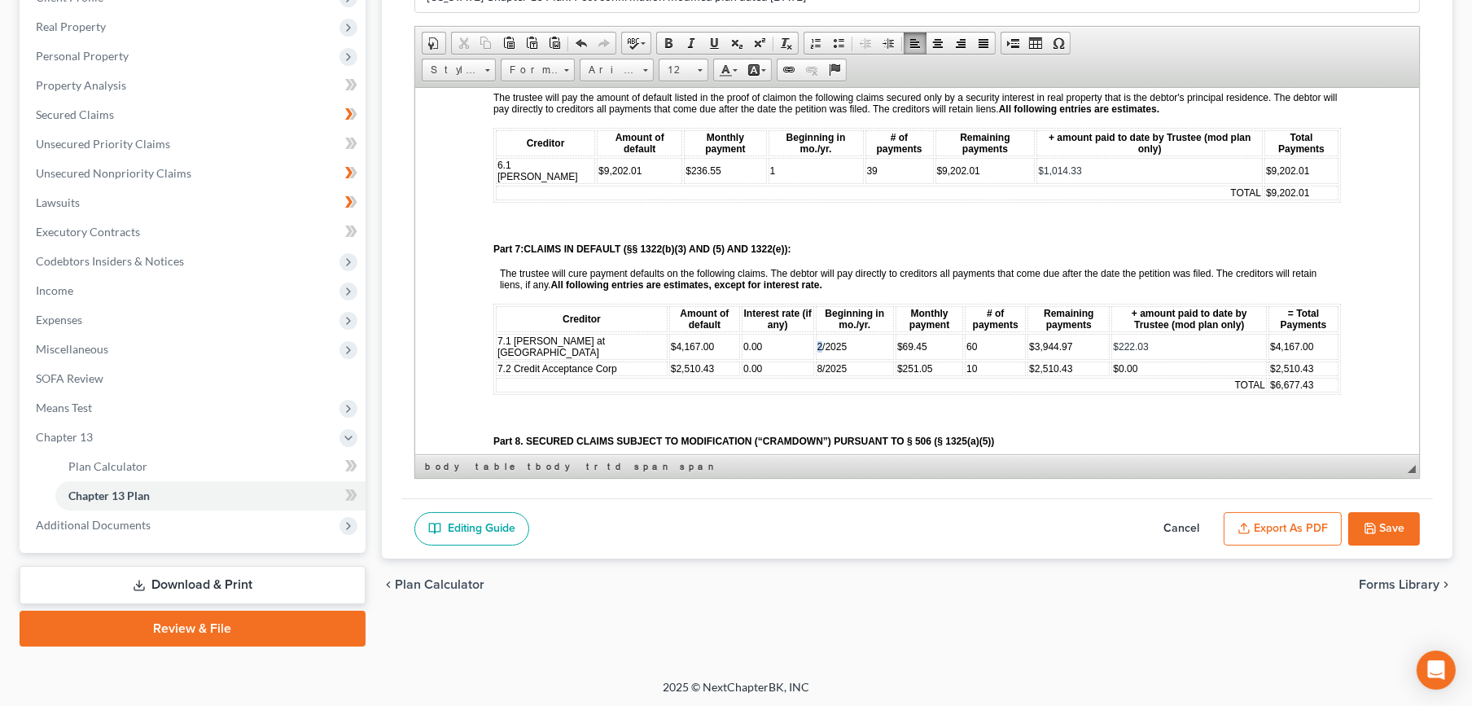
click at [815, 333] on td "2/2025" at bounding box center [854, 346] width 79 height 26
click at [816, 340] on span "2/2025" at bounding box center [831, 345] width 30 height 11
drag, startPoint x: 939, startPoint y: 312, endPoint x: 918, endPoint y: 314, distance: 20.5
click at [964, 333] on td "60" at bounding box center [994, 346] width 61 height 26
drag, startPoint x: 890, startPoint y: 312, endPoint x: 851, endPoint y: 319, distance: 39.8
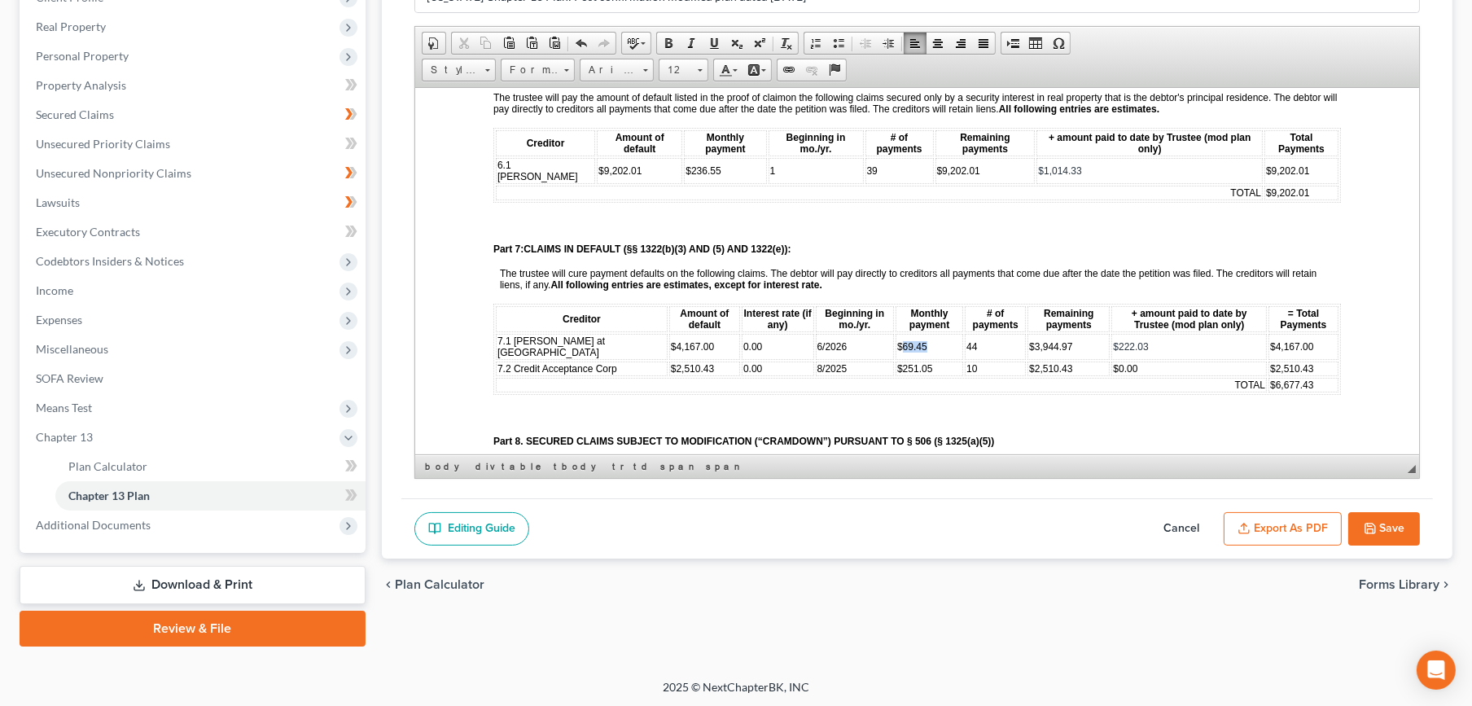
click at [895, 333] on td "$69.45" at bounding box center [929, 346] width 68 height 26
click at [821, 407] on p at bounding box center [919, 414] width 841 height 15
drag, startPoint x: 973, startPoint y: 142, endPoint x: 913, endPoint y: 142, distance: 60.2
click at [935, 157] on td "$9,202.01" at bounding box center [985, 170] width 100 height 26
drag, startPoint x: 750, startPoint y: 144, endPoint x: 738, endPoint y: 147, distance: 12.5
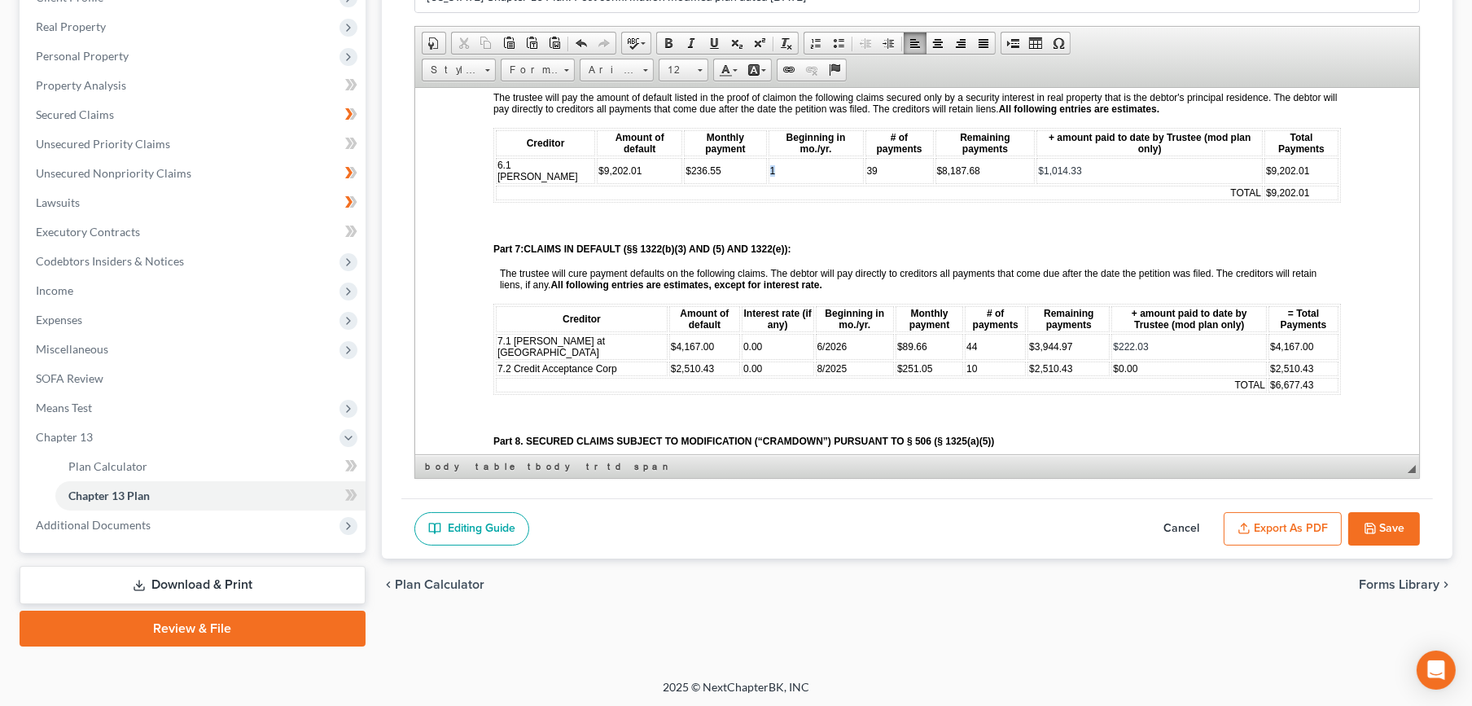
click at [768, 157] on td "1" at bounding box center [815, 170] width 95 height 26
click at [885, 185] on td "TOTAL" at bounding box center [878, 192] width 767 height 15
drag, startPoint x: 694, startPoint y: 147, endPoint x: 663, endPoint y: 147, distance: 30.9
click at [683, 157] on td "$236.55" at bounding box center [724, 170] width 82 height 26
click at [992, 215] on p at bounding box center [916, 222] width 847 height 15
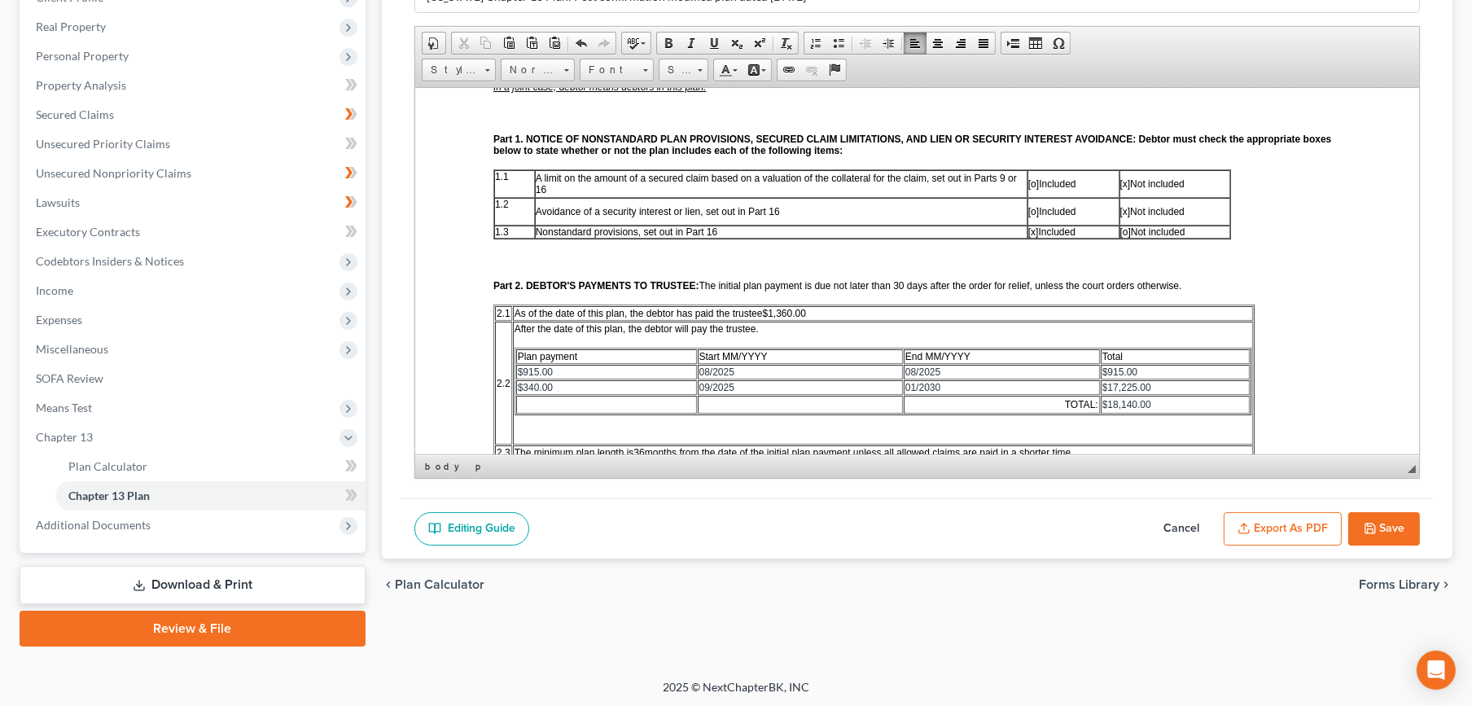
scroll to position [452, 0]
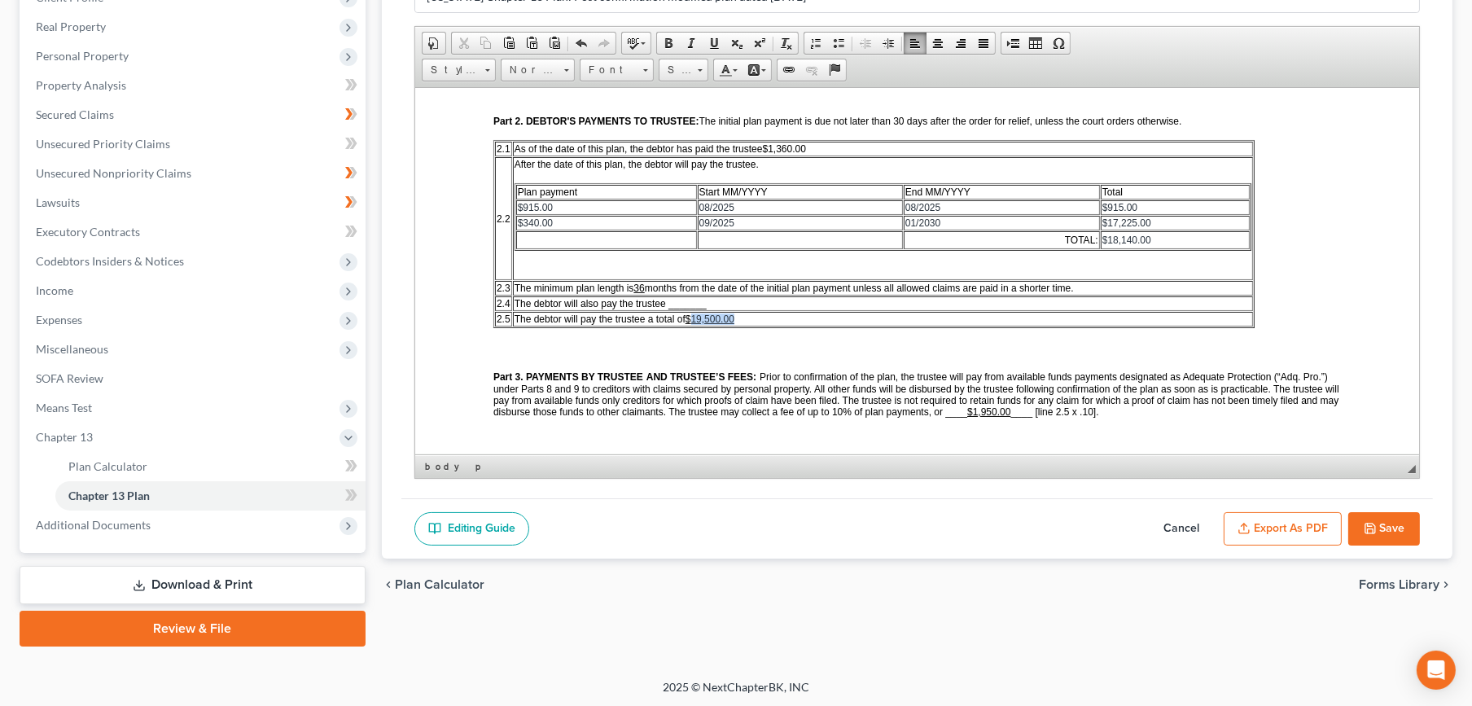
drag, startPoint x: 750, startPoint y: 313, endPoint x: 692, endPoint y: 312, distance: 57.8
click at [692, 312] on td "The debtor will pay the trustee a total of $ 19,500.00" at bounding box center [882, 318] width 741 height 15
copy span "19,500.00"
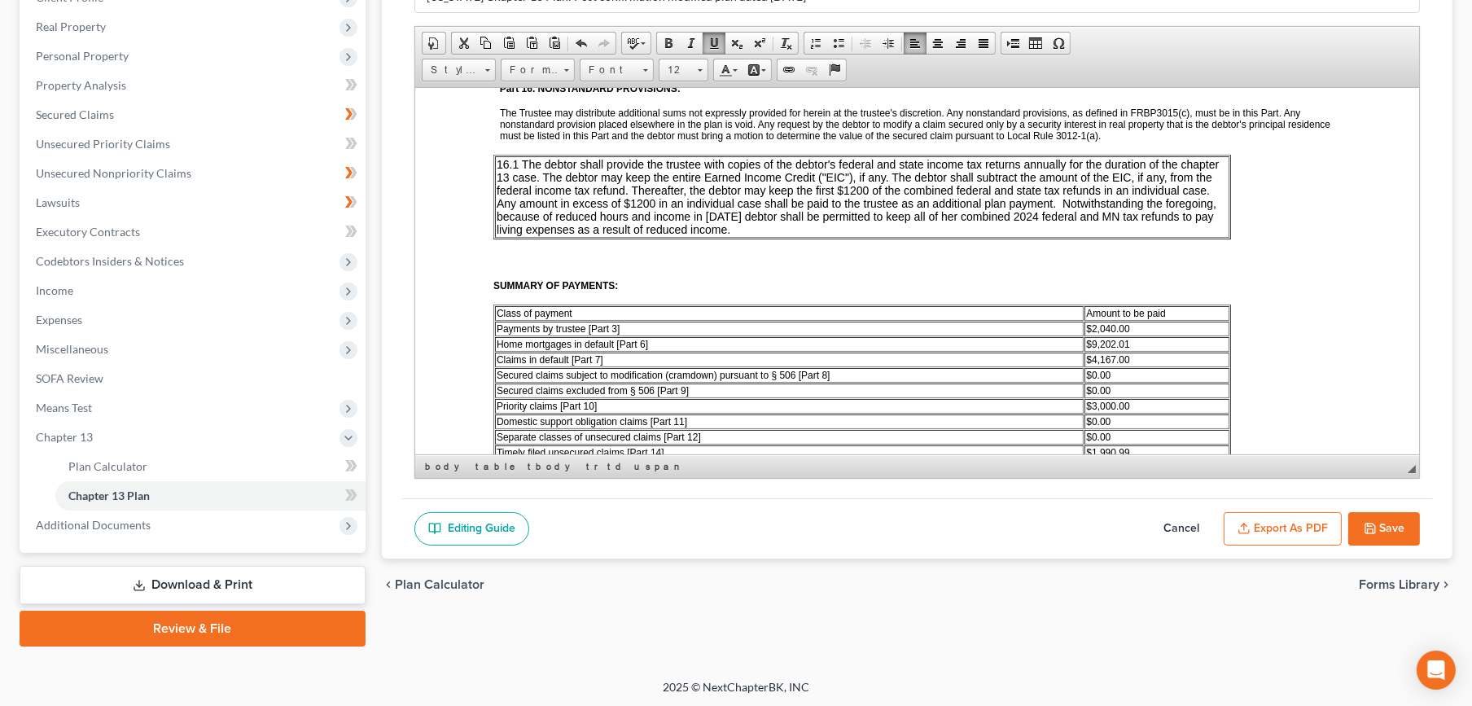
scroll to position [2861, 0]
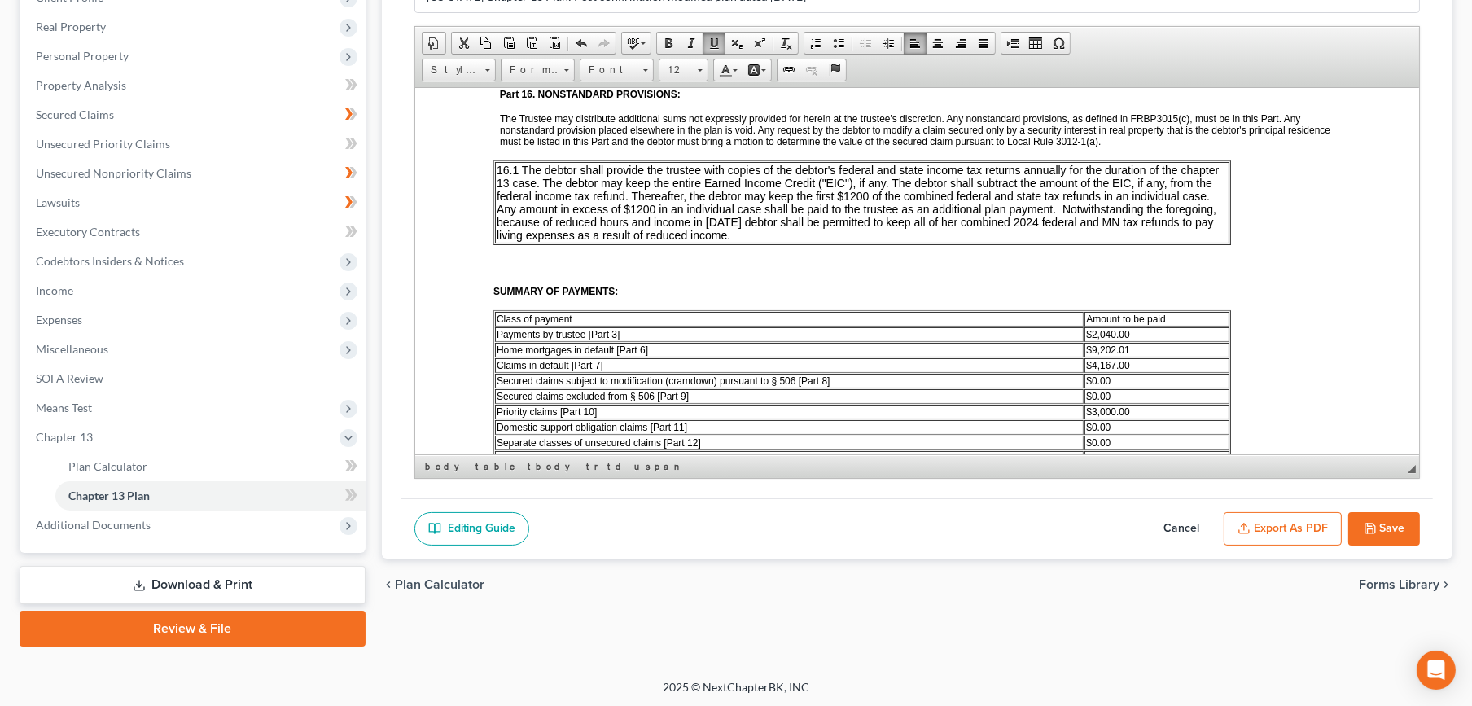
drag, startPoint x: 1145, startPoint y: 410, endPoint x: 1091, endPoint y: 408, distance: 53.8
click at [1091, 466] on td "$ 20,400.00" at bounding box center [1156, 473] width 144 height 15
drag, startPoint x: 1135, startPoint y: 280, endPoint x: 1088, endPoint y: 278, distance: 46.5
click at [1088, 326] on td "$2,040.00" at bounding box center [1156, 333] width 144 height 15
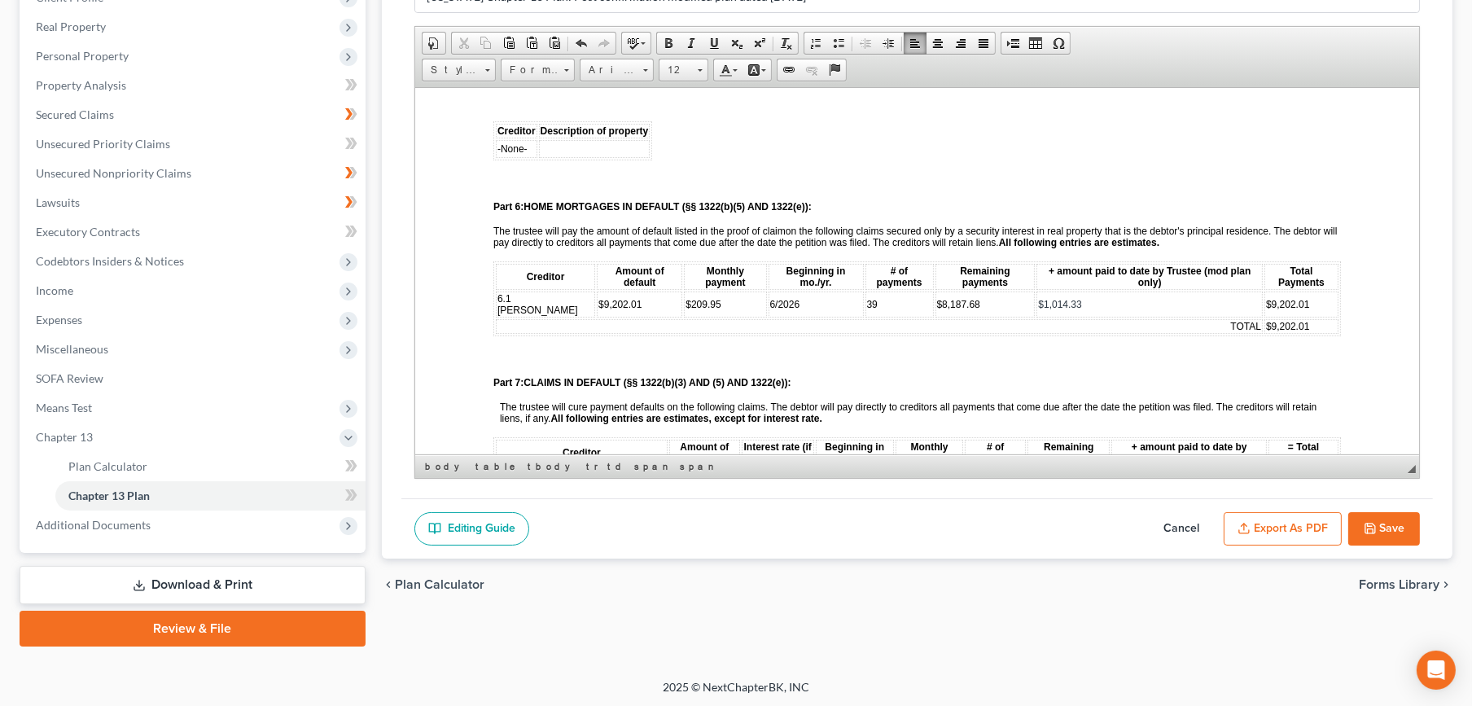
scroll to position [1085, 0]
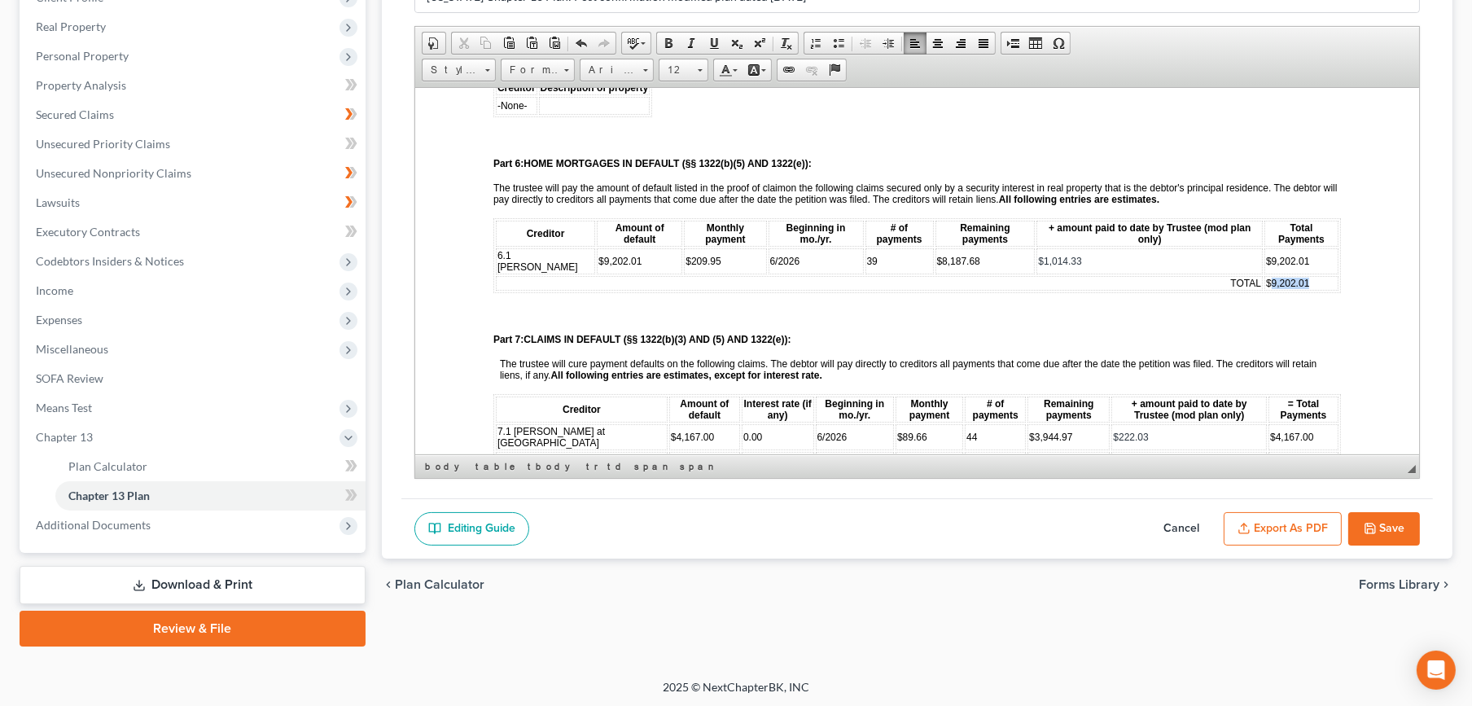
drag, startPoint x: 1285, startPoint y: 252, endPoint x: 1248, endPoint y: 251, distance: 36.6
click at [1263, 275] on td "$9,202.01" at bounding box center [1300, 282] width 74 height 15
copy span "9,202.01"
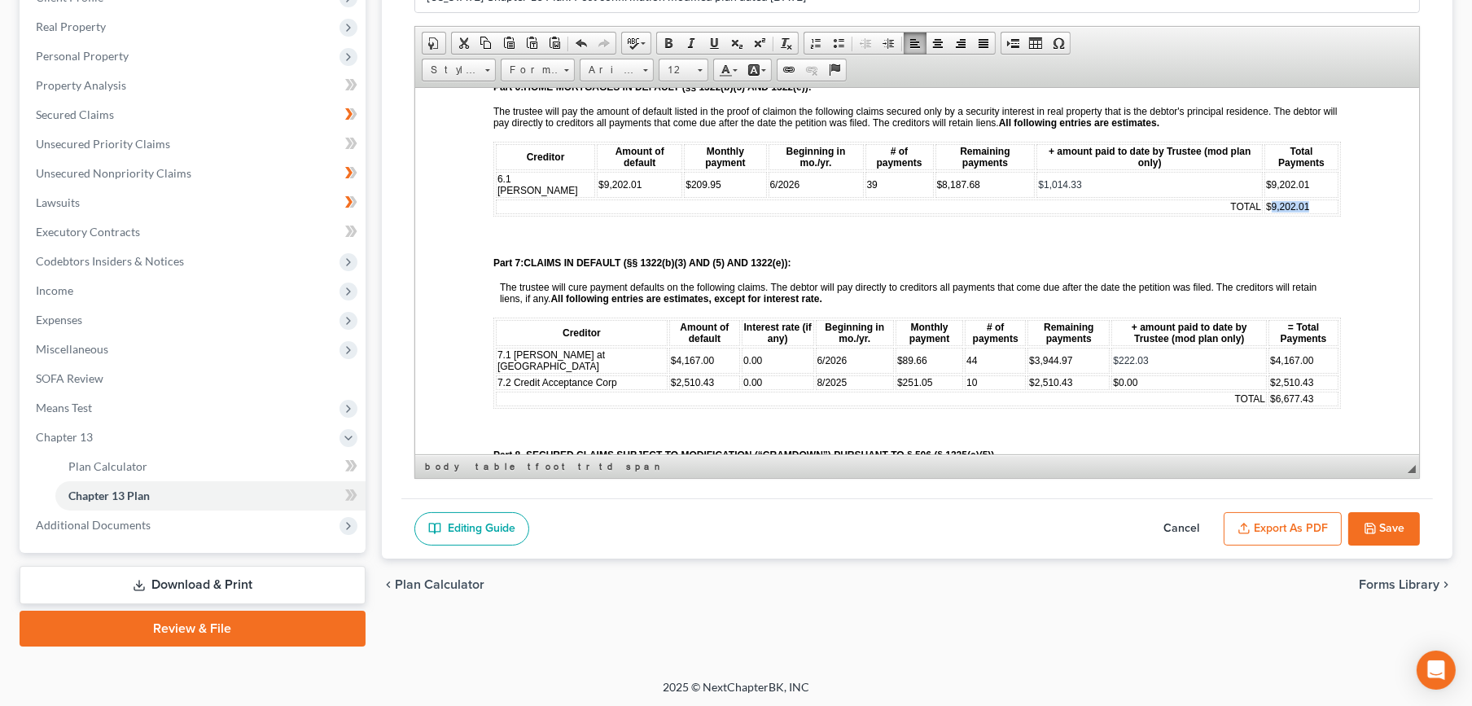
scroll to position [1193, 0]
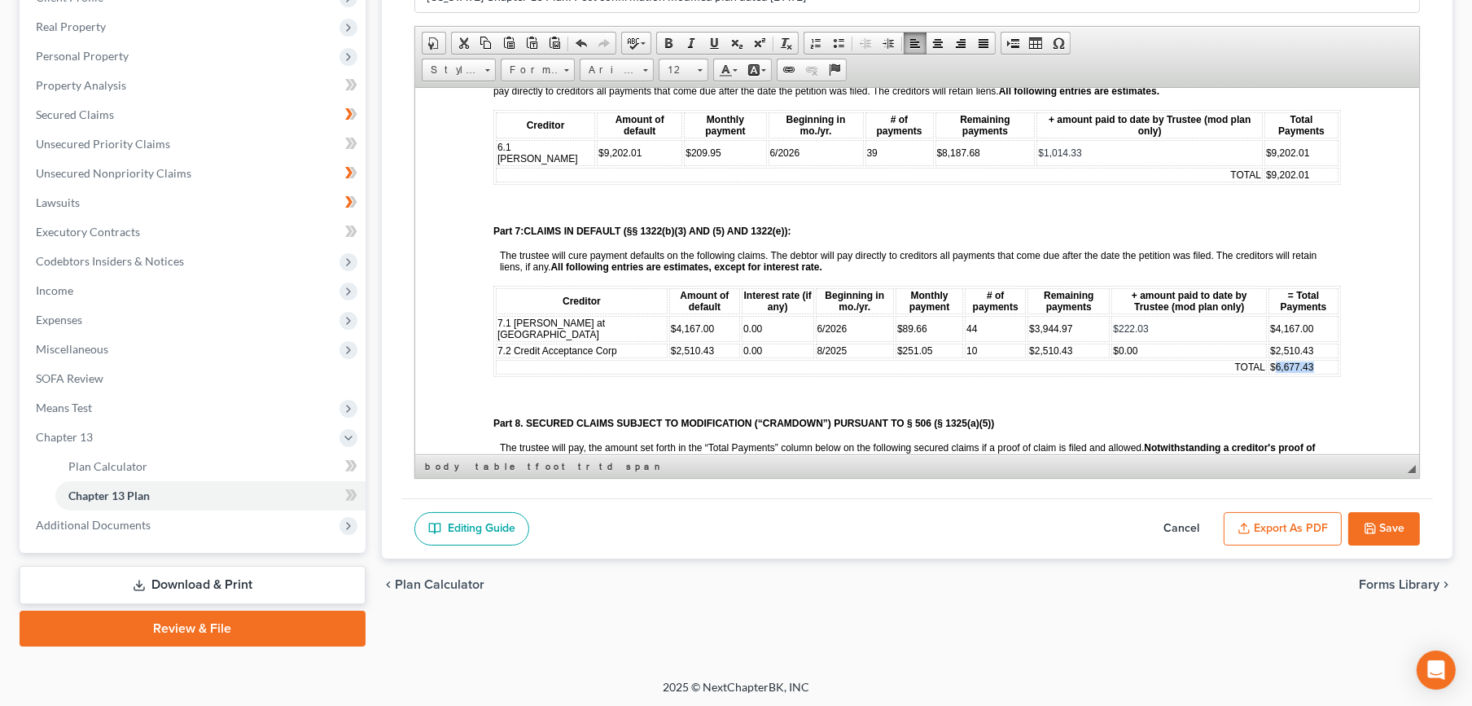
drag, startPoint x: 1289, startPoint y: 341, endPoint x: 1257, endPoint y: 346, distance: 32.9
click at [1267, 359] on td "$6,677.43" at bounding box center [1302, 366] width 70 height 15
copy span "6,677.43"
click at [954, 389] on p at bounding box center [919, 396] width 841 height 15
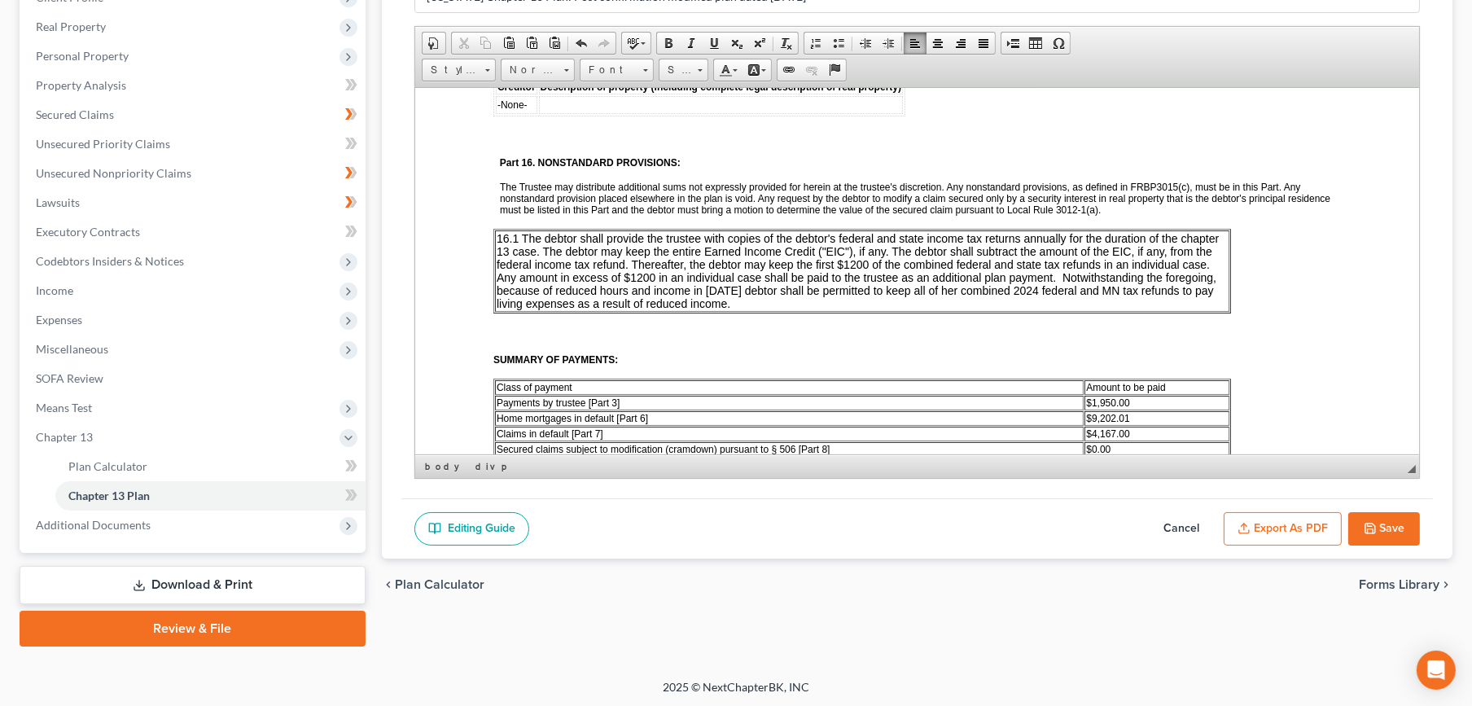
scroll to position [2865, 0]
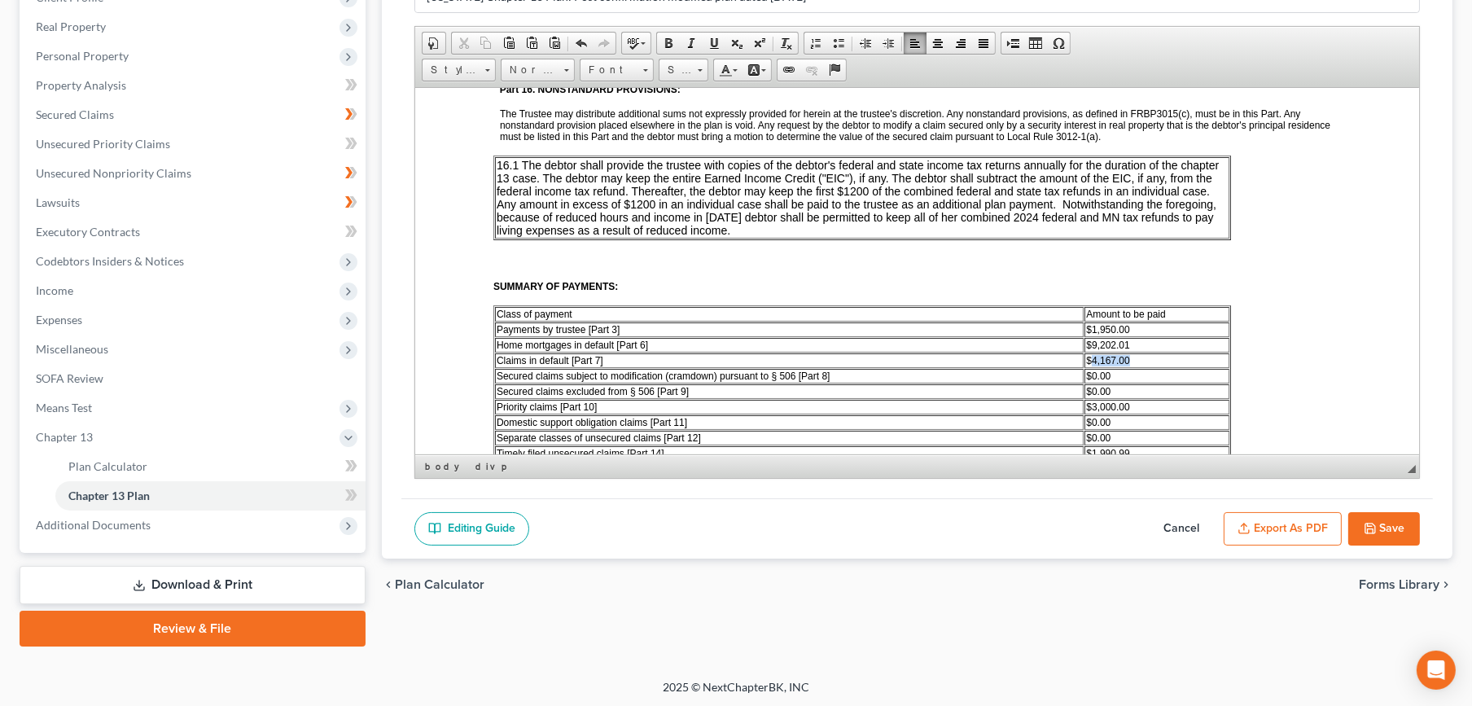
drag, startPoint x: 1123, startPoint y: 300, endPoint x: 1091, endPoint y: 302, distance: 31.8
click at [1091, 354] on span "4,167.00" at bounding box center [1110, 359] width 38 height 11
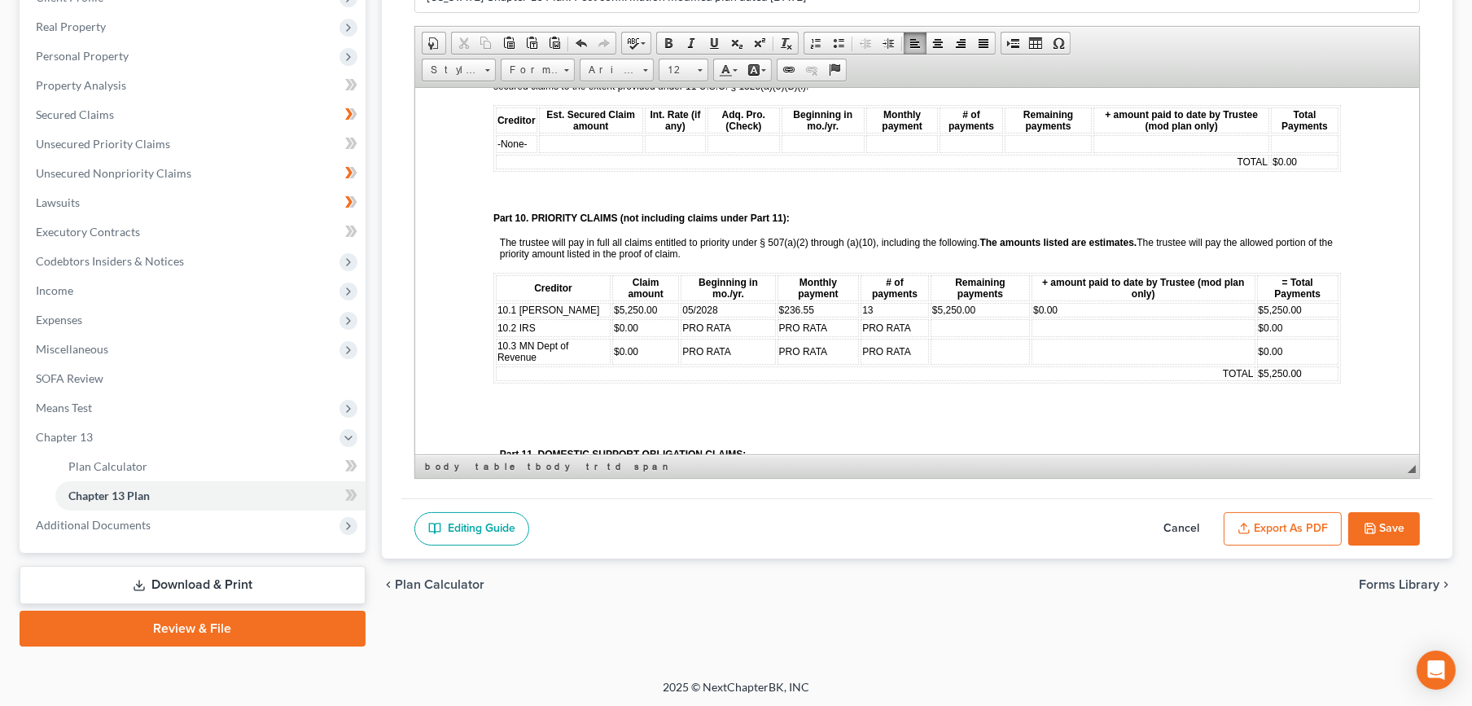
scroll to position [1780, 0]
drag, startPoint x: 1305, startPoint y: 334, endPoint x: 1251, endPoint y: 336, distance: 53.8
click at [1256, 365] on td "$ 5,250.00" at bounding box center [1296, 372] width 81 height 15
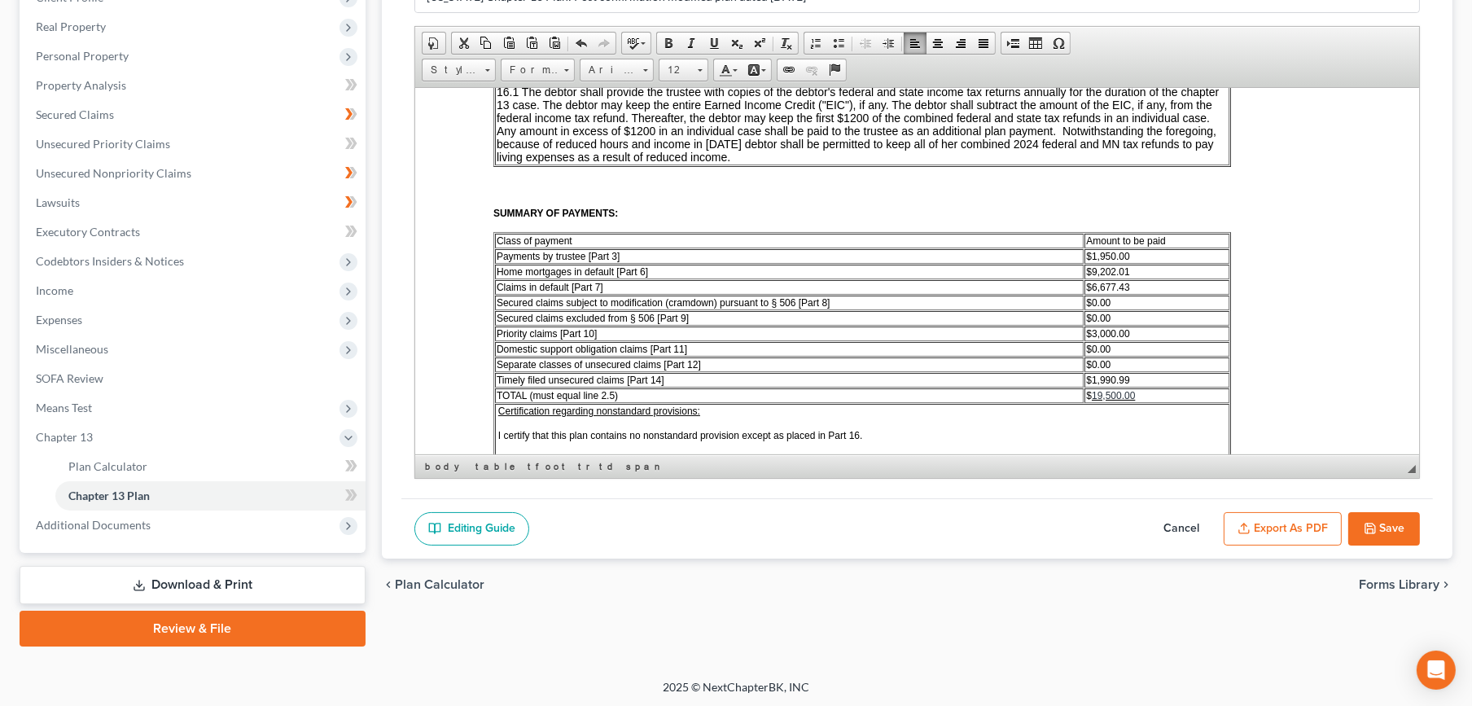
scroll to position [2956, 0]
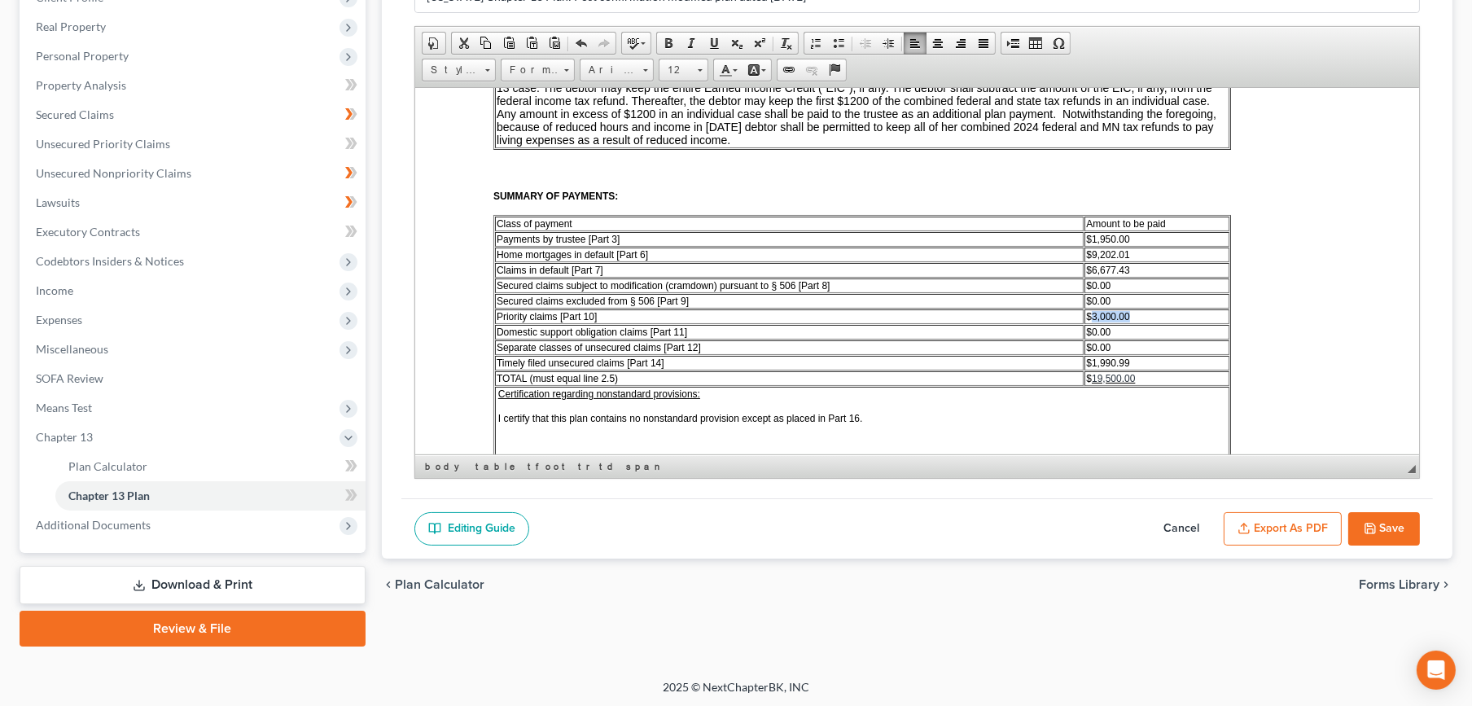
drag, startPoint x: 1127, startPoint y: 260, endPoint x: 1091, endPoint y: 265, distance: 36.1
click at [1091, 310] on span "3,000.00" at bounding box center [1110, 315] width 38 height 11
drag, startPoint x: 1136, startPoint y: 304, endPoint x: 1094, endPoint y: 306, distance: 41.5
click at [1094, 355] on td "$1,990.99" at bounding box center [1156, 362] width 144 height 15
drag, startPoint x: 1104, startPoint y: 260, endPoint x: 1090, endPoint y: 256, distance: 14.4
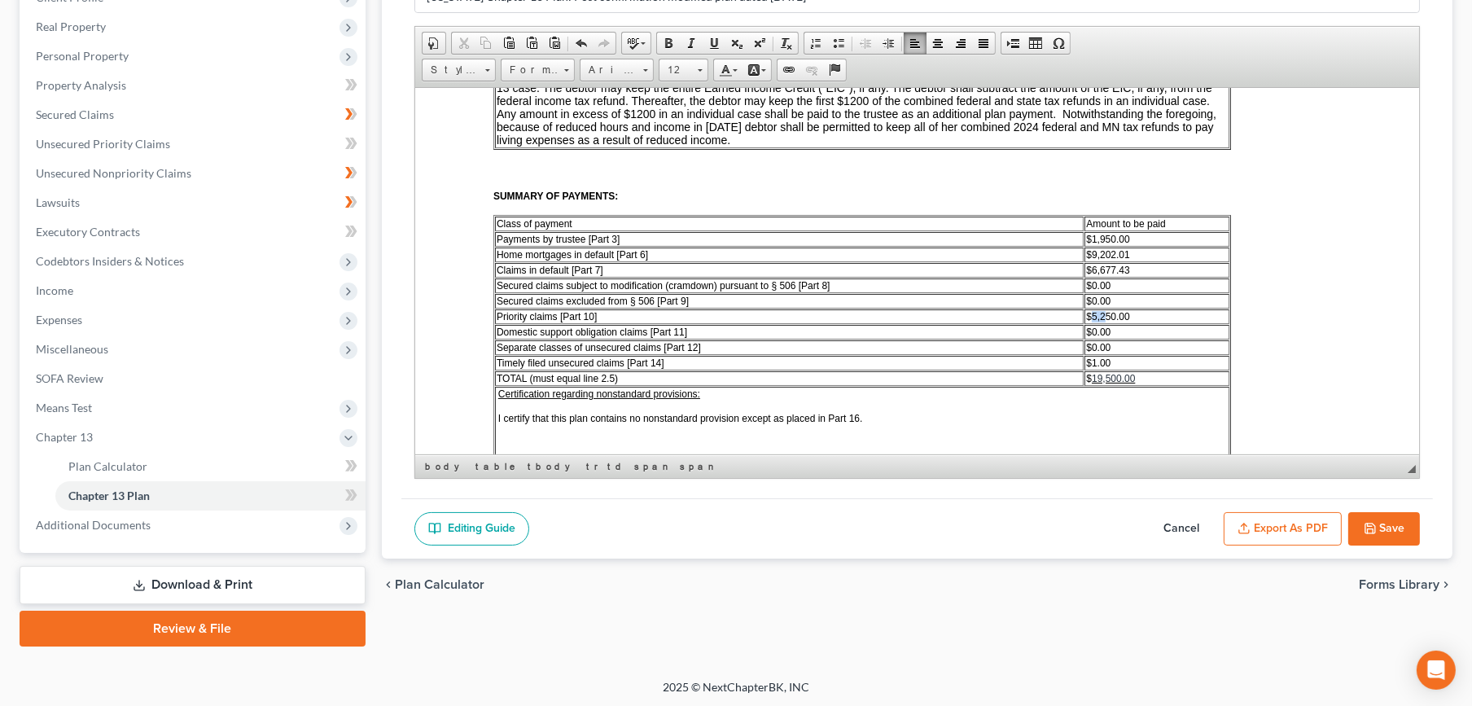
click at [1091, 310] on span "5,250.00" at bounding box center [1110, 315] width 38 height 11
drag, startPoint x: 1139, startPoint y: 261, endPoint x: 1091, endPoint y: 256, distance: 48.4
click at [1091, 309] on td "$ 4,750.00" at bounding box center [1156, 316] width 144 height 15
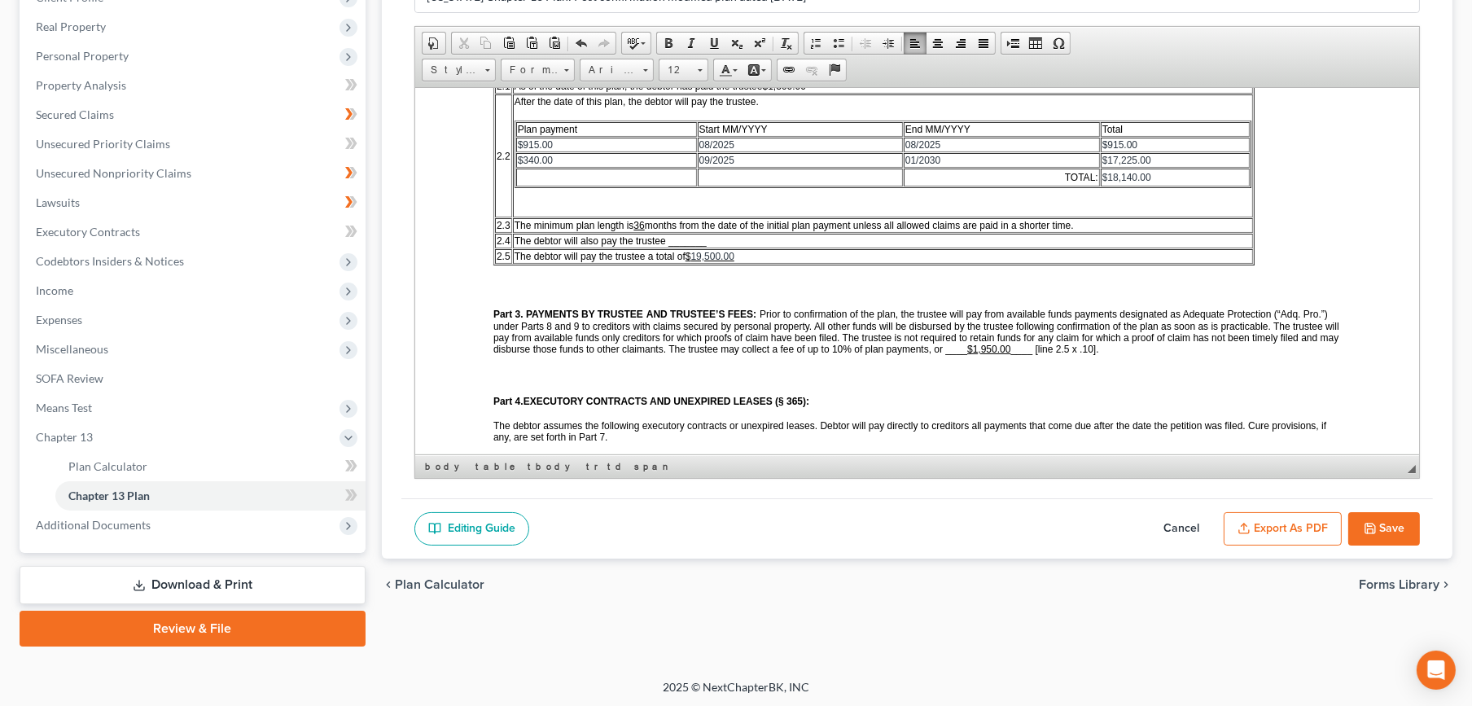
scroll to position [514, 0]
click at [1199, 153] on td "$ 17,225.00" at bounding box center [1175, 160] width 150 height 15
click at [1245, 205] on span "Row" at bounding box center [1258, 205] width 79 height 20
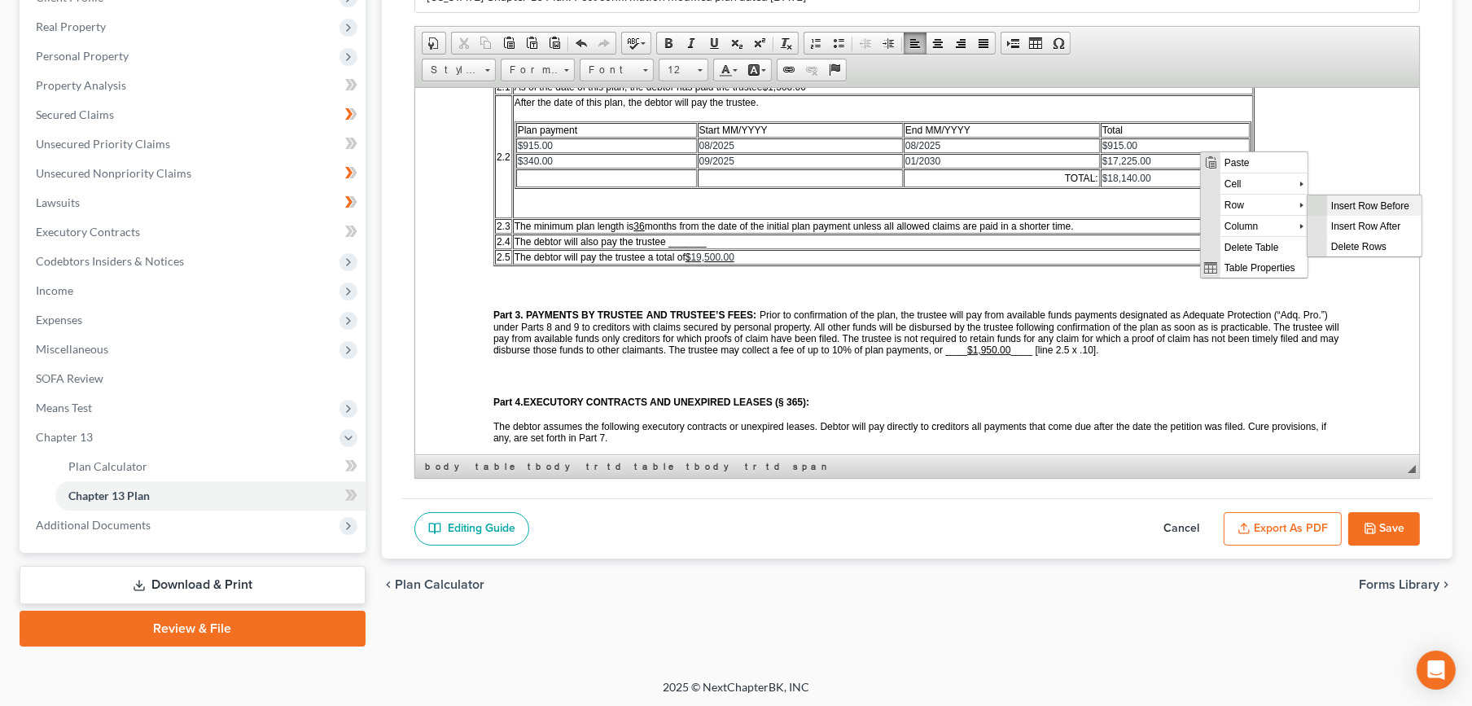
click at [1379, 199] on span "Insert Row Before" at bounding box center [1373, 205] width 94 height 20
click at [600, 177] on td at bounding box center [605, 178] width 181 height 18
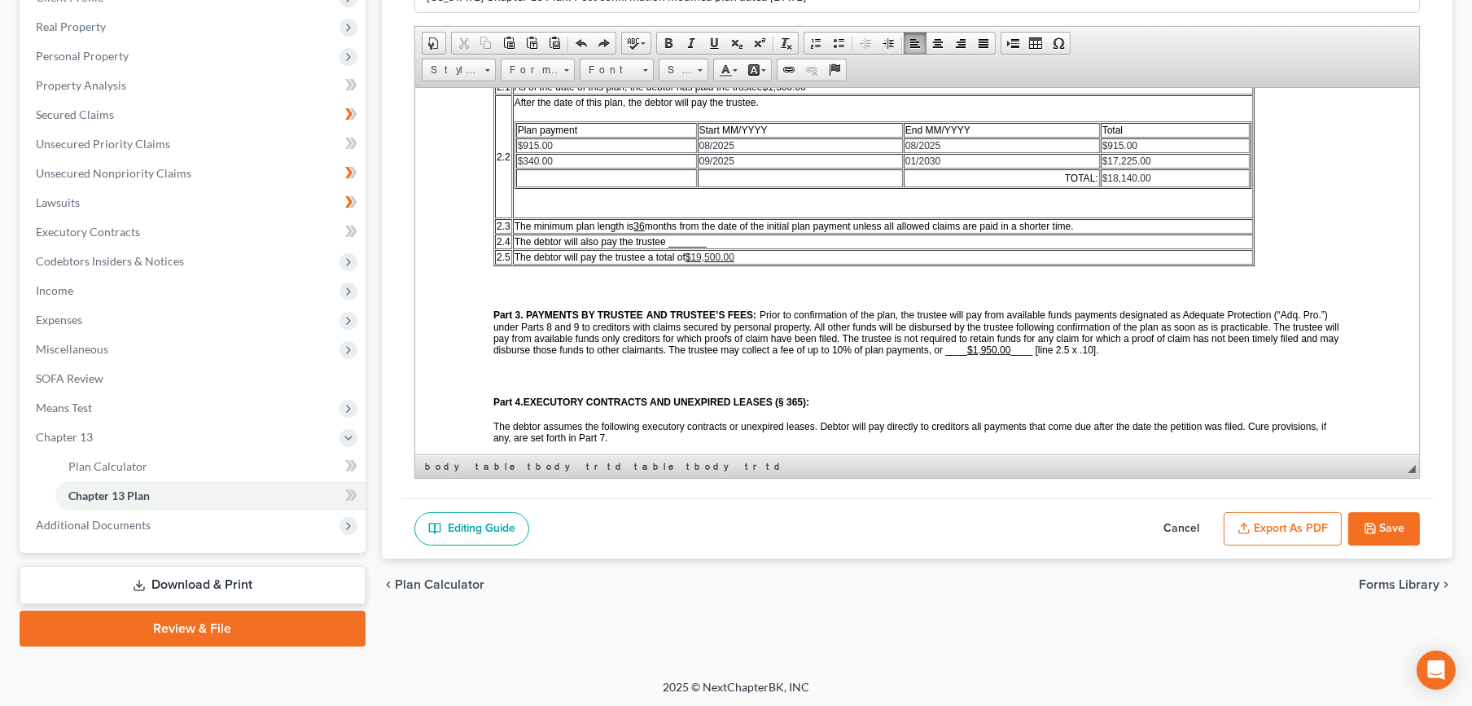
click at [1167, 154] on td "$ 17,225.00" at bounding box center [1175, 160] width 150 height 15
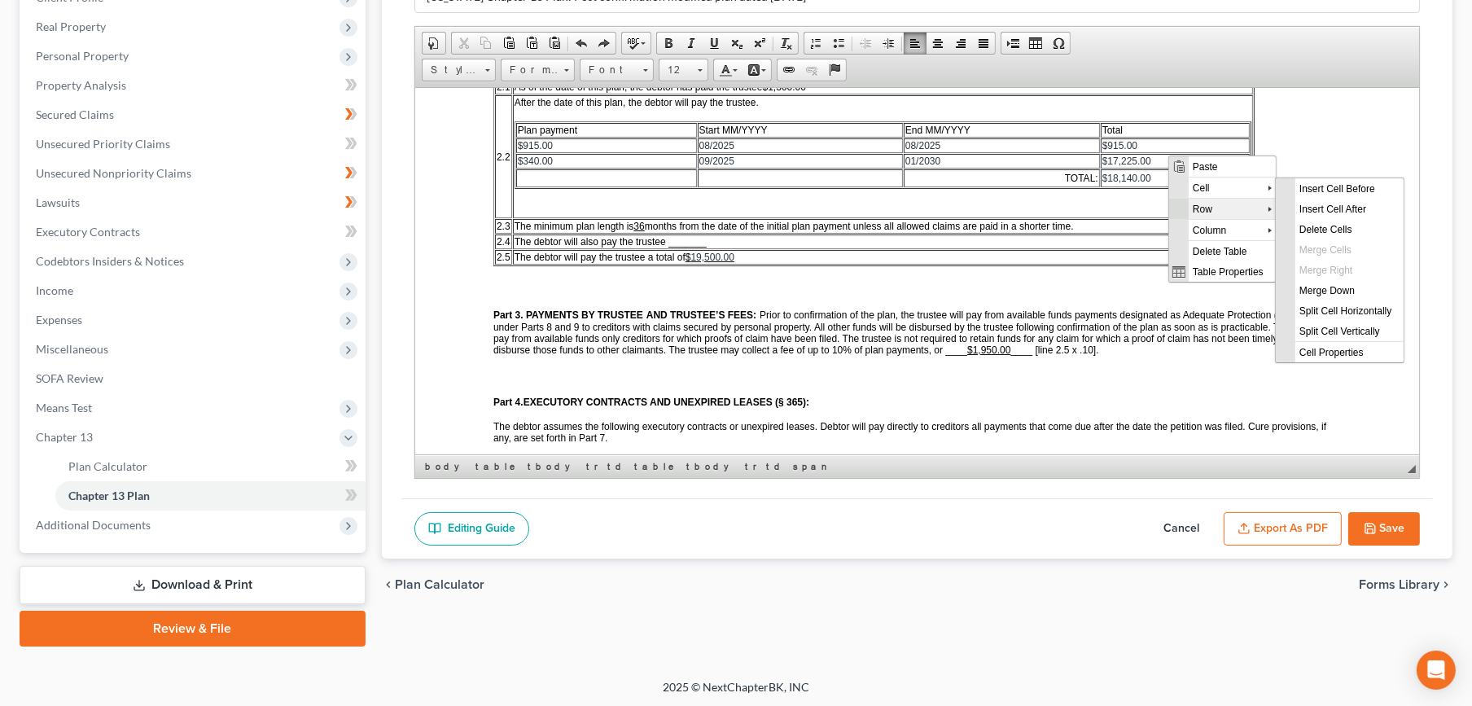
click at [1221, 209] on span "Row" at bounding box center [1227, 209] width 79 height 20
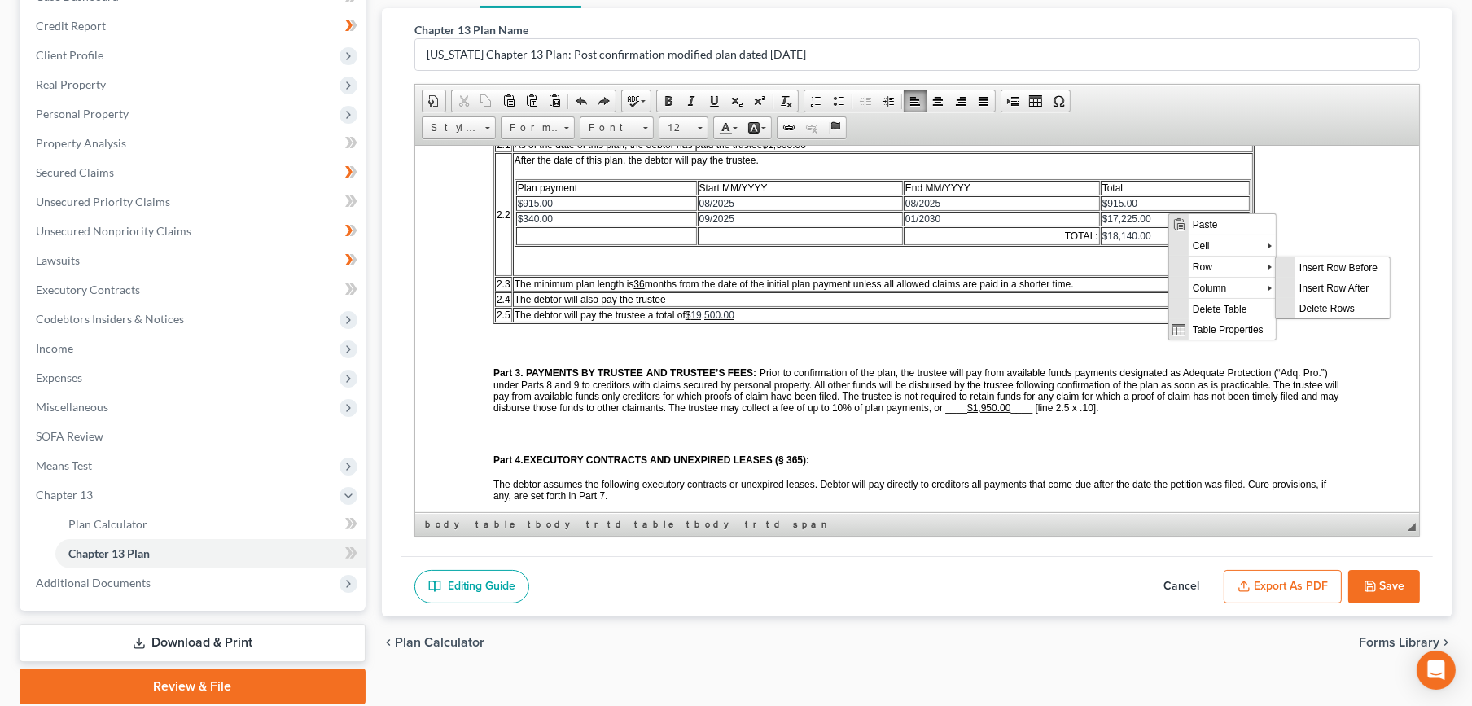
scroll to position [155, 0]
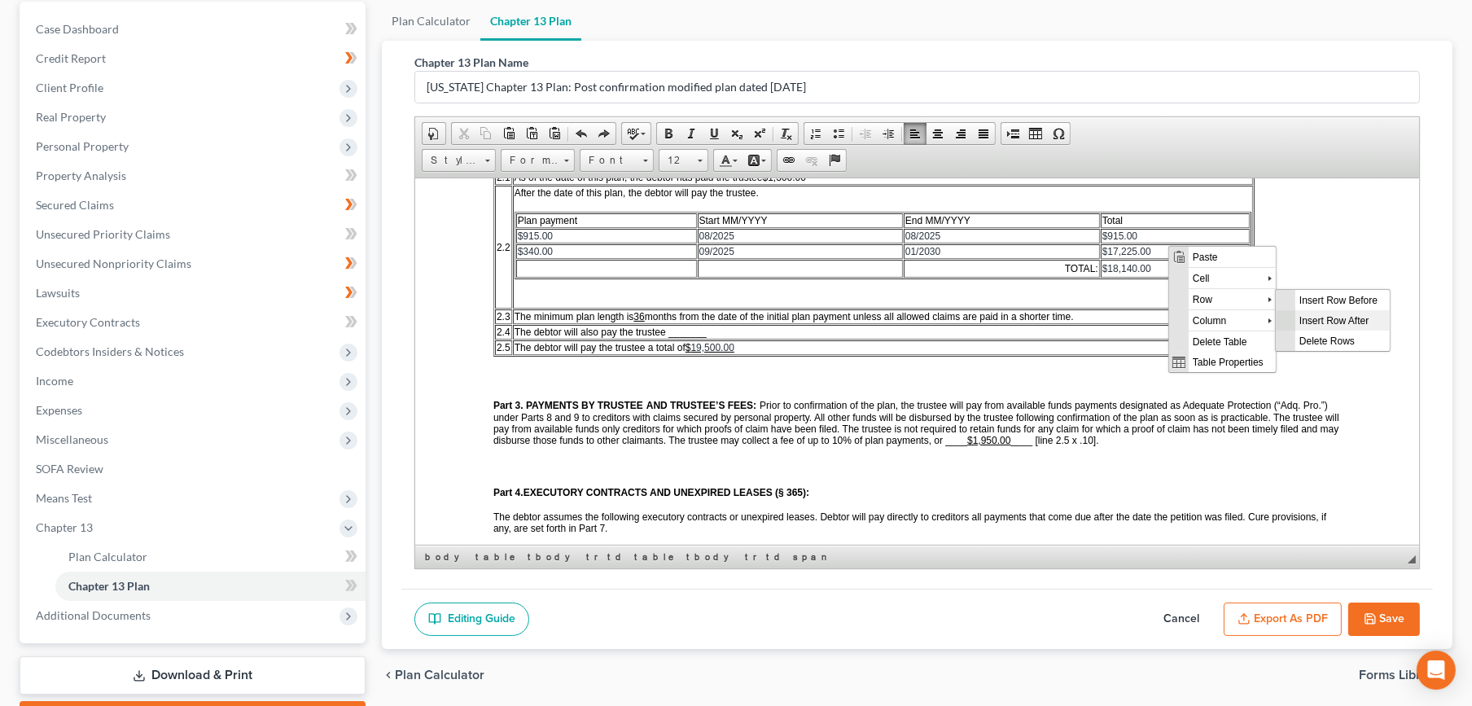
click at [1334, 328] on span "Insert Row After" at bounding box center [1341, 320] width 94 height 20
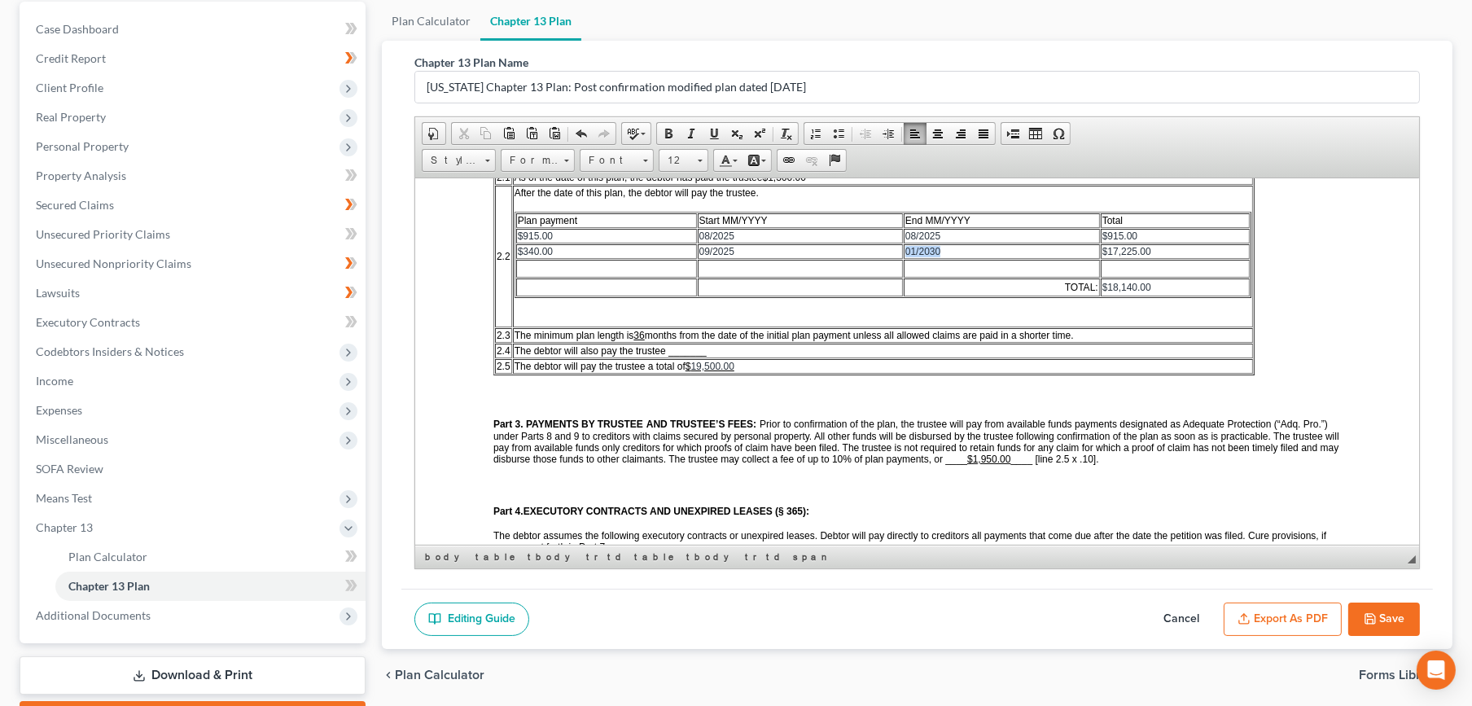
drag, startPoint x: 944, startPoint y: 251, endPoint x: 904, endPoint y: 249, distance: 39.9
click at [904, 249] on td "01/2030" at bounding box center [1001, 250] width 196 height 15
click at [910, 270] on td at bounding box center [1001, 268] width 196 height 18
click at [730, 262] on td at bounding box center [799, 268] width 205 height 18
drag, startPoint x: 947, startPoint y: 250, endPoint x: 905, endPoint y: 244, distance: 41.9
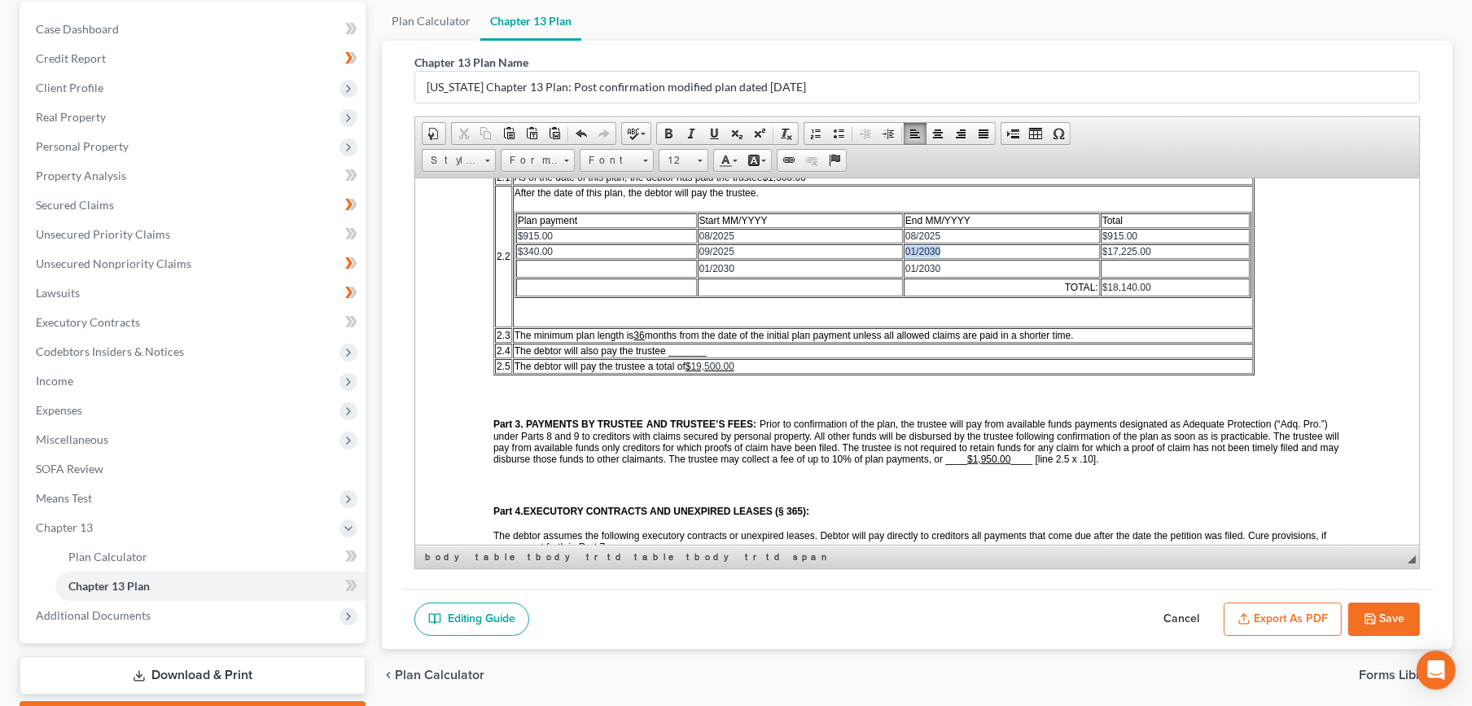
click at [905, 244] on td "01/2030" at bounding box center [1001, 250] width 196 height 15
drag, startPoint x: 735, startPoint y: 262, endPoint x: 722, endPoint y: 265, distance: 13.3
click at [722, 265] on td "01/2030" at bounding box center [799, 268] width 205 height 18
drag, startPoint x: 1135, startPoint y: 248, endPoint x: 1106, endPoint y: 247, distance: 28.5
click at [1106, 247] on span "17,225.00" at bounding box center [1127, 250] width 43 height 11
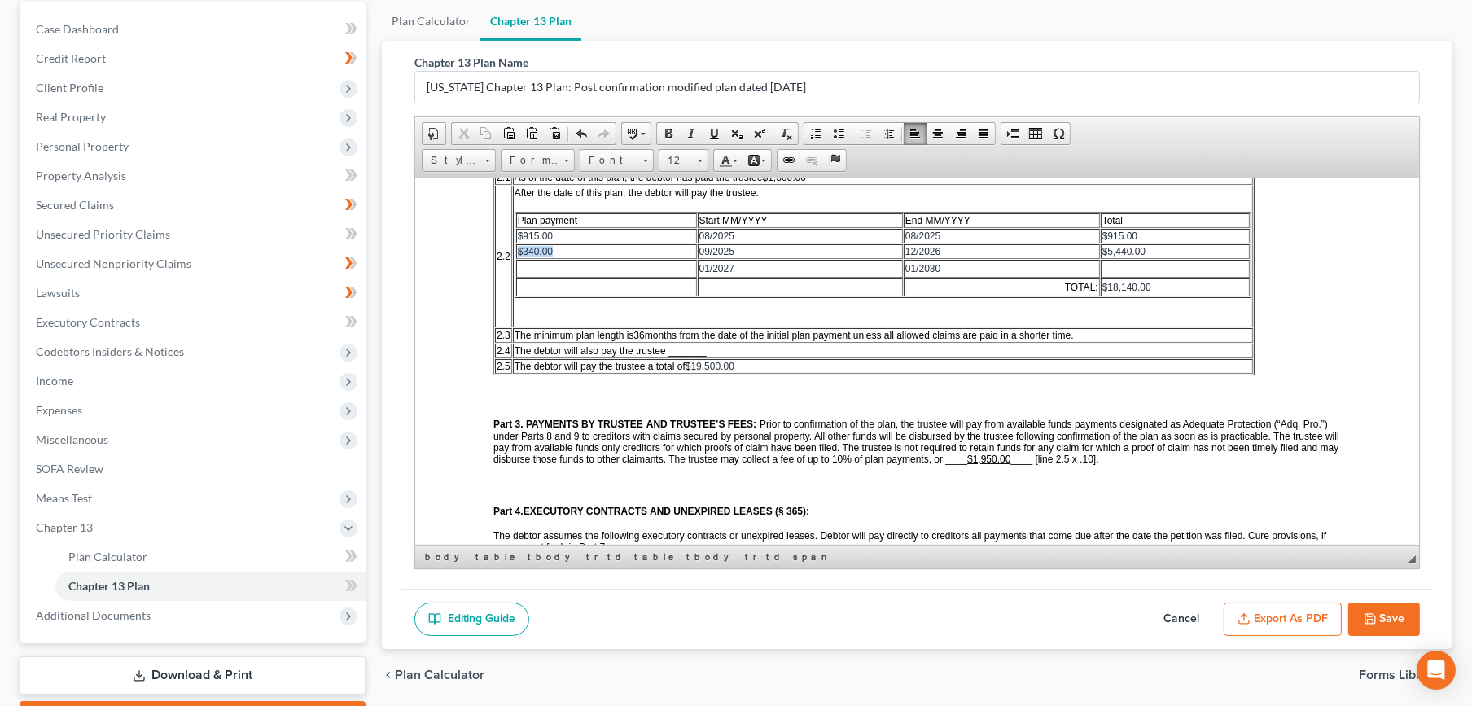
drag, startPoint x: 556, startPoint y: 246, endPoint x: 518, endPoint y: 244, distance: 38.3
click at [518, 244] on td "$340.00" at bounding box center [605, 250] width 181 height 15
click at [552, 265] on td at bounding box center [605, 268] width 181 height 18
click at [534, 262] on span "$340.00" at bounding box center [534, 267] width 35 height 11
drag, startPoint x: 536, startPoint y: 260, endPoint x: 540, endPoint y: 249, distance: 12.1
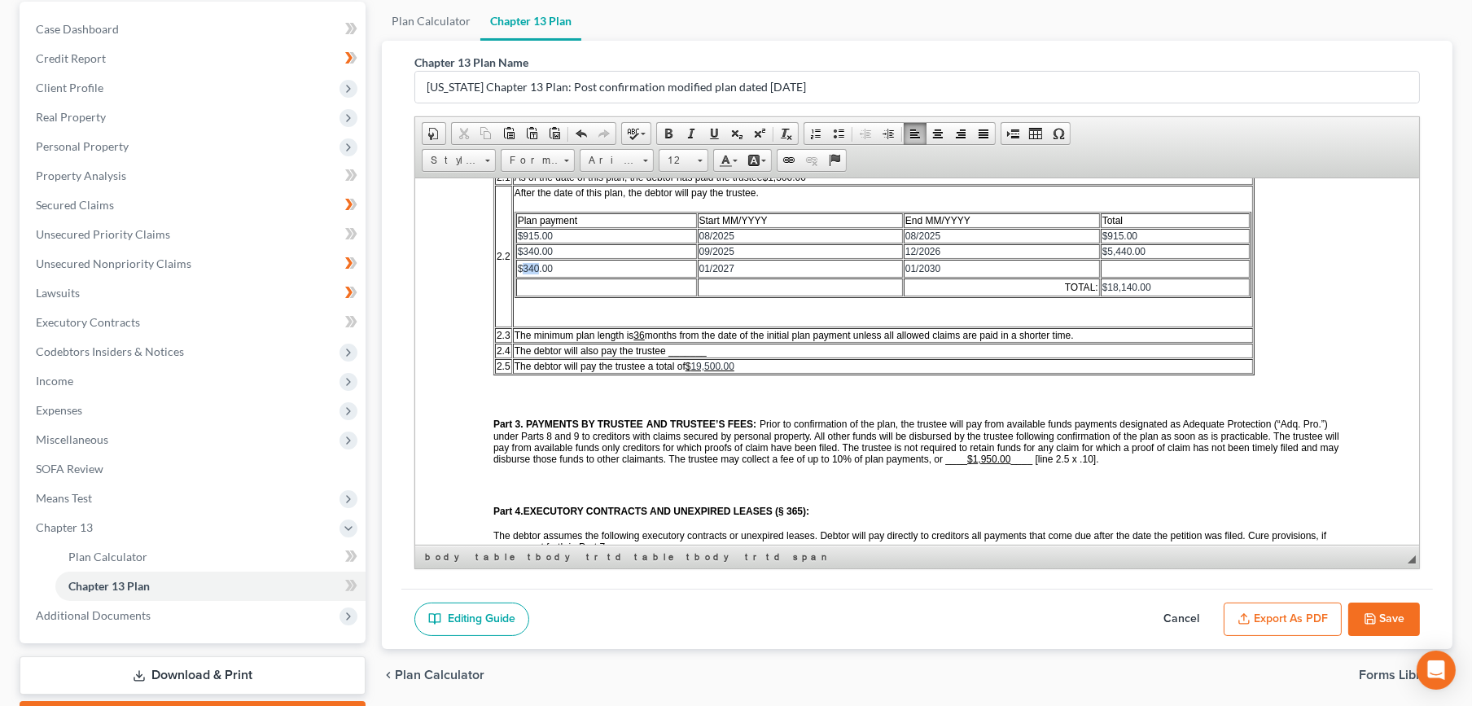
click at [523, 262] on span "$340.00" at bounding box center [534, 267] width 35 height 11
drag, startPoint x: 1146, startPoint y: 247, endPoint x: 1101, endPoint y: 242, distance: 45.9
click at [1101, 243] on td "$ 5,440.00" at bounding box center [1175, 250] width 150 height 15
click at [1148, 266] on td at bounding box center [1175, 268] width 150 height 18
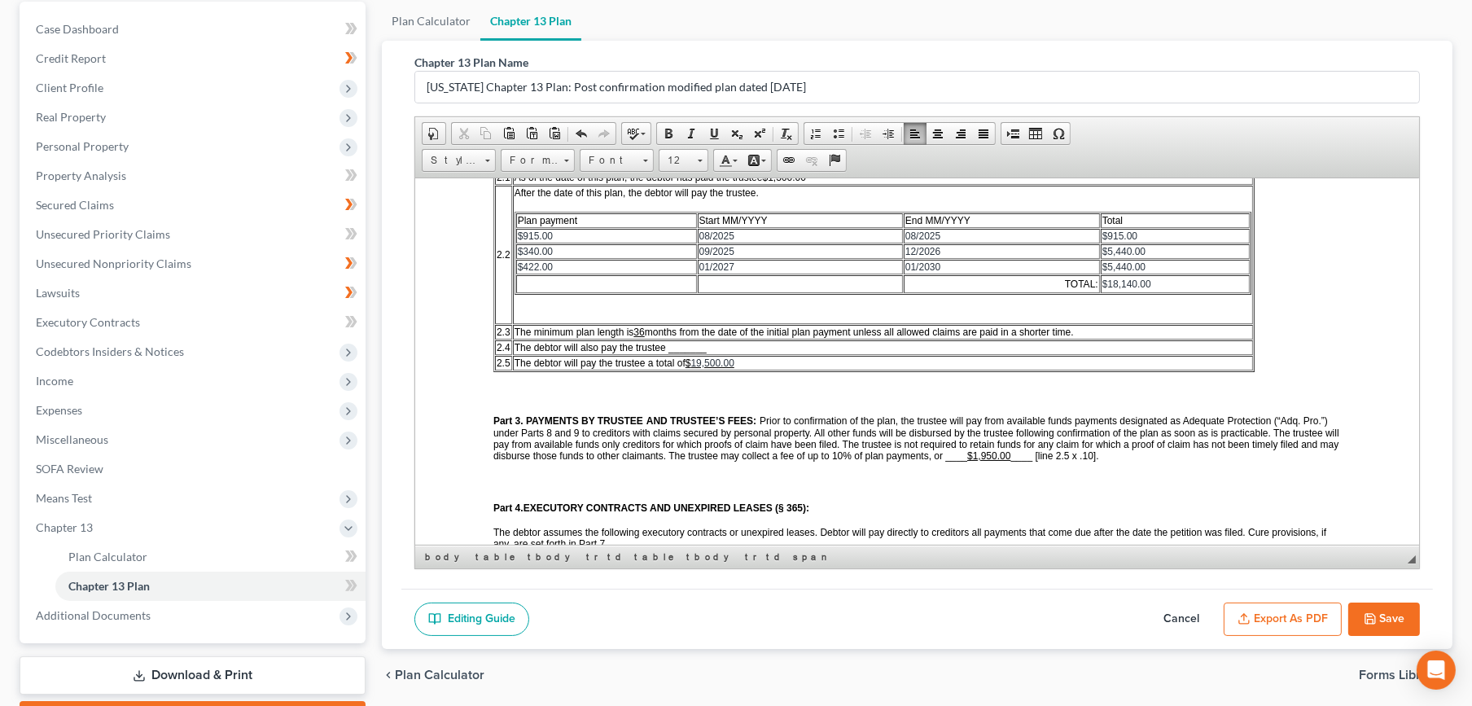
click at [1105, 263] on span "$" at bounding box center [1104, 265] width 6 height 11
drag, startPoint x: 1133, startPoint y: 260, endPoint x: 1120, endPoint y: 263, distance: 13.3
click at [1120, 263] on span "5,440.00" at bounding box center [1131, 265] width 38 height 11
drag, startPoint x: 1132, startPoint y: 264, endPoint x: 1122, endPoint y: 265, distance: 10.6
click at [1122, 265] on span "5,440.00" at bounding box center [1131, 265] width 38 height 11
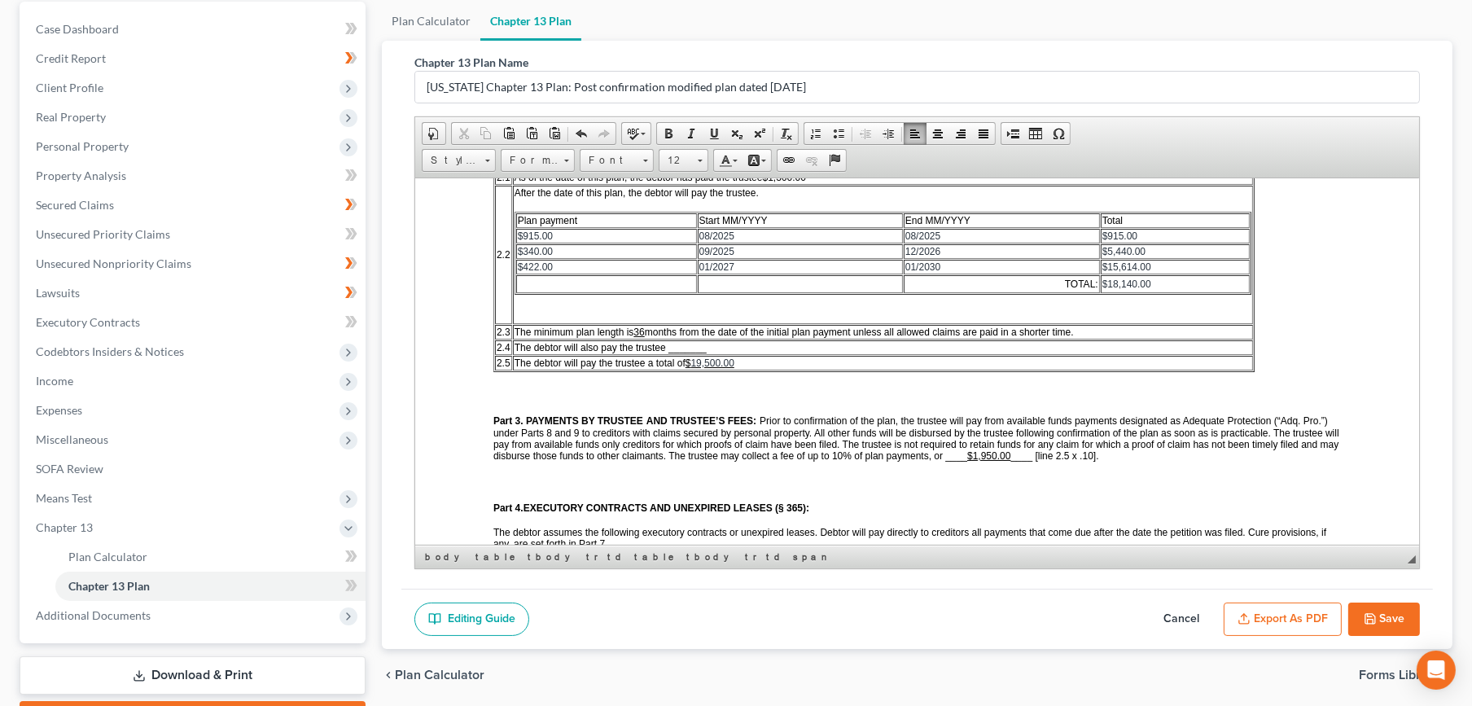
drag, startPoint x: 1132, startPoint y: 276, endPoint x: 1140, endPoint y: 278, distance: 8.3
click at [1132, 278] on span "18,140.00" at bounding box center [1127, 283] width 43 height 11
click at [720, 357] on span "19,500.00" at bounding box center [711, 362] width 43 height 11
click at [1009, 449] on u "$1,950.00" at bounding box center [987, 454] width 43 height 11
click at [747, 355] on td "The debtor will pay the trustee a total of $ 23,329.00" at bounding box center [882, 362] width 741 height 15
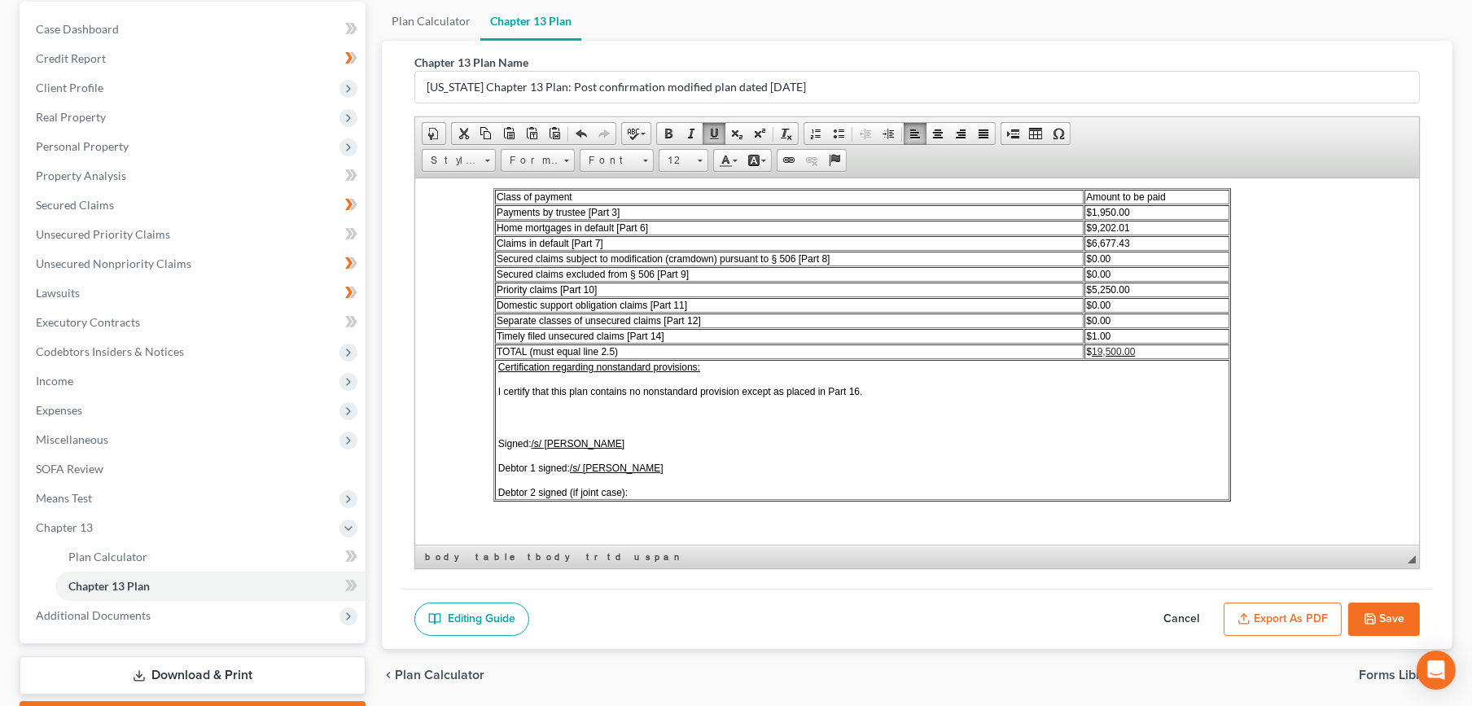
scroll to position [3046, 0]
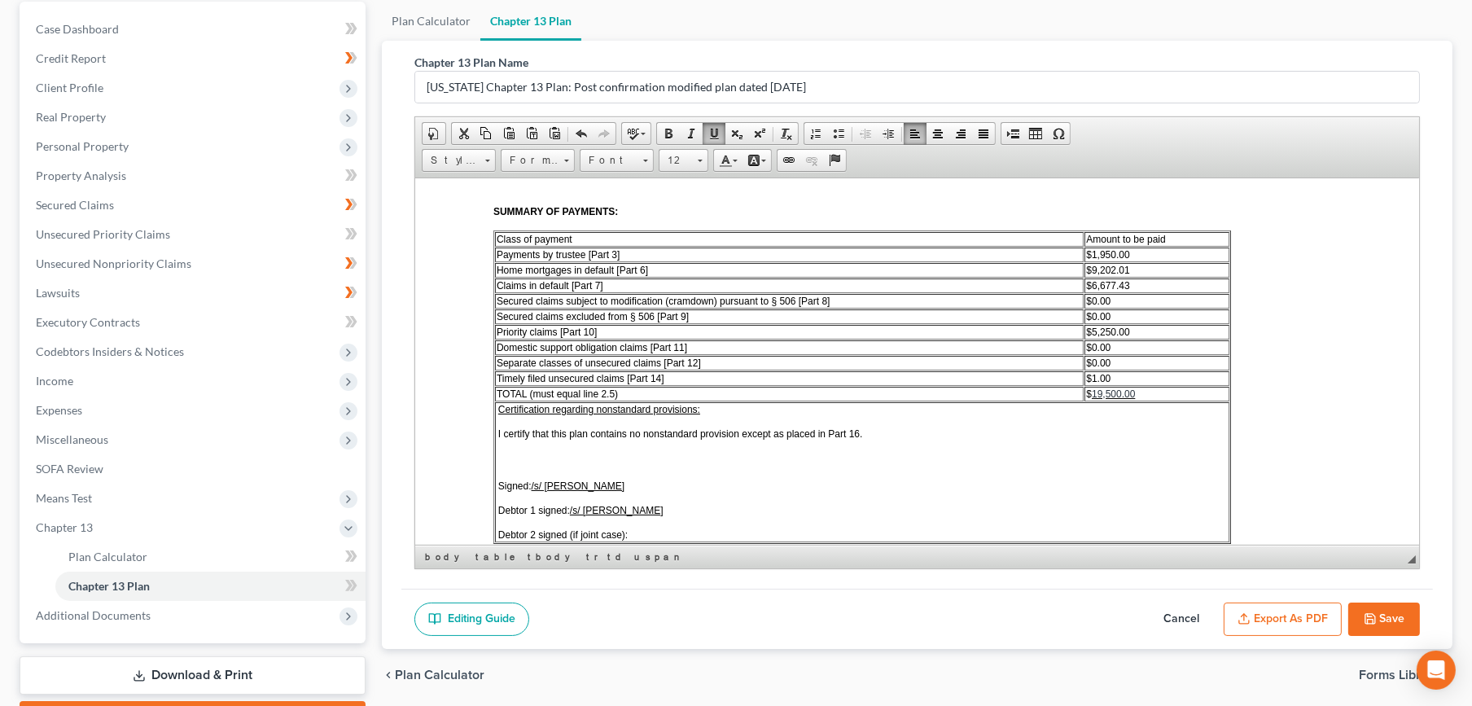
click at [1141, 386] on td "$ 19,500.00" at bounding box center [1156, 393] width 144 height 15
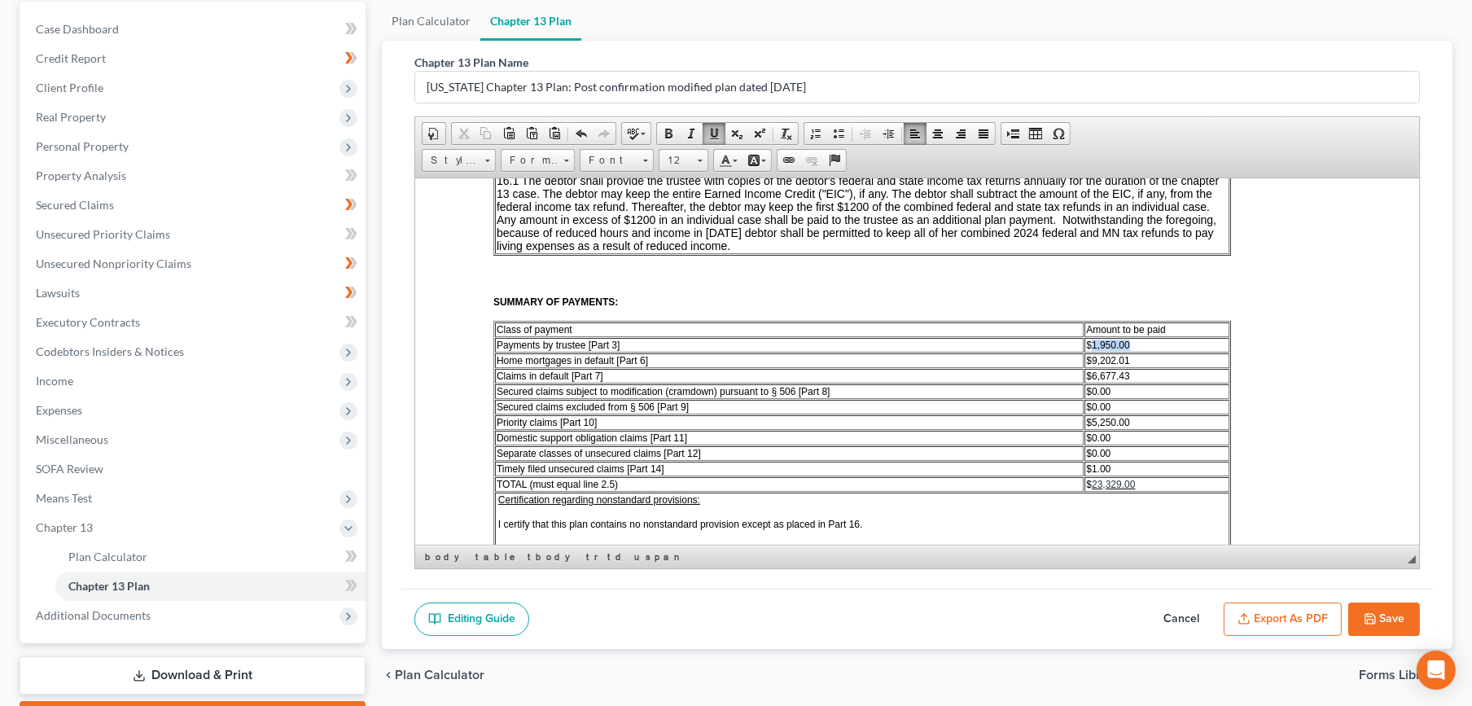
drag, startPoint x: 1122, startPoint y: 292, endPoint x: 1110, endPoint y: 289, distance: 12.6
click at [1093, 337] on td "$1,950.00" at bounding box center [1156, 344] width 144 height 15
drag, startPoint x: 1094, startPoint y: 408, endPoint x: 1114, endPoint y: 369, distance: 43.7
click at [1090, 462] on span "$1.00" at bounding box center [1097, 467] width 24 height 11
click at [1170, 337] on td "$2,332.90" at bounding box center [1156, 344] width 144 height 15
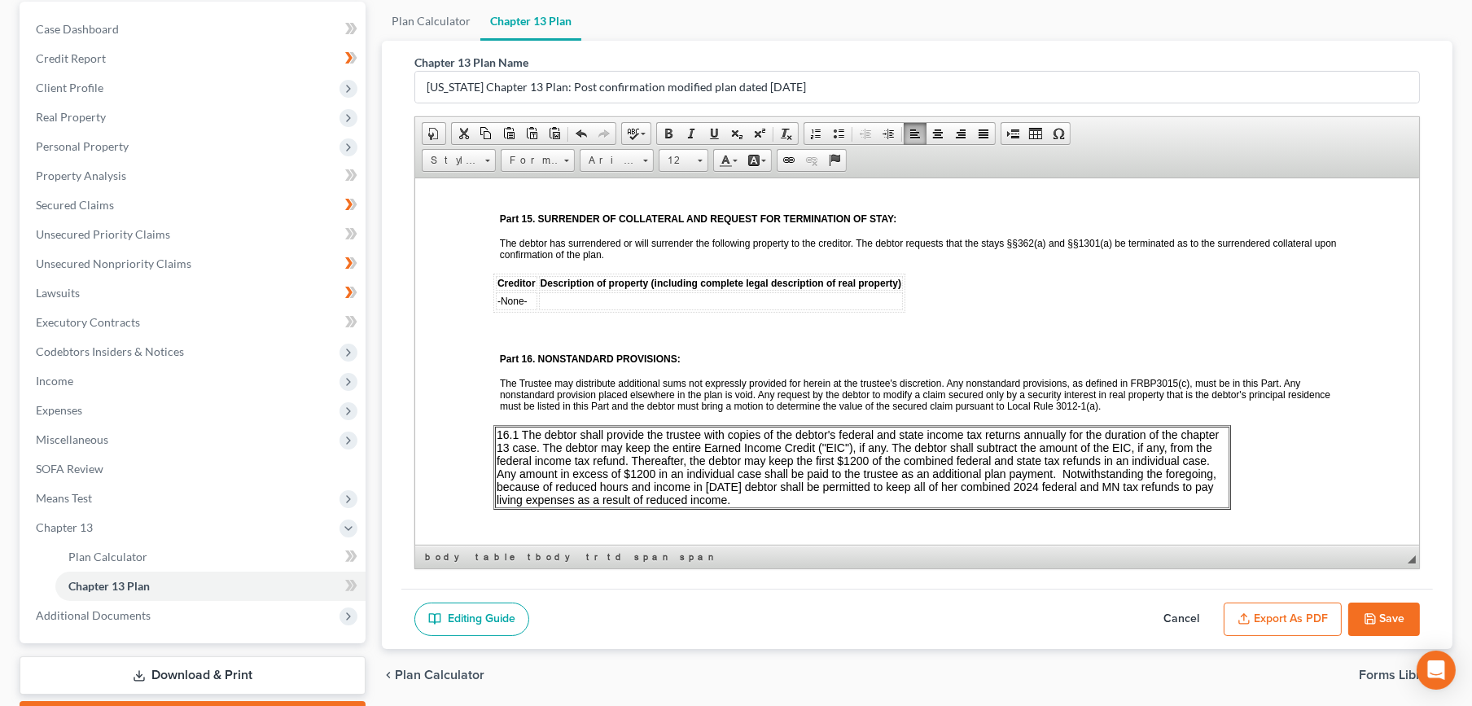
scroll to position [2865, 0]
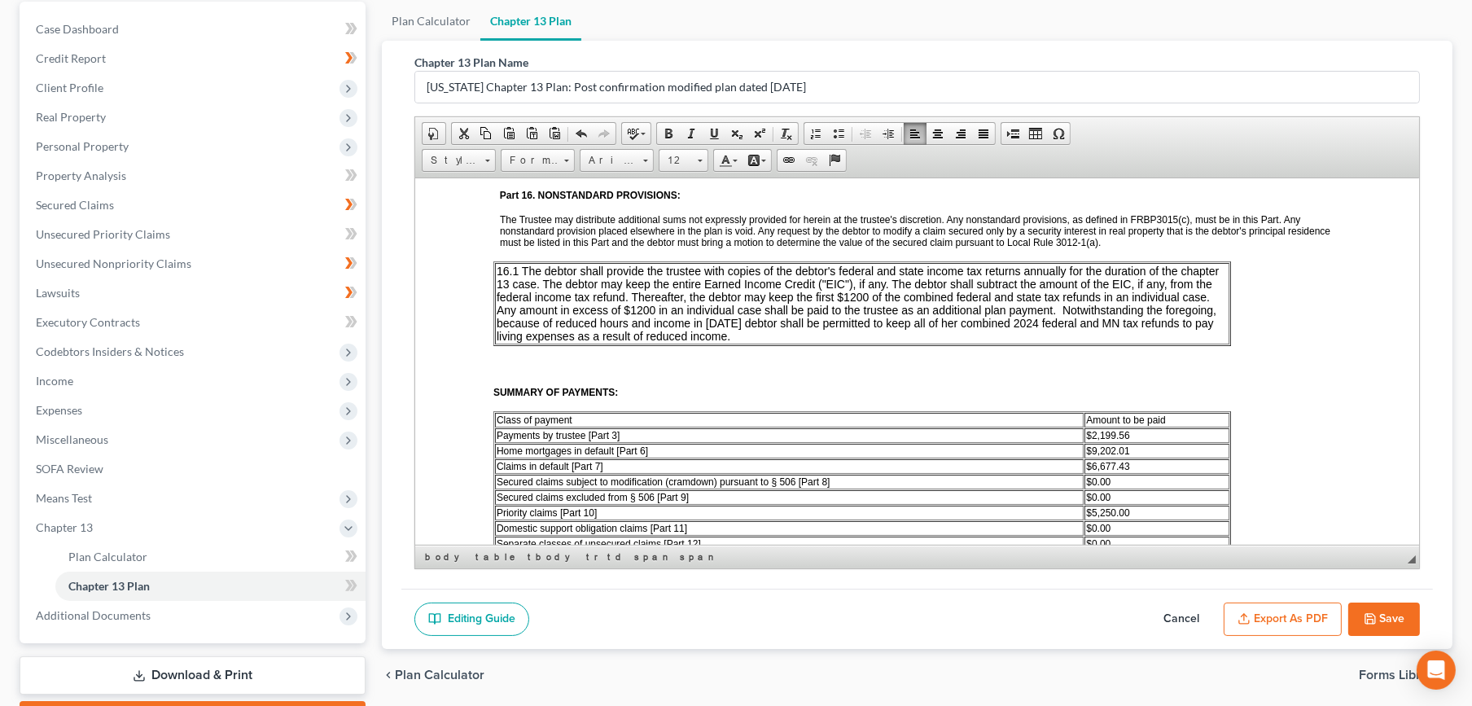
click at [1113, 429] on span "$2,199.56" at bounding box center [1106, 434] width 43 height 11
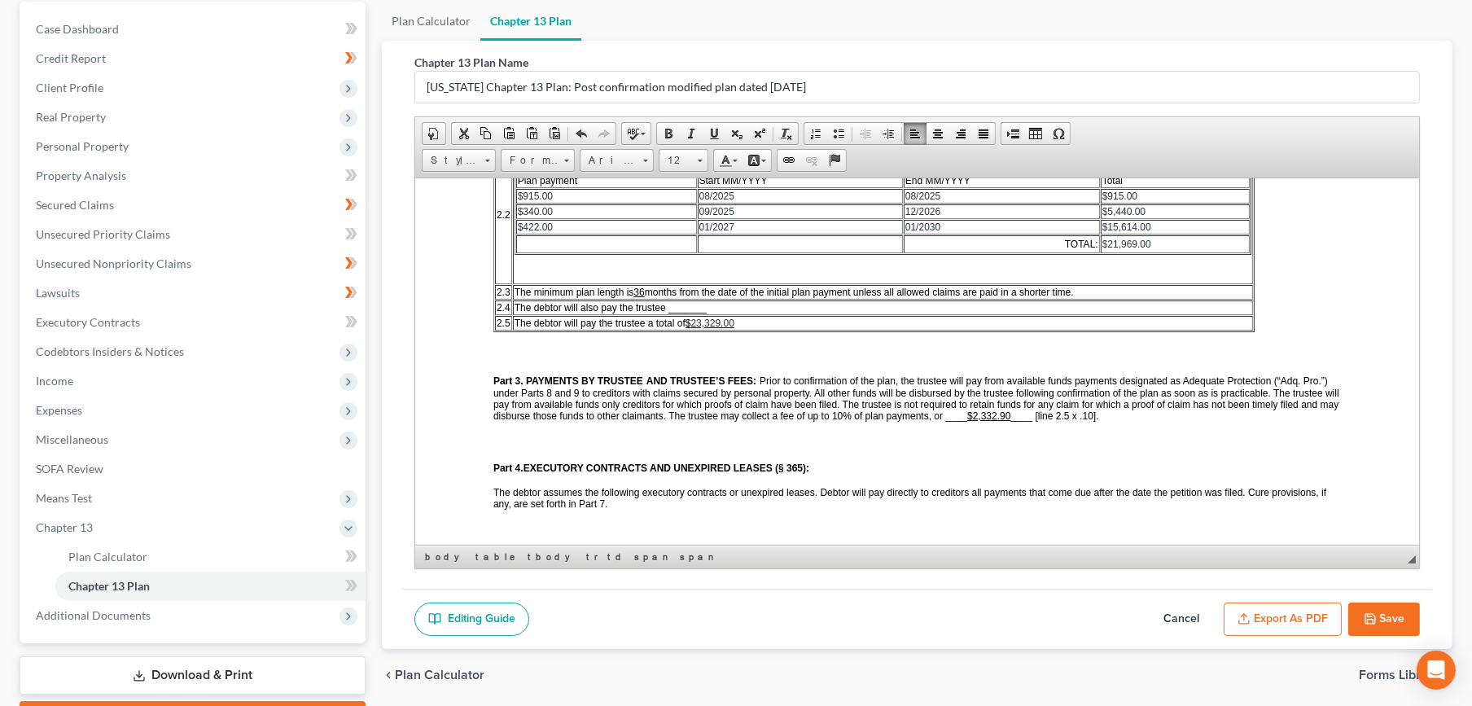
scroll to position [514, 0]
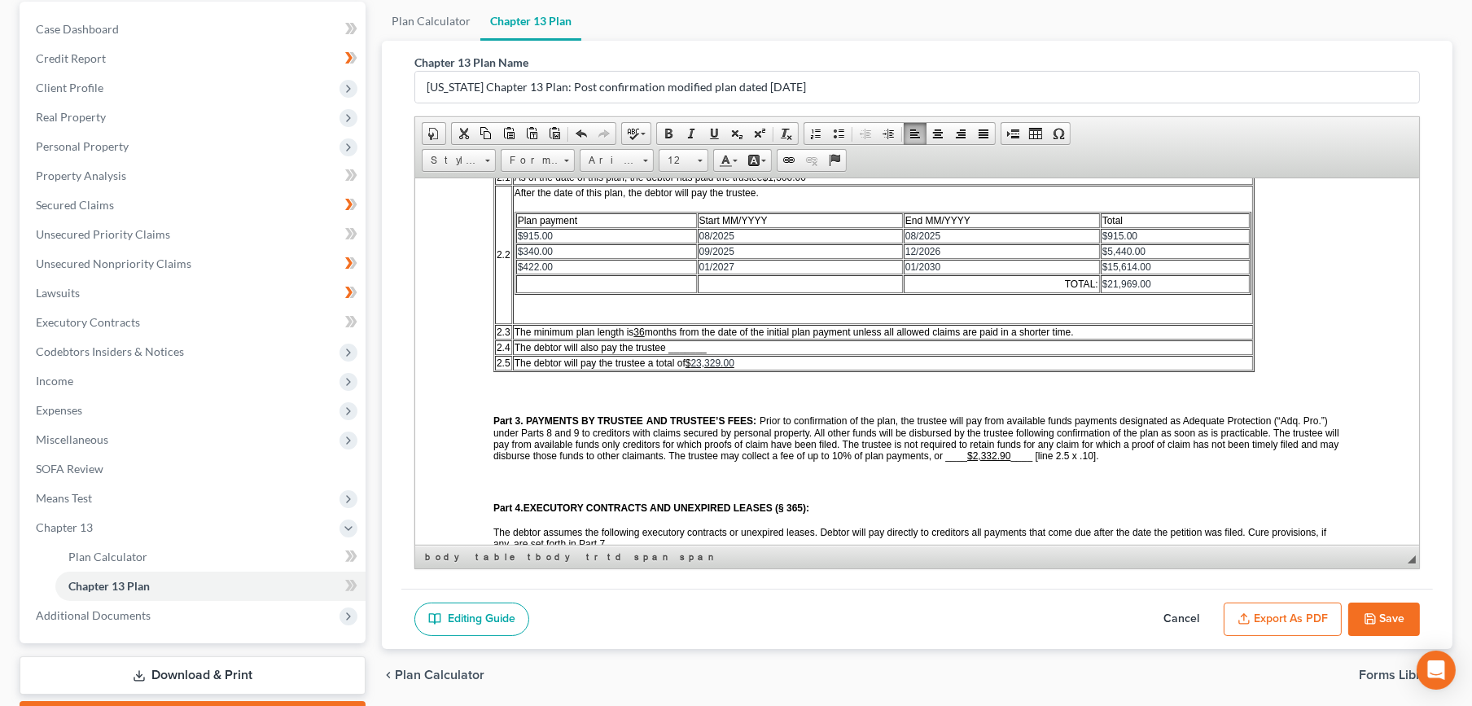
click at [1050, 449] on span "____ [line 2.5 x .10]." at bounding box center [1054, 454] width 88 height 11
click at [874, 415] on span "Prior to confirmation of the plan, the trustee will pay from available funds pa…" at bounding box center [916, 437] width 846 height 46
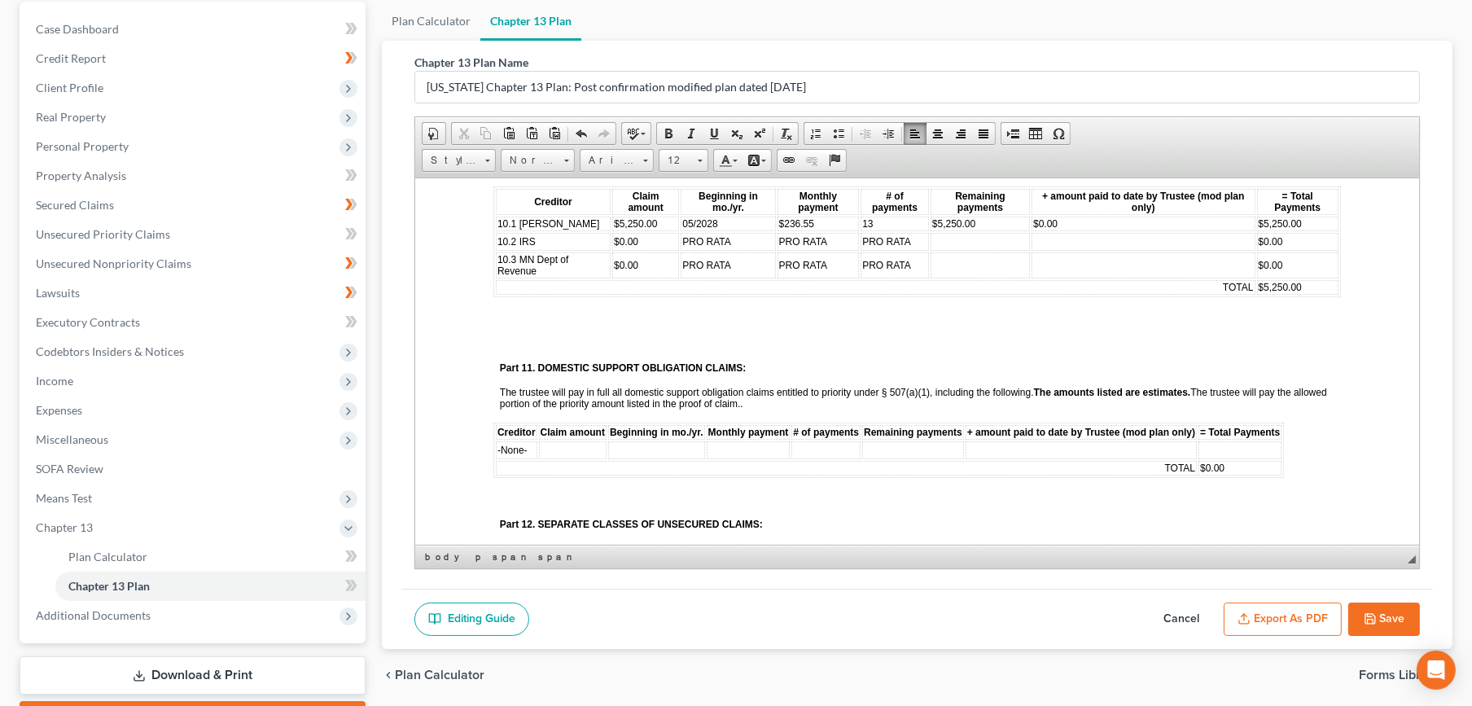
scroll to position [2051, 0]
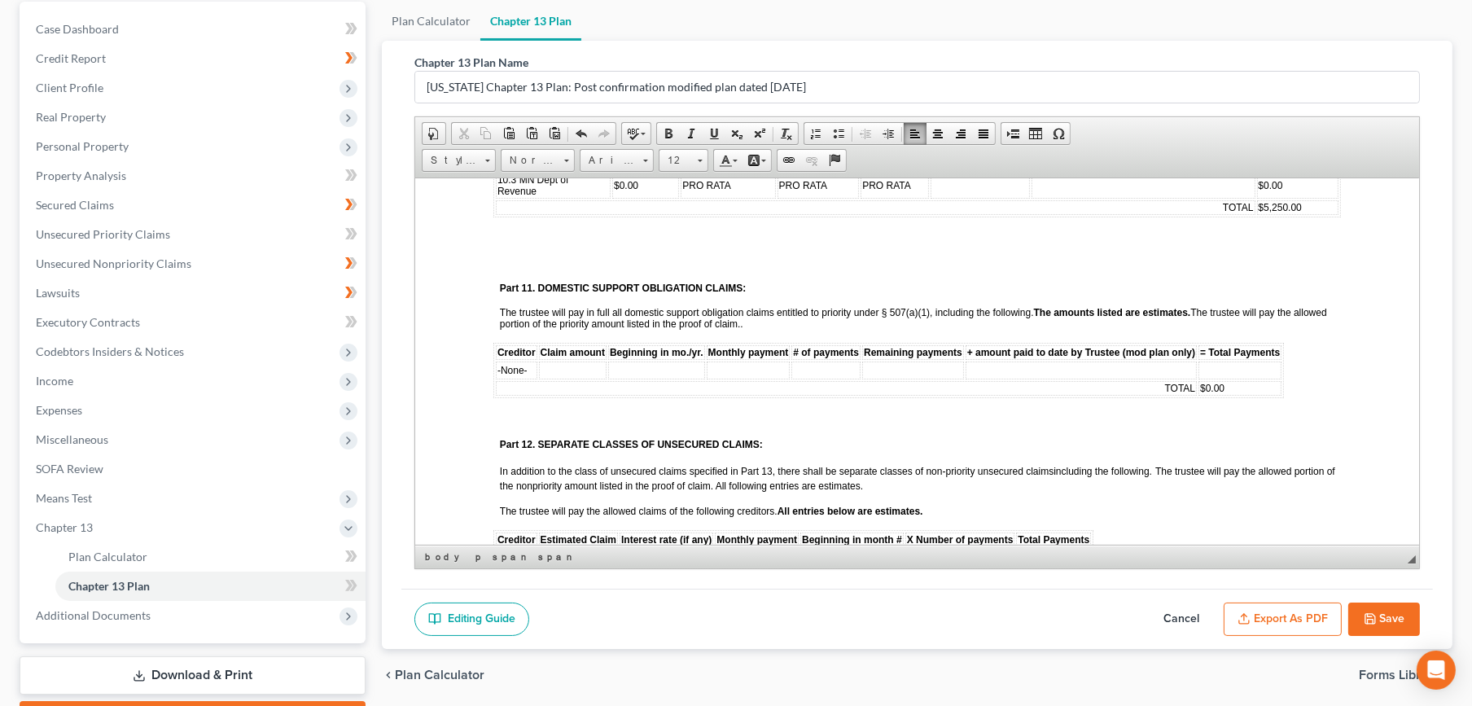
click at [1397, 621] on button "Save" at bounding box center [1384, 619] width 72 height 34
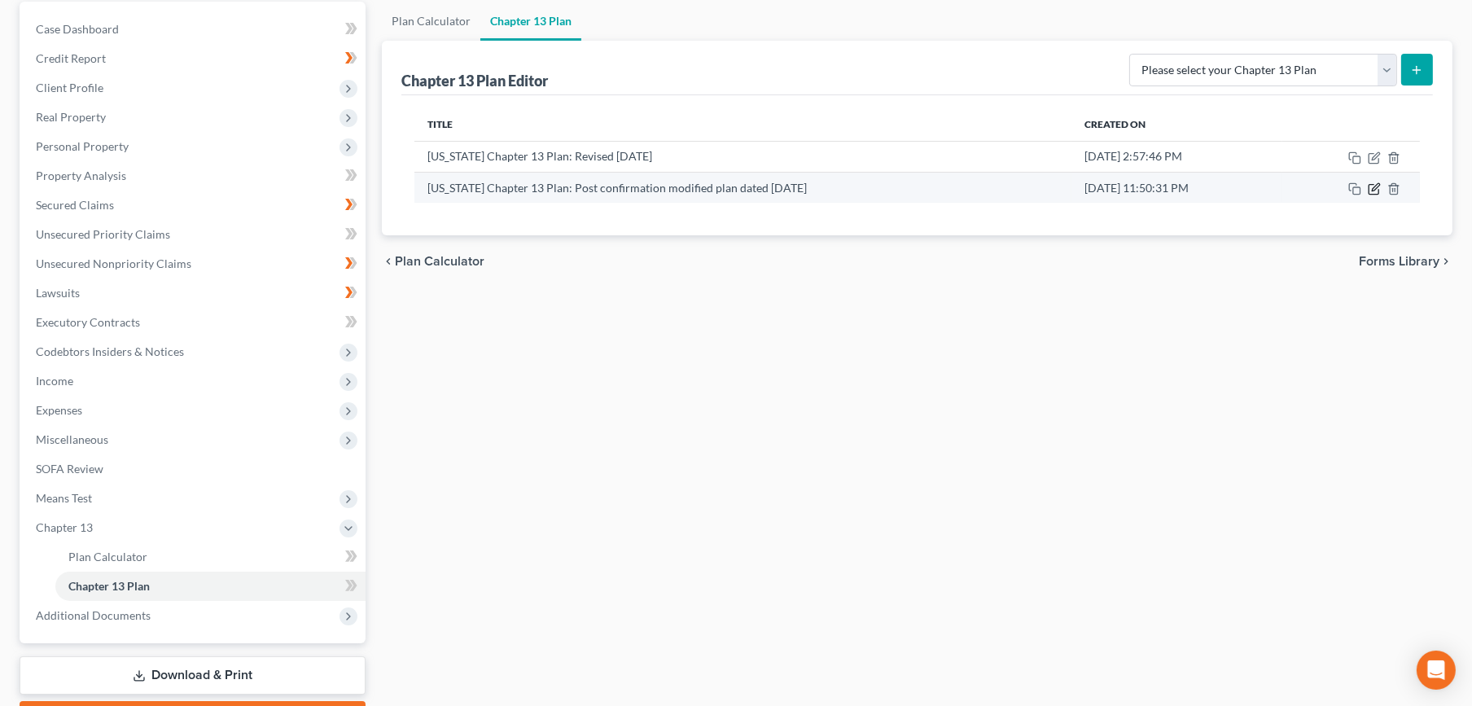
click at [1370, 189] on icon "button" at bounding box center [1374, 188] width 13 height 13
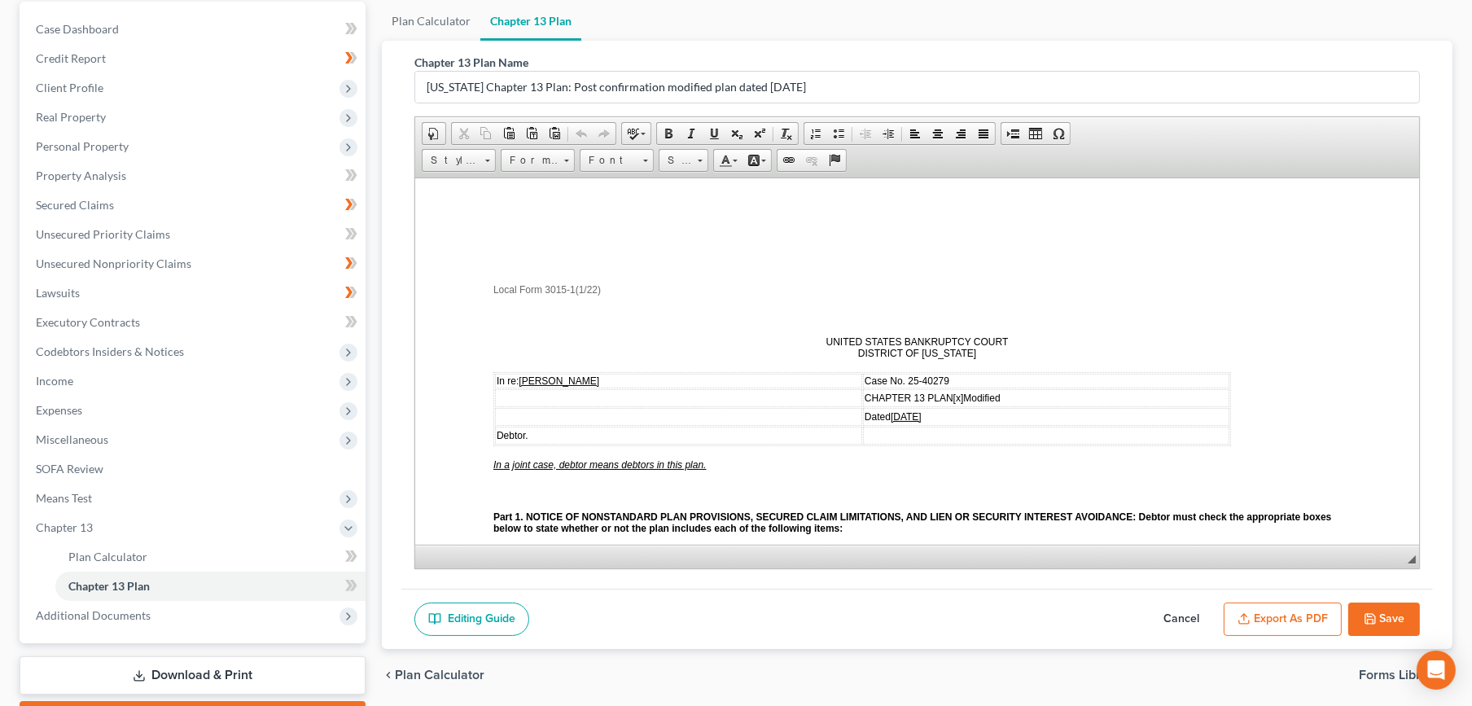
scroll to position [0, 0]
click at [1286, 619] on button "Export as PDF" at bounding box center [1283, 619] width 118 height 34
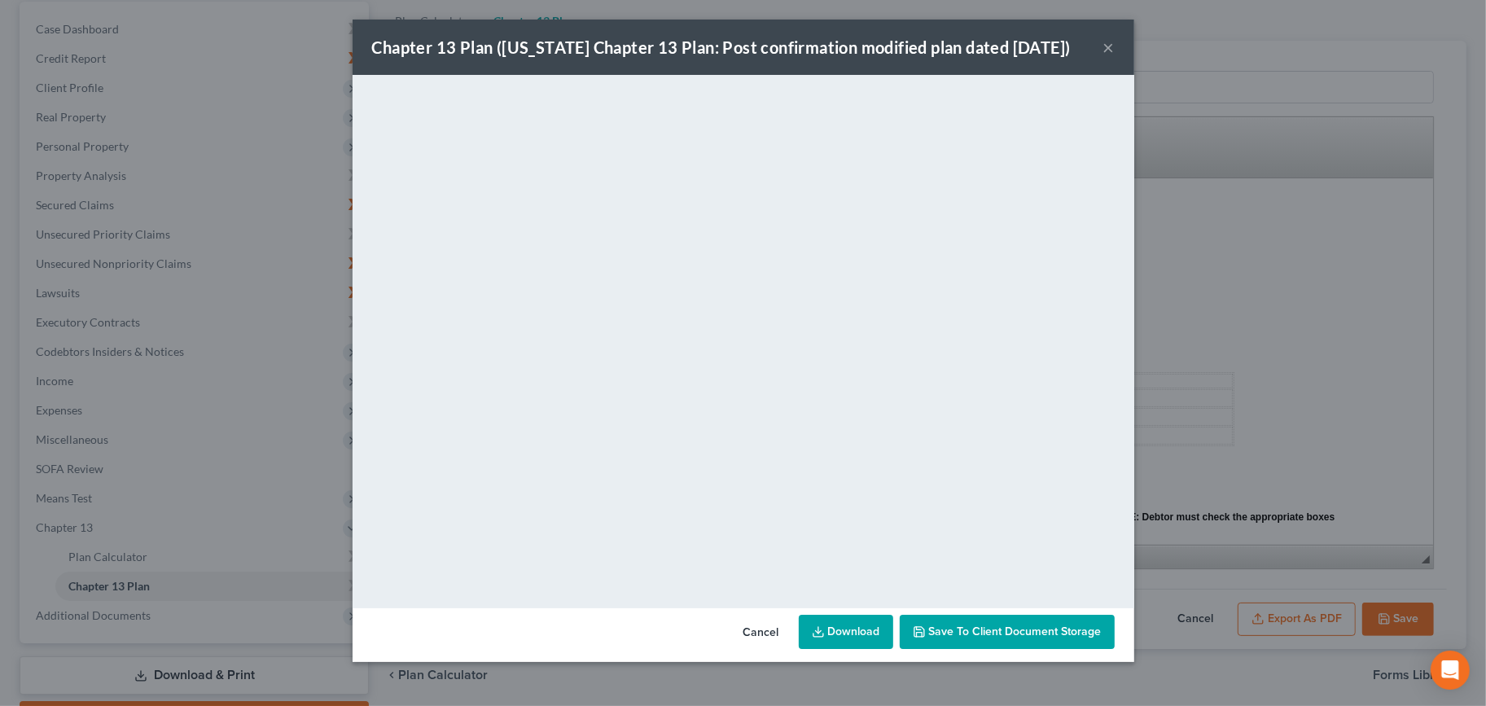
click at [804, 624] on link "Download" at bounding box center [846, 632] width 94 height 34
drag, startPoint x: 1105, startPoint y: 50, endPoint x: 1097, endPoint y: 59, distance: 11.6
click at [1105, 50] on button "×" at bounding box center [1108, 47] width 11 height 20
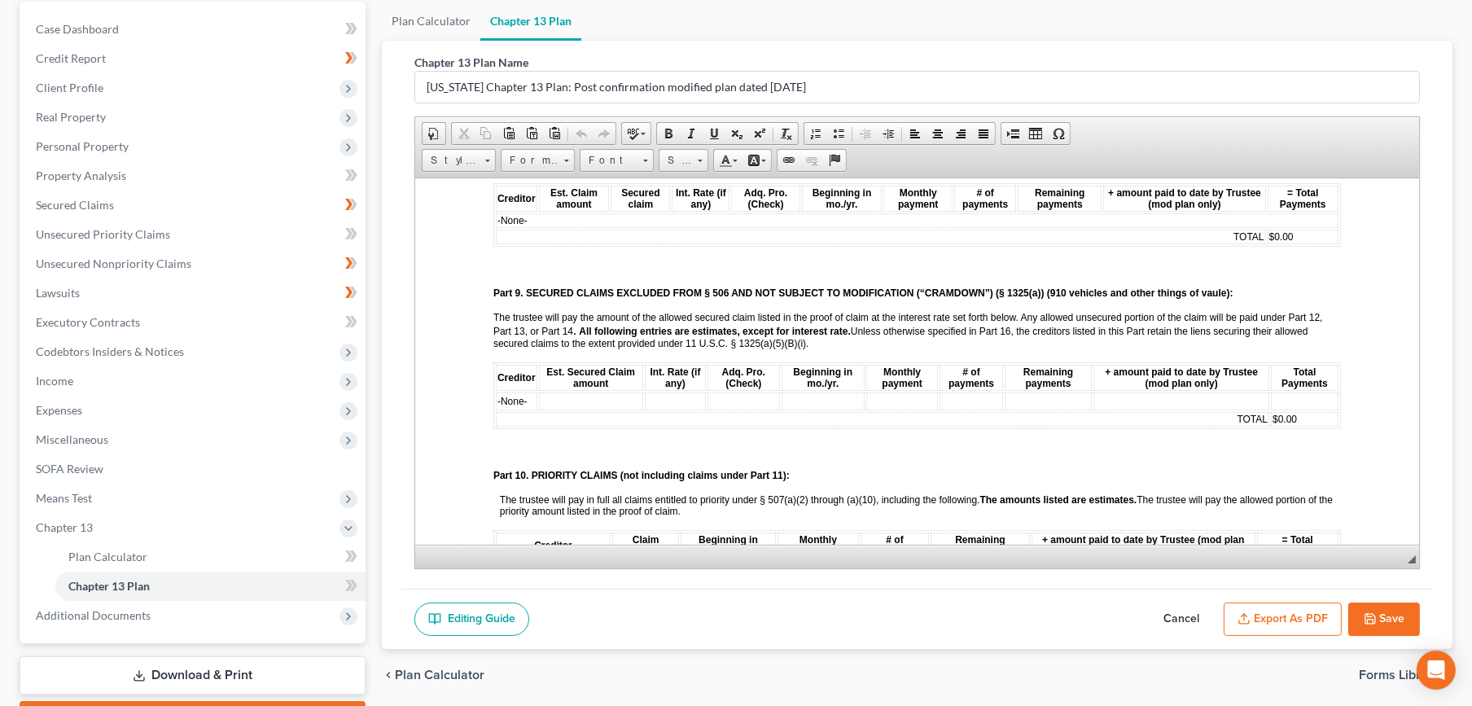
scroll to position [1899, 0]
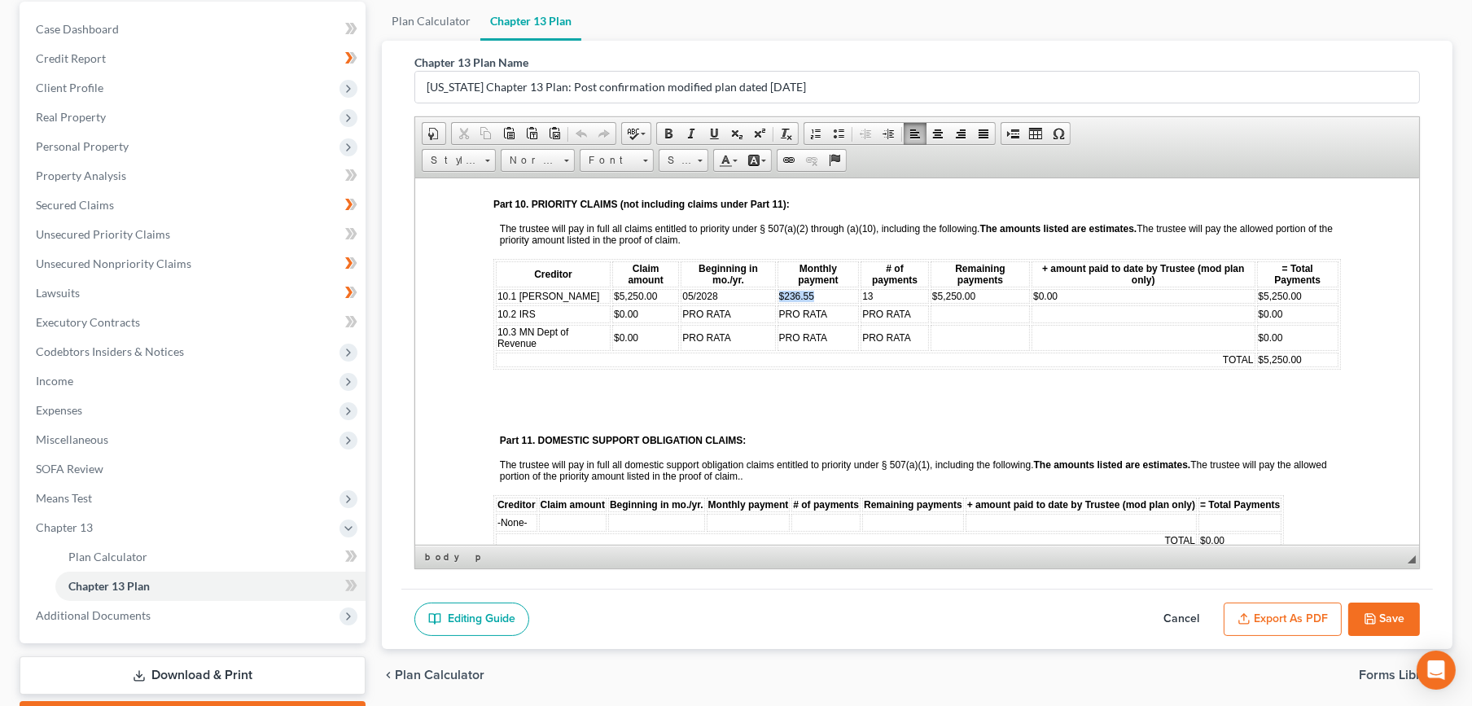
drag, startPoint x: 798, startPoint y: 258, endPoint x: 770, endPoint y: 265, distance: 28.4
click at [777, 288] on td "$236.55" at bounding box center [818, 295] width 82 height 15
drag, startPoint x: 734, startPoint y: 276, endPoint x: 675, endPoint y: 280, distance: 59.6
click at [680, 304] on td "PRO RATA" at bounding box center [727, 313] width 94 height 18
drag, startPoint x: 739, startPoint y: 252, endPoint x: 679, endPoint y: 265, distance: 61.8
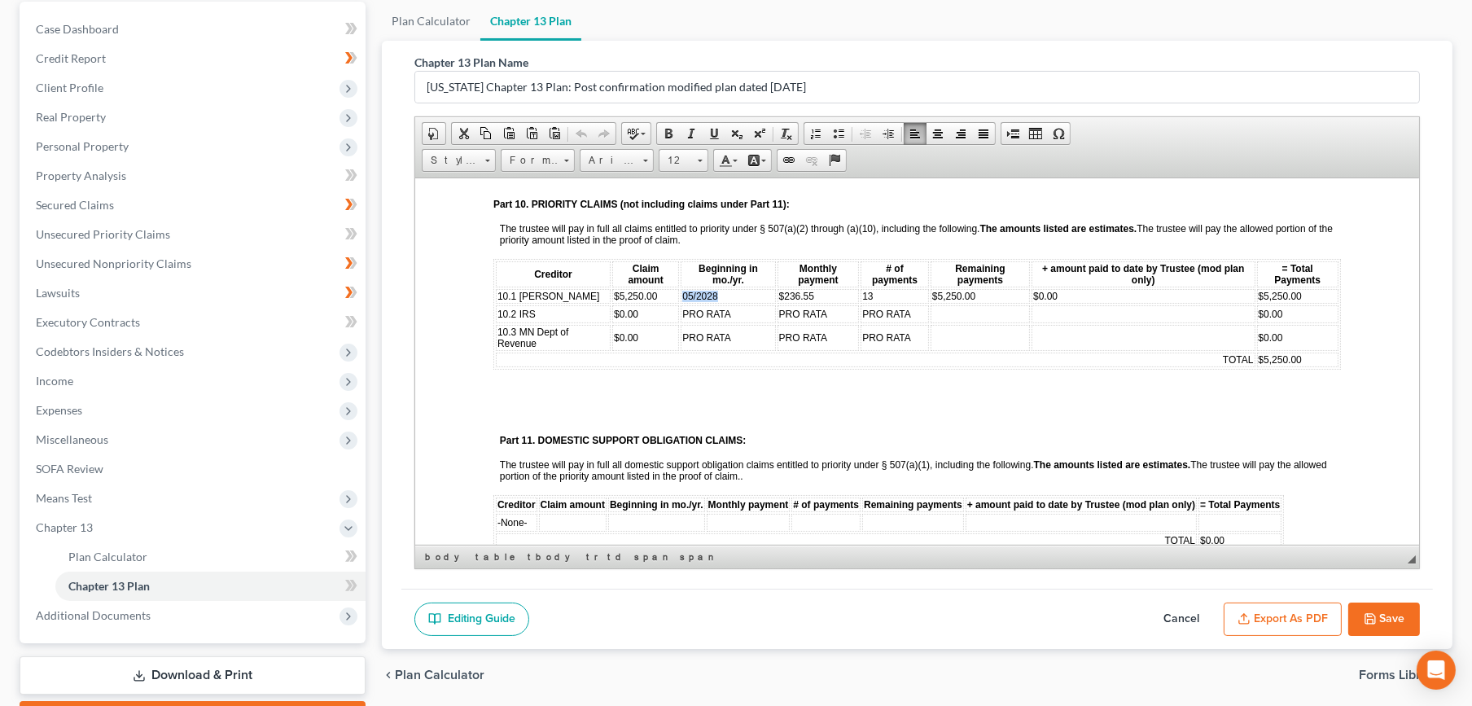
click at [679, 265] on table "Creditor Claim amount Beginning in mo./yr. Monthly payment # of payments Remain…" at bounding box center [916, 313] width 847 height 111
paste body
drag, startPoint x: 813, startPoint y: 260, endPoint x: 770, endPoint y: 263, distance: 43.3
click at [777, 288] on td "$236.55" at bounding box center [818, 295] width 82 height 15
drag, startPoint x: 873, startPoint y: 260, endPoint x: 853, endPoint y: 263, distance: 20.5
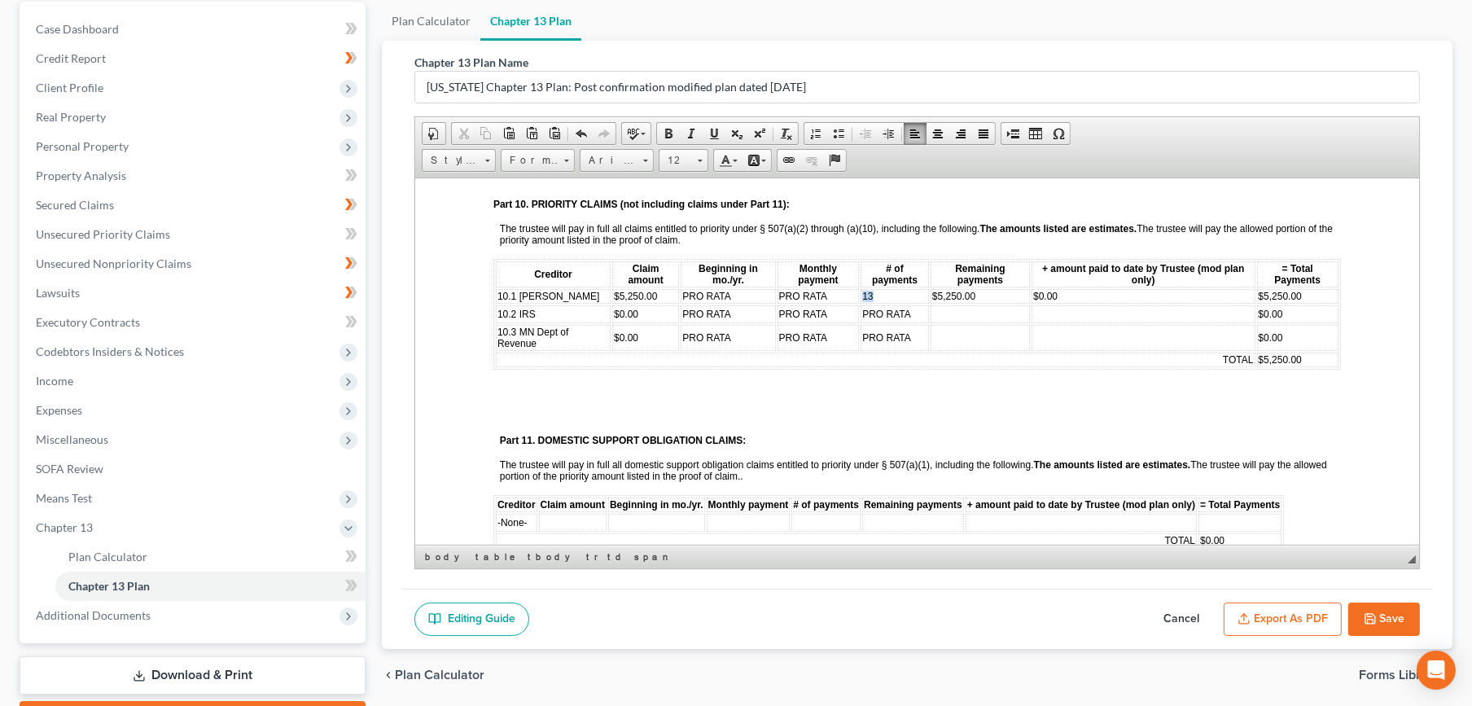
click at [860, 288] on td "13" at bounding box center [894, 295] width 68 height 15
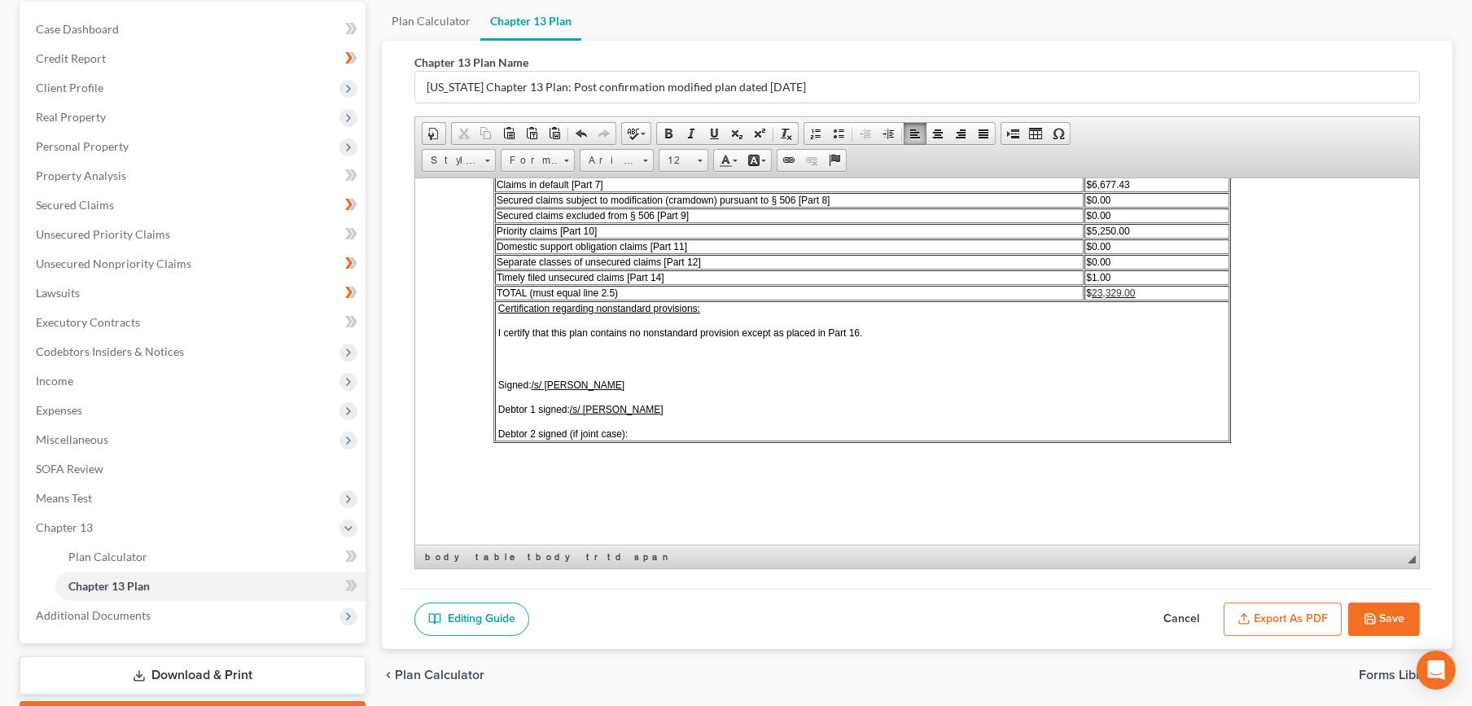
scroll to position [245, 0]
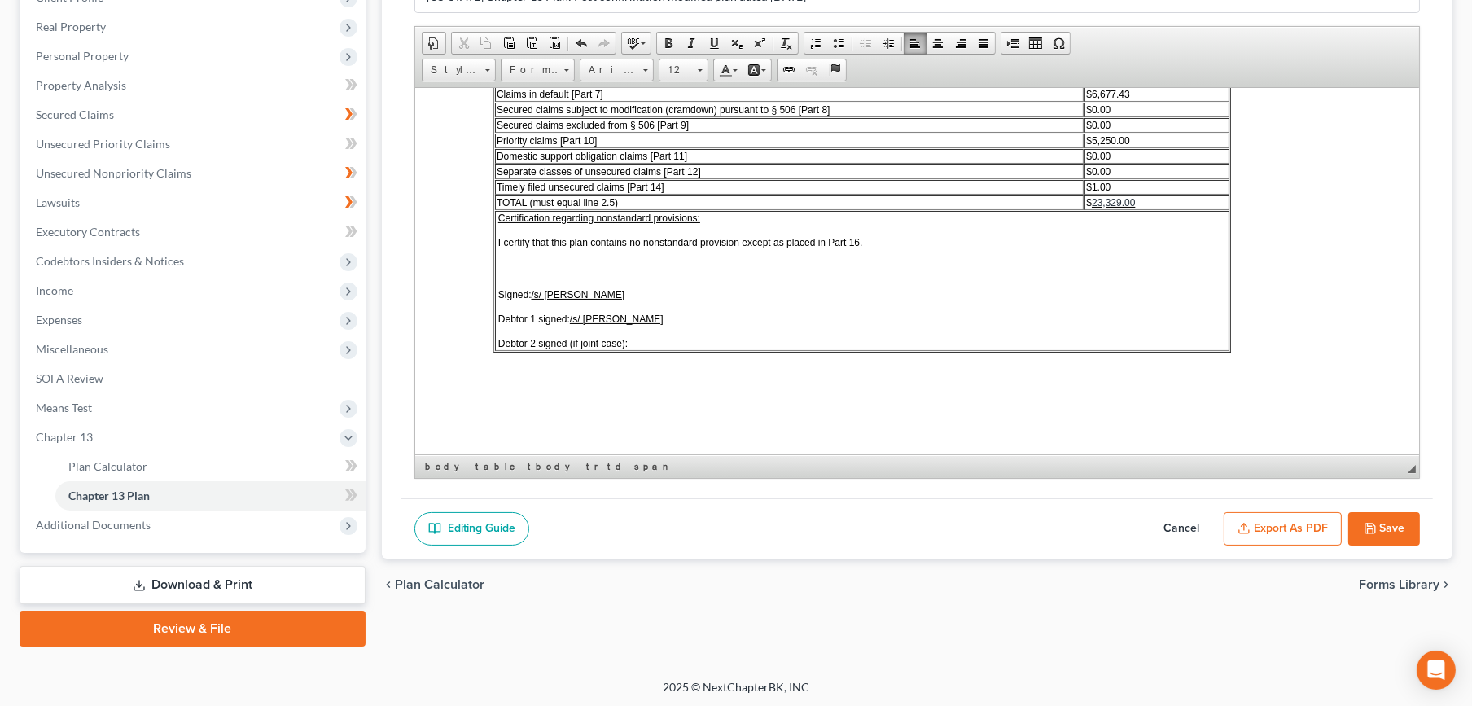
click at [1377, 528] on button "Save" at bounding box center [1384, 529] width 72 height 34
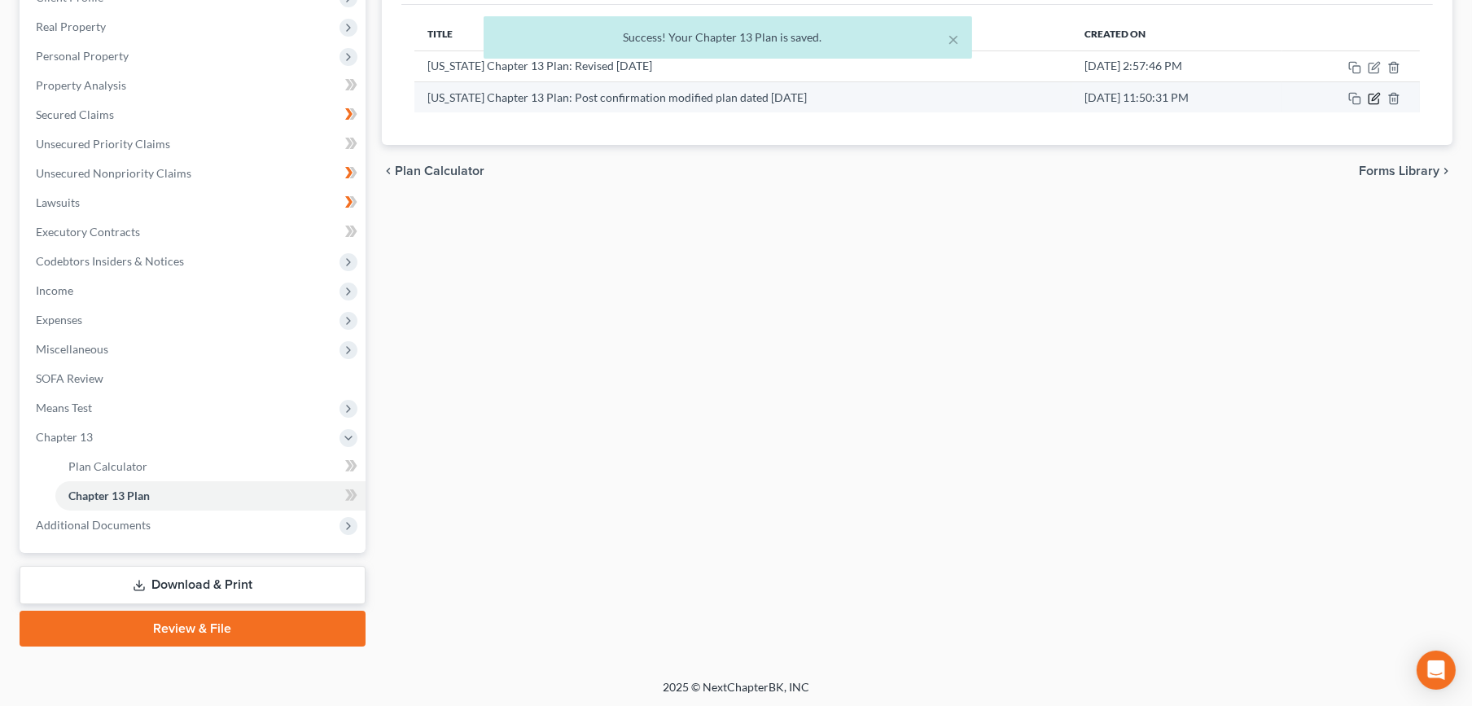
click at [1371, 99] on icon "button" at bounding box center [1374, 98] width 13 height 13
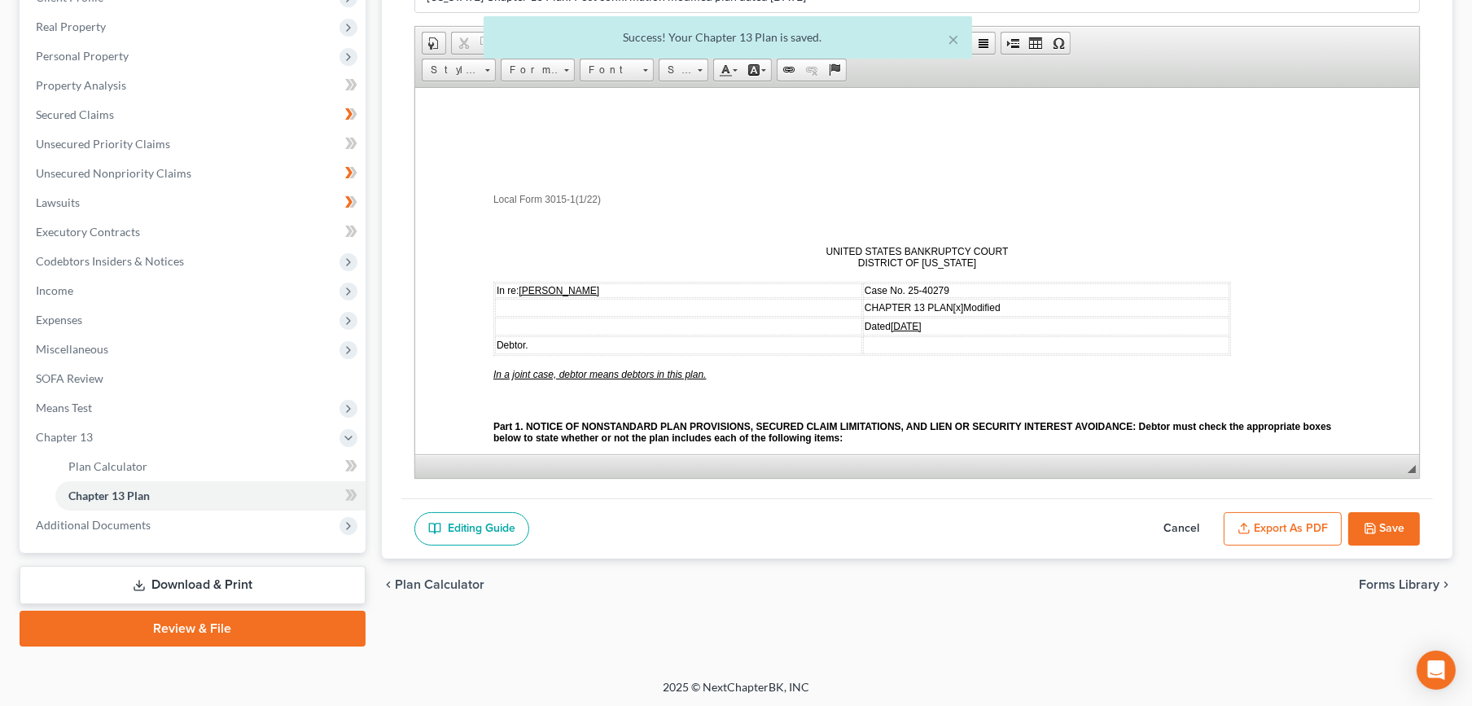
scroll to position [0, 0]
click at [1279, 528] on button "Export as PDF" at bounding box center [1283, 529] width 118 height 34
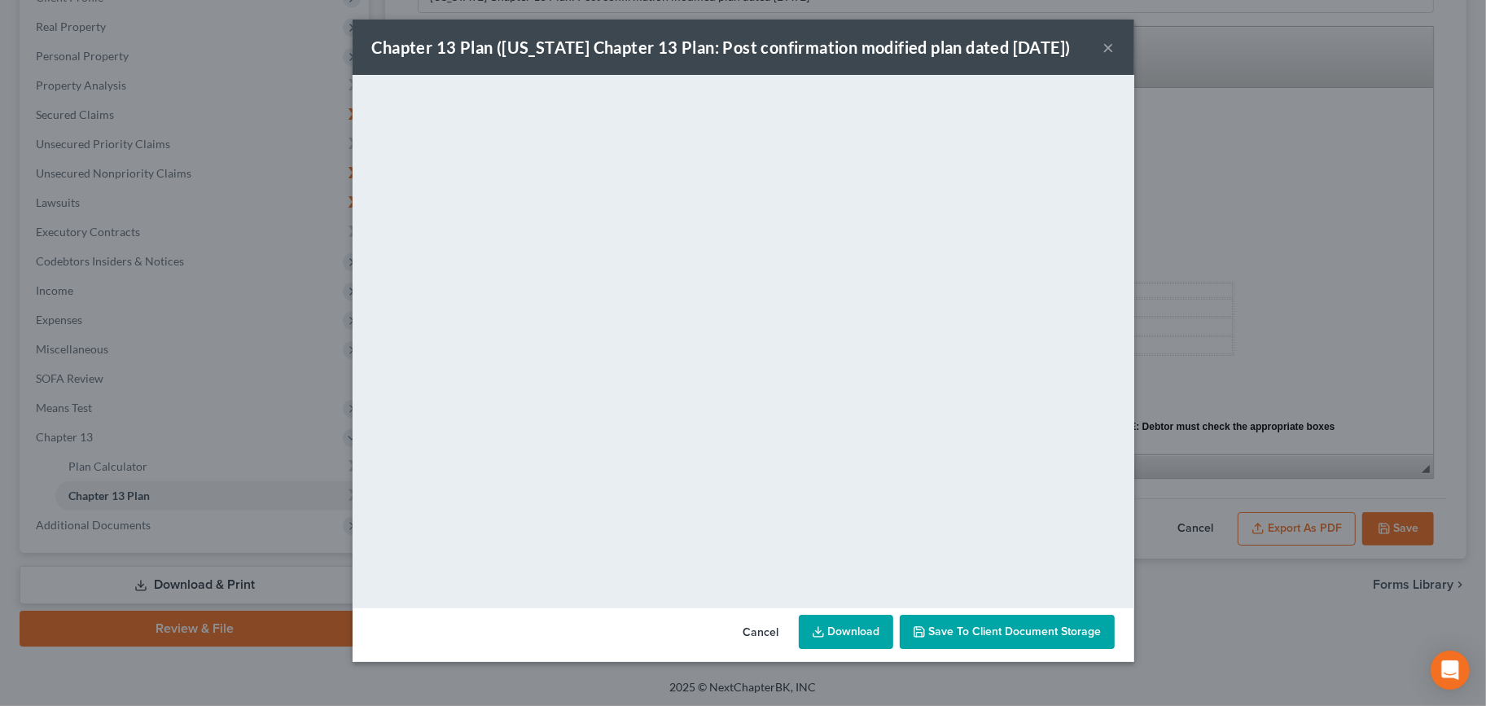
click at [878, 630] on link "Download" at bounding box center [846, 632] width 94 height 34
click at [1114, 48] on div "Chapter 13 Plan (Minnesota Chapter 13 Plan: Post confirmation modified plan dat…" at bounding box center [742, 47] width 781 height 55
click at [1110, 44] on button "×" at bounding box center [1108, 47] width 11 height 20
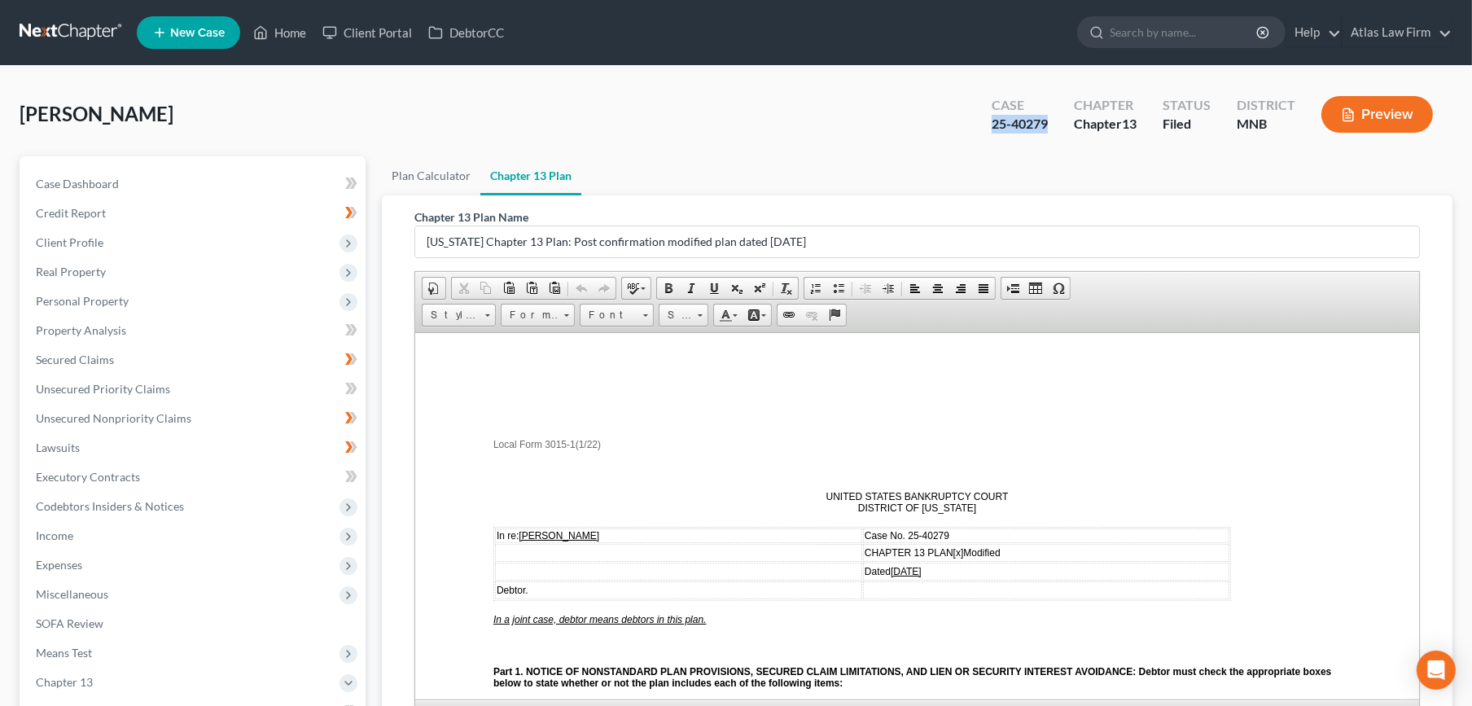
drag, startPoint x: 1049, startPoint y: 127, endPoint x: 993, endPoint y: 121, distance: 55.6
click at [993, 121] on div "Case 25-40279" at bounding box center [1019, 116] width 82 height 48
click at [77, 31] on link at bounding box center [72, 32] width 104 height 29
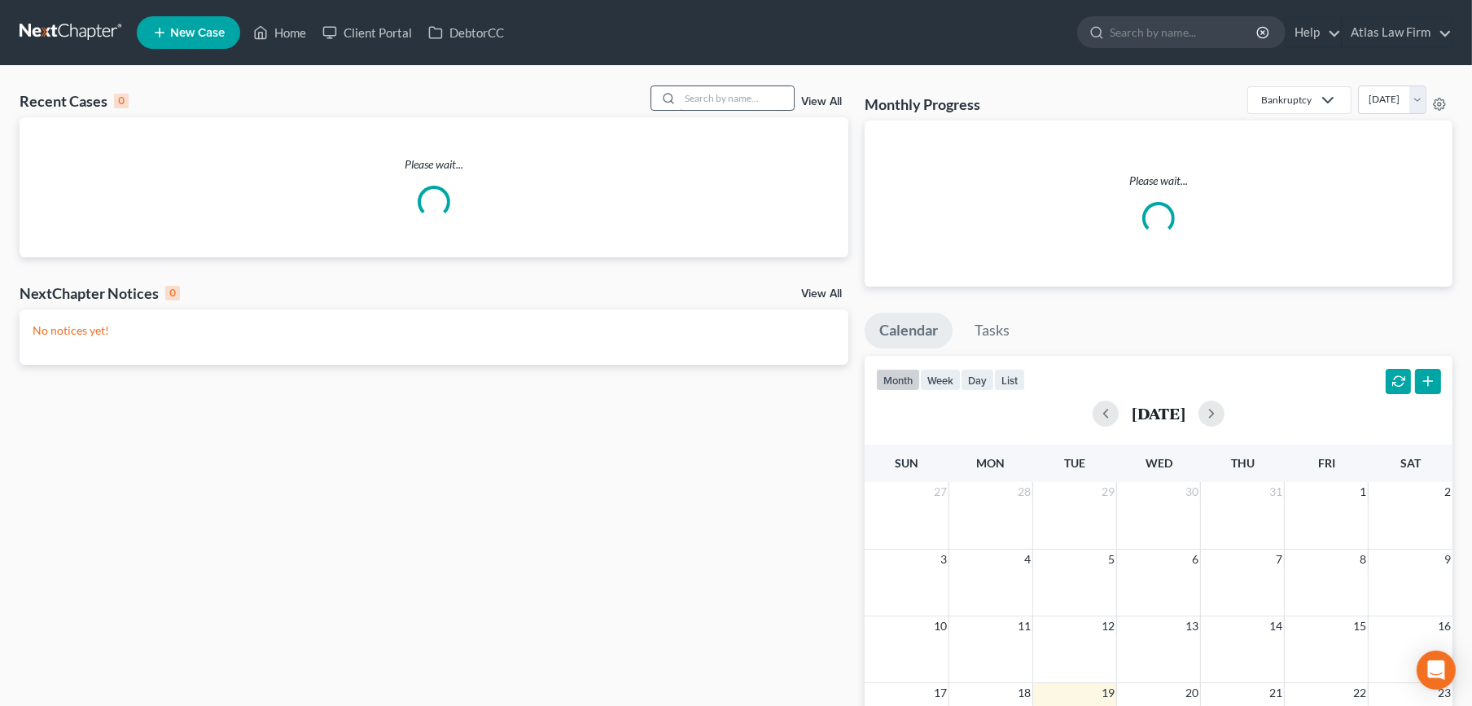
click at [729, 99] on input "search" at bounding box center [737, 98] width 114 height 24
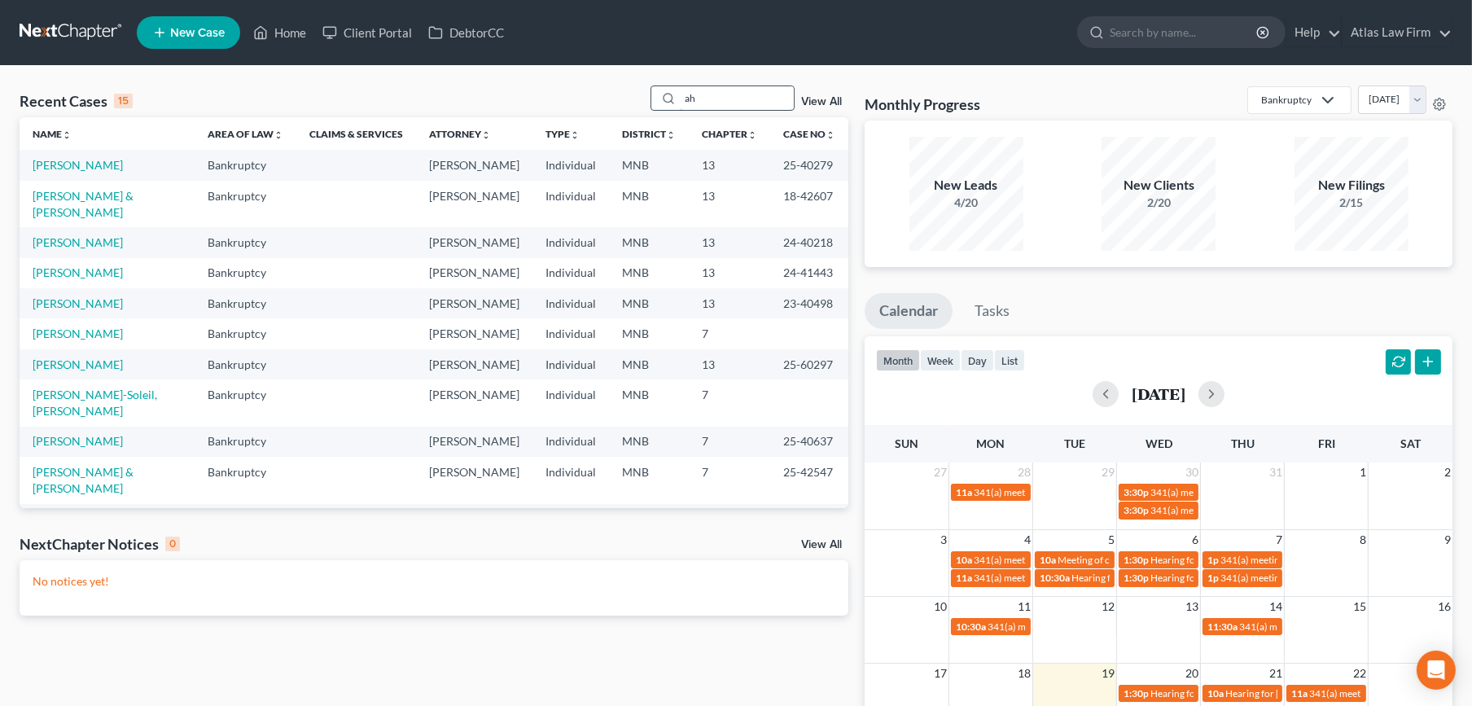
type input "a"
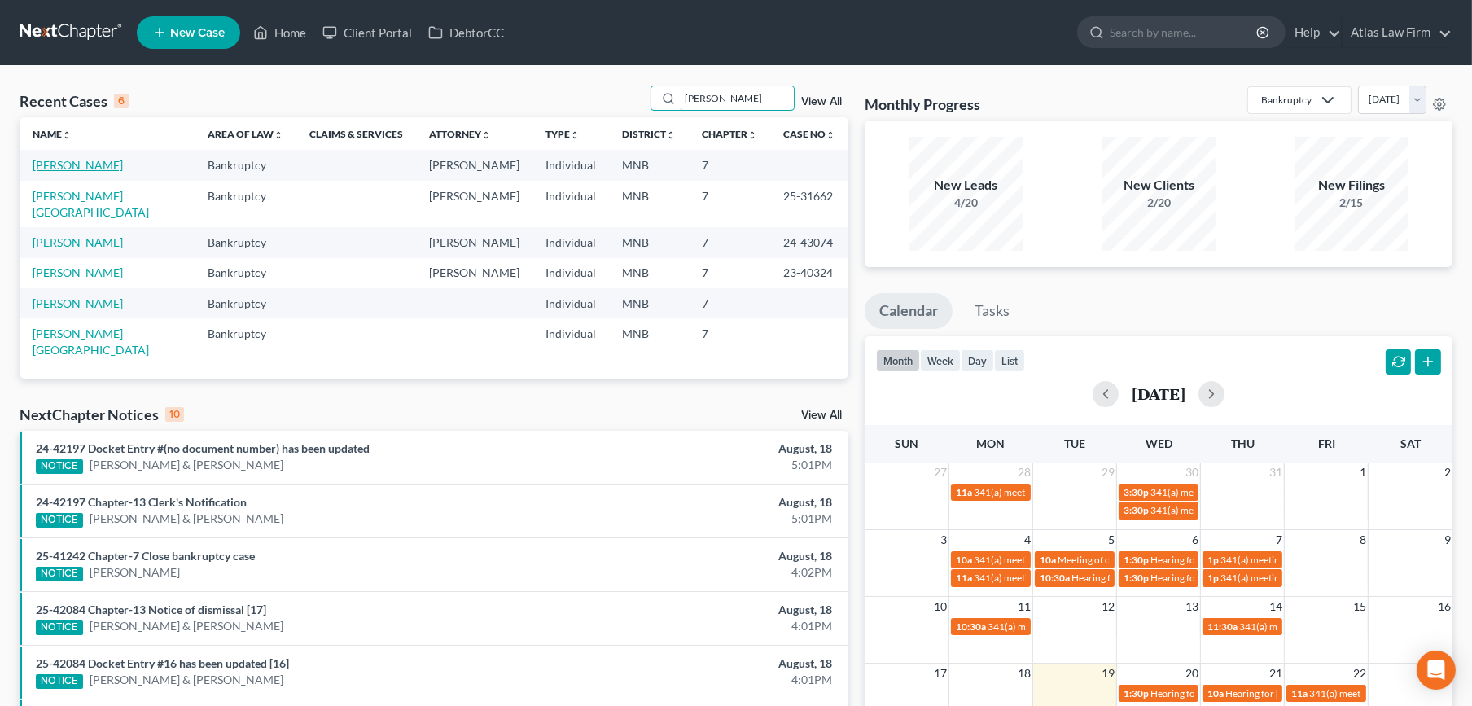
type input "[PERSON_NAME]"
click at [63, 169] on link "[PERSON_NAME]" at bounding box center [78, 165] width 90 height 14
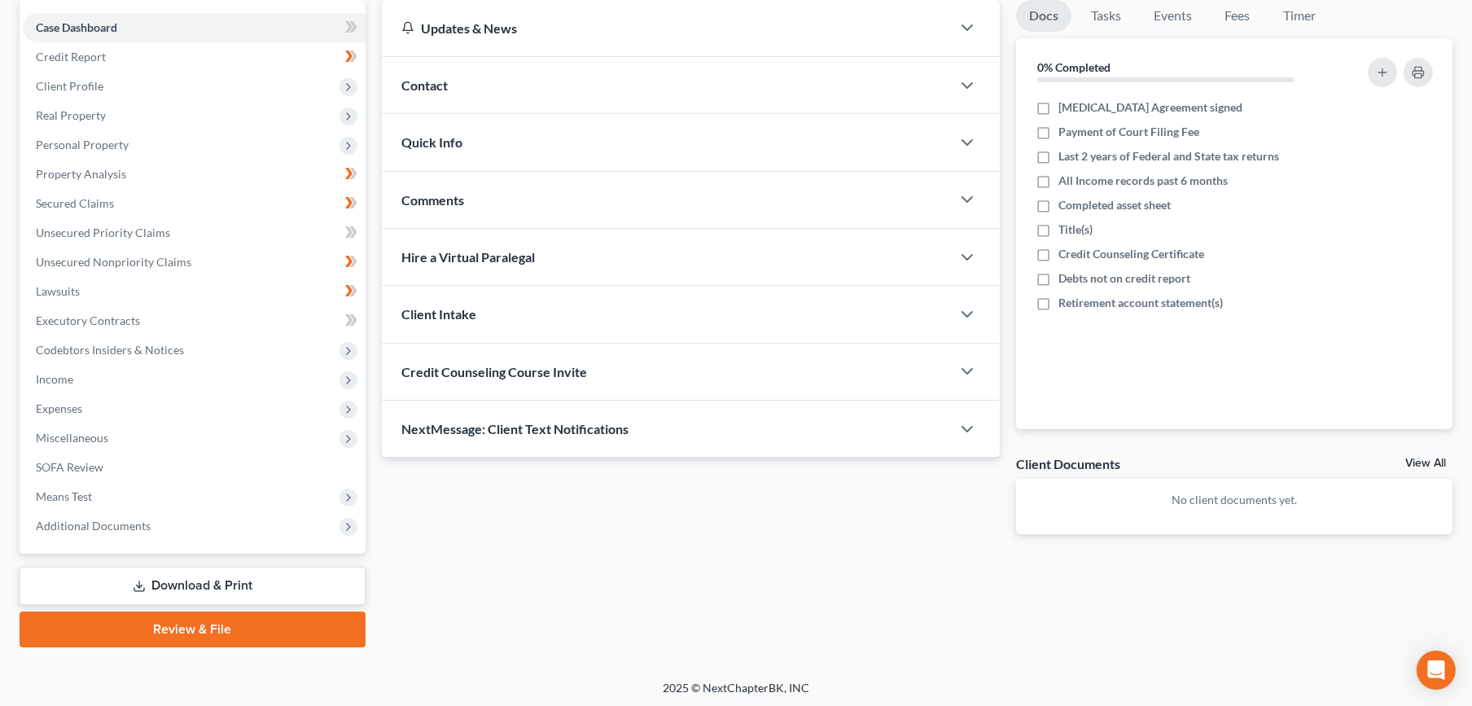
scroll to position [157, 0]
click at [167, 580] on link "Download & Print" at bounding box center [193, 585] width 346 height 38
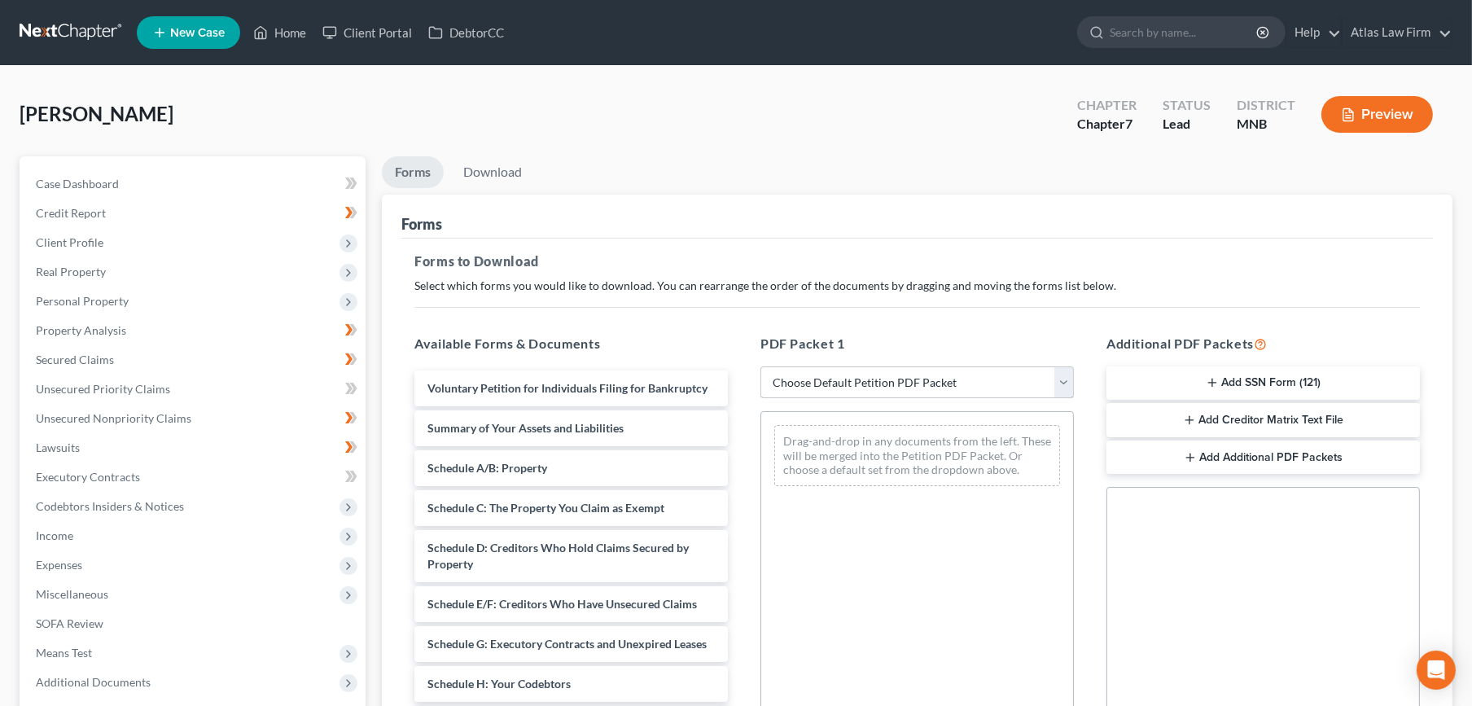
click at [847, 395] on select "Choose Default Petition PDF Packet Complete Bankruptcy Petition (all forms and …" at bounding box center [916, 382] width 313 height 33
select select "0"
click at [760, 366] on select "Choose Default Petition PDF Packet Complete Bankruptcy Petition (all forms and …" at bounding box center [916, 382] width 313 height 33
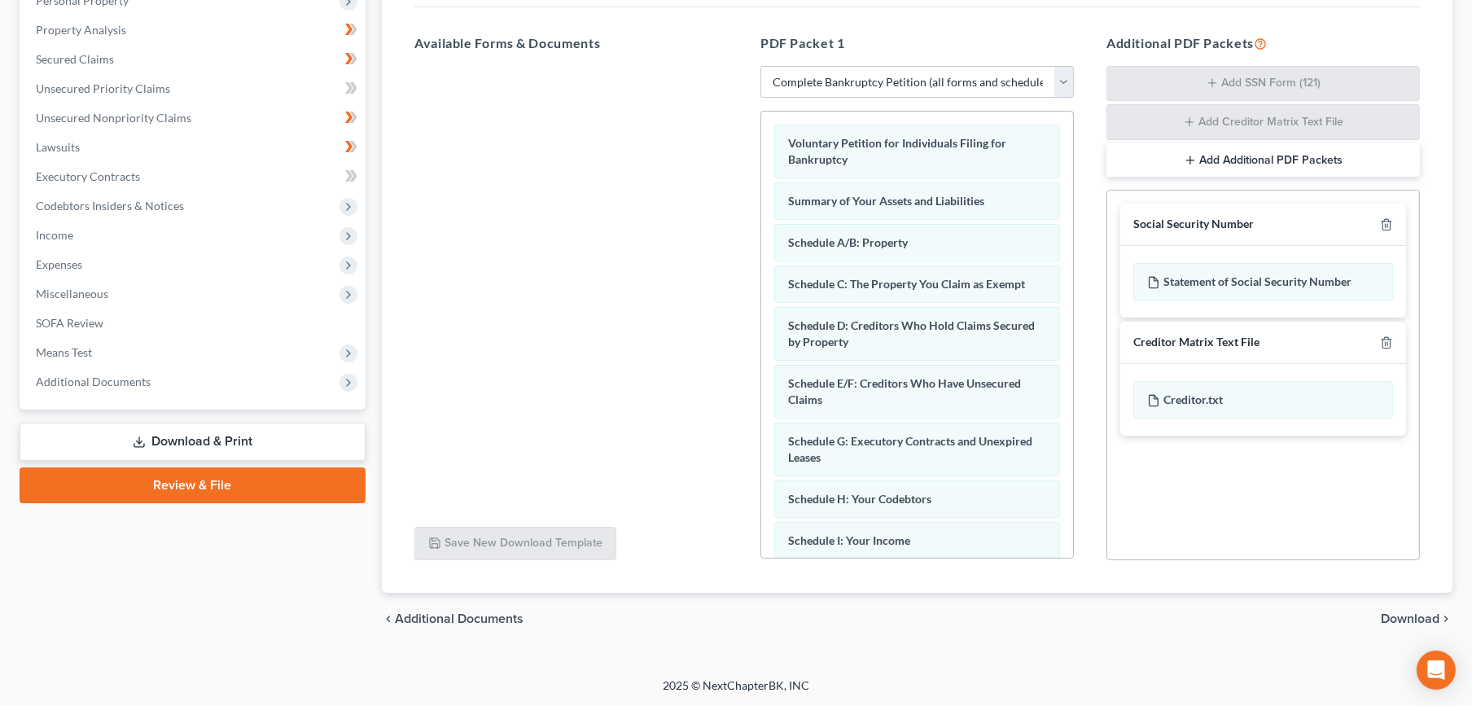
click at [1407, 616] on span "Download" at bounding box center [1410, 618] width 59 height 13
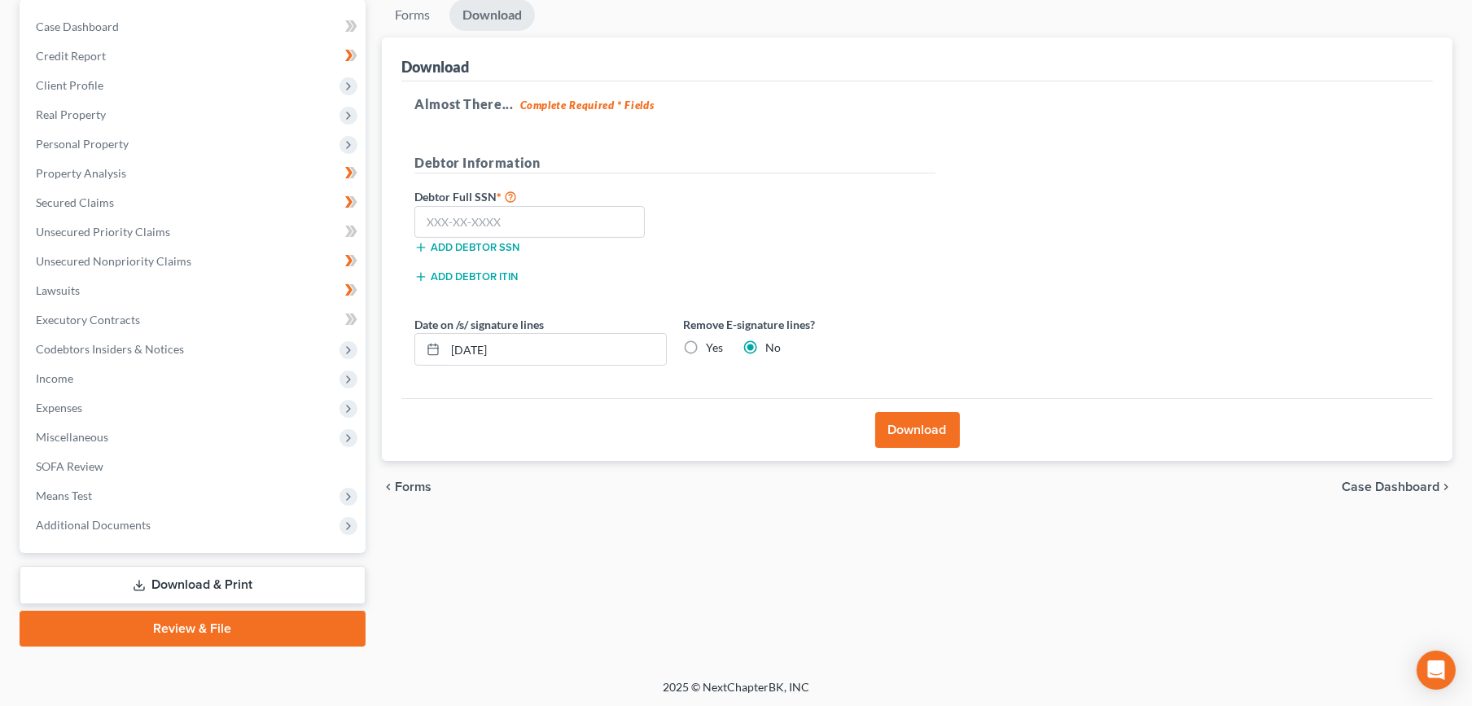
click at [710, 347] on label "Yes" at bounding box center [714, 347] width 17 height 16
click at [712, 347] on input "Yes" at bounding box center [717, 344] width 11 height 11
radio input "true"
radio input "false"
click at [570, 225] on input "text" at bounding box center [529, 222] width 230 height 33
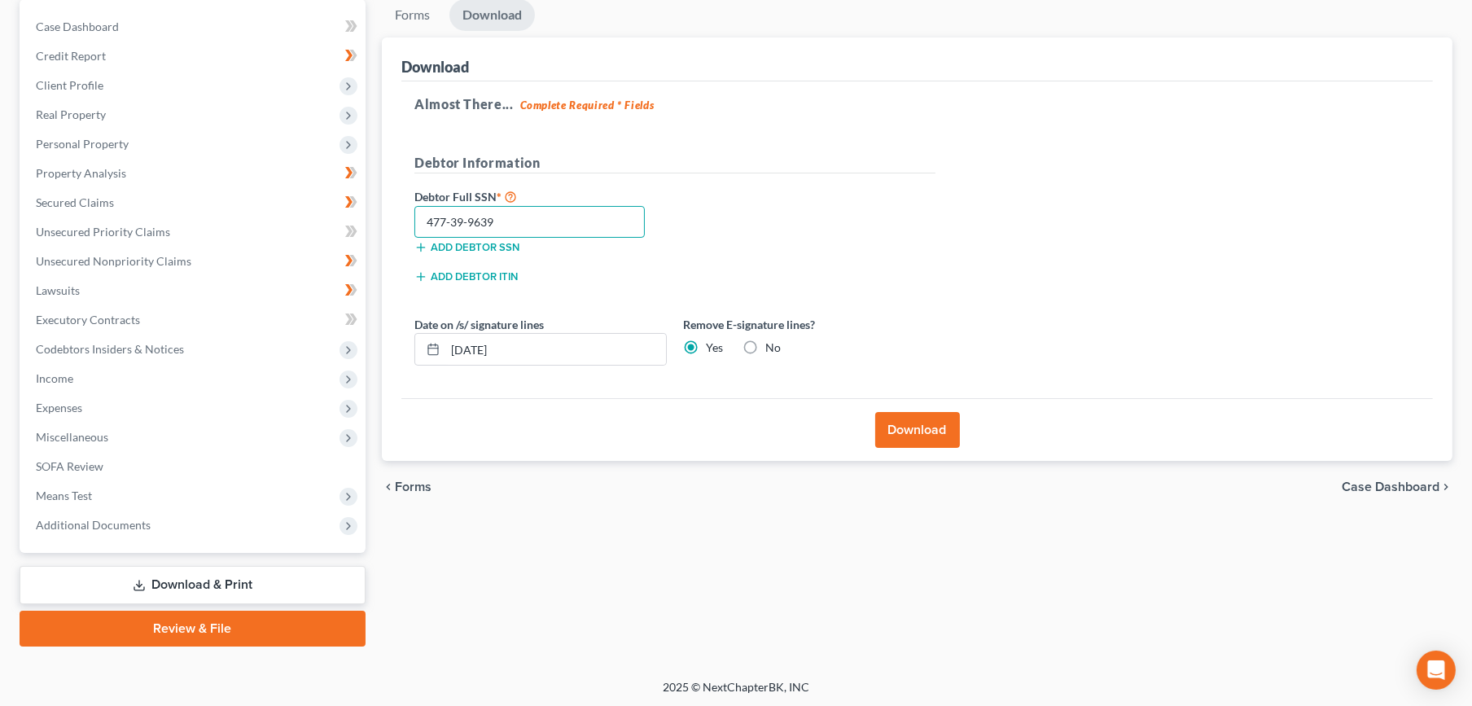
type input "477-39-9639"
click at [883, 422] on button "Download" at bounding box center [917, 430] width 85 height 36
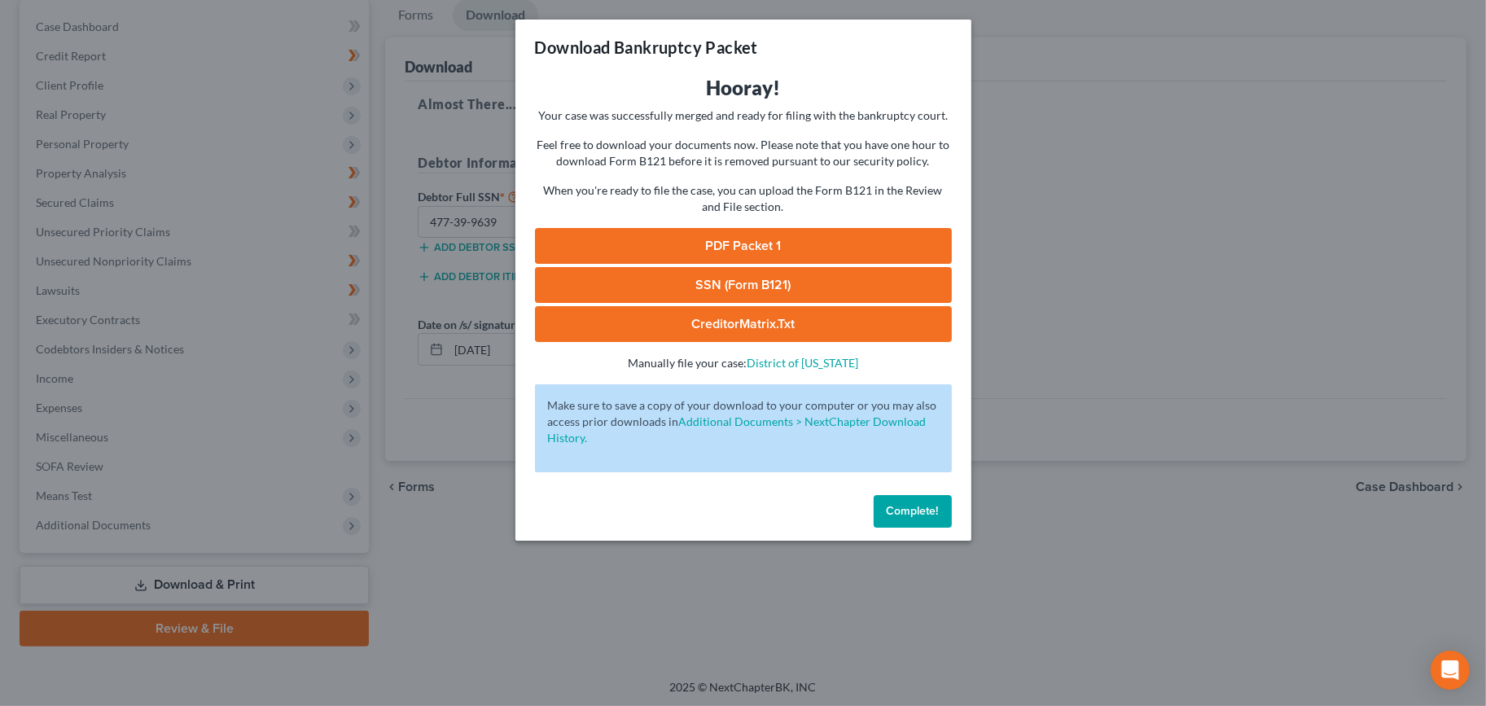
click at [648, 247] on link "PDF Packet 1" at bounding box center [743, 246] width 417 height 36
